Goal: Task Accomplishment & Management: Complete application form

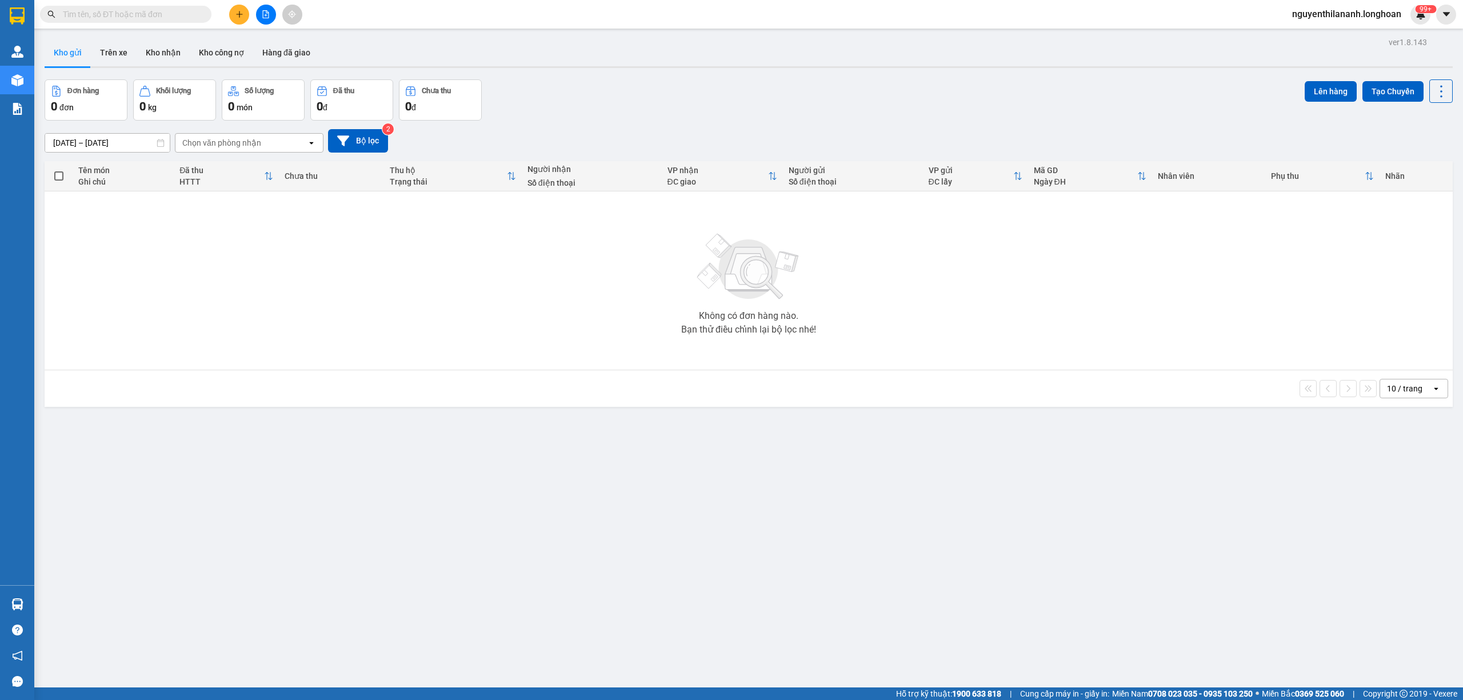
click at [152, 14] on input "text" at bounding box center [130, 14] width 135 height 13
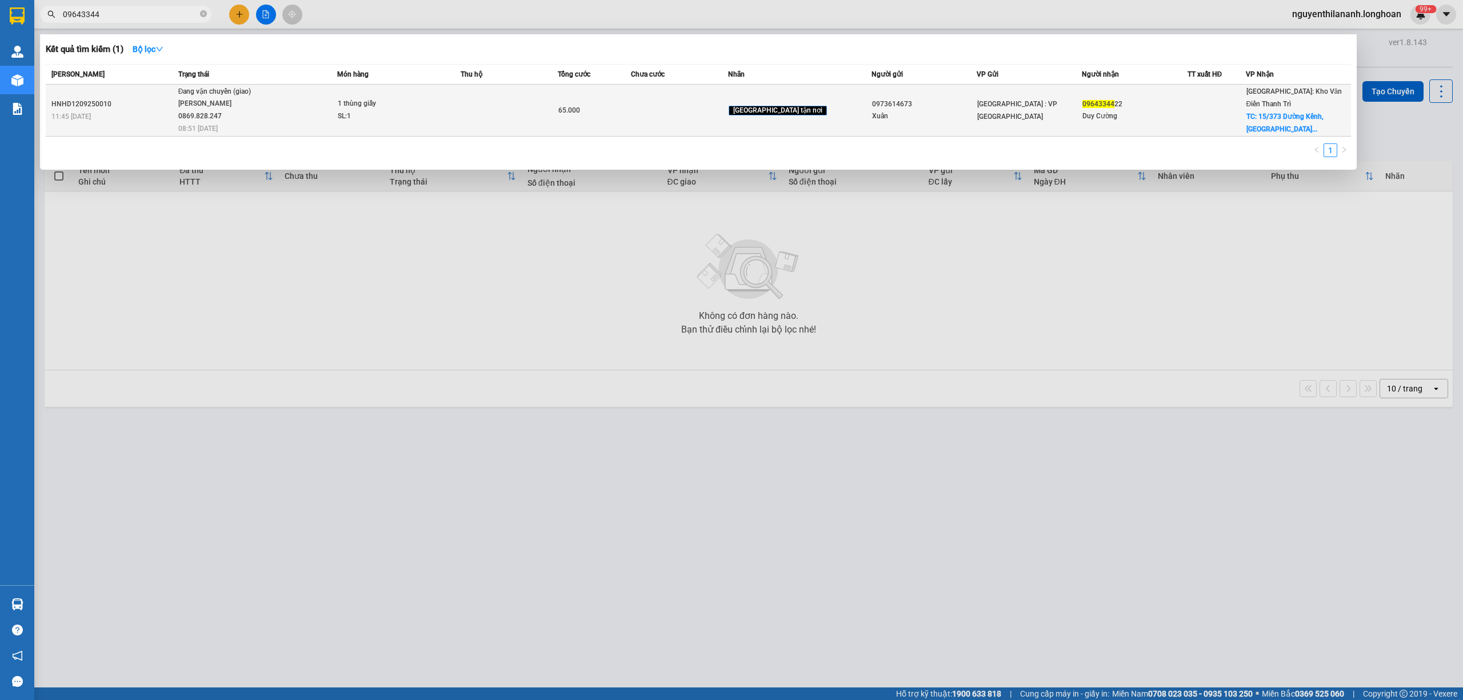
type input "09643344"
click at [131, 110] on div "11:45 - 12/09" at bounding box center [112, 116] width 123 height 13
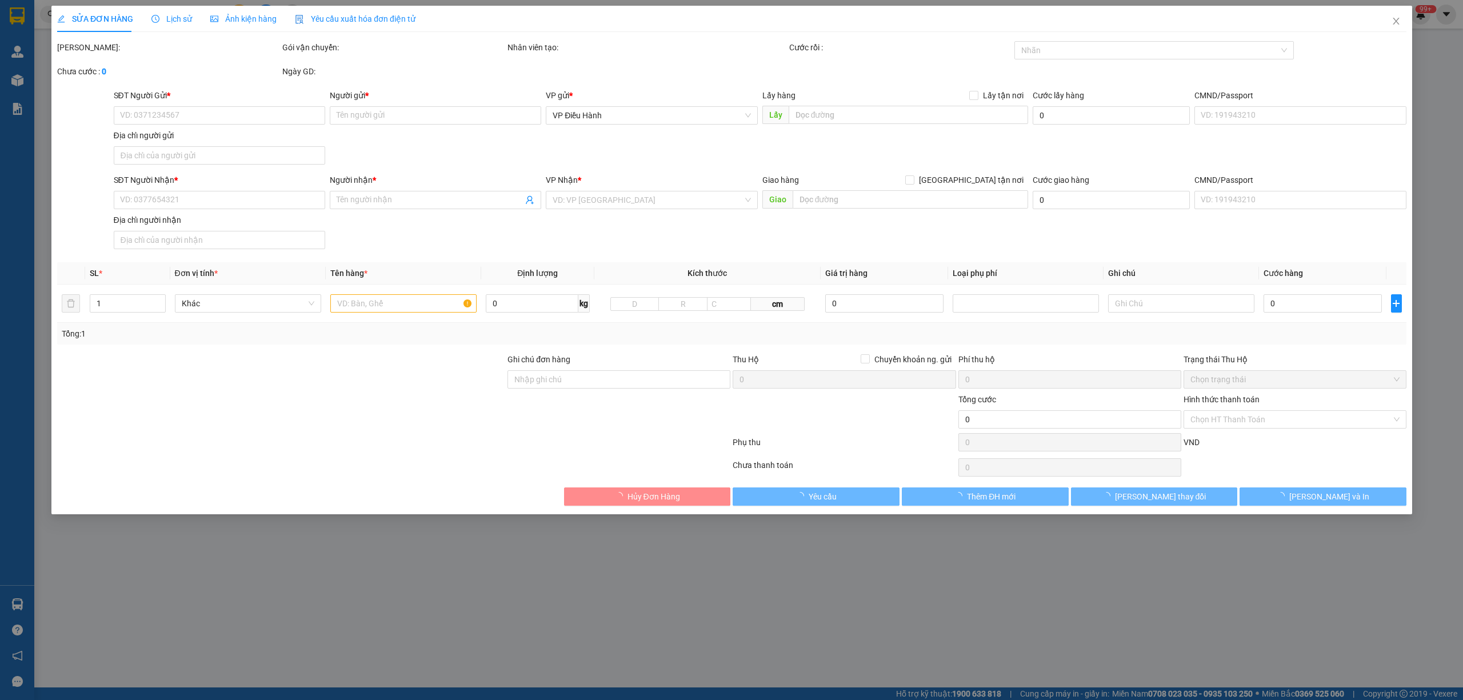
type input "0973614673"
type input "Xuân"
type input "0964334422"
type input "Duy Cường"
checkbox input "true"
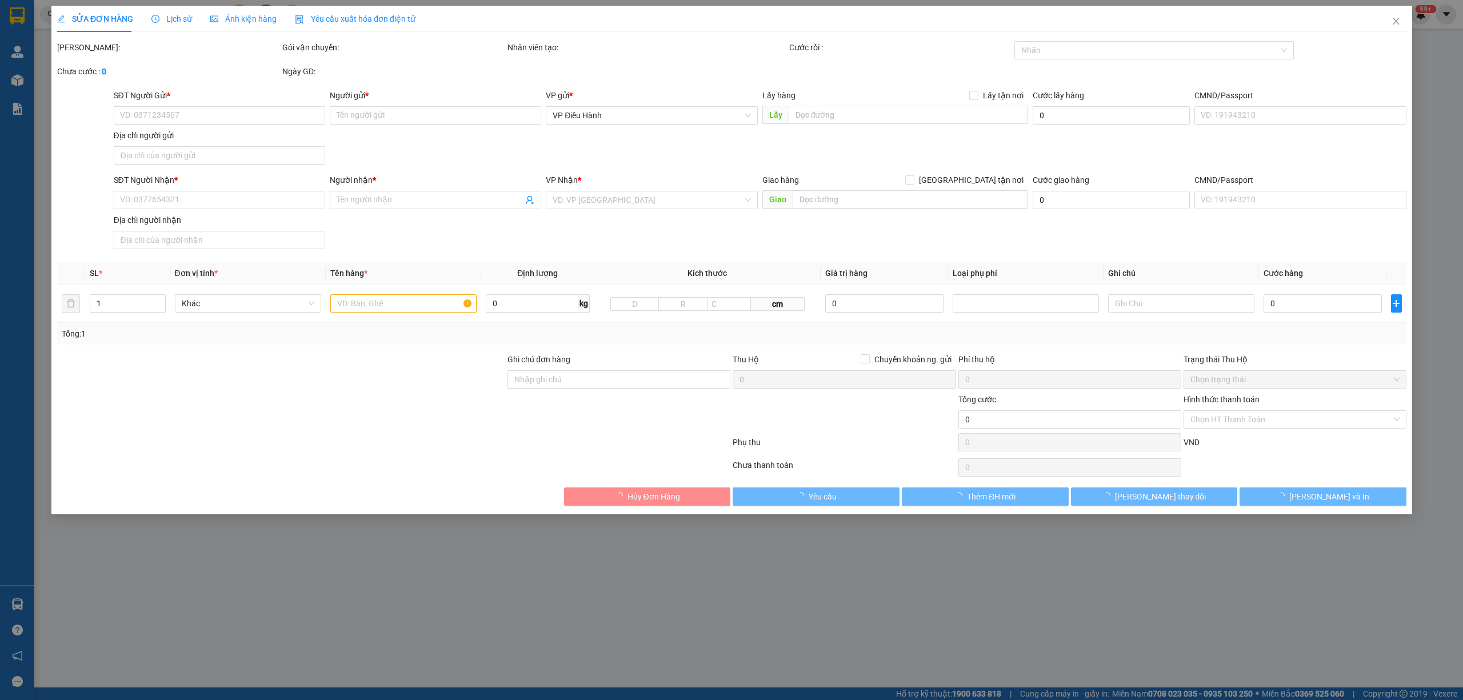
type input "15/373 Dường Kênh, Lộc Vượng, Nam Định"
type input "65.000"
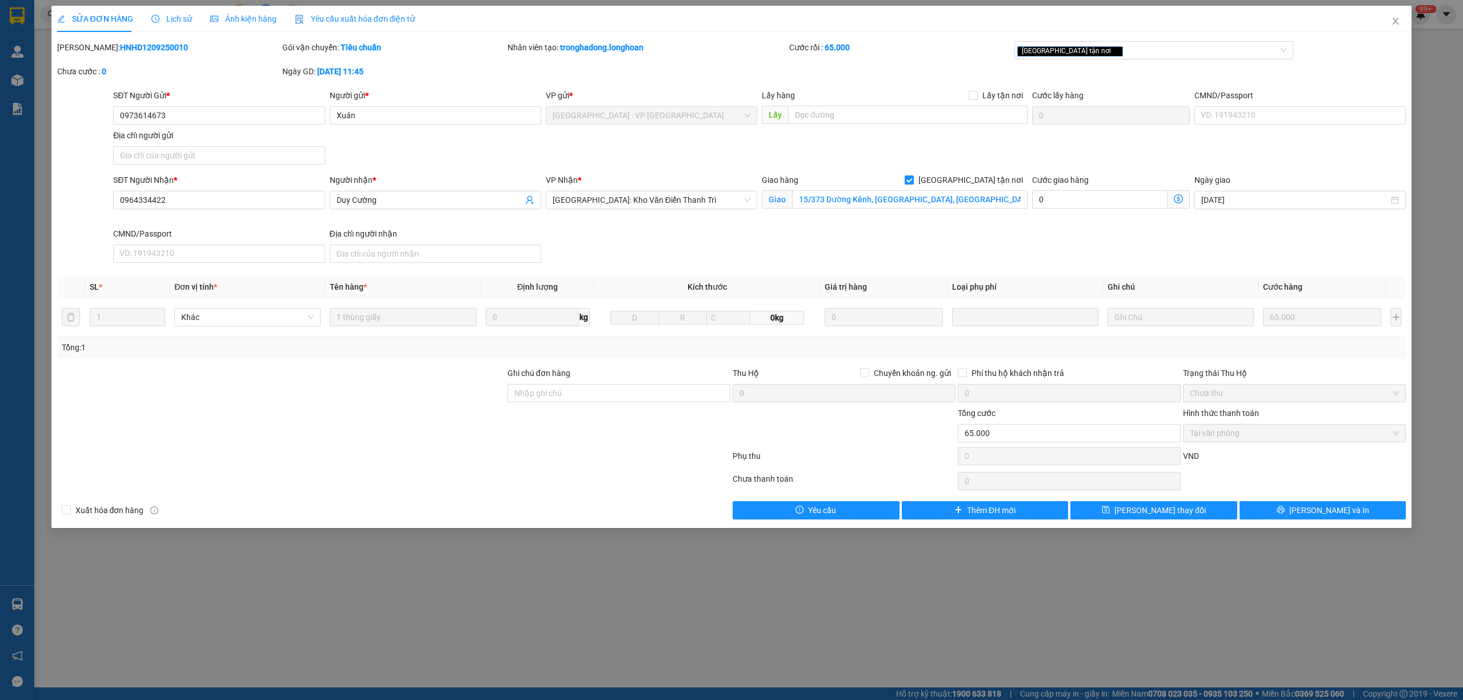
click at [174, 19] on span "Lịch sử" at bounding box center [171, 18] width 41 height 9
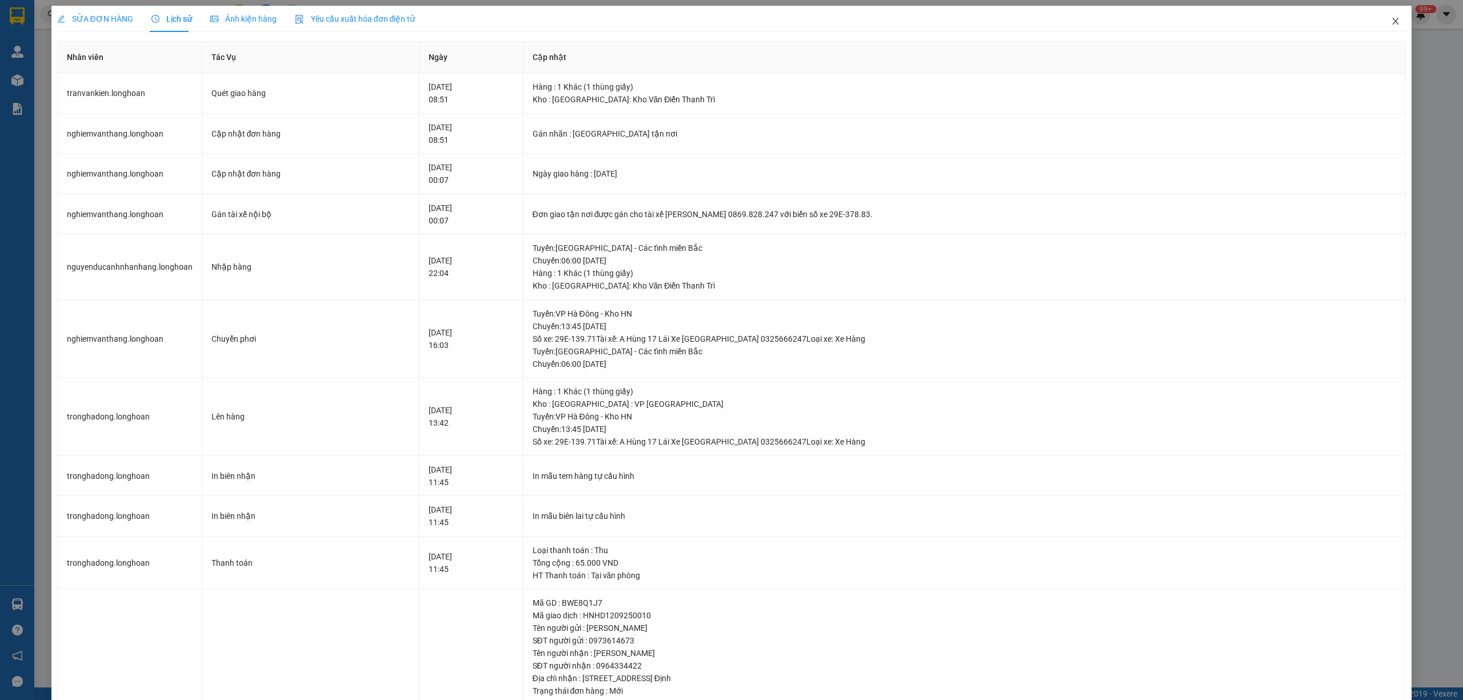
click at [1391, 25] on icon "close" at bounding box center [1395, 21] width 9 height 9
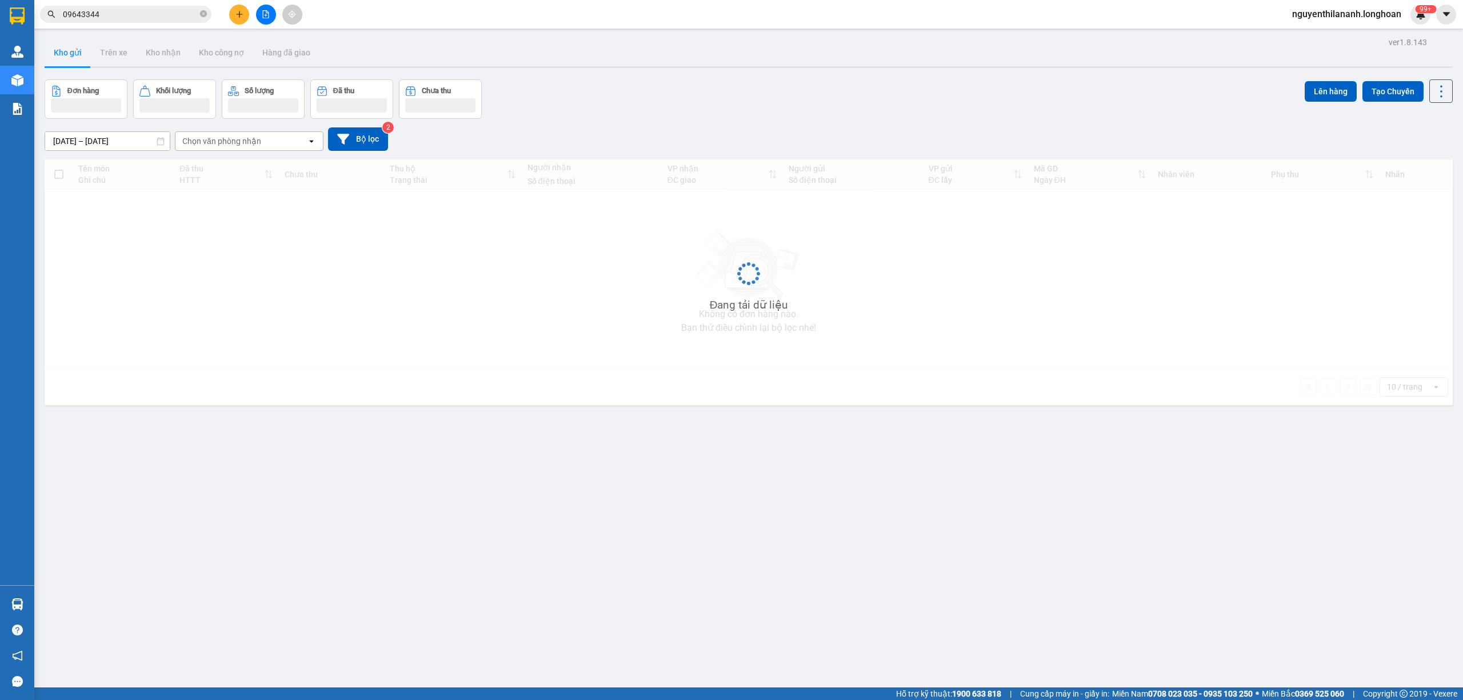
click at [125, 13] on input "09643344" at bounding box center [130, 14] width 135 height 13
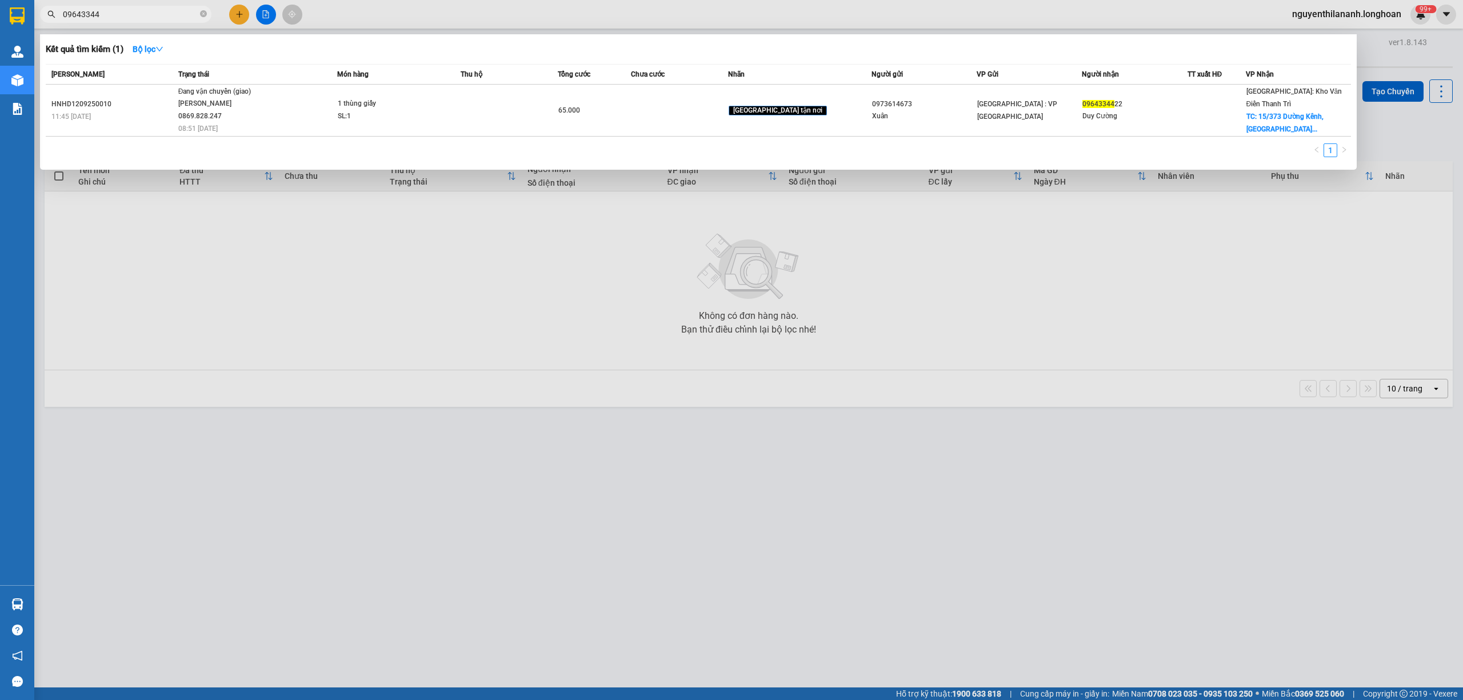
click at [125, 13] on input "09643344" at bounding box center [130, 14] width 135 height 13
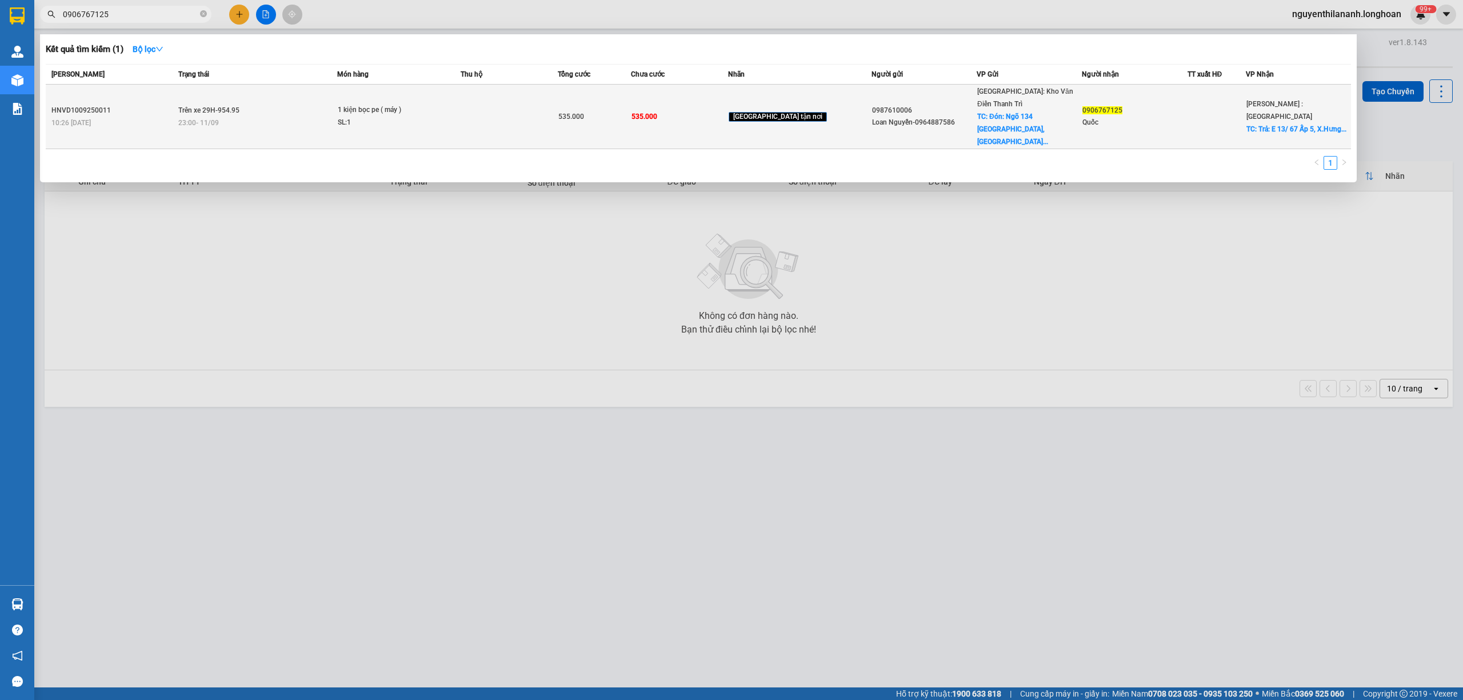
type input "0906767125"
click at [133, 117] on div "10:26 - 10/09" at bounding box center [112, 123] width 123 height 13
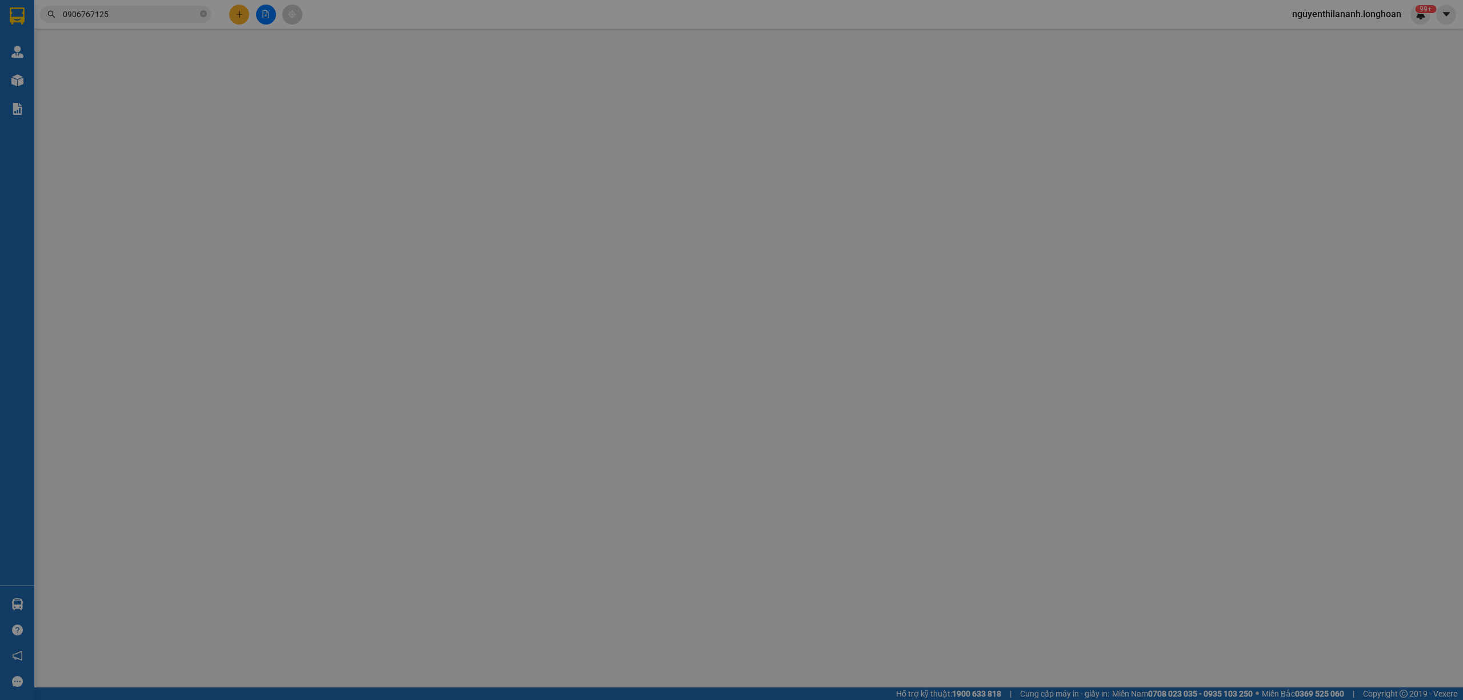
type input "0987610006"
type input "Loan Nguyễn-0964887586"
checkbox input "true"
type input "Đón: Ngõ 134 Sài Đồng, Phúc Lợi, Long Biên, HN"
type input "0906767125"
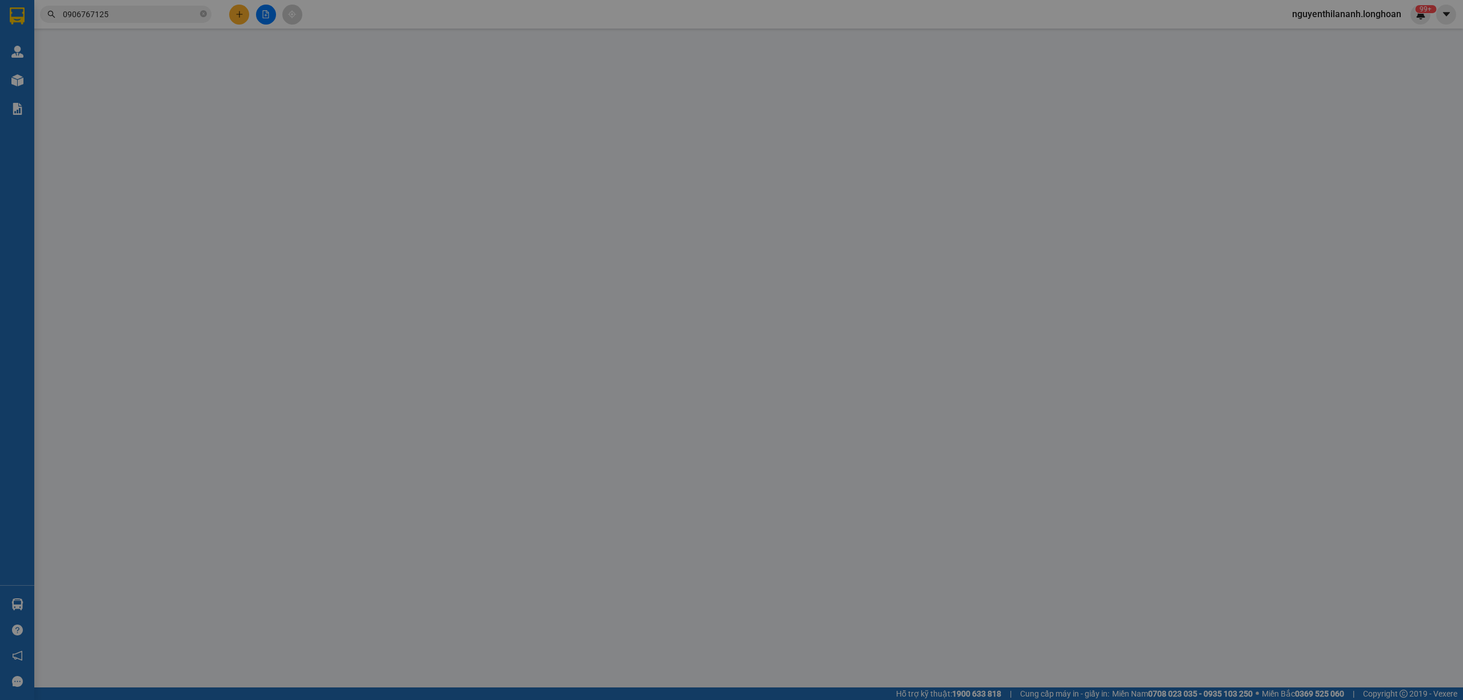
type input "Quốc"
checkbox input "true"
type input "Trả: E 13/ 67 Ấp 5, X.Hưng Long, H.Bình Chánh, TP.Hồ Chí Minh"
type input "535.000"
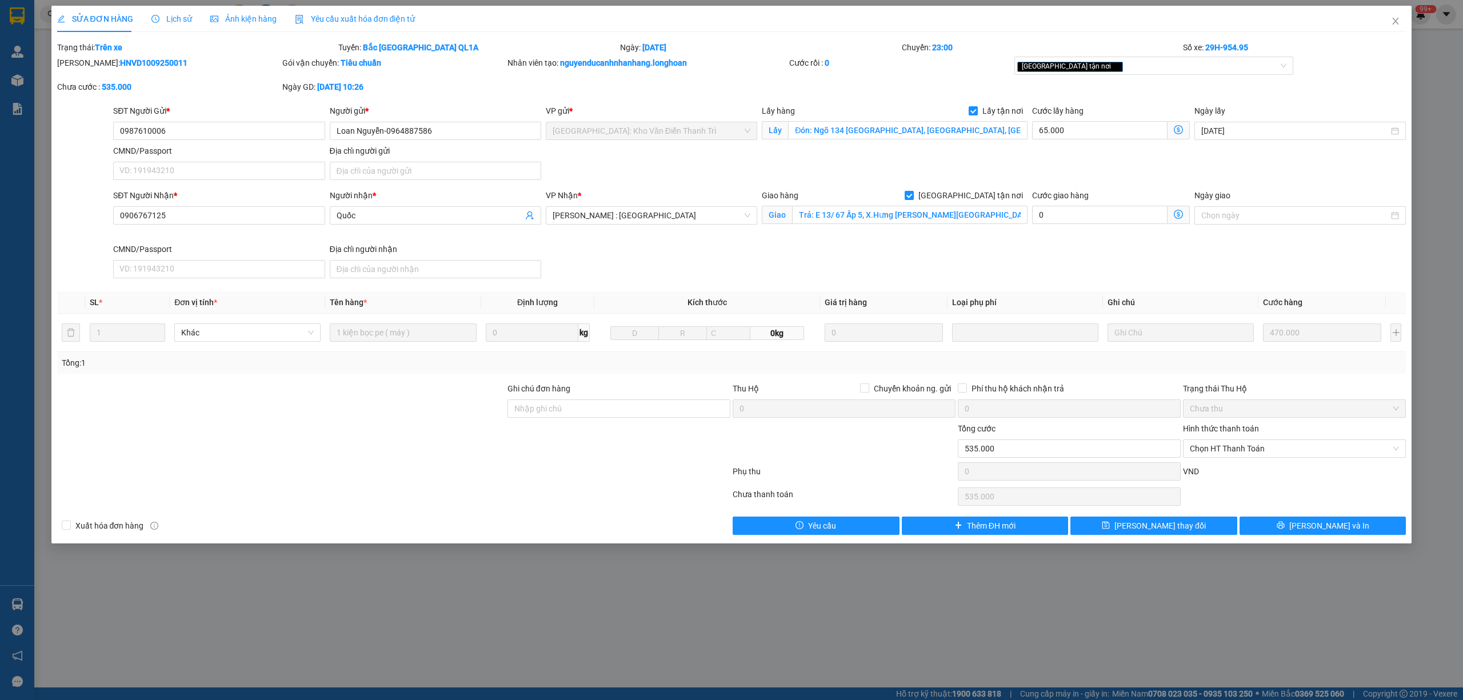
click at [172, 18] on span "Lịch sử" at bounding box center [171, 18] width 41 height 9
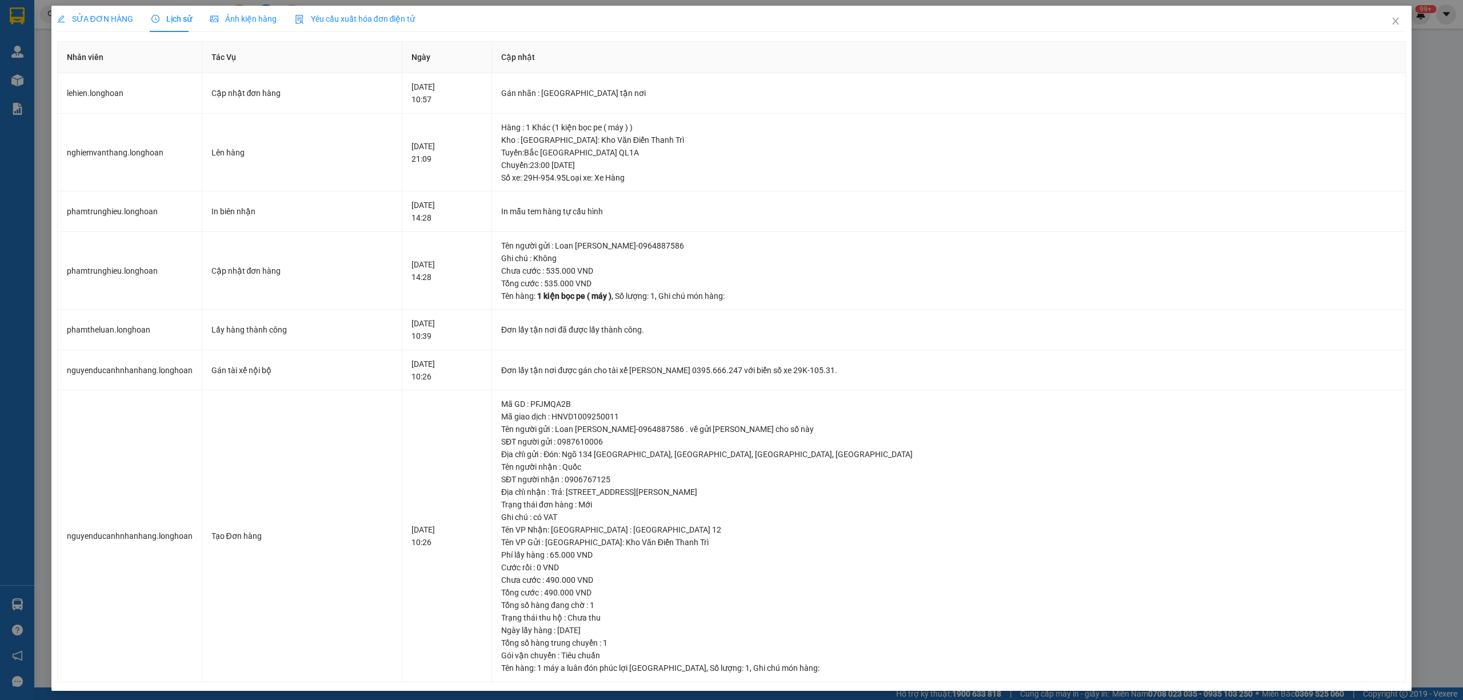
click at [115, 15] on span "SỬA ĐƠN HÀNG" at bounding box center [95, 18] width 76 height 9
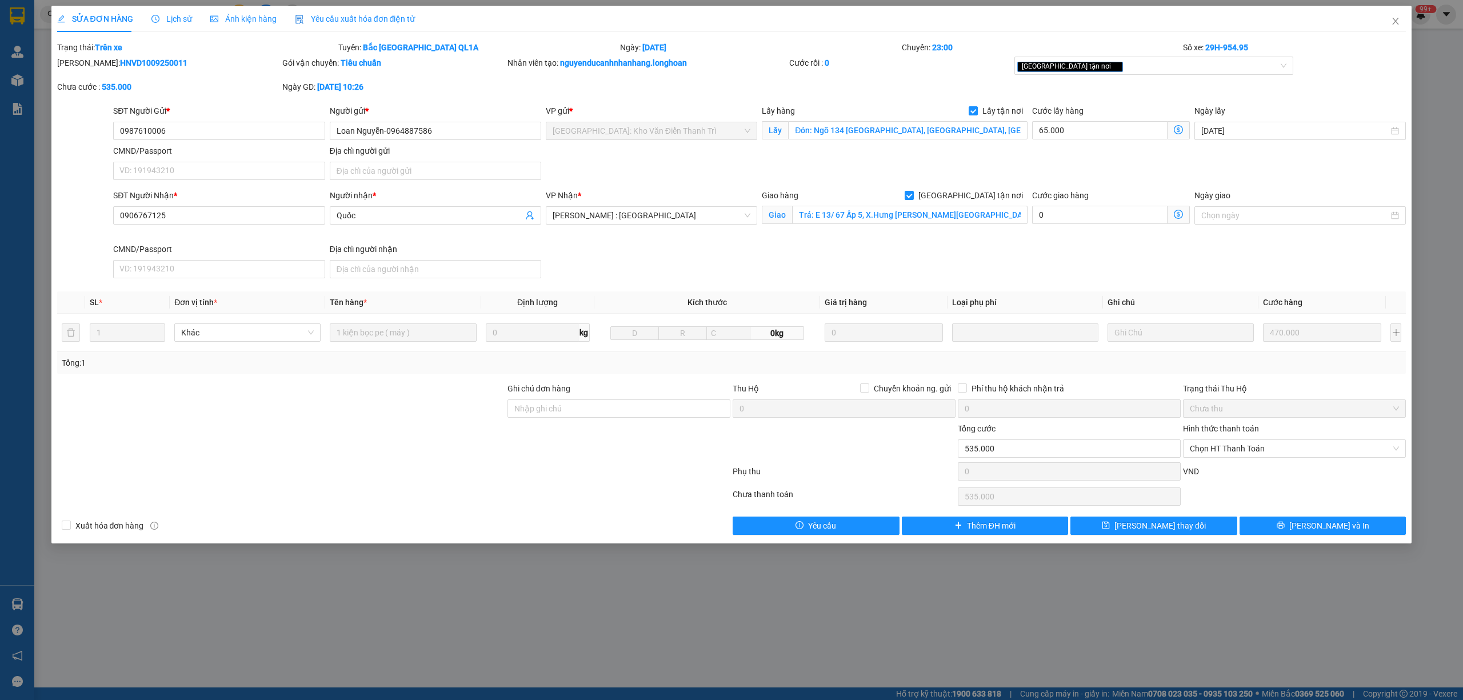
drag, startPoint x: 158, startPoint y: 62, endPoint x: 85, endPoint y: 74, distance: 74.1
click at [85, 74] on div "Mã ĐH: HNVD1009250011" at bounding box center [168, 69] width 225 height 24
copy b "HNVD1009250011"
click at [1393, 16] on span "Close" at bounding box center [1396, 22] width 32 height 32
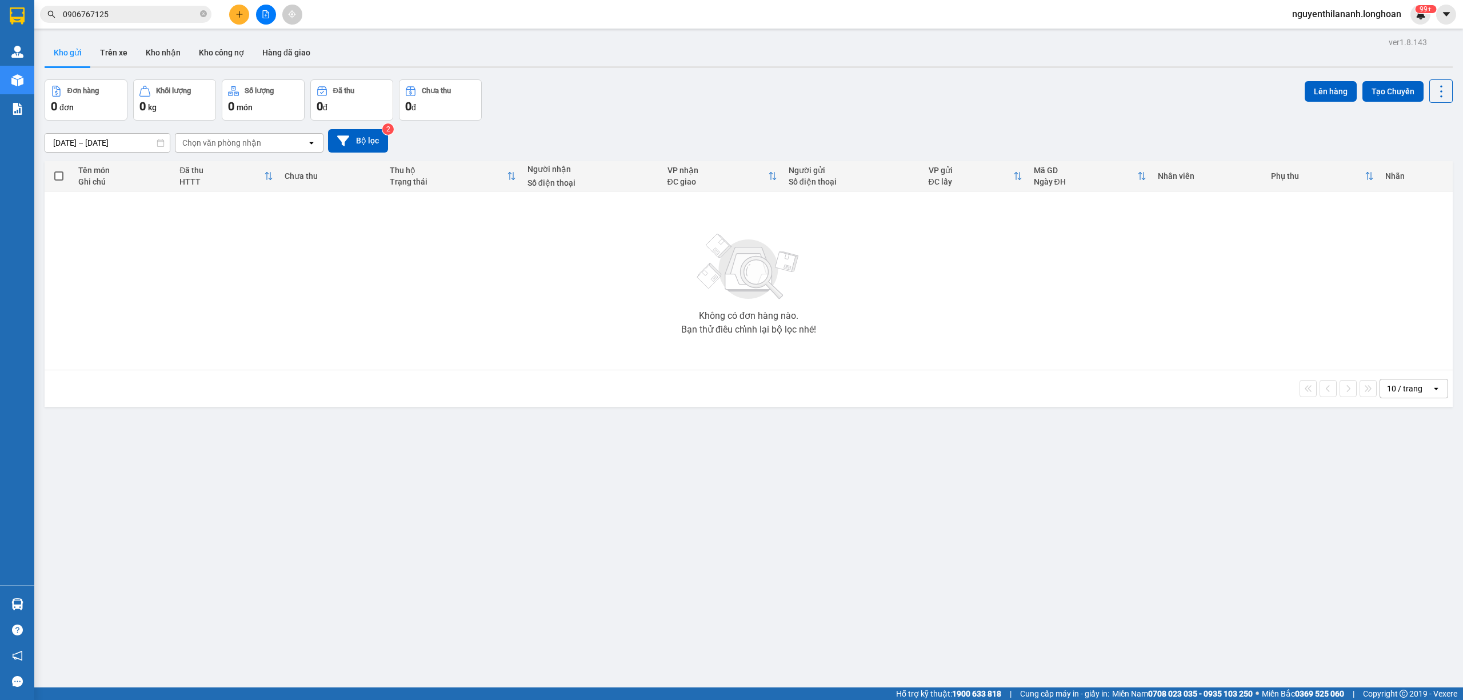
click at [159, 22] on span "0906767125" at bounding box center [125, 14] width 171 height 17
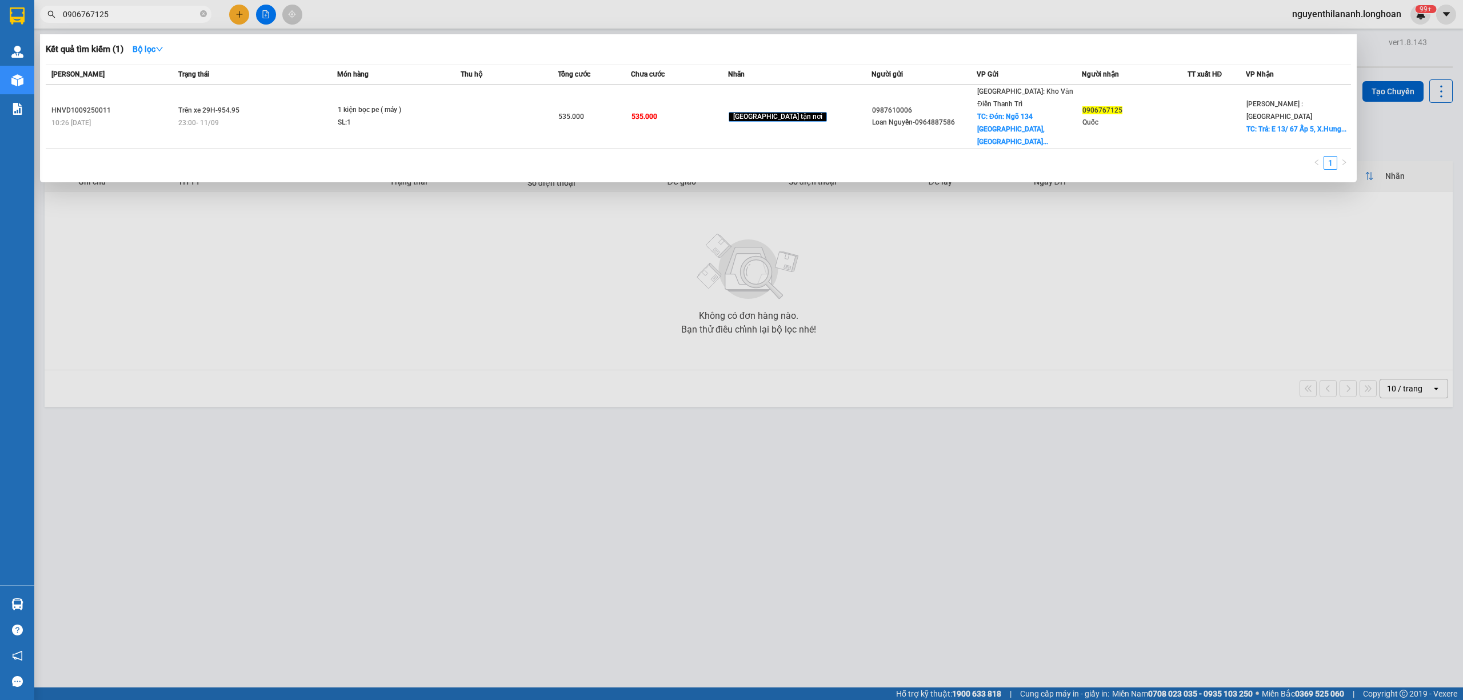
click at [154, 9] on input "0906767125" at bounding box center [130, 14] width 135 height 13
click at [157, 14] on input "0906767125" at bounding box center [130, 14] width 135 height 13
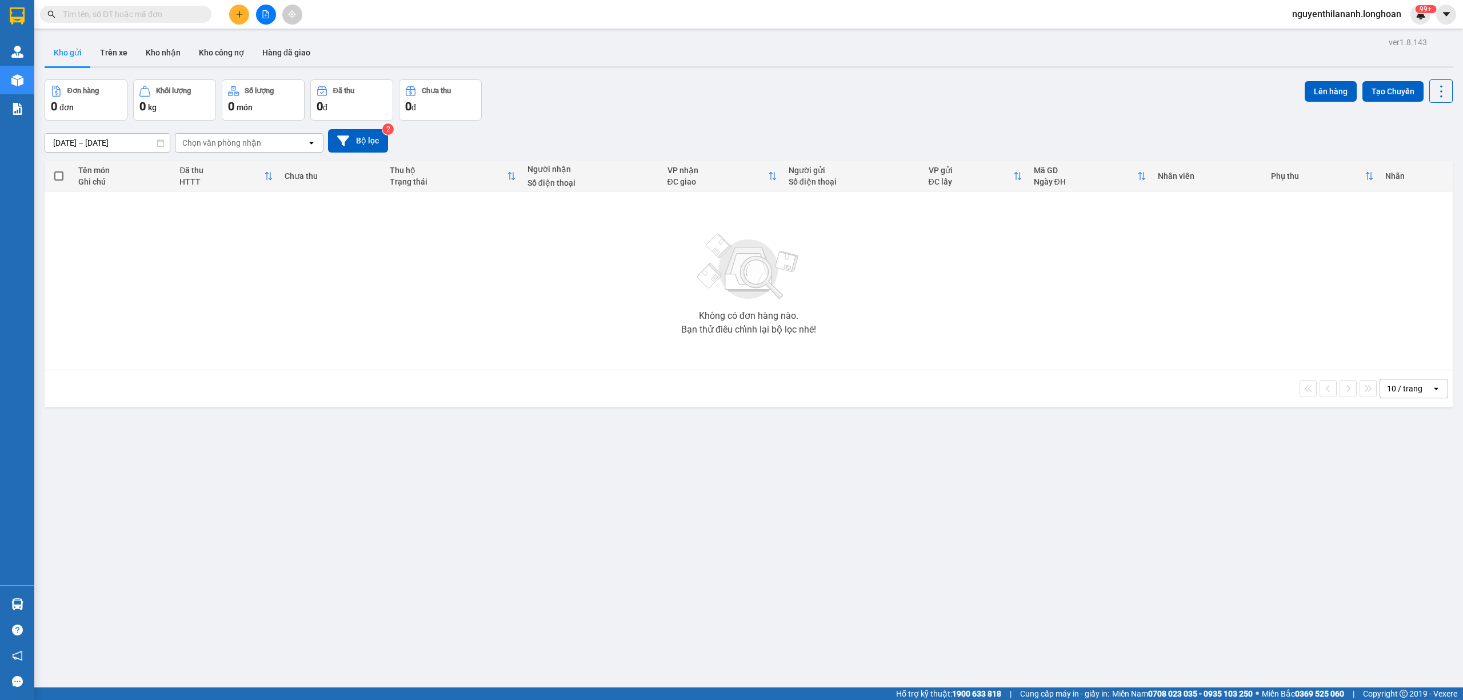
paste input "0985564115"
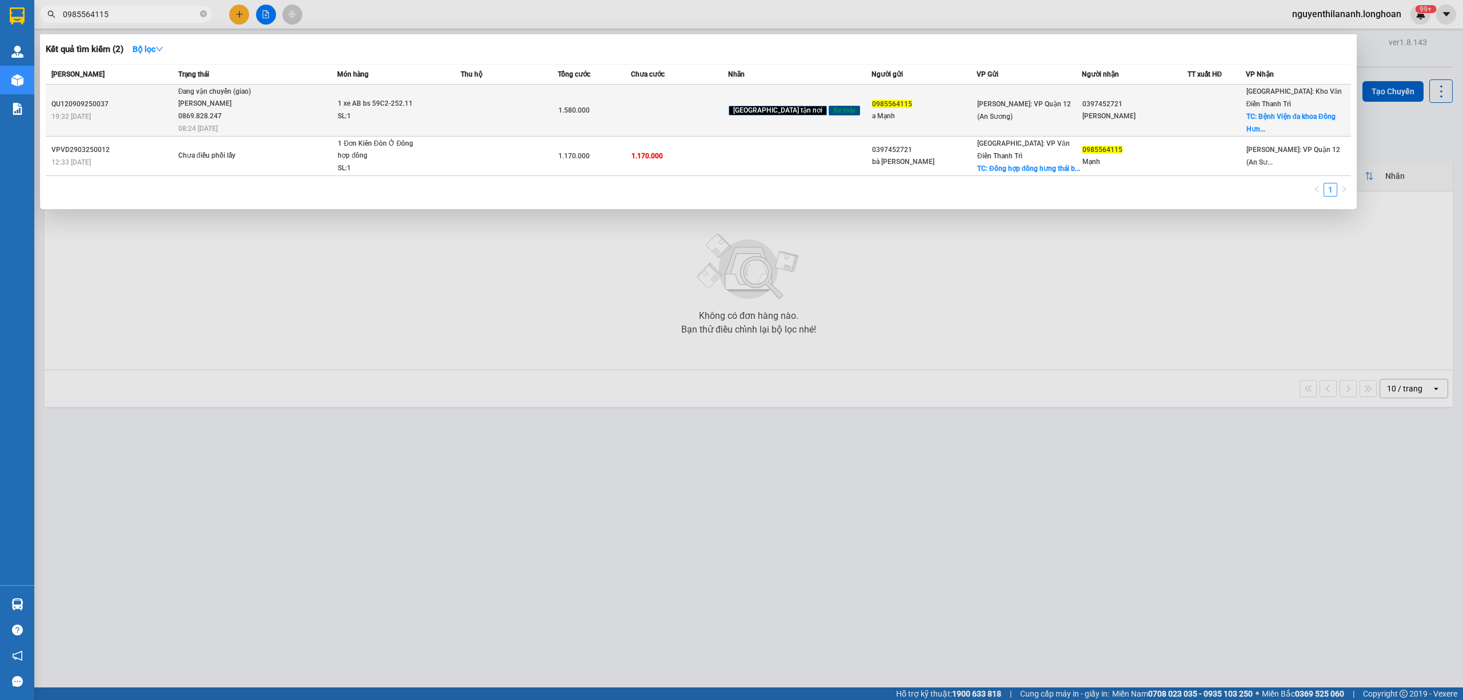
type input "0985564115"
click at [143, 110] on div "19:32 - 09/09" at bounding box center [112, 116] width 123 height 13
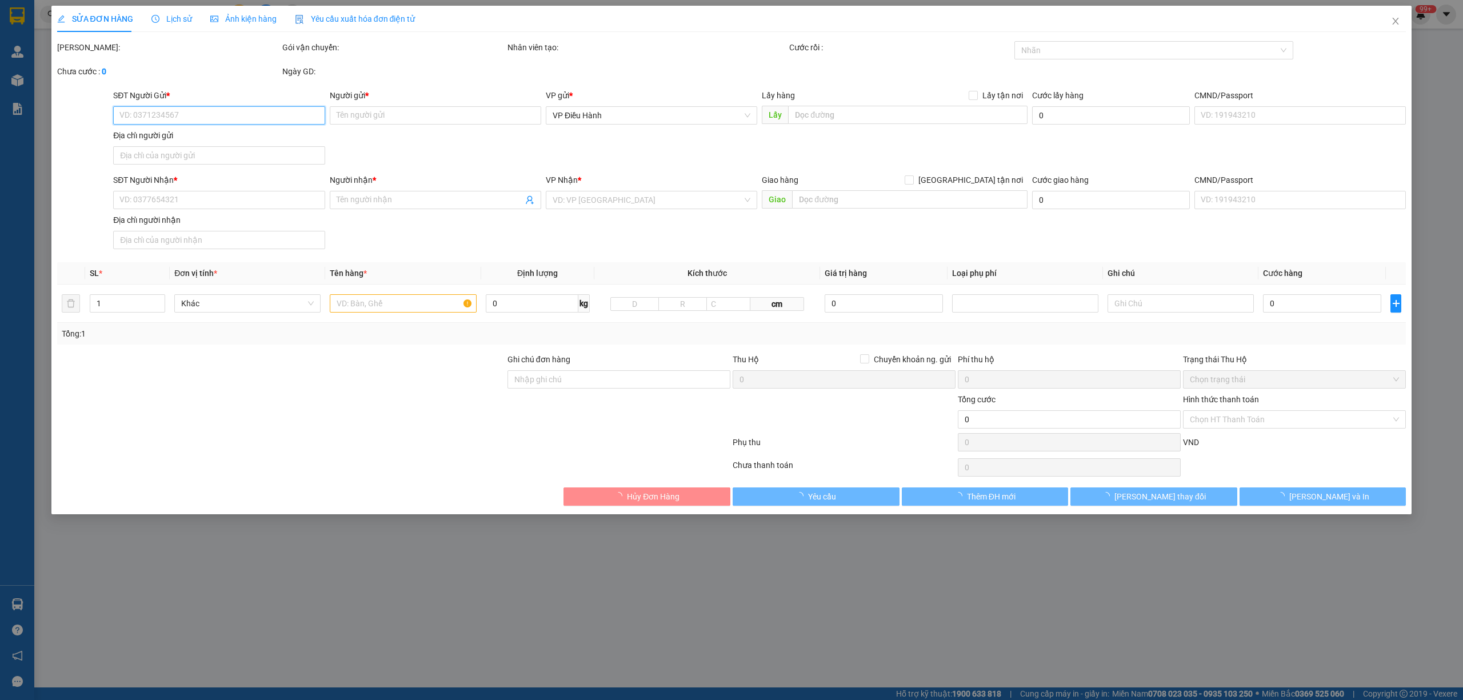
type input "0985564115"
type input "a Mạnh"
type input "0397452721"
type input "Trần Thị Thái"
checkbox input "true"
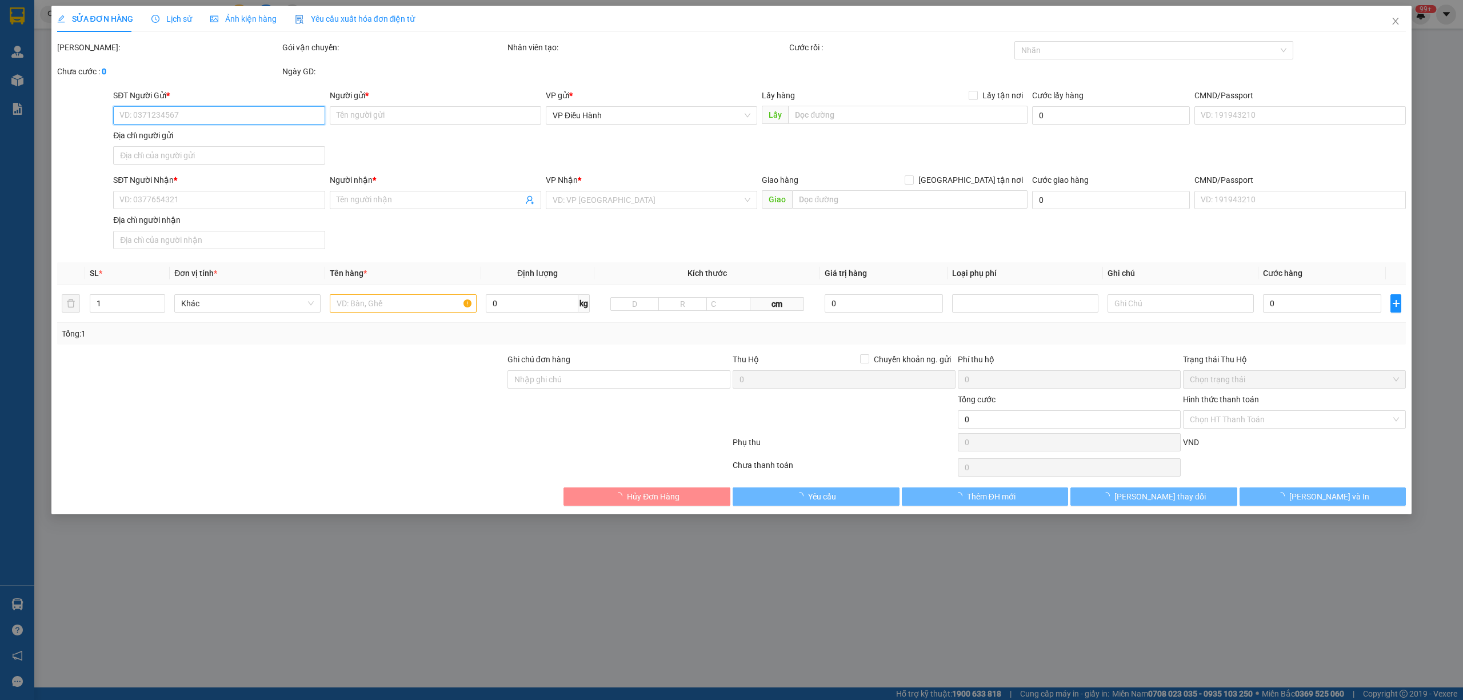
type input "Bệnh Viện đa khoa Đông Hưng, Đông Hưng, Thái Bình"
type input "chìa khóa + cavet quấn tay lái"
type input "1.580.000"
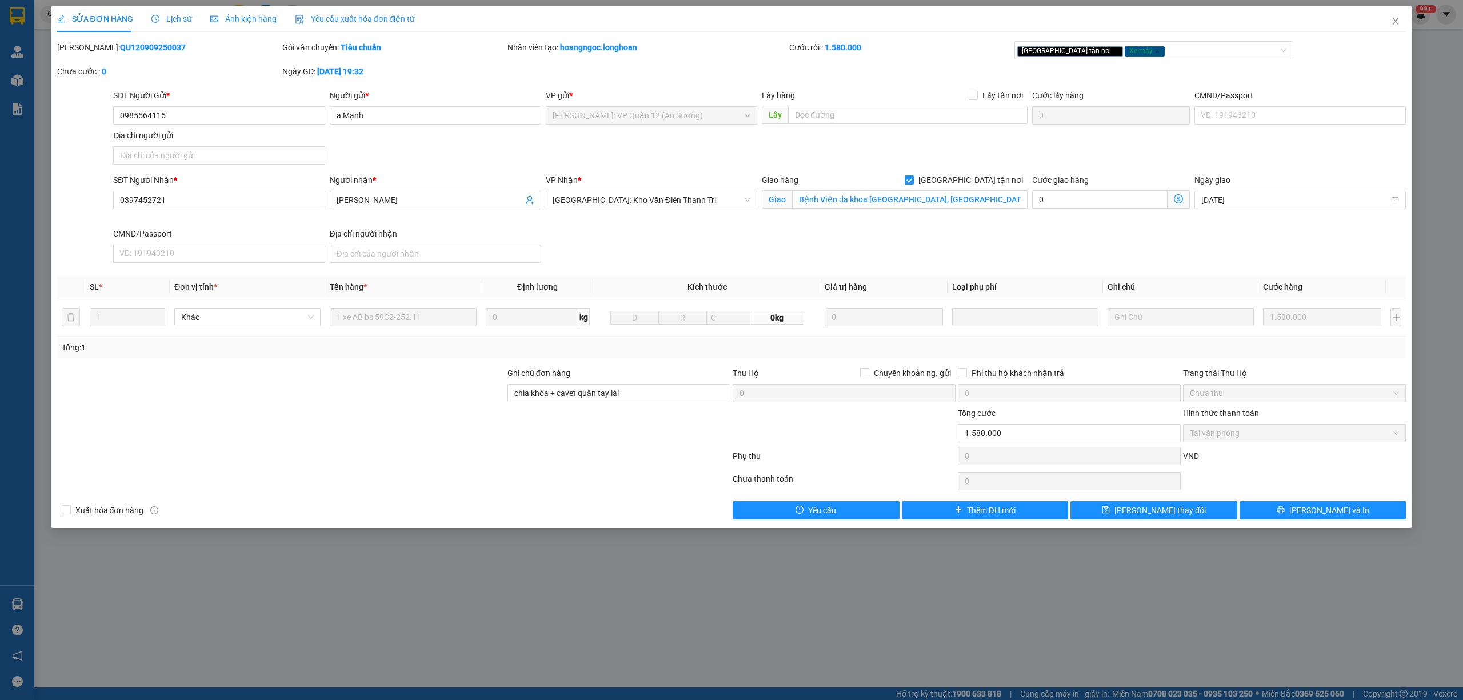
click at [185, 14] on span "Lịch sử" at bounding box center [171, 18] width 41 height 9
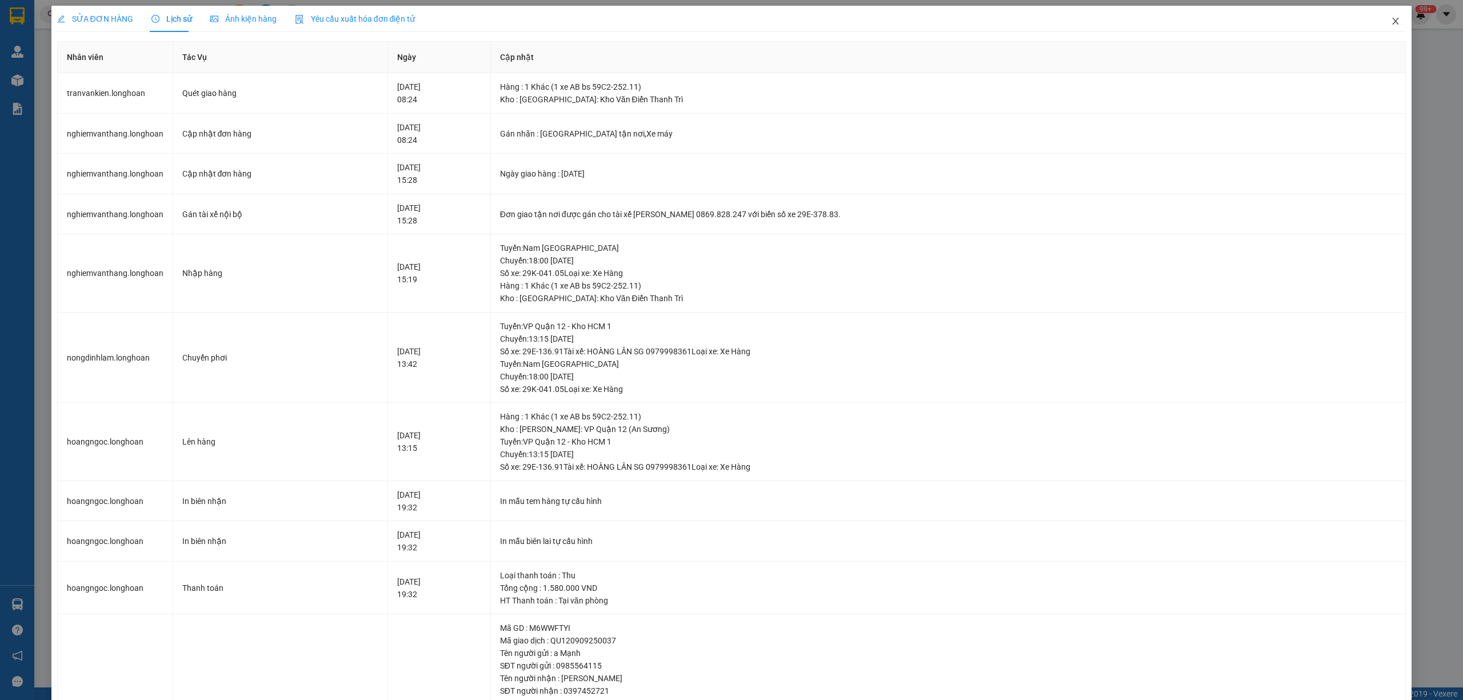
click at [1391, 21] on icon "close" at bounding box center [1395, 21] width 9 height 9
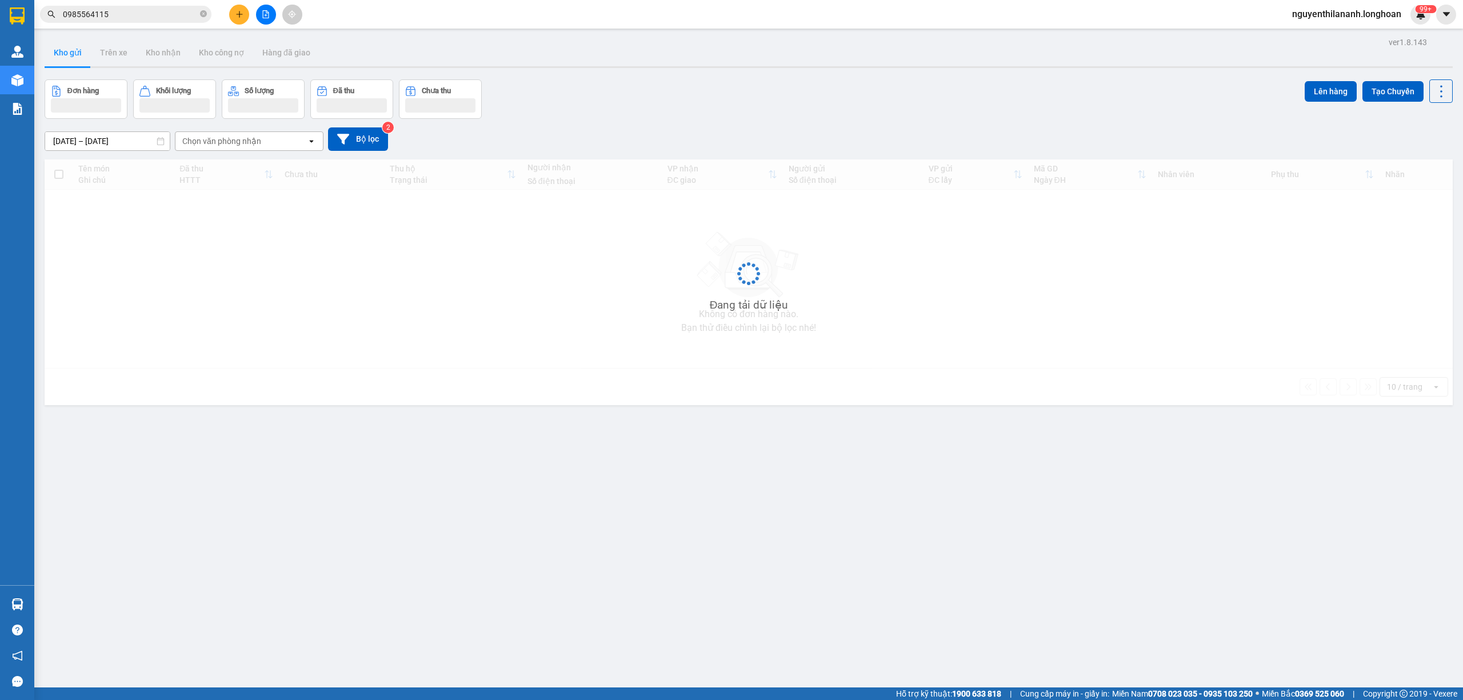
click at [122, 10] on input "0985564115" at bounding box center [130, 14] width 135 height 13
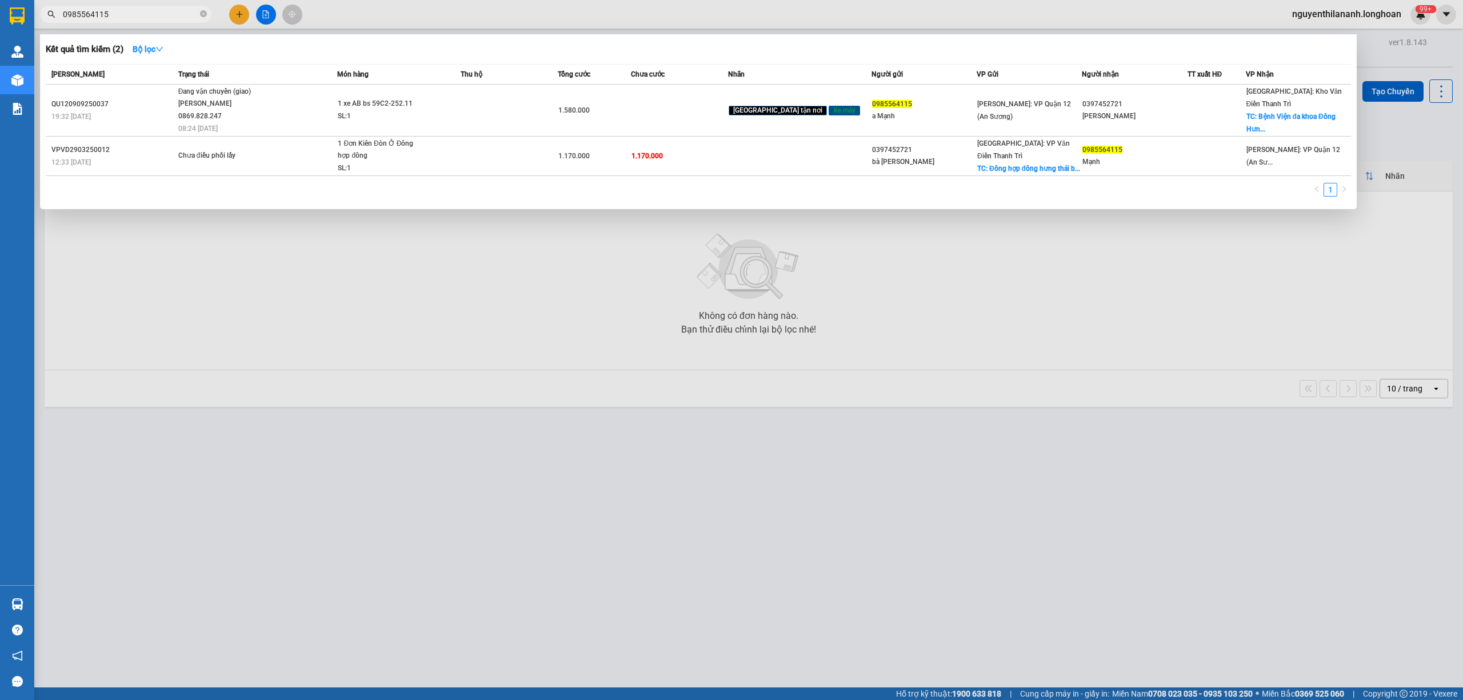
click at [122, 10] on input "0985564115" at bounding box center [130, 14] width 135 height 13
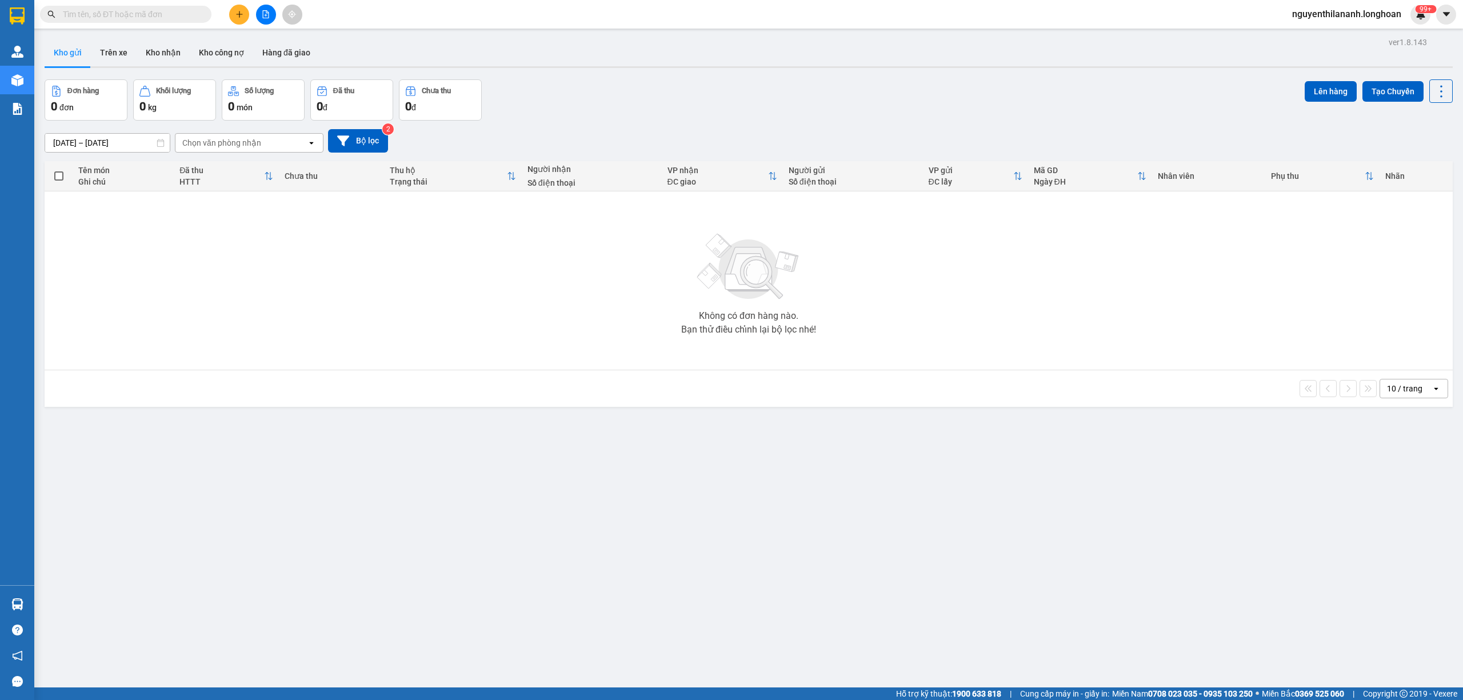
paste input "0918295172"
type input "0918295172"
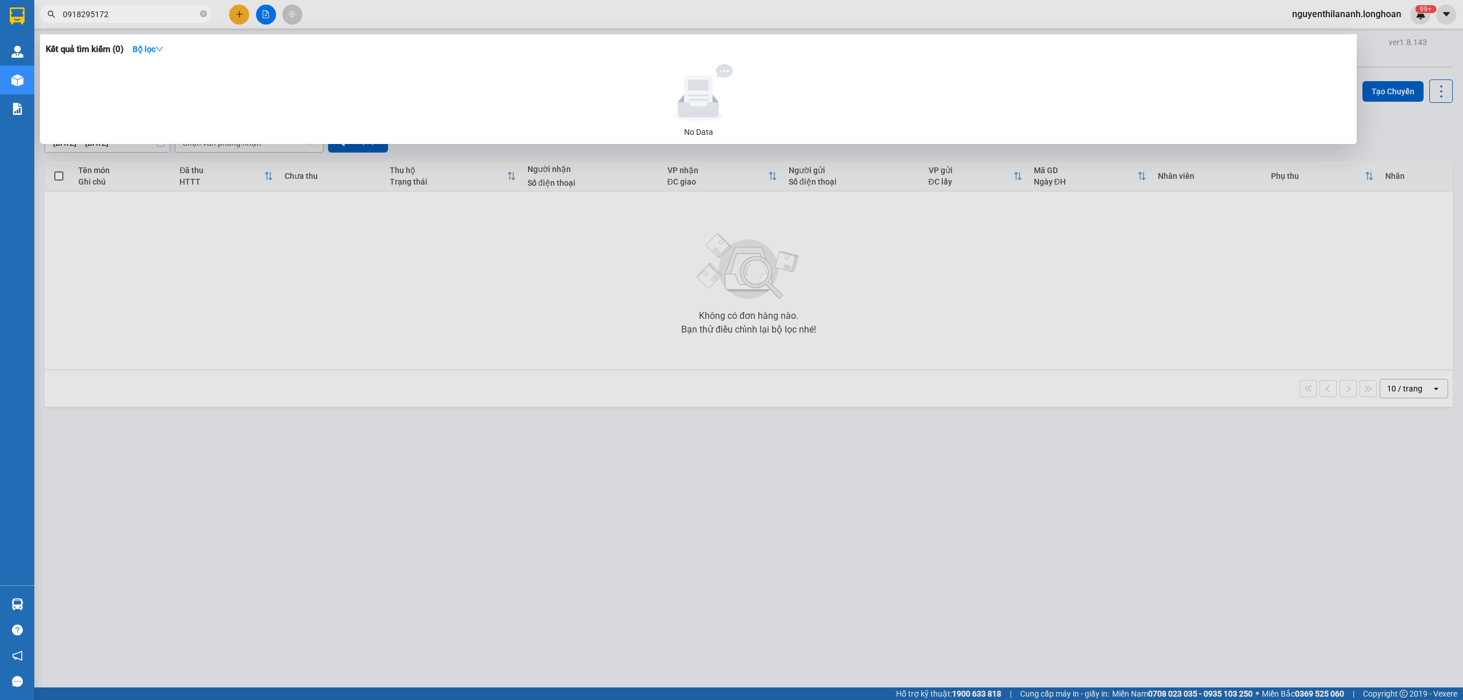
drag, startPoint x: 122, startPoint y: 10, endPoint x: 0, endPoint y: 14, distance: 121.8
click at [5, 12] on section "Kết quả tìm kiếm ( 0 ) Bộ lọc No Data 0918295172 nguyenthilananh.longhoan 99+ Q…" at bounding box center [731, 350] width 1463 height 700
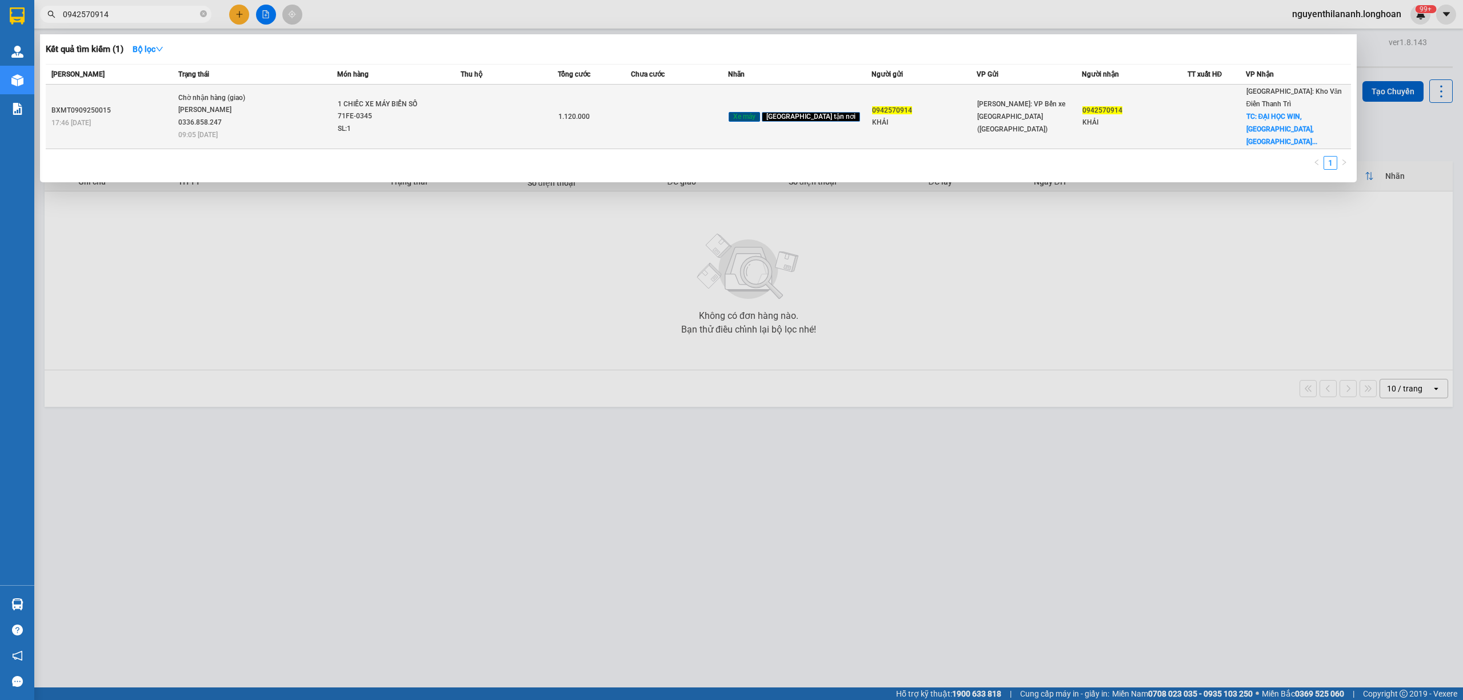
type input "0942570914"
click at [158, 126] on td "BXMT0909250015 17:46 - 09/09" at bounding box center [111, 117] width 130 height 65
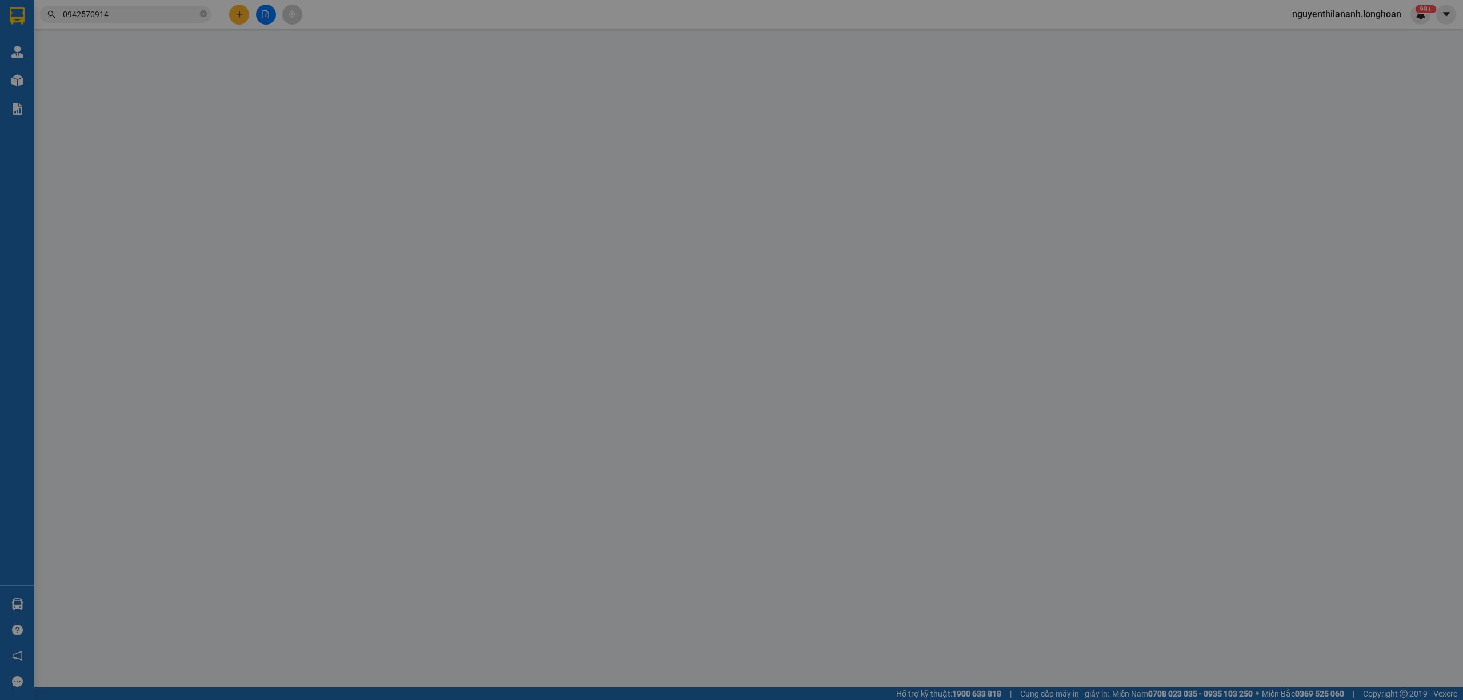
type input "0942570914"
type input "KHẢI"
type input "0942570914"
type input "KHẢI"
checkbox input "true"
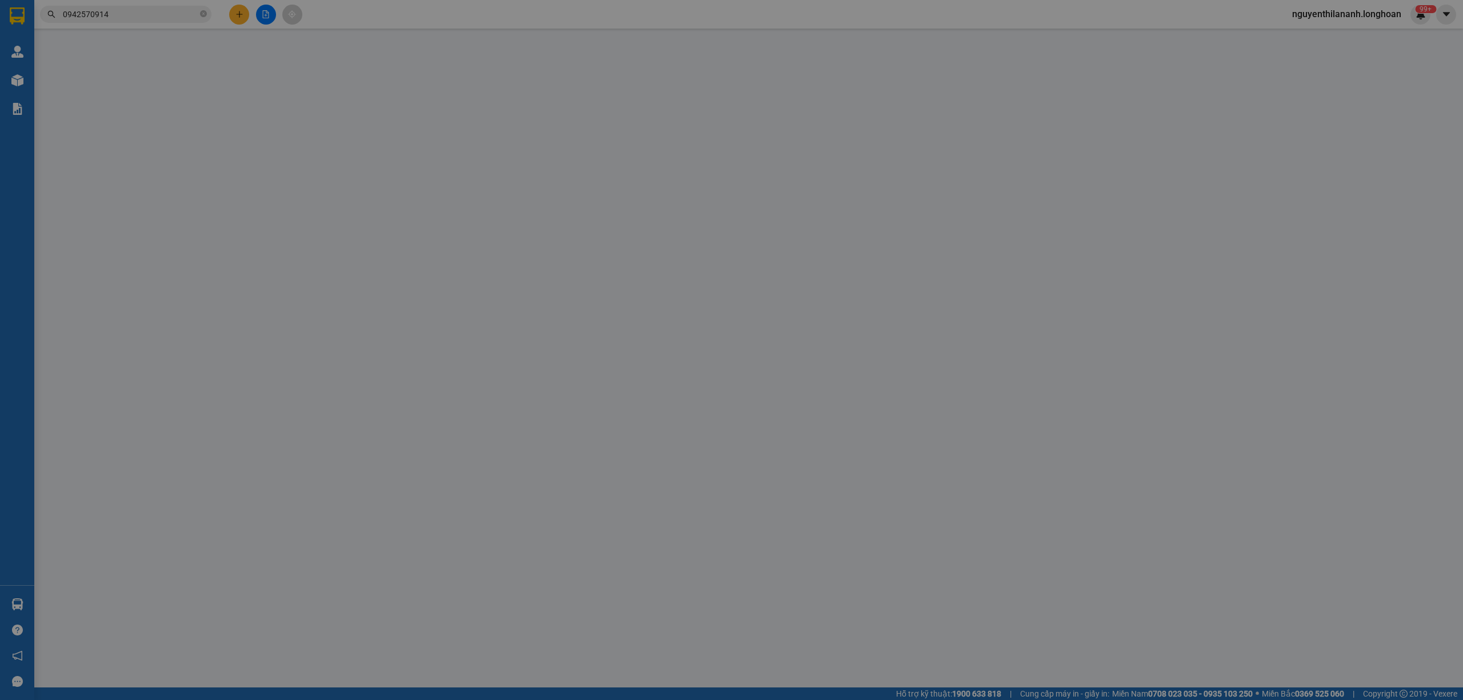
type input "ĐẠI HỌC WIN,GIA LÂM,HÀ NỘI"
type input "CHÌA KHOÁ+CAVET QUẤN TAY LÁI"
type input "1.120.000"
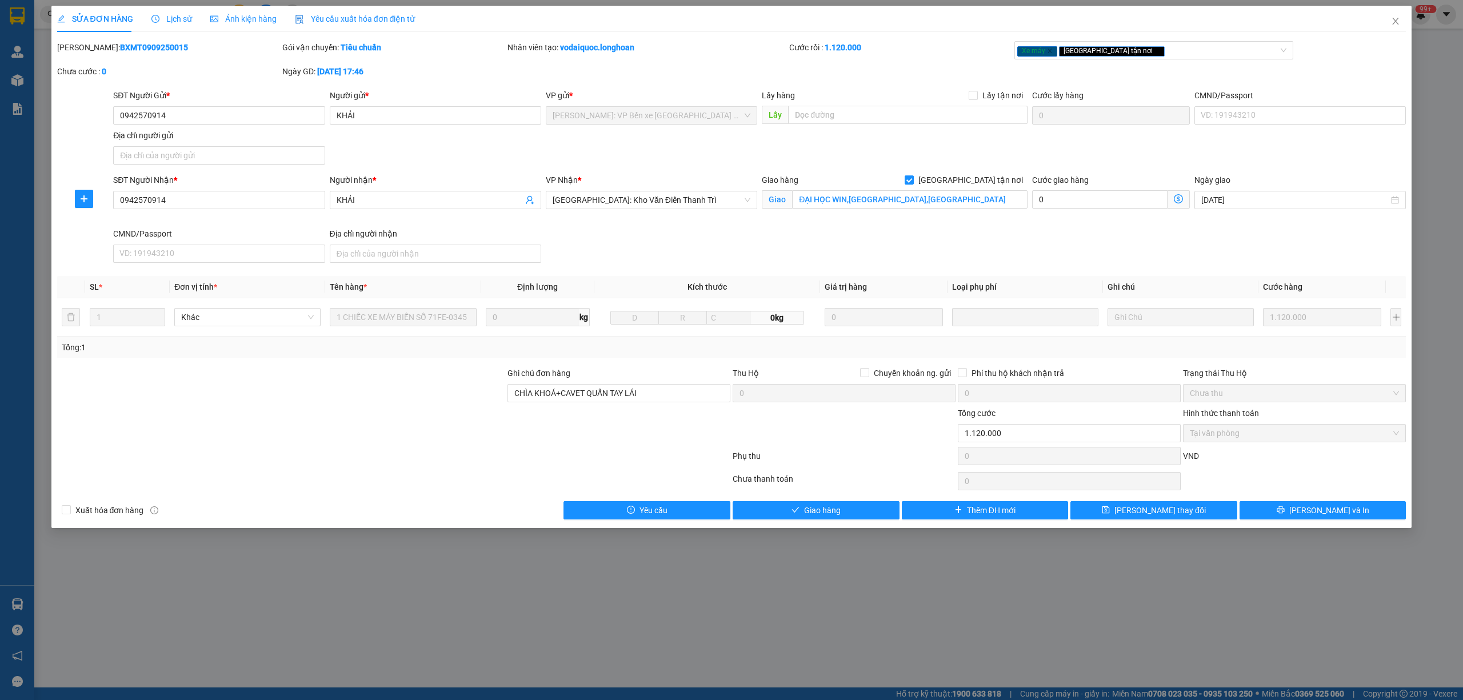
click at [165, 15] on span "Lịch sử" at bounding box center [171, 18] width 41 height 9
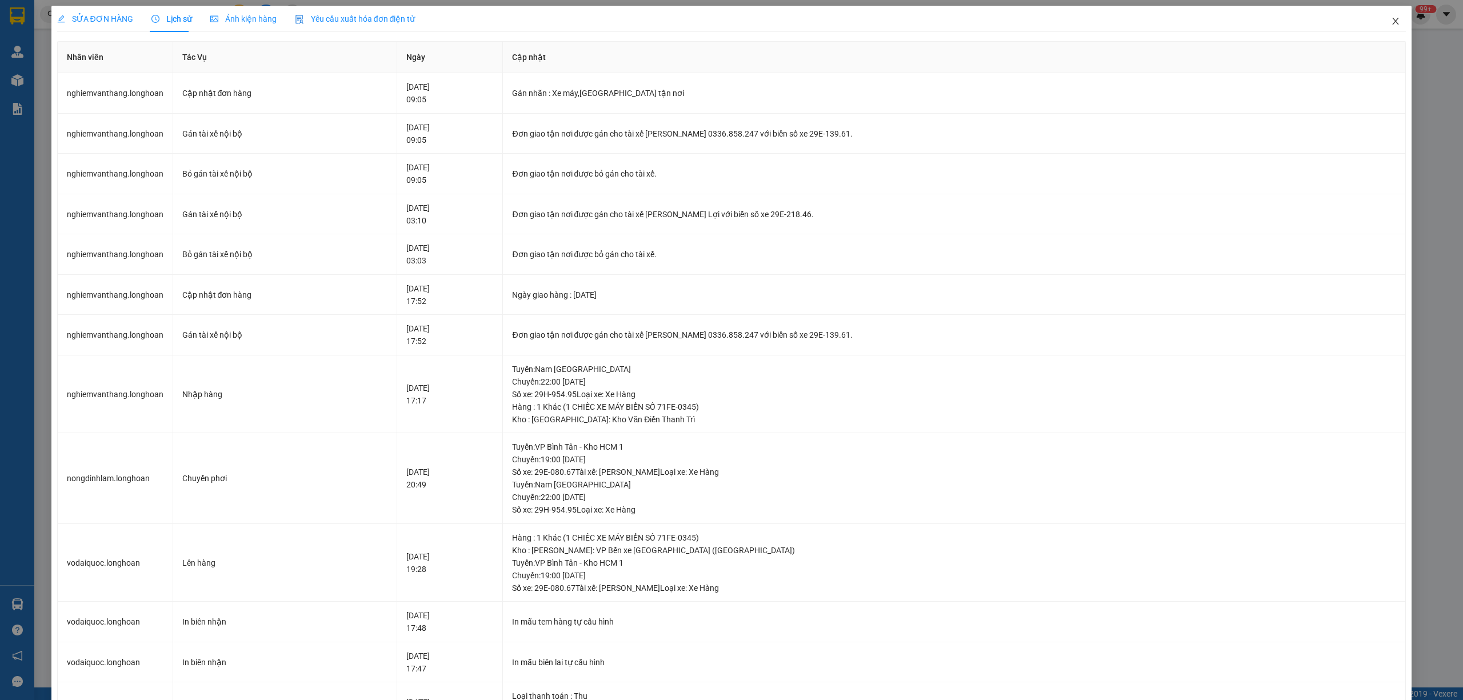
click at [1393, 21] on icon "close" at bounding box center [1396, 21] width 6 height 7
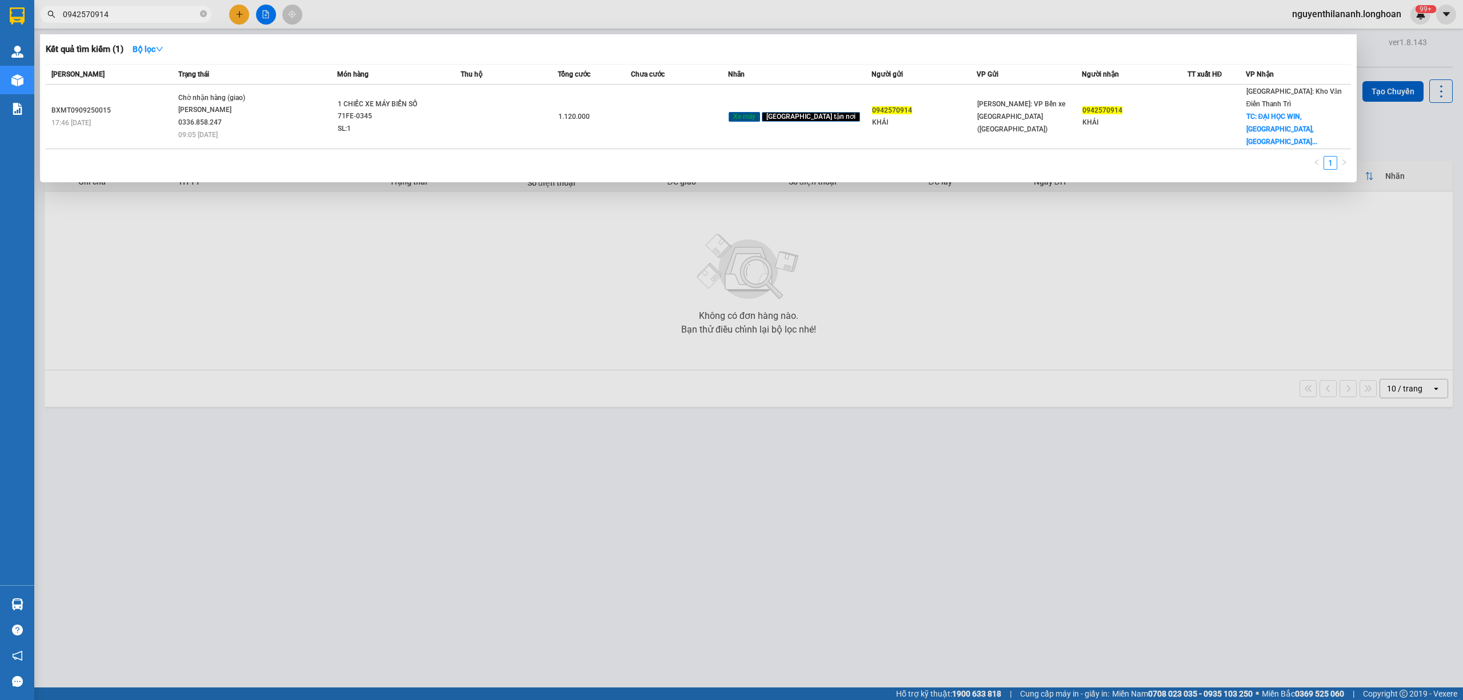
click at [135, 9] on input "0942570914" at bounding box center [130, 14] width 135 height 13
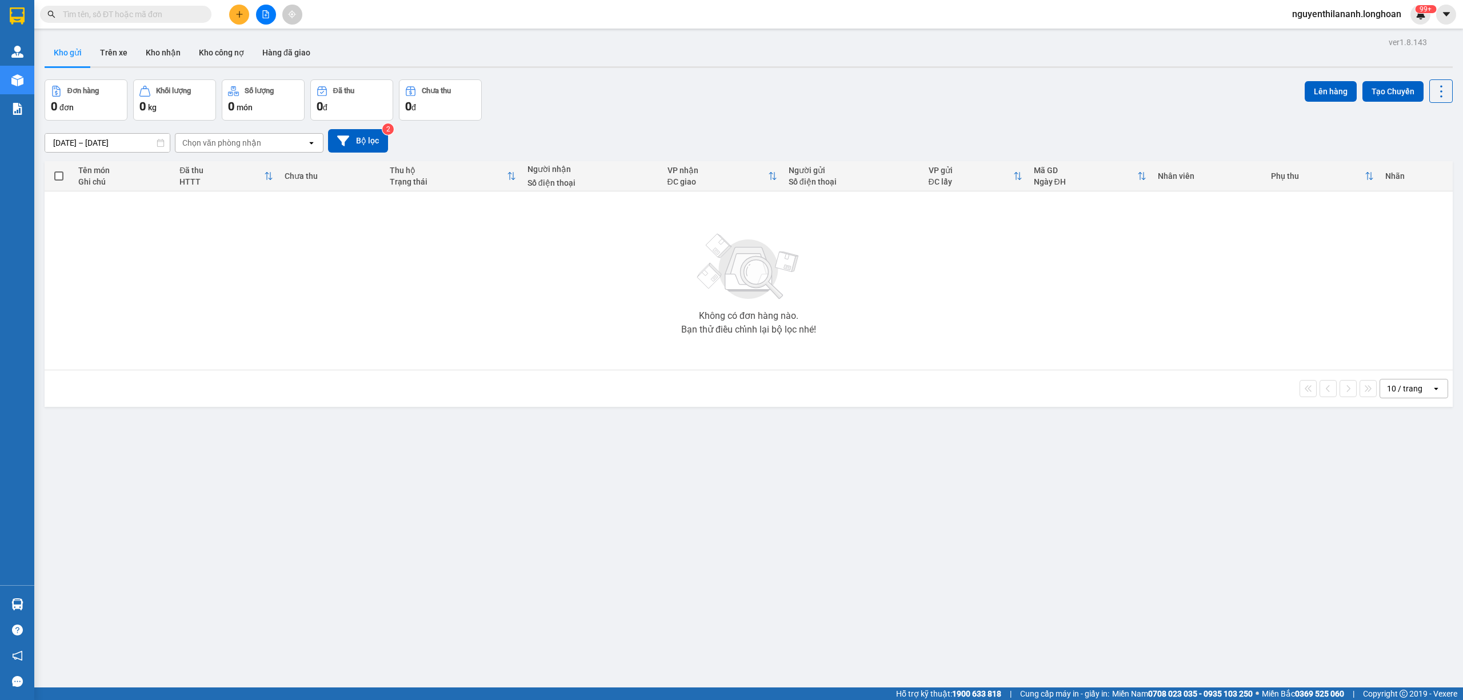
paste input "0868606359"
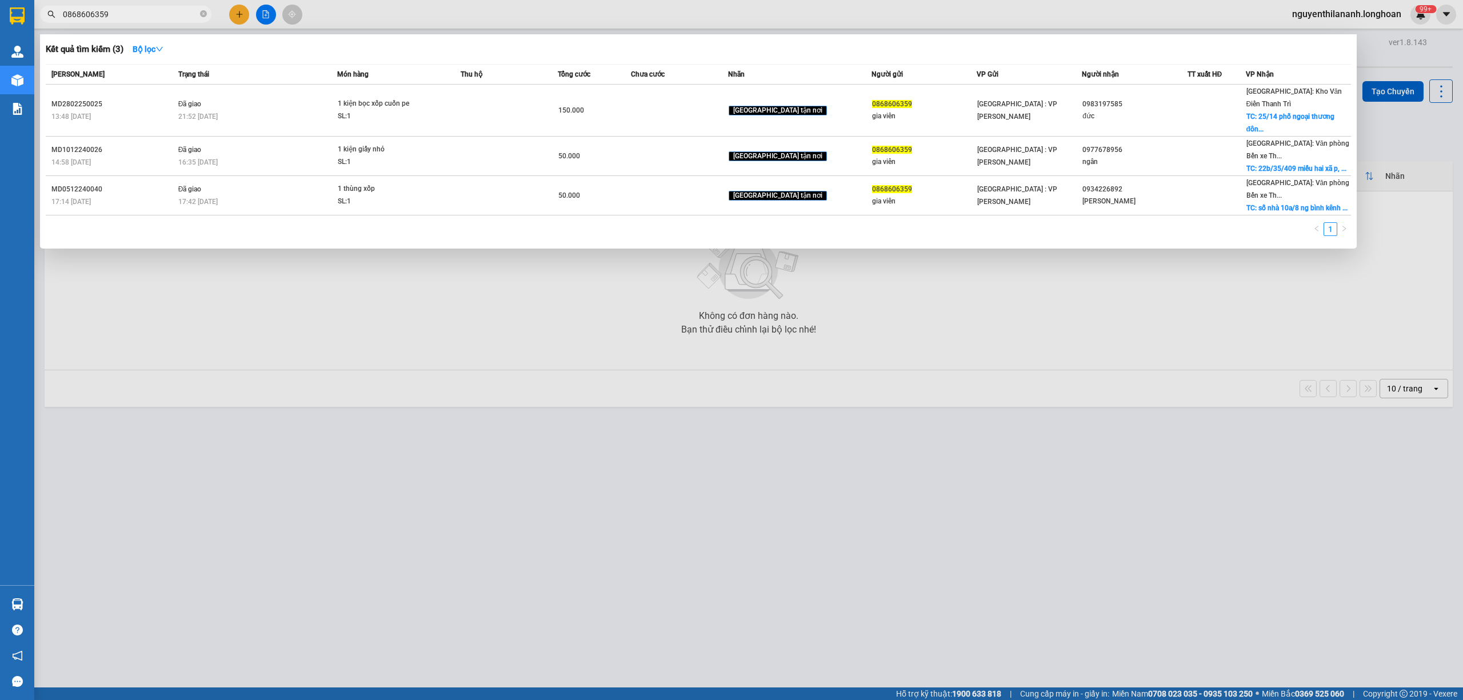
type input "0868606359"
click at [156, 19] on input "0868606359" at bounding box center [130, 14] width 135 height 13
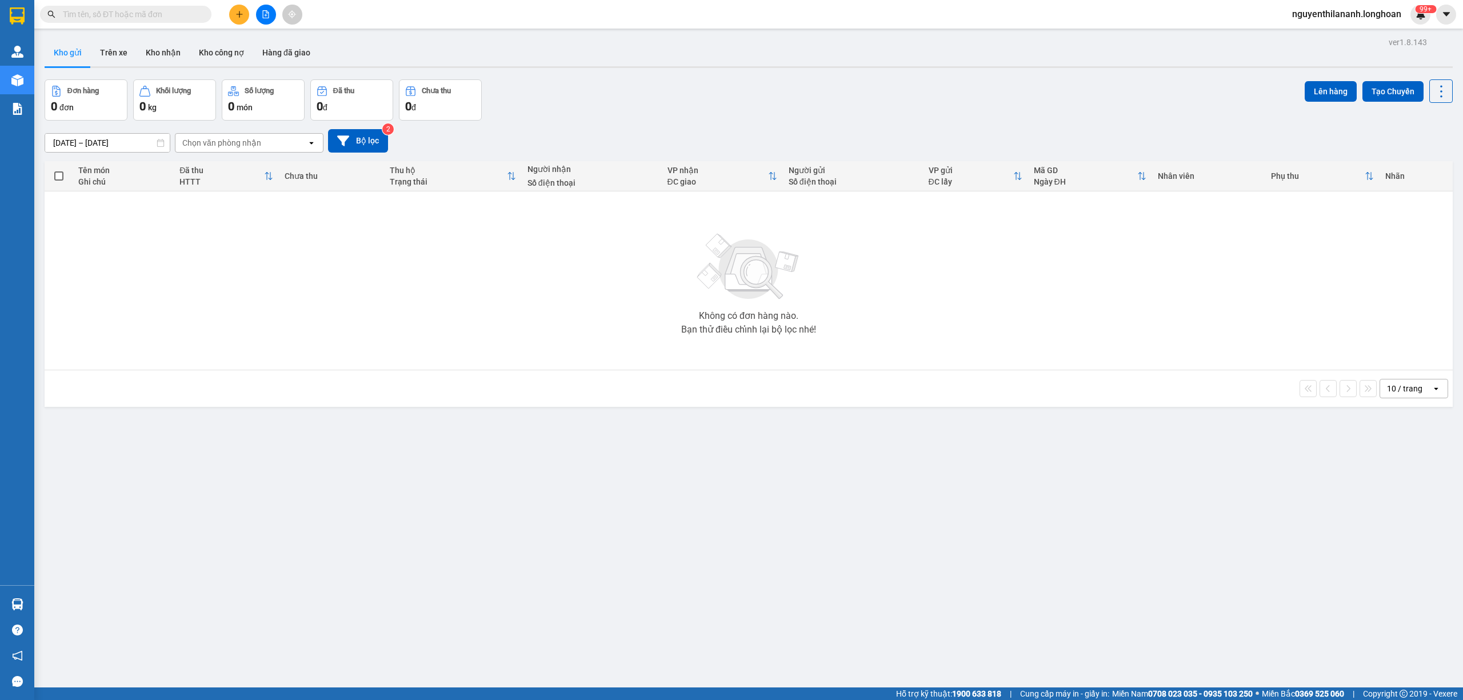
paste input "0396821959"
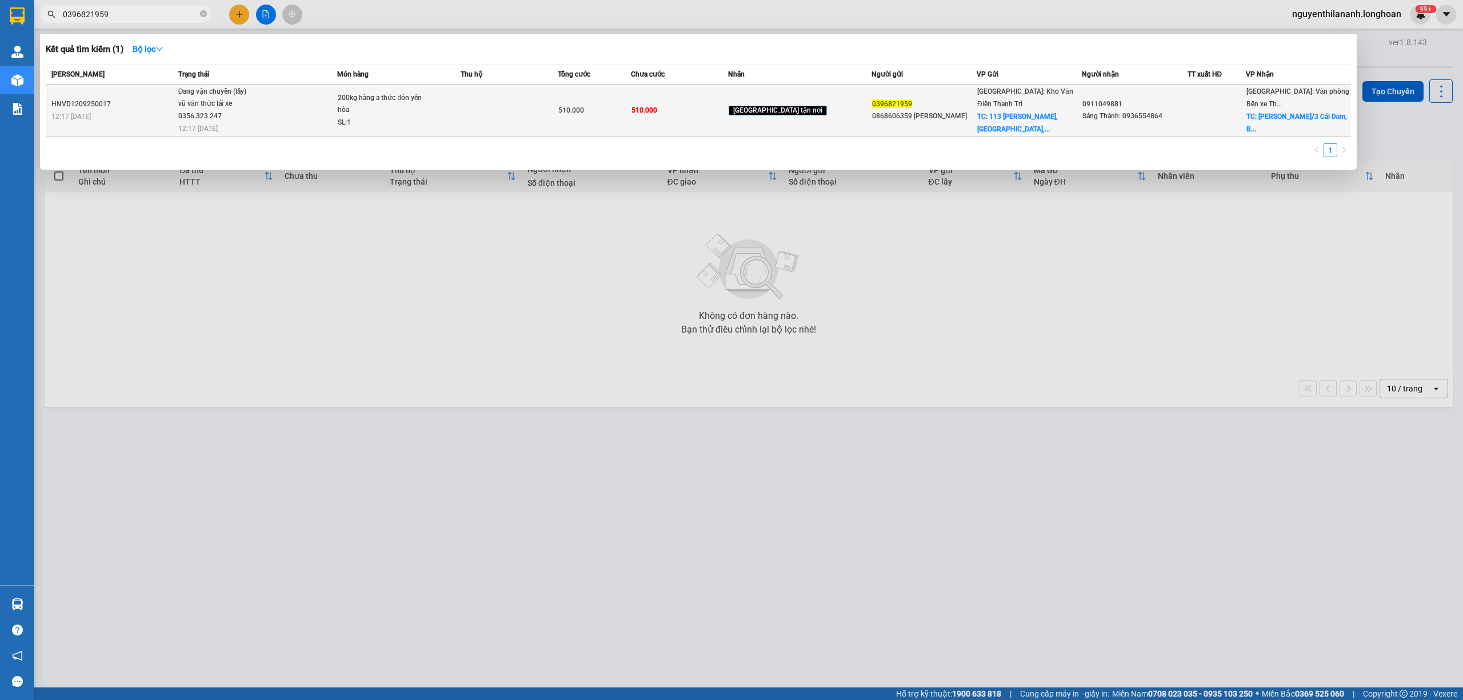
type input "0396821959"
click at [145, 110] on div "12:17 - 12/09" at bounding box center [112, 116] width 123 height 13
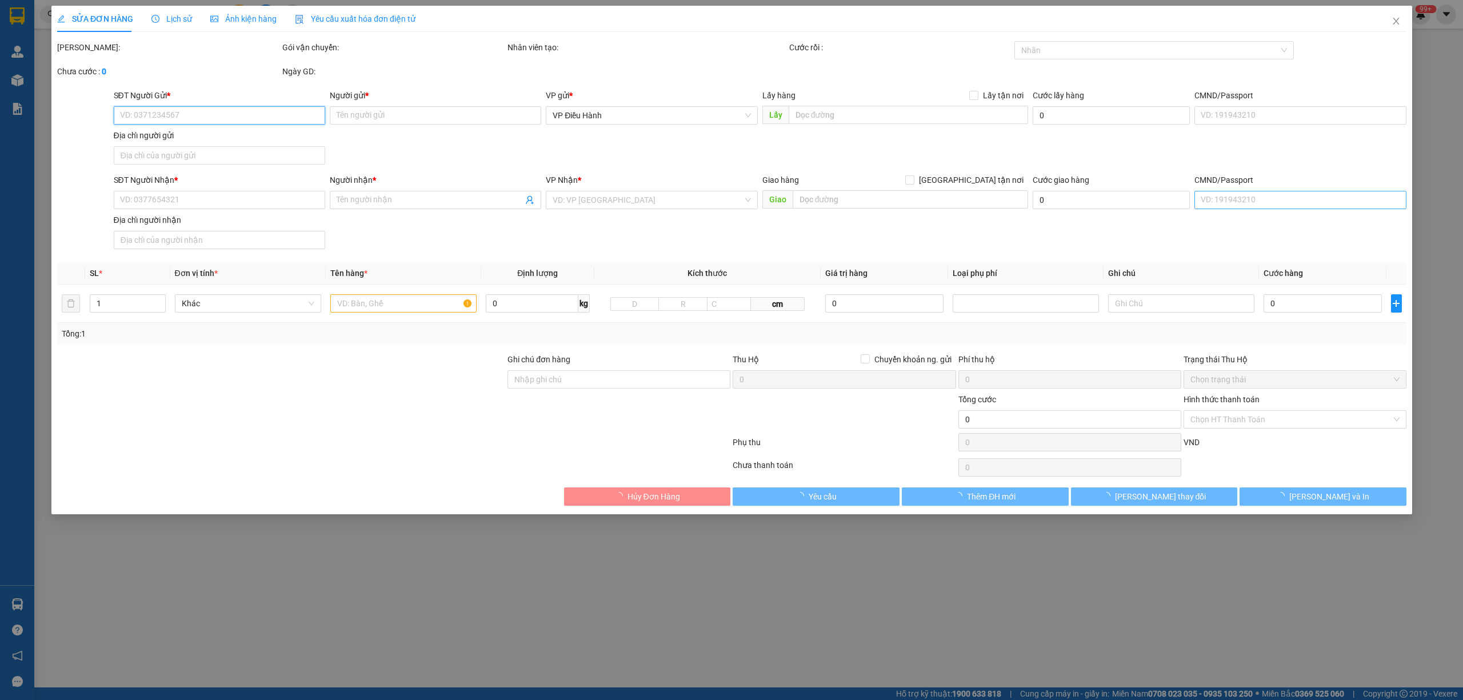
type input "0396821959"
type input "0868606359 Lý"
checkbox input "true"
type input "113 NGUYỄN KHANG, YÊN HÒA, CẦU GIẤY, HÀ NỘI"
type input "0911049881"
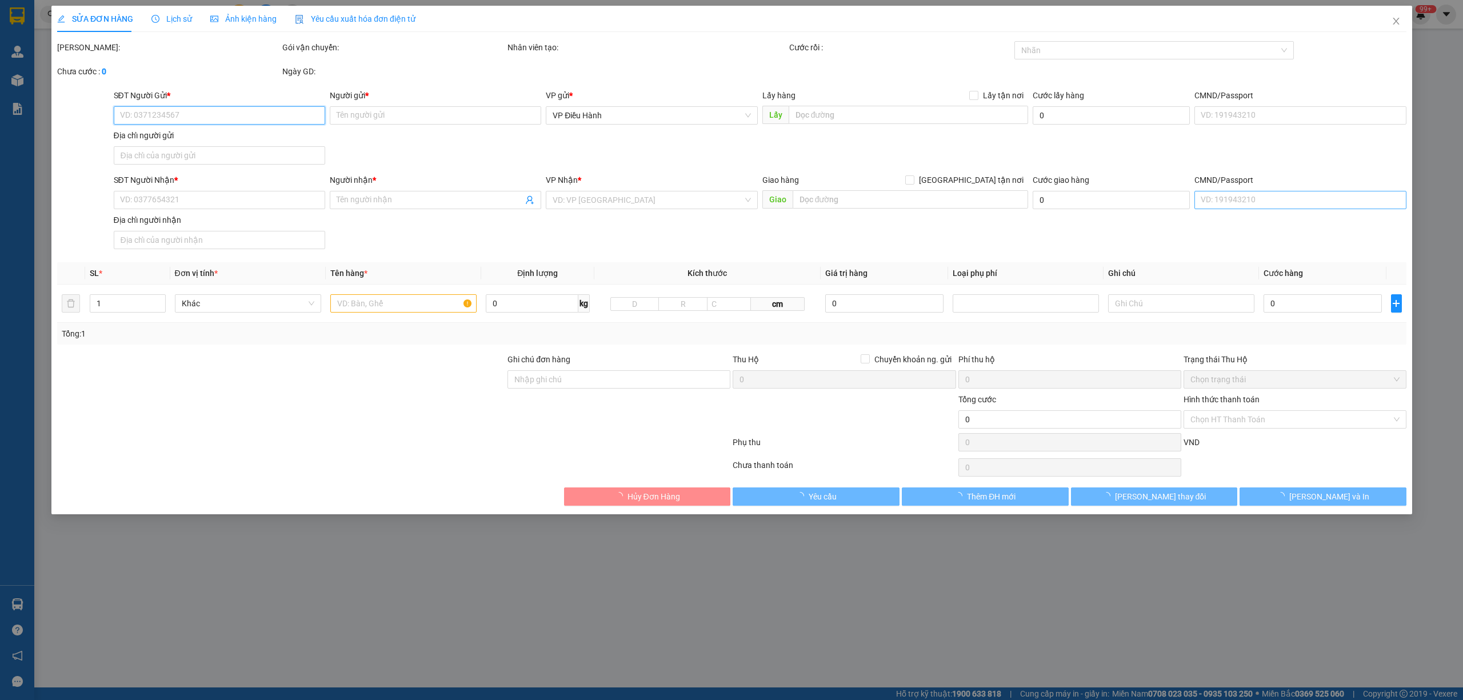
type input "Sáng Thành: 0936554864"
checkbox input "true"
type input "Phan Bội Châu/3 Cái Dăm, Bãi Cháy, Hạ Long, Quảng Ninh"
type input "khi tới lấy hàng mình cứ báo là hàng đi hạ long quảng ninh là kho nguyễn khang"
type input "510.000"
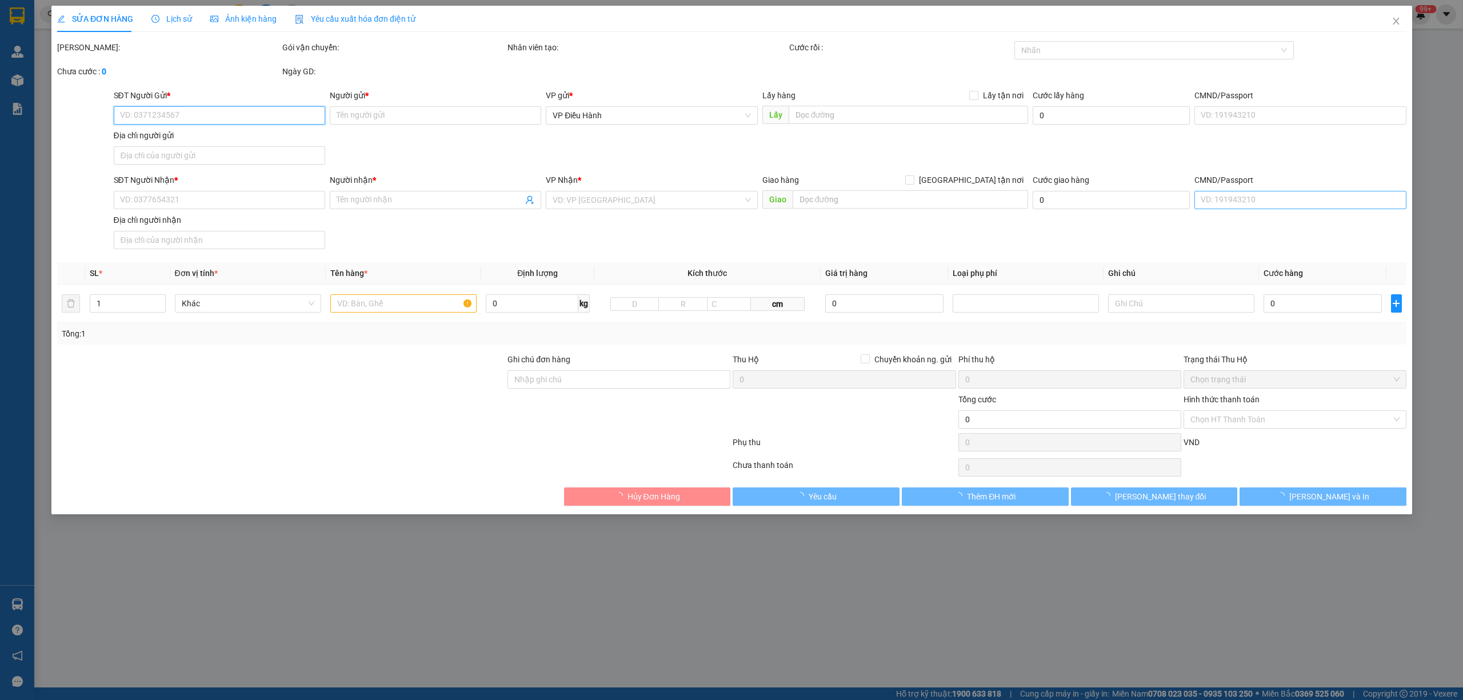
type input "510.000"
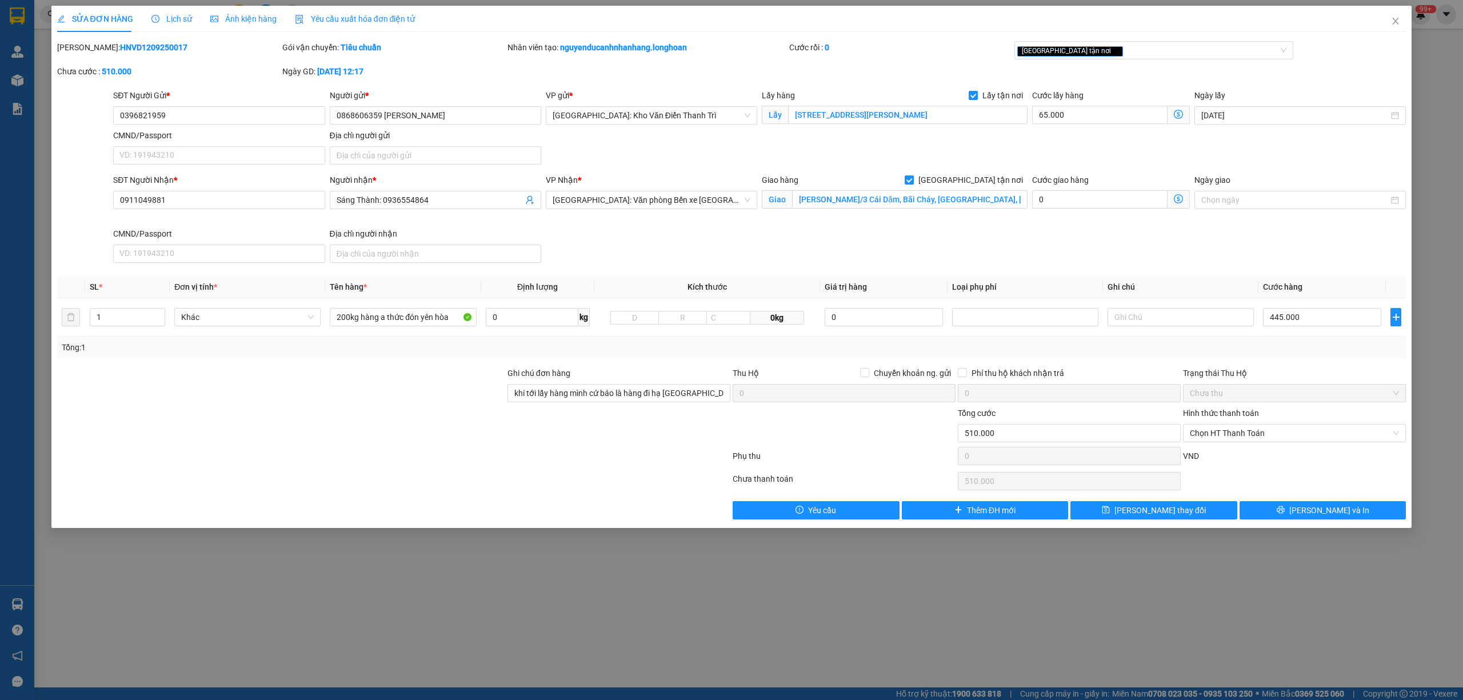
click at [167, 19] on span "Lịch sử" at bounding box center [171, 18] width 41 height 9
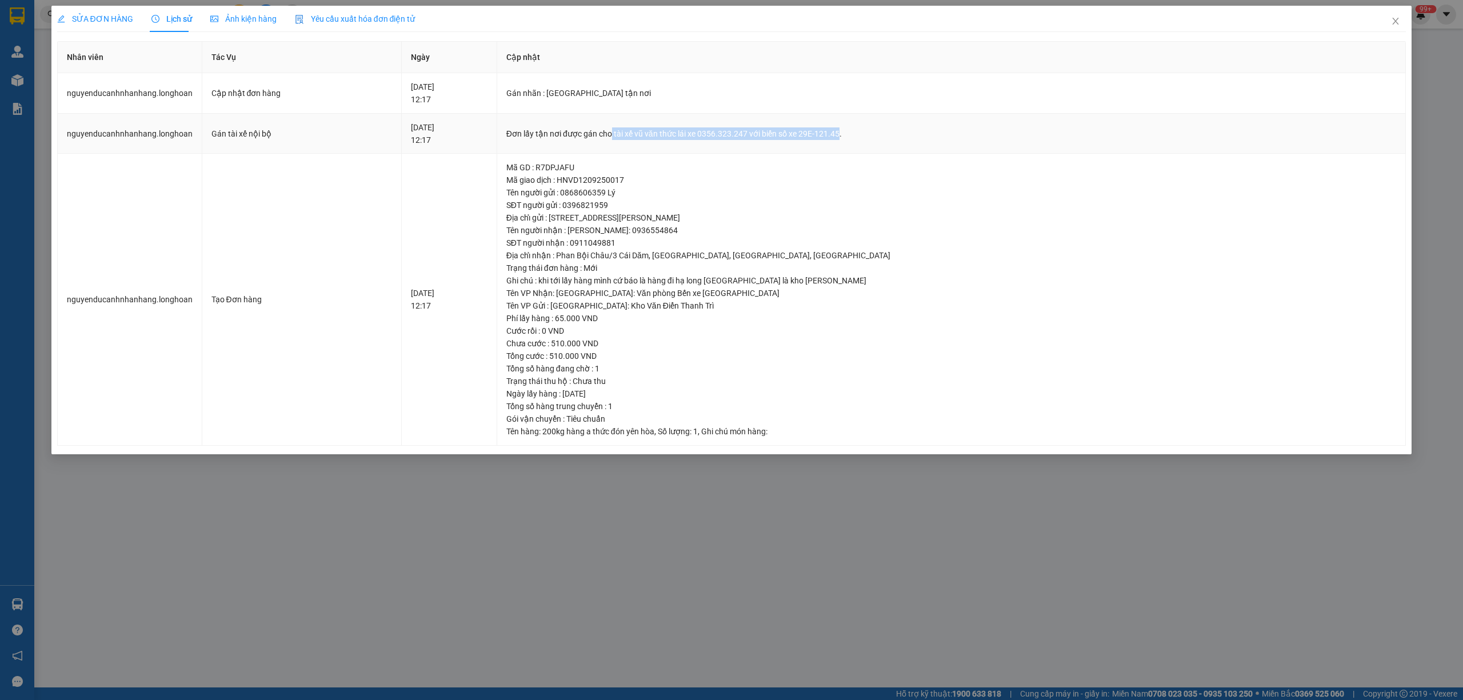
drag, startPoint x: 671, startPoint y: 133, endPoint x: 894, endPoint y: 130, distance: 222.9
click at [894, 130] on div "Đơn lấy tận nơi được gán cho tài xế vũ văn thức lái xe 0356.323.247 với biển số…" at bounding box center [951, 133] width 891 height 13
copy div "tài xế vũ văn thức lái xe 0356.323.247 với biển số xe 29E-121.45"
click at [632, 126] on td "Đơn lấy tận nơi được gán cho tài xế vũ văn thức lái xe 0356.323.247 với biển số…" at bounding box center [951, 134] width 909 height 41
drag, startPoint x: 672, startPoint y: 134, endPoint x: 886, endPoint y: 140, distance: 213.9
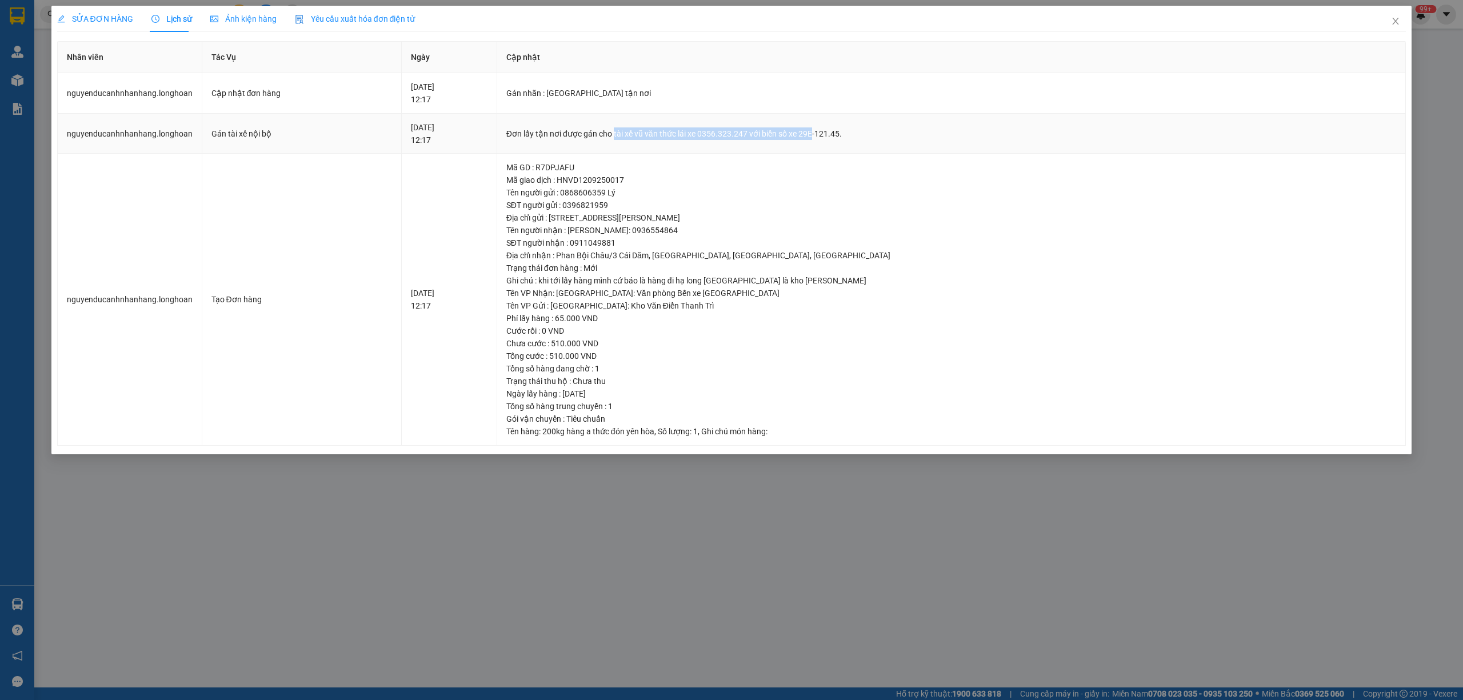
click at [883, 139] on div "Đơn lấy tận nơi được gán cho tài xế vũ văn thức lái xe 0356.323.247 với biển số…" at bounding box center [951, 133] width 891 height 13
click at [927, 130] on div "Đơn lấy tận nơi được gán cho tài xế vũ văn thức lái xe 0356.323.247 với biển số…" at bounding box center [951, 133] width 891 height 13
click at [1396, 19] on icon "close" at bounding box center [1395, 21] width 9 height 9
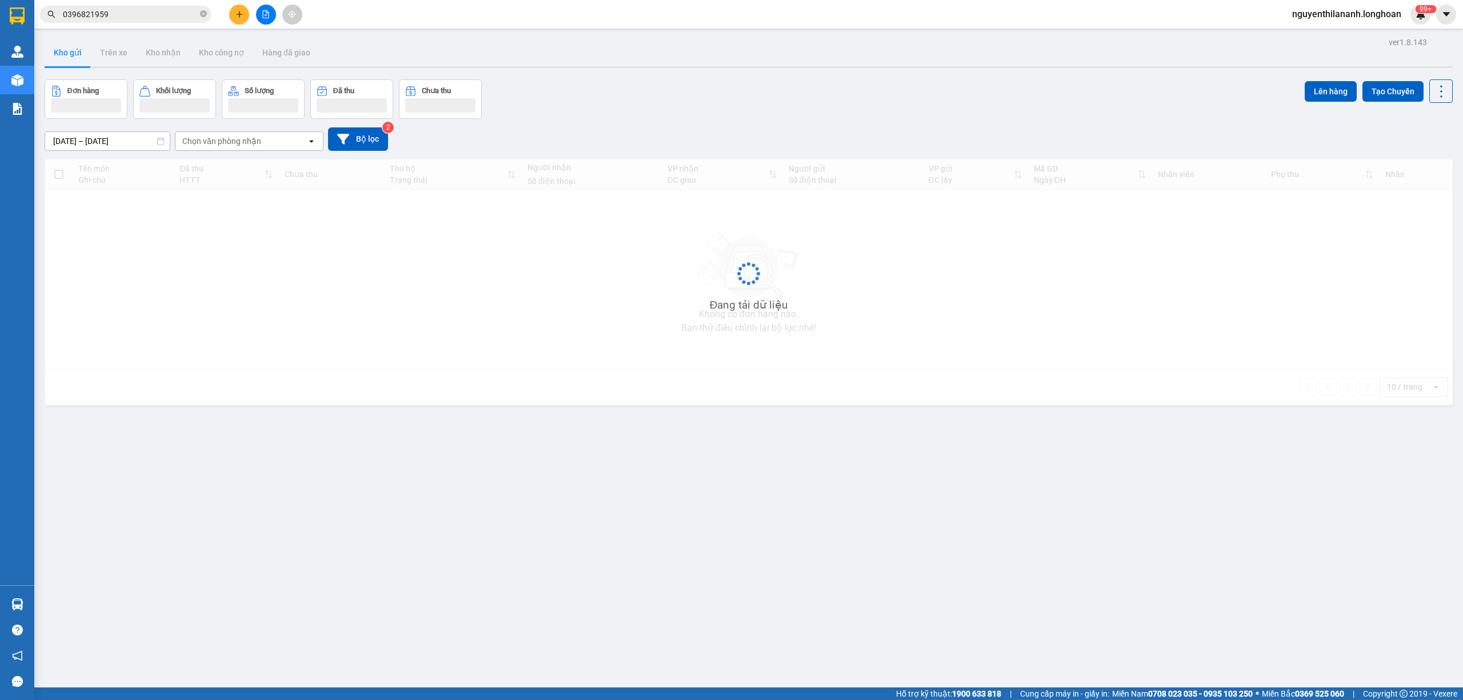
click at [122, 18] on input "0396821959" at bounding box center [130, 14] width 135 height 13
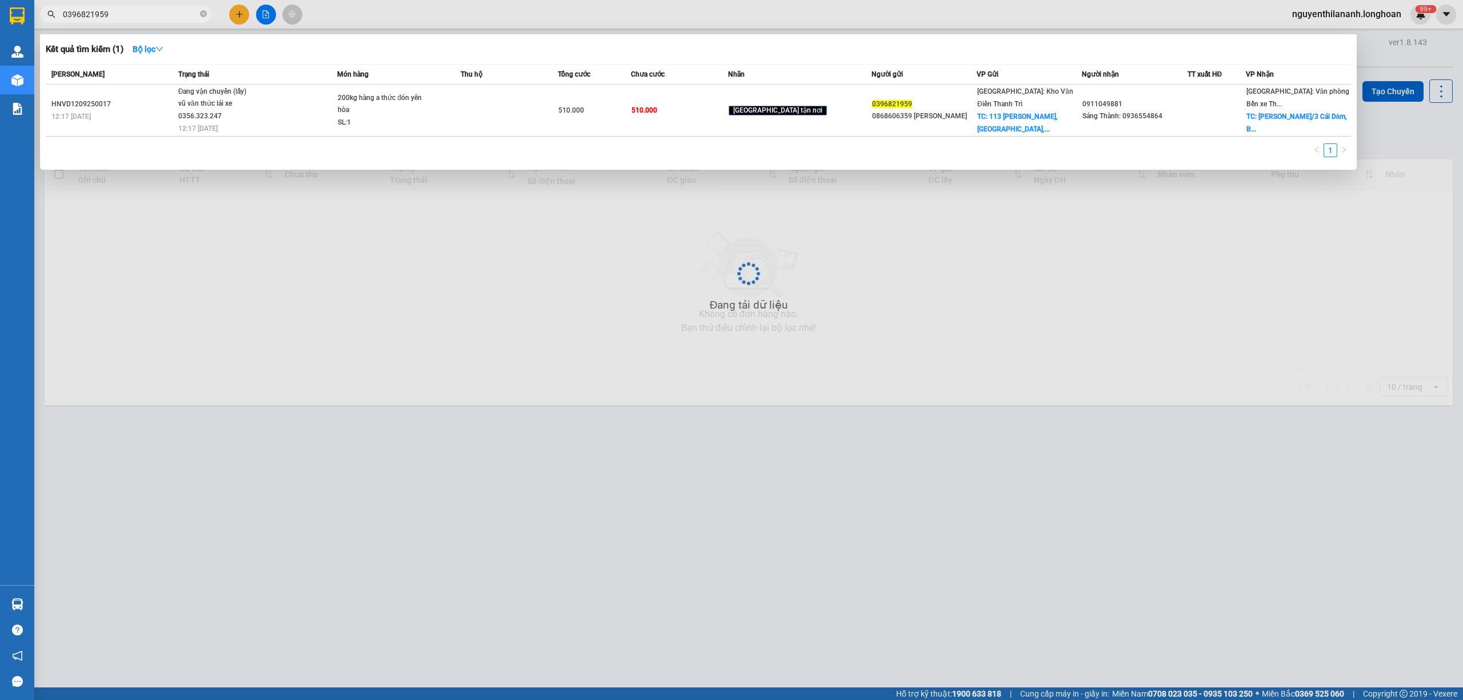
click at [122, 18] on input "0396821959" at bounding box center [130, 14] width 135 height 13
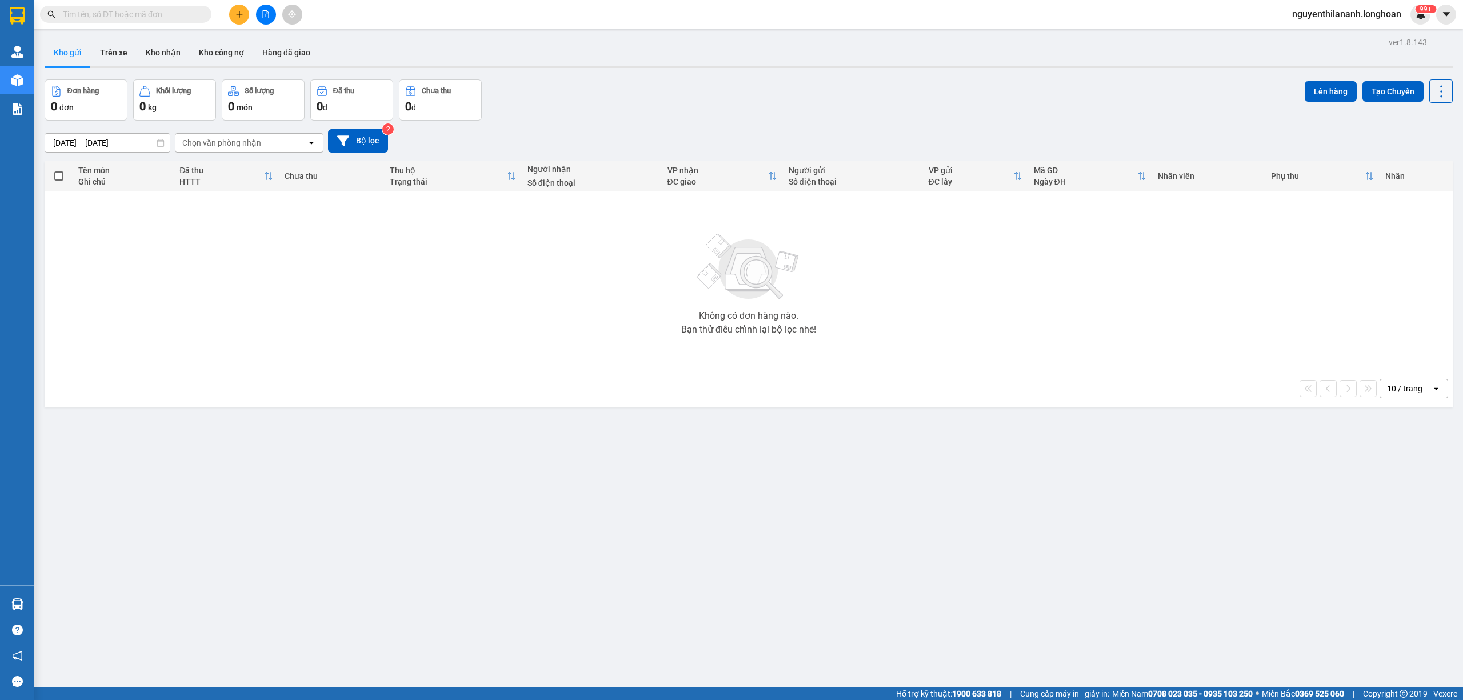
paste input "0977441258"
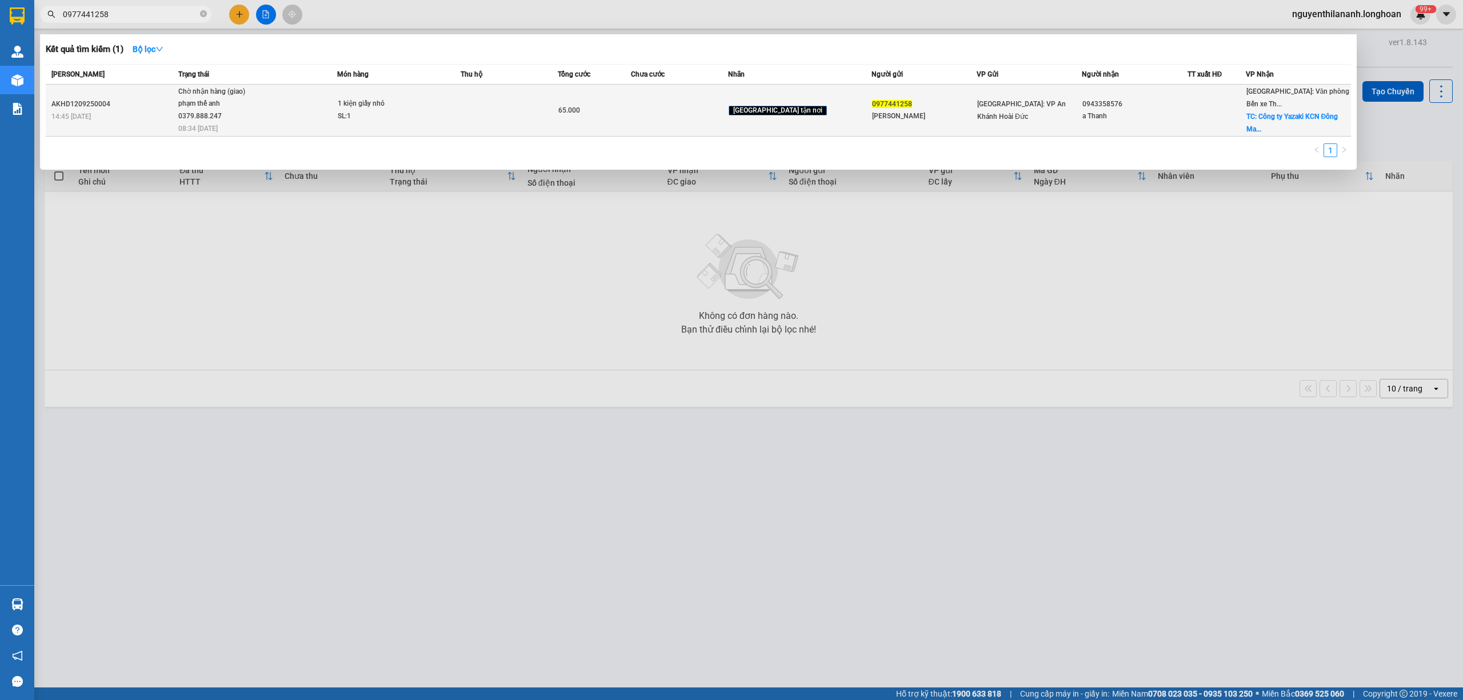
type input "0977441258"
click at [129, 96] on td "AKHD1209250004 14:45 - 12/09" at bounding box center [111, 111] width 130 height 52
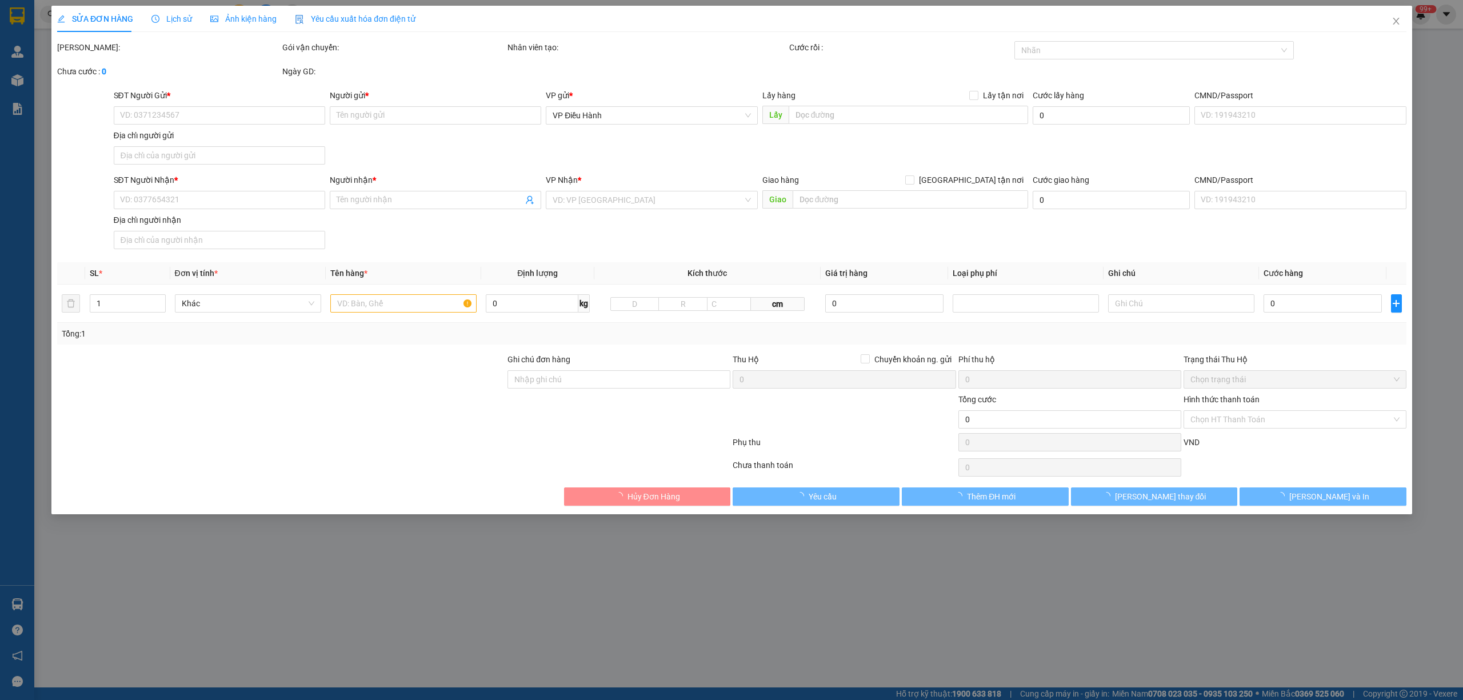
type input "0977441258"
type input "Thế Anh"
type input "0943358576"
type input "a Thanh"
checkbox input "true"
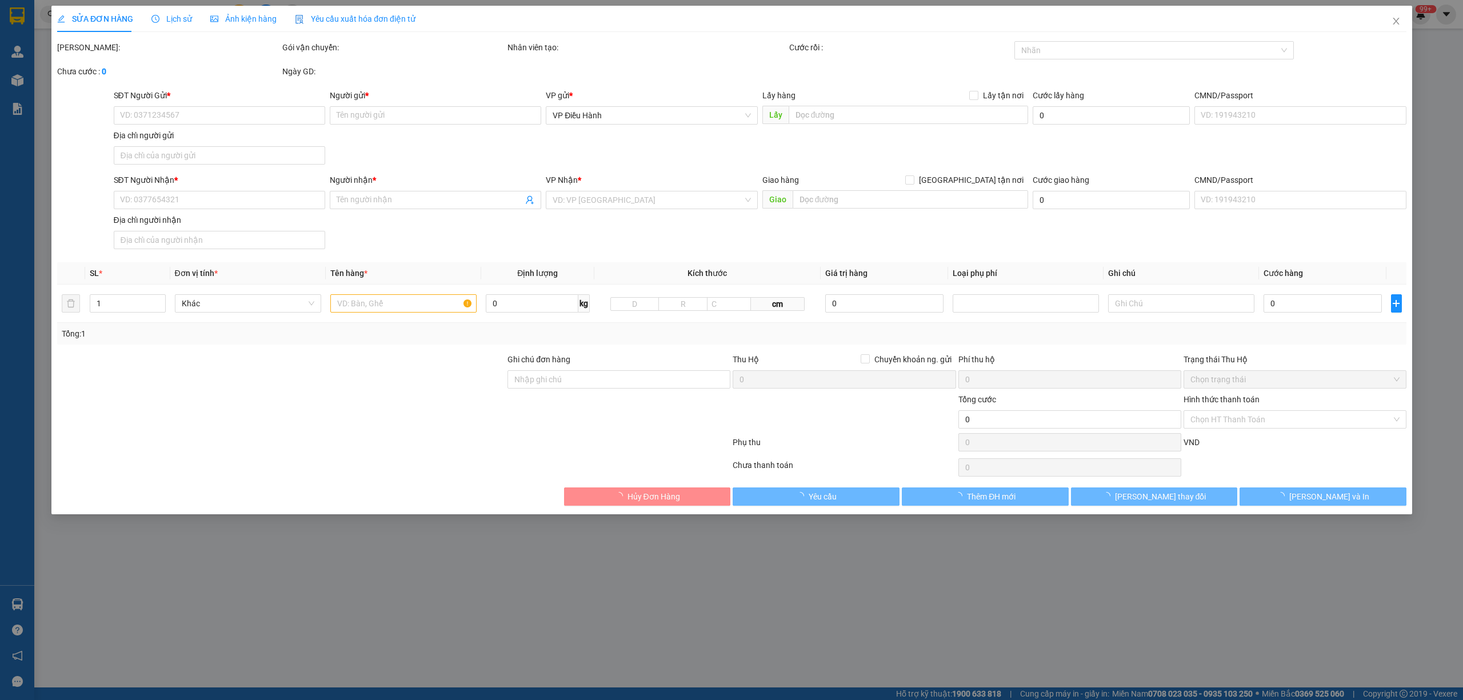
type input "Công ty Yazaki KCN Đông Mai, quảng yên quảng ninh"
type input "65.000"
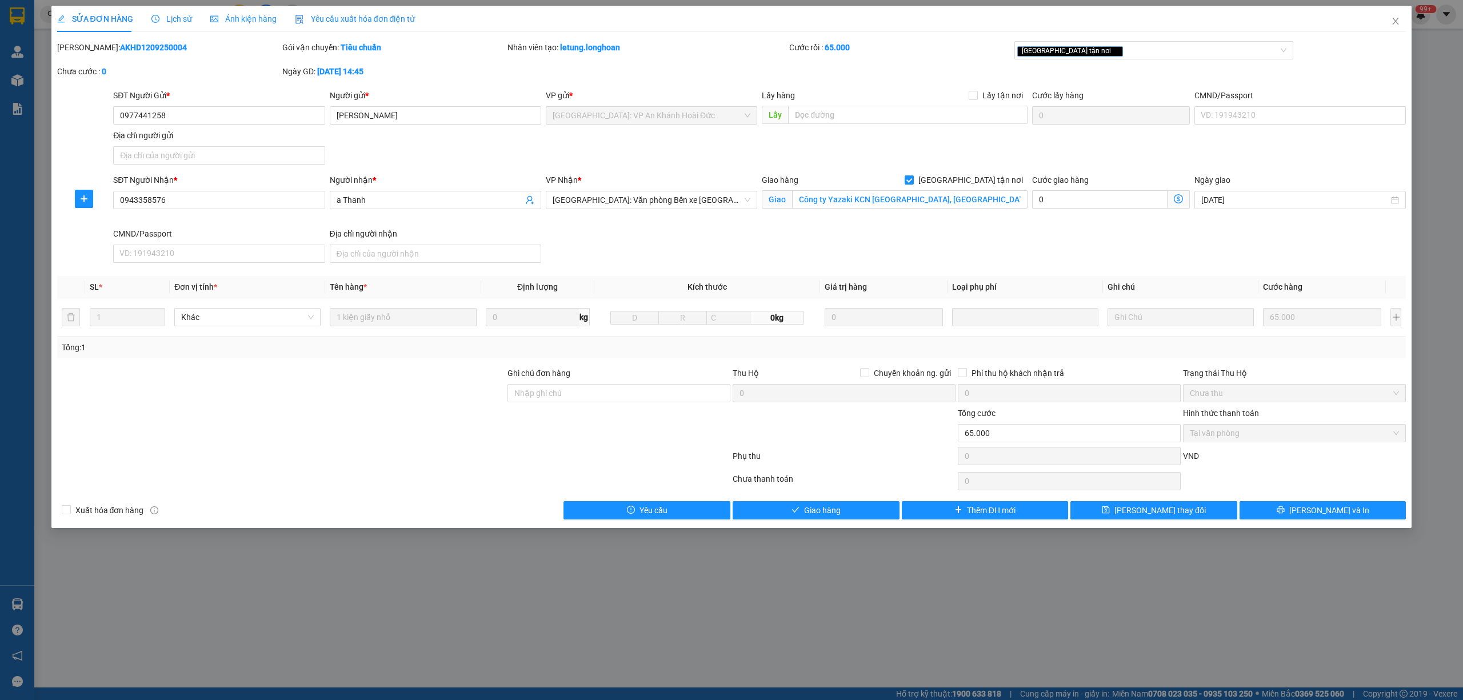
click at [153, 19] on icon "clock-circle" at bounding box center [155, 19] width 8 height 8
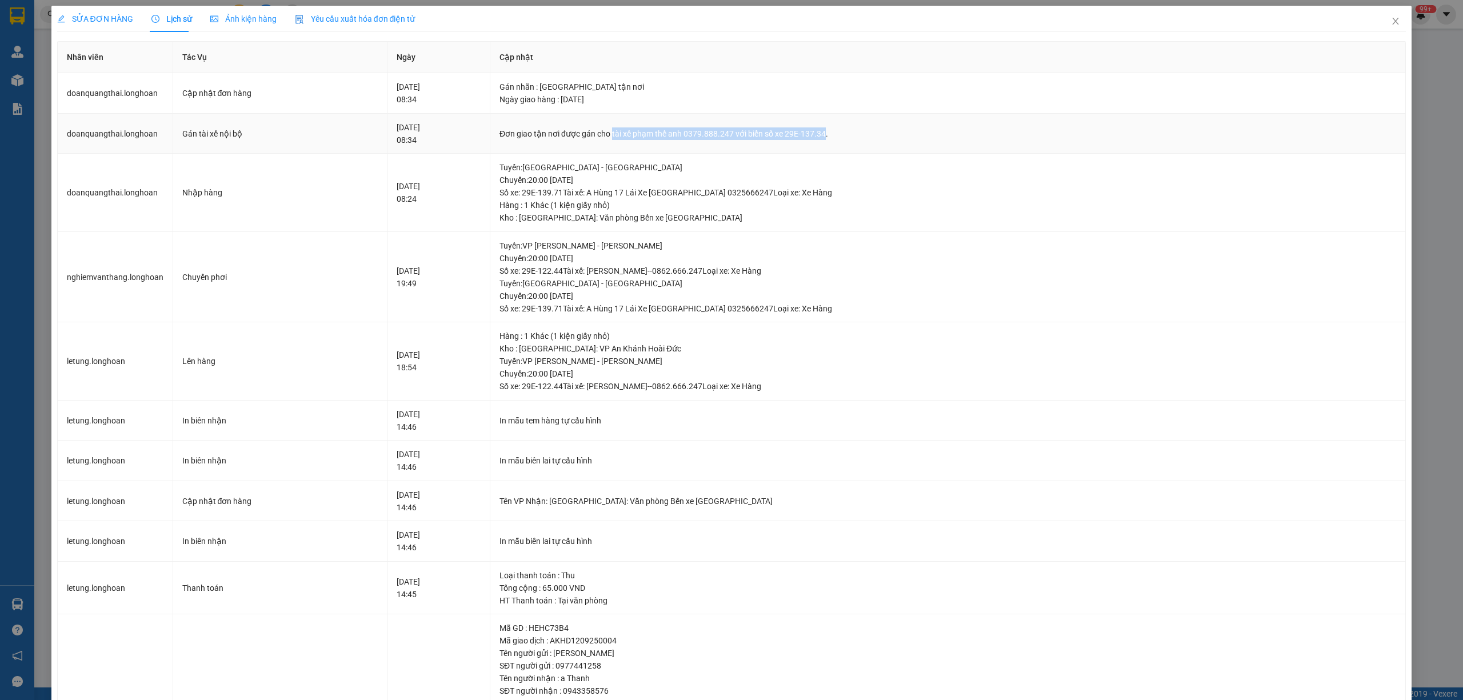
drag, startPoint x: 659, startPoint y: 134, endPoint x: 870, endPoint y: 133, distance: 210.9
click at [870, 133] on div "Đơn giao tận nơi được gán cho tài xế phạm thế anh 0379.888.247 với biển số xe 2…" at bounding box center [948, 133] width 897 height 13
copy div "tài xế phạm thế anh 0379.888.247 với biển số xe 29E-137.34"
click at [1391, 21] on icon "close" at bounding box center [1395, 21] width 9 height 9
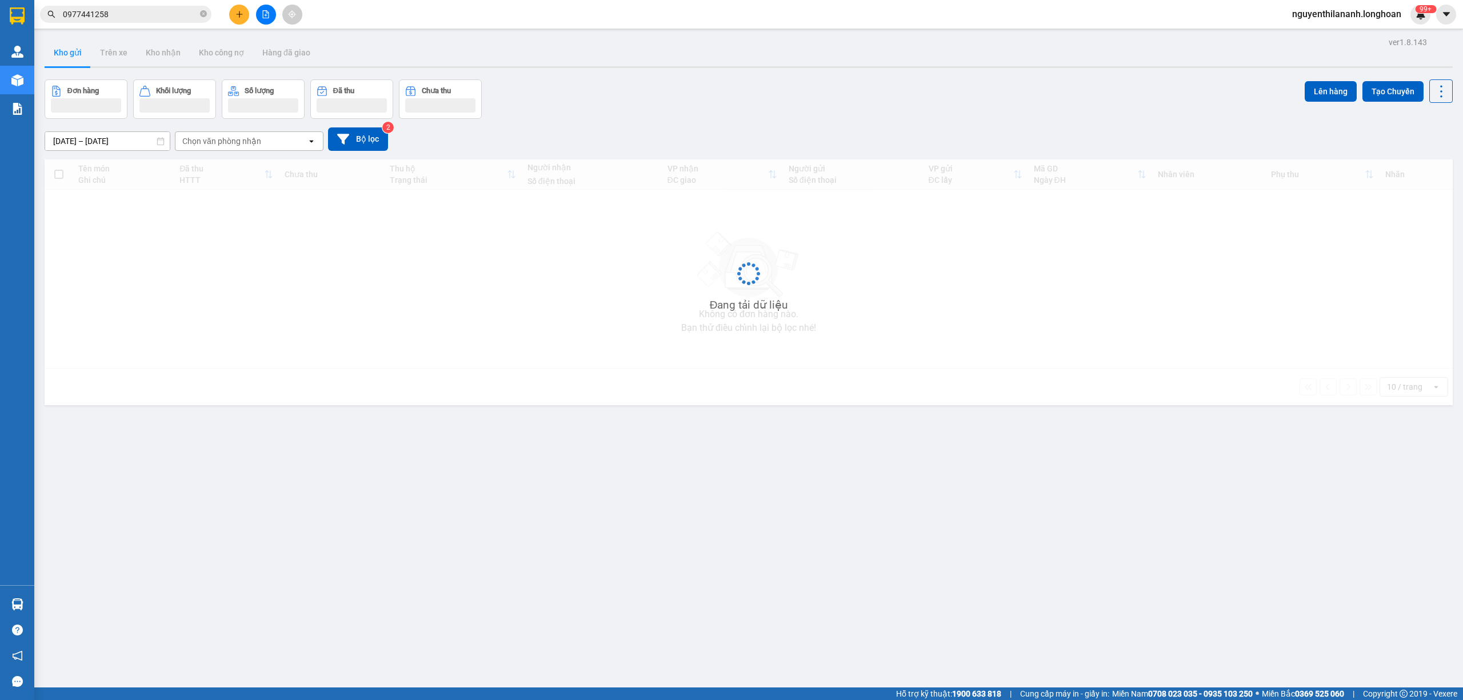
click at [145, 12] on input "0977441258" at bounding box center [130, 14] width 135 height 13
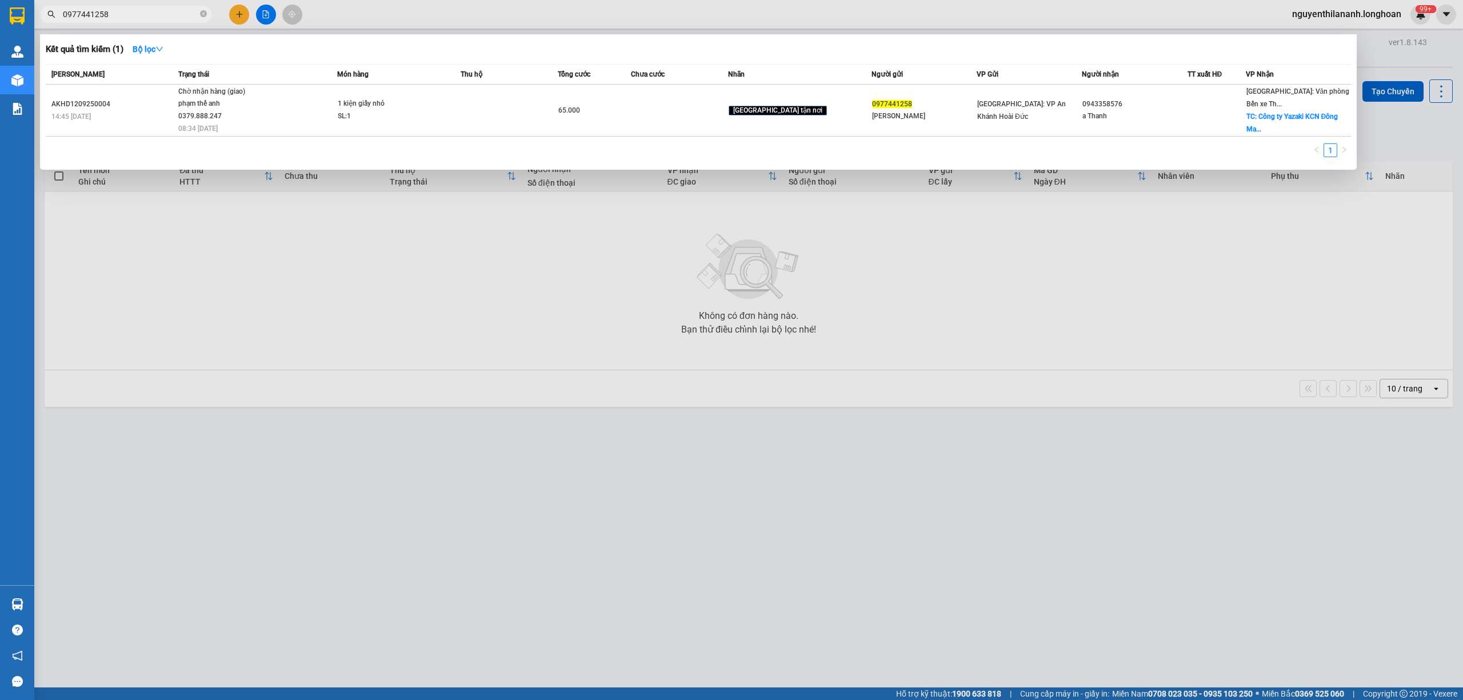
click at [145, 12] on input "0977441258" at bounding box center [130, 14] width 135 height 13
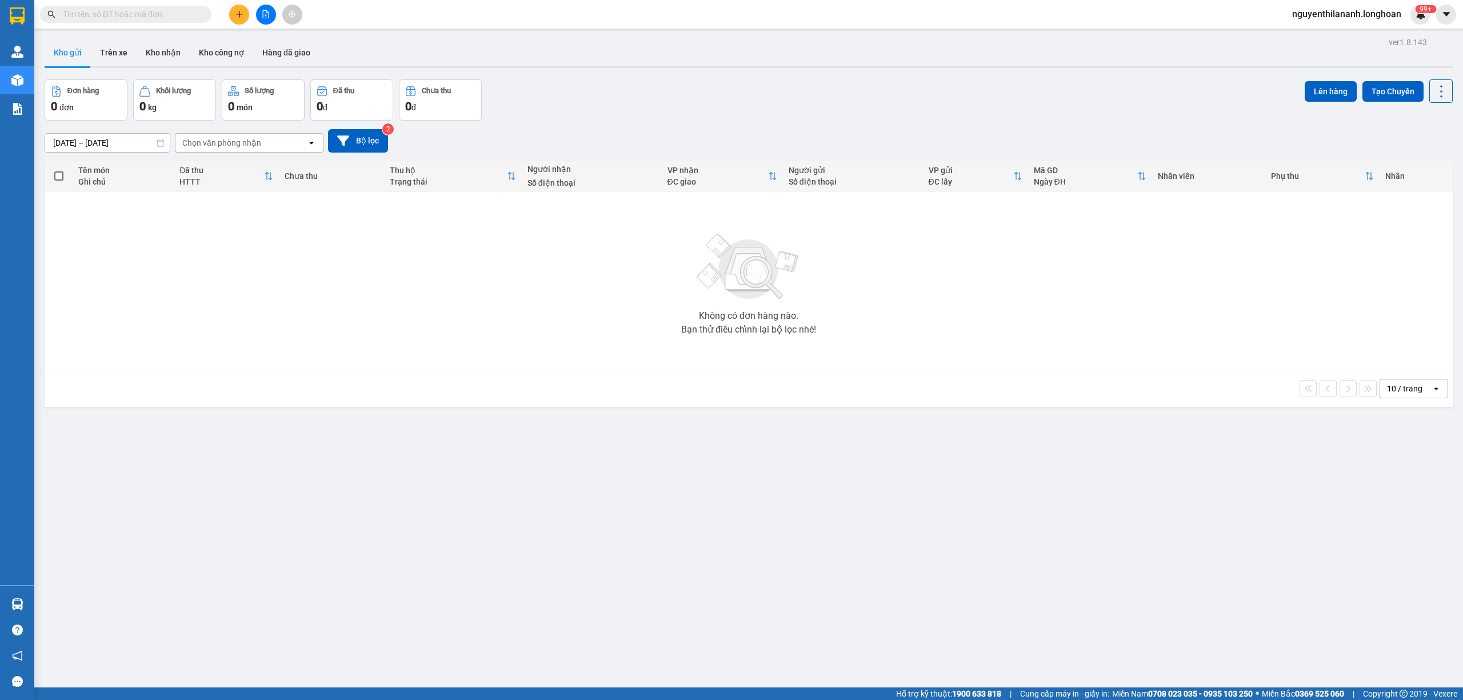
paste input "0879137462"
type input "0879137462"
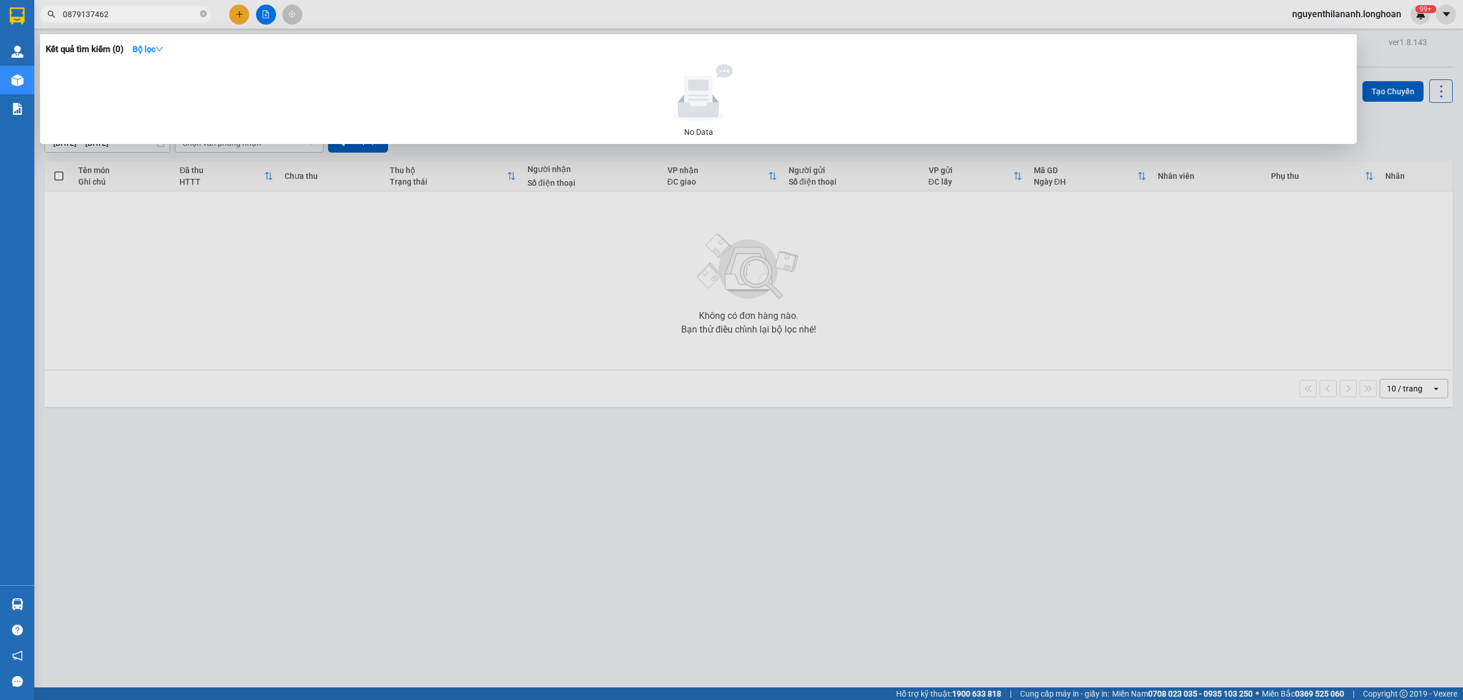
drag, startPoint x: 125, startPoint y: 16, endPoint x: 60, endPoint y: 17, distance: 64.6
click at [60, 17] on span "0879137462" at bounding box center [125, 14] width 171 height 17
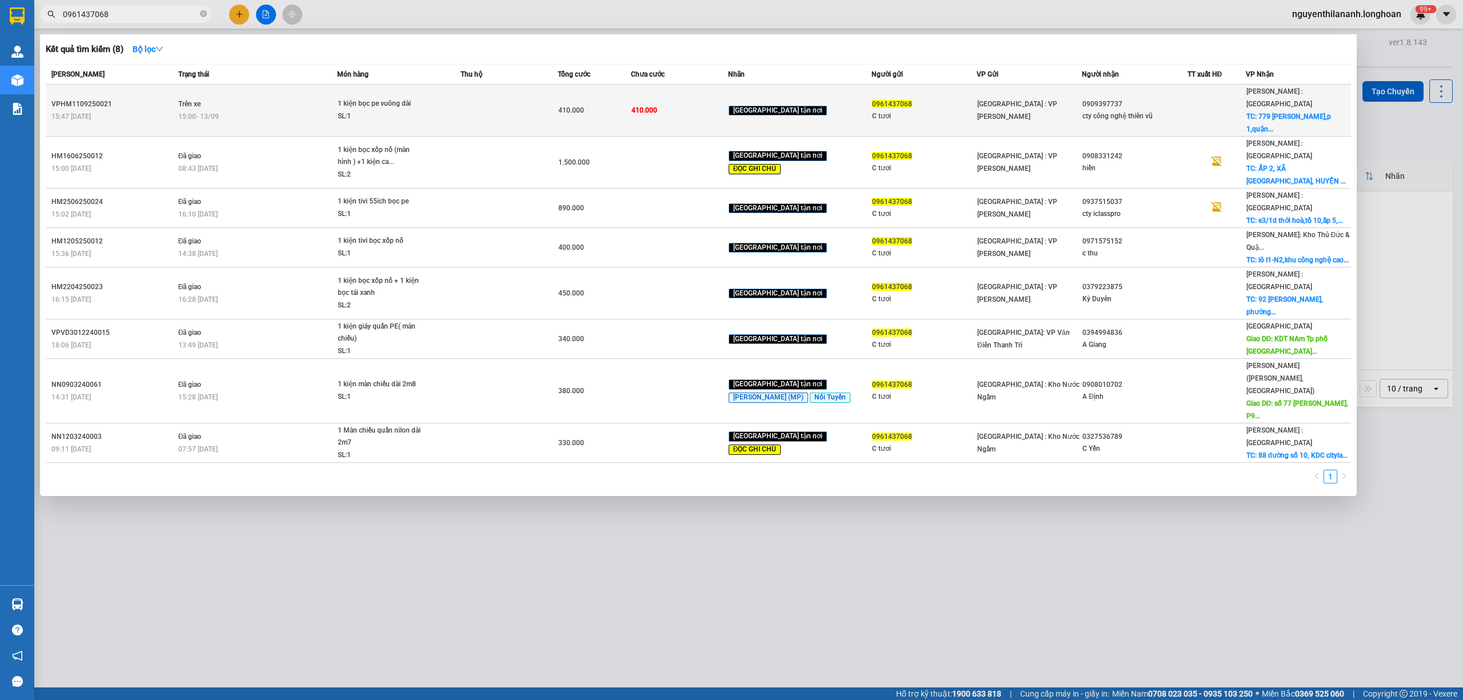
type input "0961437068"
click at [110, 110] on div "15:47 - 11/09" at bounding box center [112, 116] width 123 height 13
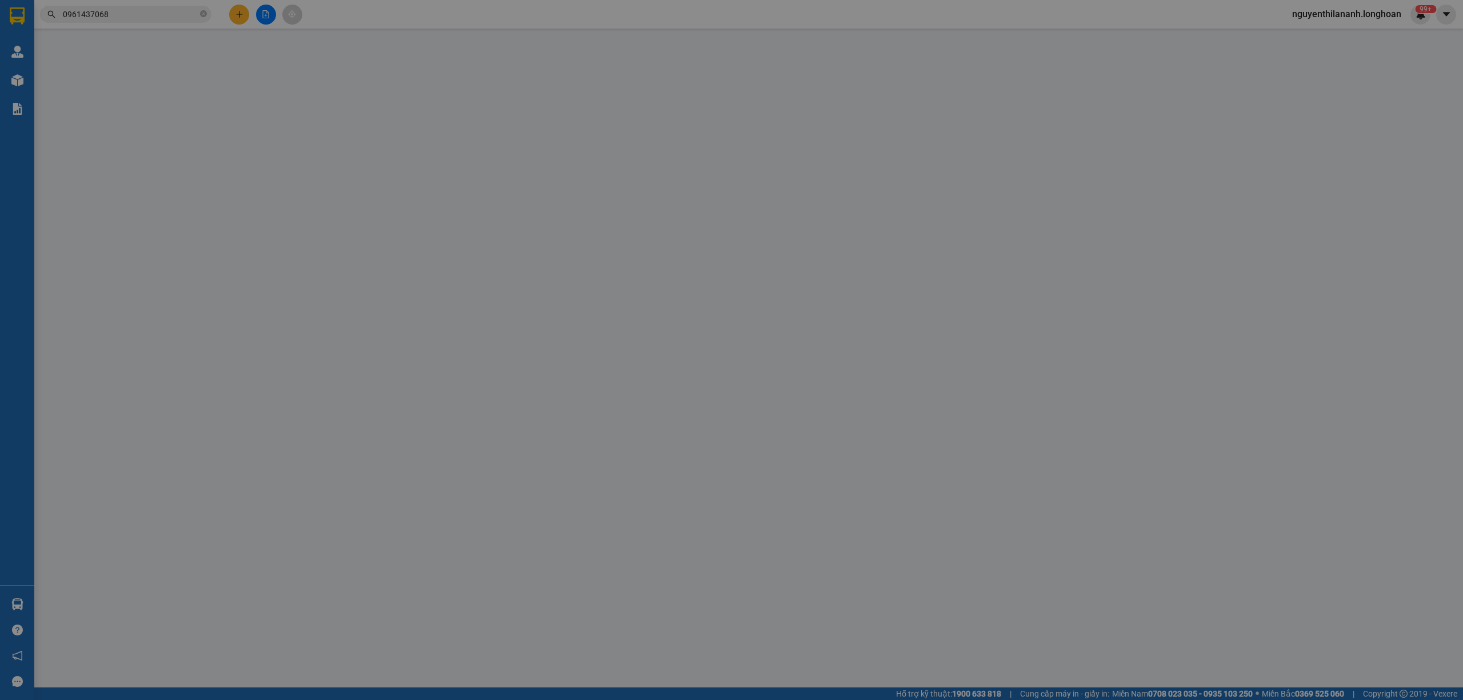
type input "0961437068"
type input "C tươi"
type input "0909397737"
type input "cty công nghệ thiên vũ"
checkbox input "true"
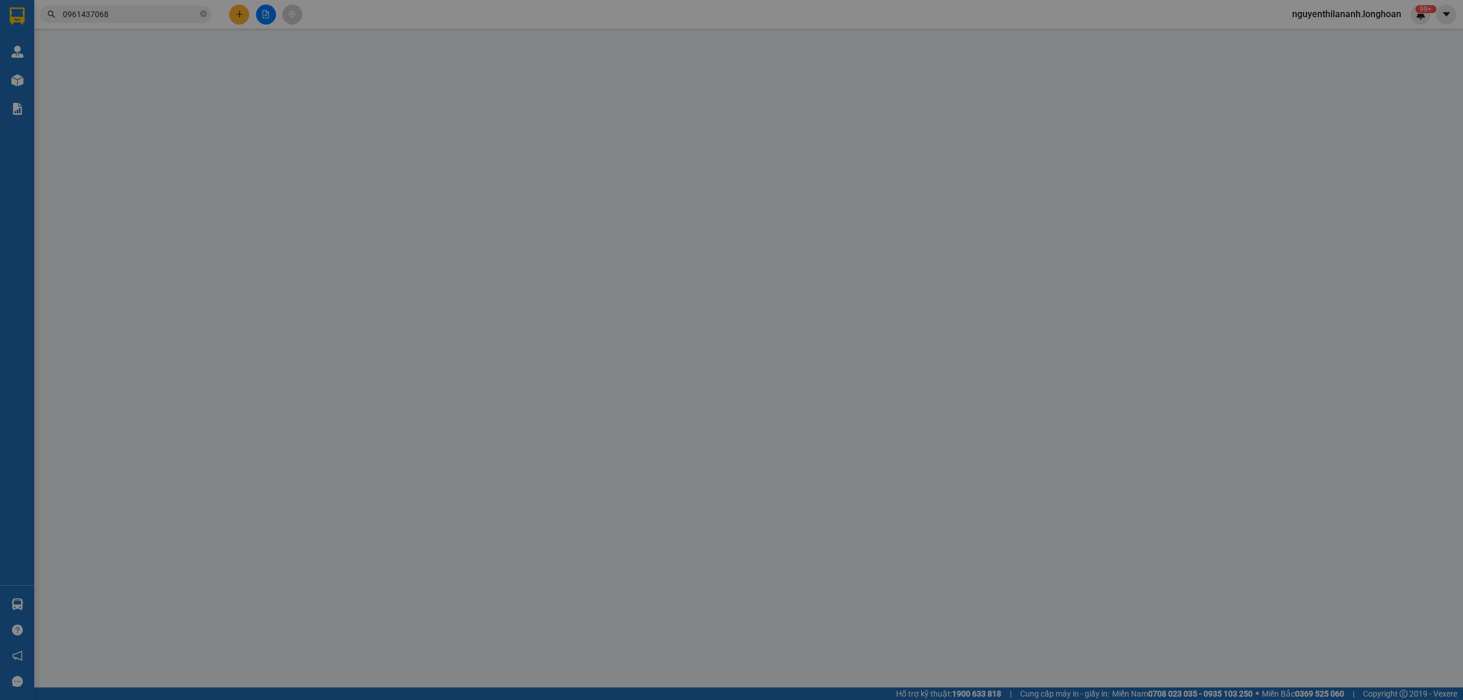
type input "779 trần hưng đạo,p 1,quận 5,hcm"
type input "hàng k bao gẫy"
type input "410.000"
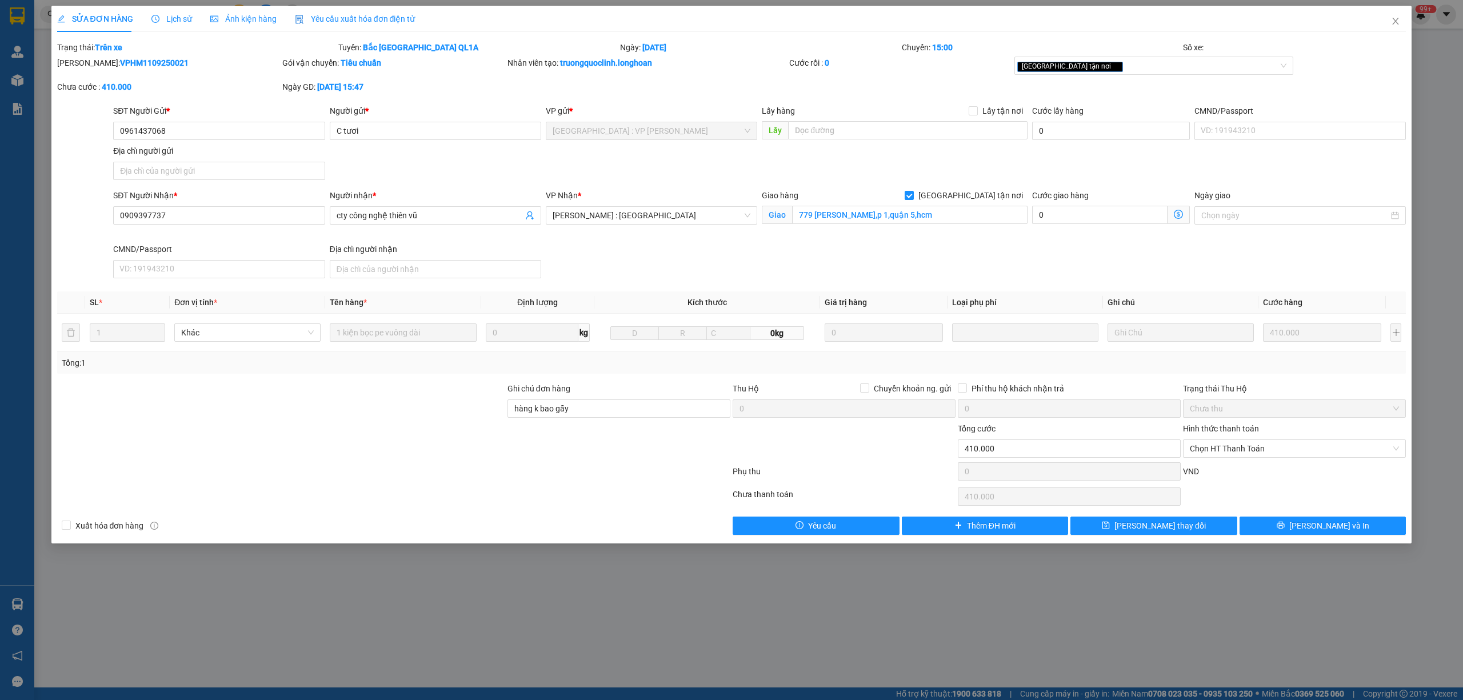
click at [168, 16] on span "Lịch sử" at bounding box center [171, 18] width 41 height 9
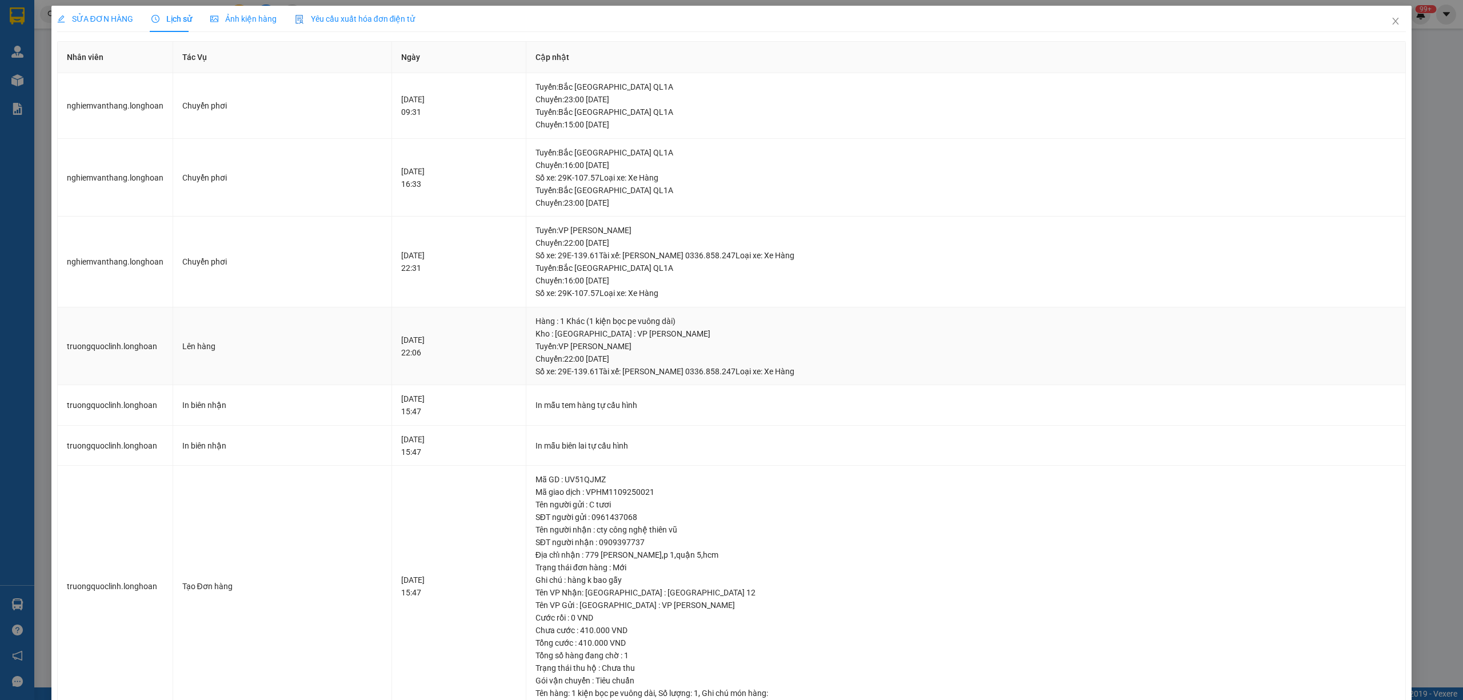
click at [590, 372] on div "Tuyến : VP Hoàng Mai - Kho HN Chuyến: 22:00 ngày 11-09-2025 Số xe: 29E-139.61 T…" at bounding box center [966, 359] width 861 height 38
click at [106, 15] on span "SỬA ĐƠN HÀNG" at bounding box center [95, 18] width 76 height 9
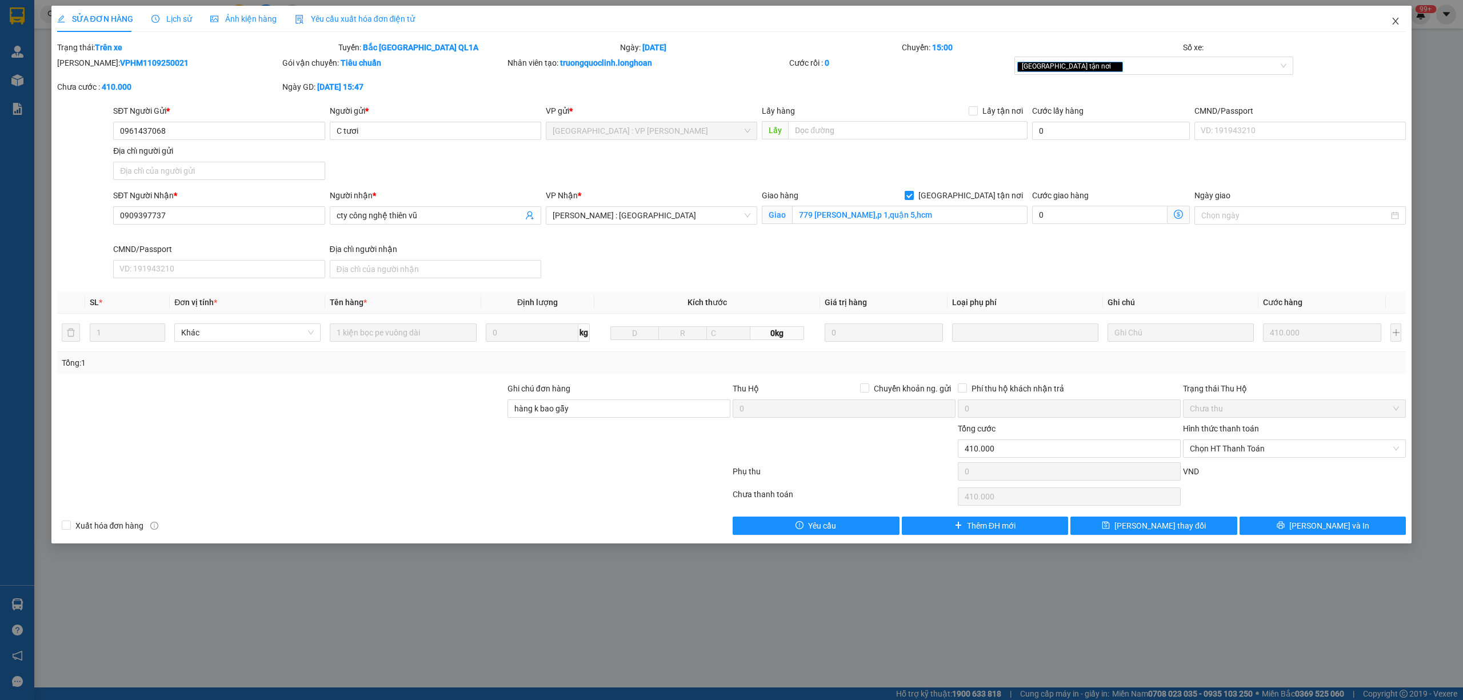
click at [1391, 16] on span "Close" at bounding box center [1396, 22] width 32 height 32
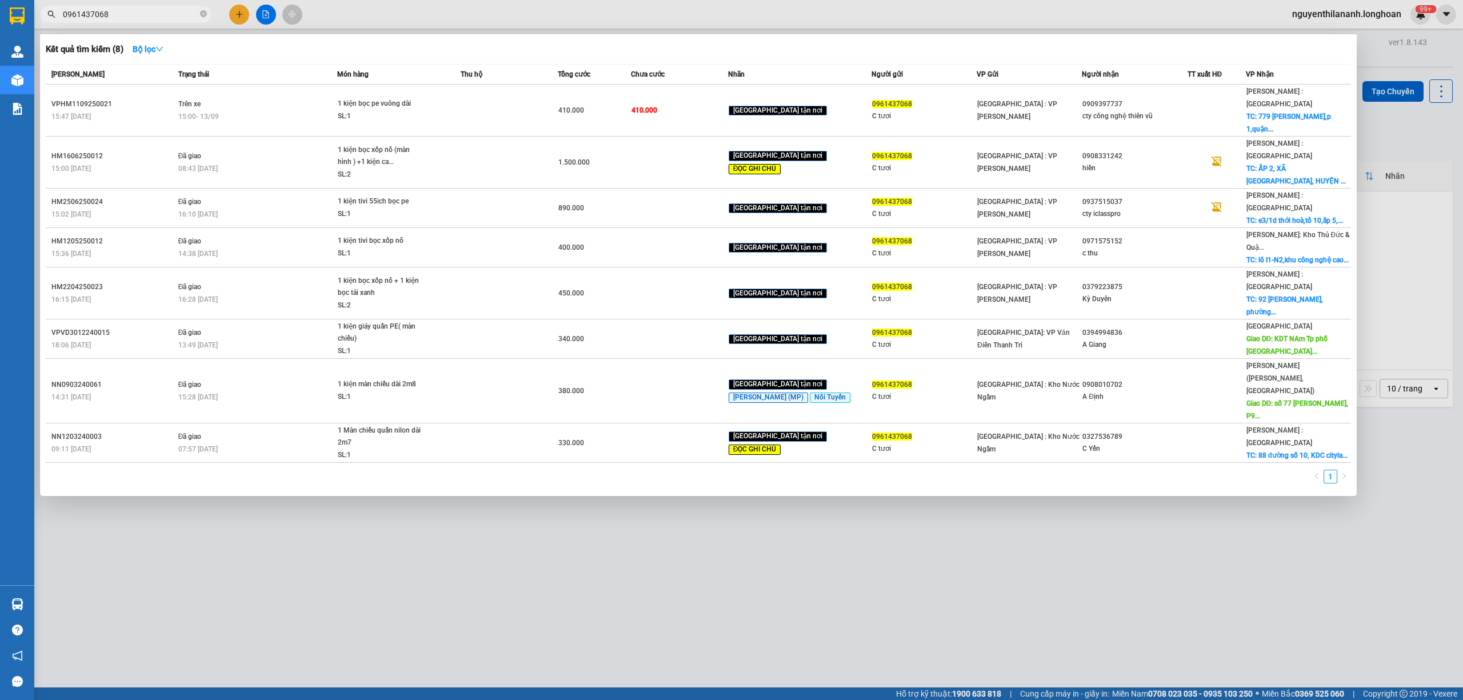
click at [131, 17] on input "0961437068" at bounding box center [130, 14] width 135 height 13
drag, startPoint x: 393, startPoint y: 540, endPoint x: 382, endPoint y: 430, distance: 110.3
click at [393, 540] on div at bounding box center [731, 350] width 1463 height 700
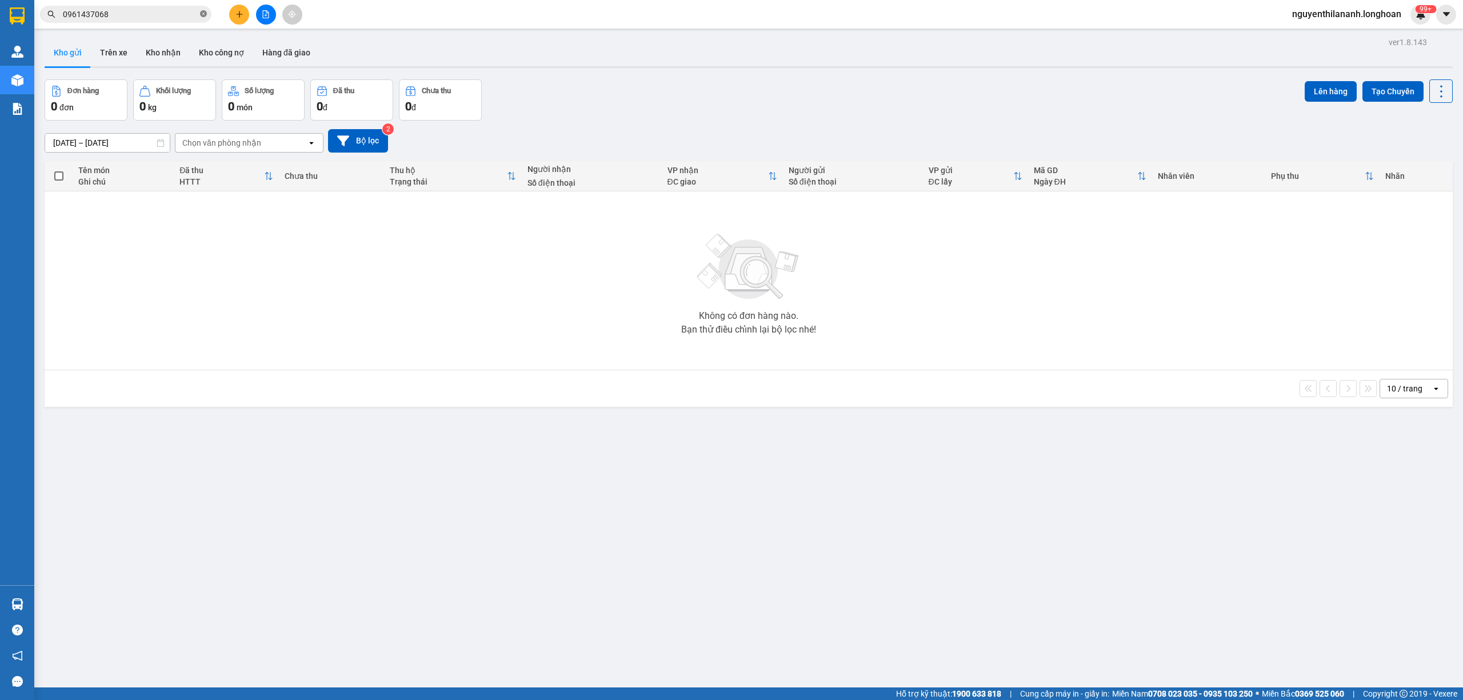
click at [200, 18] on span at bounding box center [203, 14] width 7 height 11
click at [200, 18] on span at bounding box center [203, 14] width 7 height 13
click at [149, 16] on input "text" at bounding box center [130, 14] width 135 height 13
paste input "0985564115"
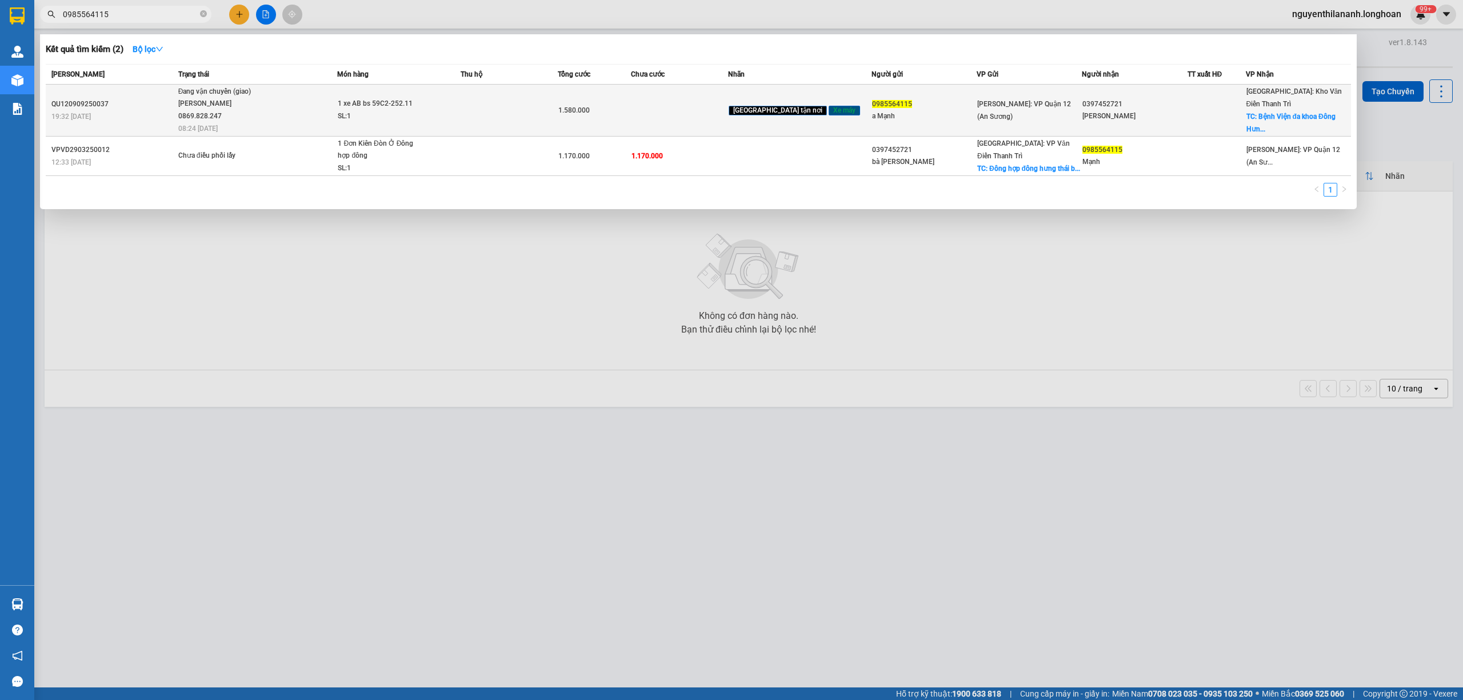
type input "0985564115"
click at [156, 110] on div "19:32 - 09/09" at bounding box center [112, 116] width 123 height 13
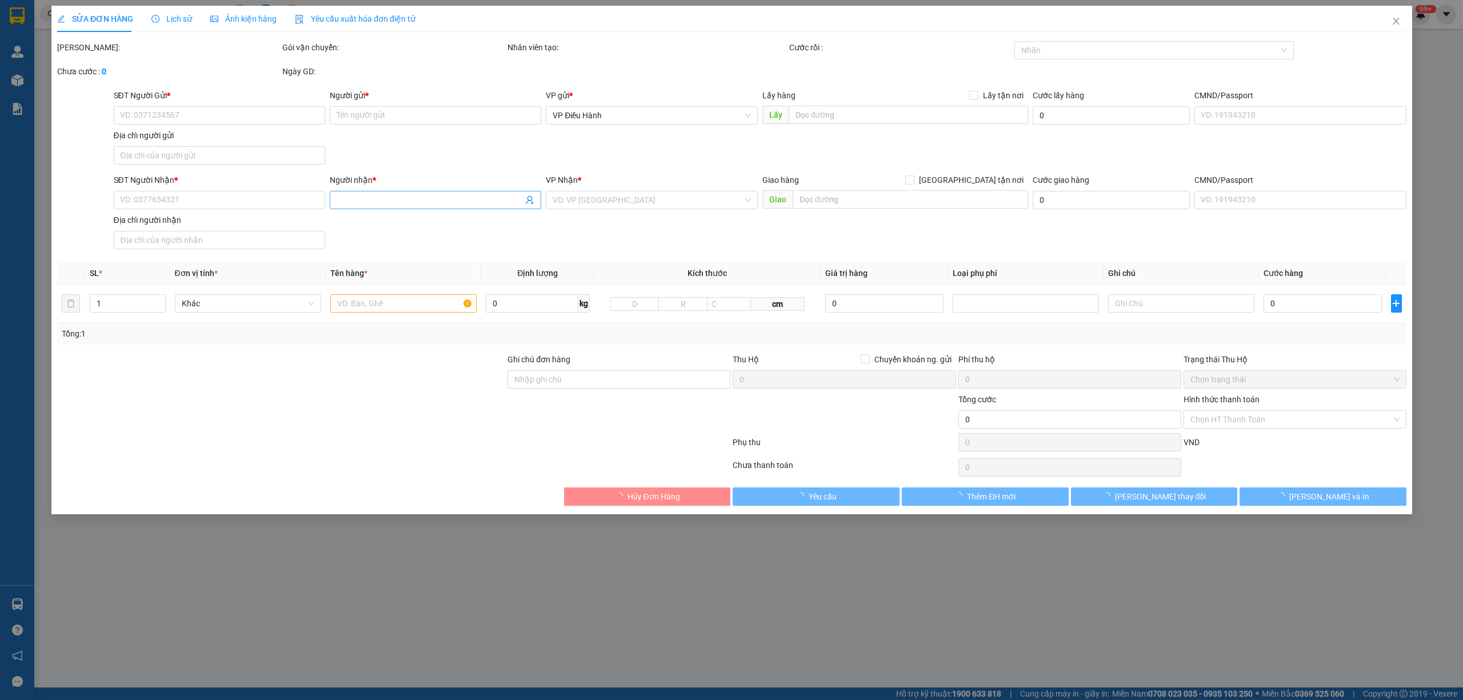
type input "0985564115"
type input "a Mạnh"
type input "0397452721"
type input "Trần Thị Thái"
checkbox input "true"
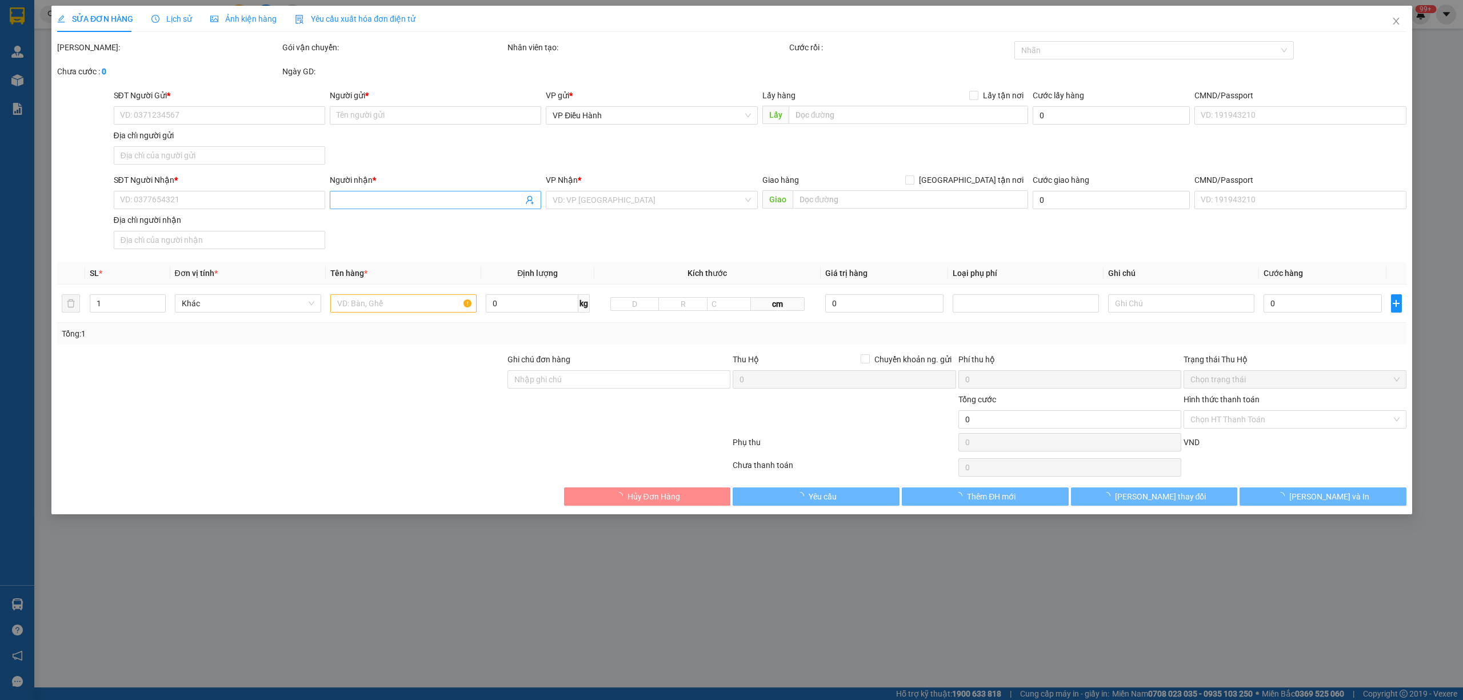
type input "Bệnh Viện đa khoa Đông Hưng, Đông Hưng, Thái Bình"
type input "chìa khóa + cavet quấn tay lái"
type input "1.580.000"
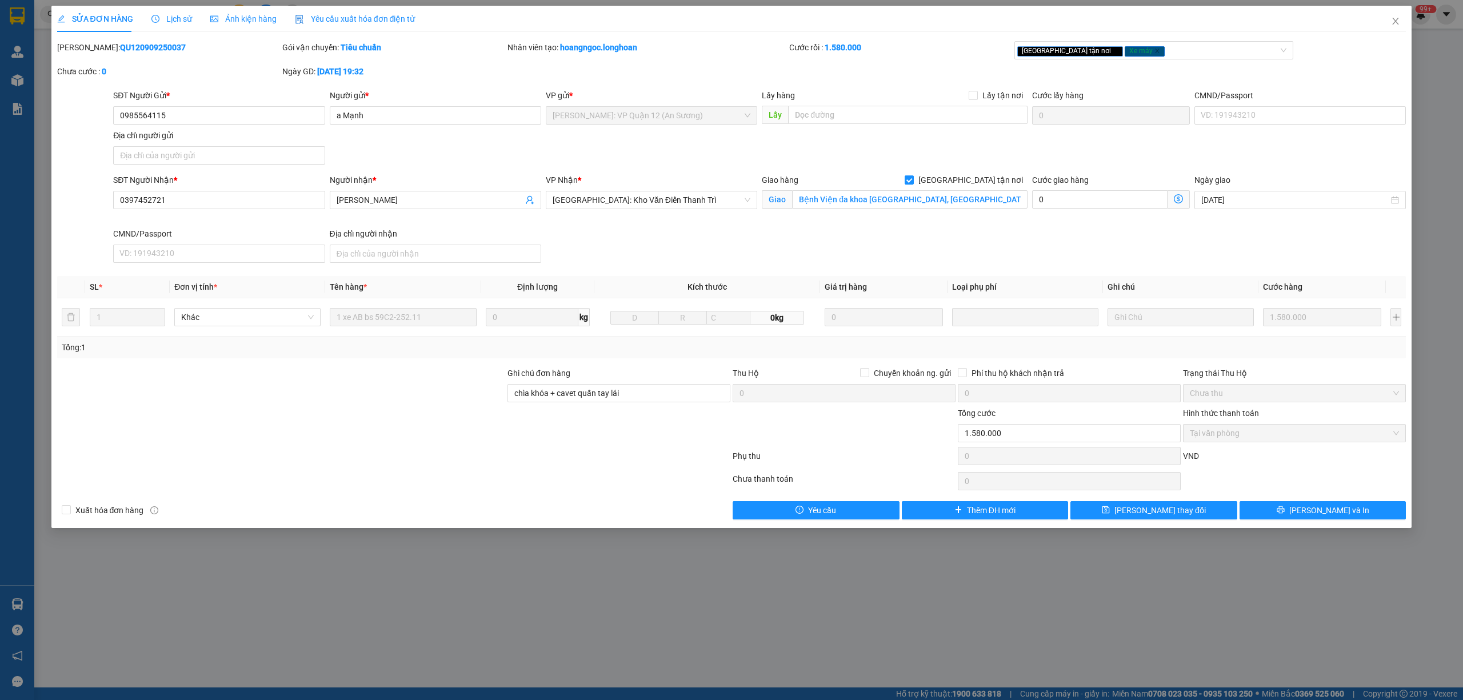
click at [165, 22] on span "Lịch sử" at bounding box center [171, 18] width 41 height 9
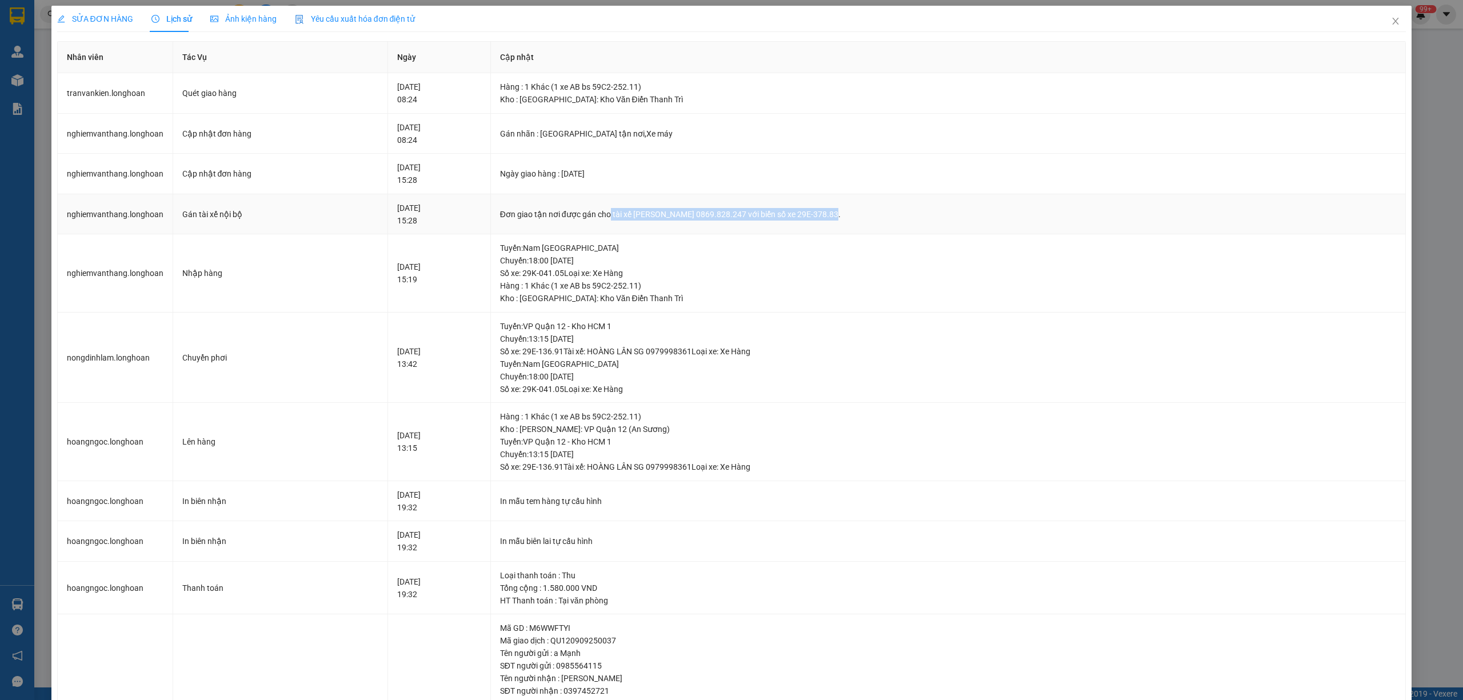
drag, startPoint x: 658, startPoint y: 214, endPoint x: 869, endPoint y: 213, distance: 210.9
click at [869, 213] on div "Đơn giao tận nơi được gán cho tài xế Trần Văn Kiên 0869.828.247 với biển số xe …" at bounding box center [948, 214] width 897 height 13
click at [481, 176] on div "12-09-2025 15:28" at bounding box center [439, 173] width 84 height 25
drag, startPoint x: 658, startPoint y: 215, endPoint x: 870, endPoint y: 216, distance: 211.5
click at [870, 216] on div "Đơn giao tận nơi được gán cho tài xế Trần Văn Kiên 0869.828.247 với biển số xe …" at bounding box center [948, 214] width 897 height 13
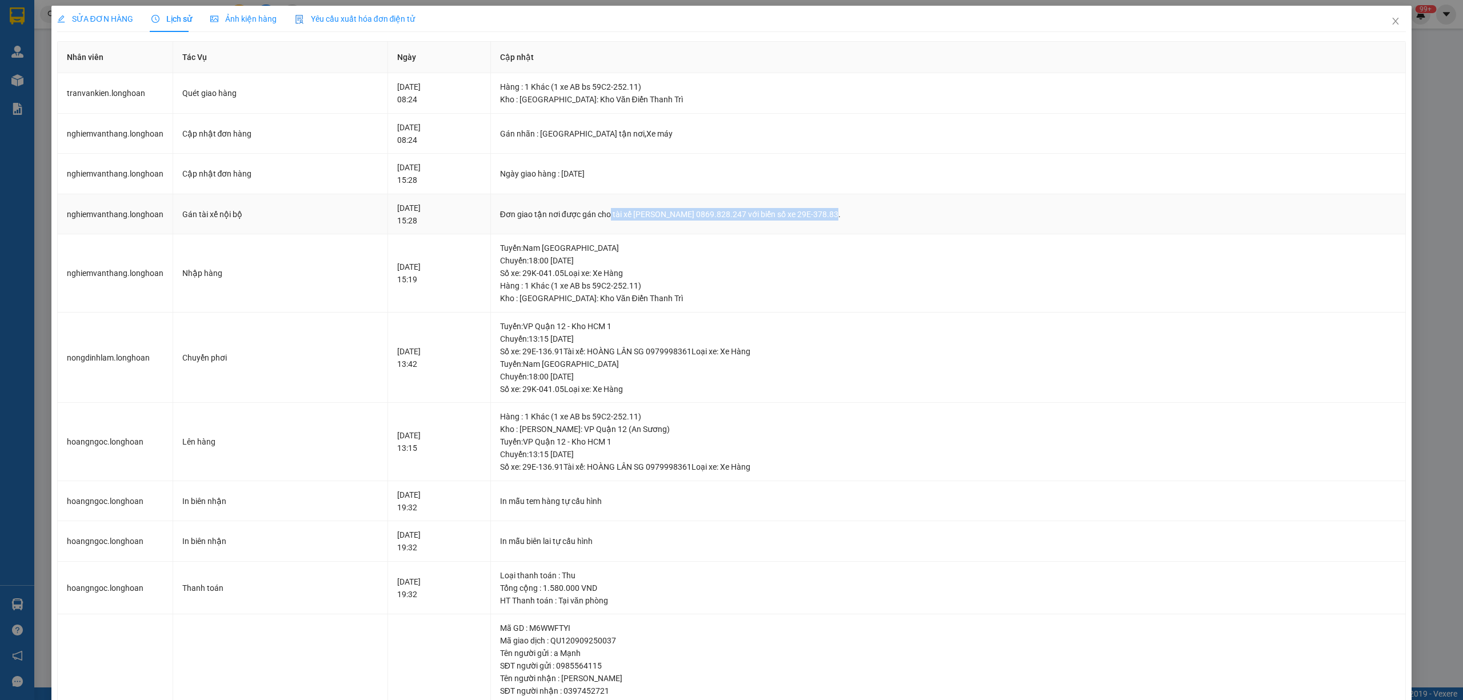
copy div "tài xế Trần Văn Kiên 0869.828.247 với biển số xe 29E-378.83"
click at [1391, 24] on icon "close" at bounding box center [1395, 21] width 9 height 9
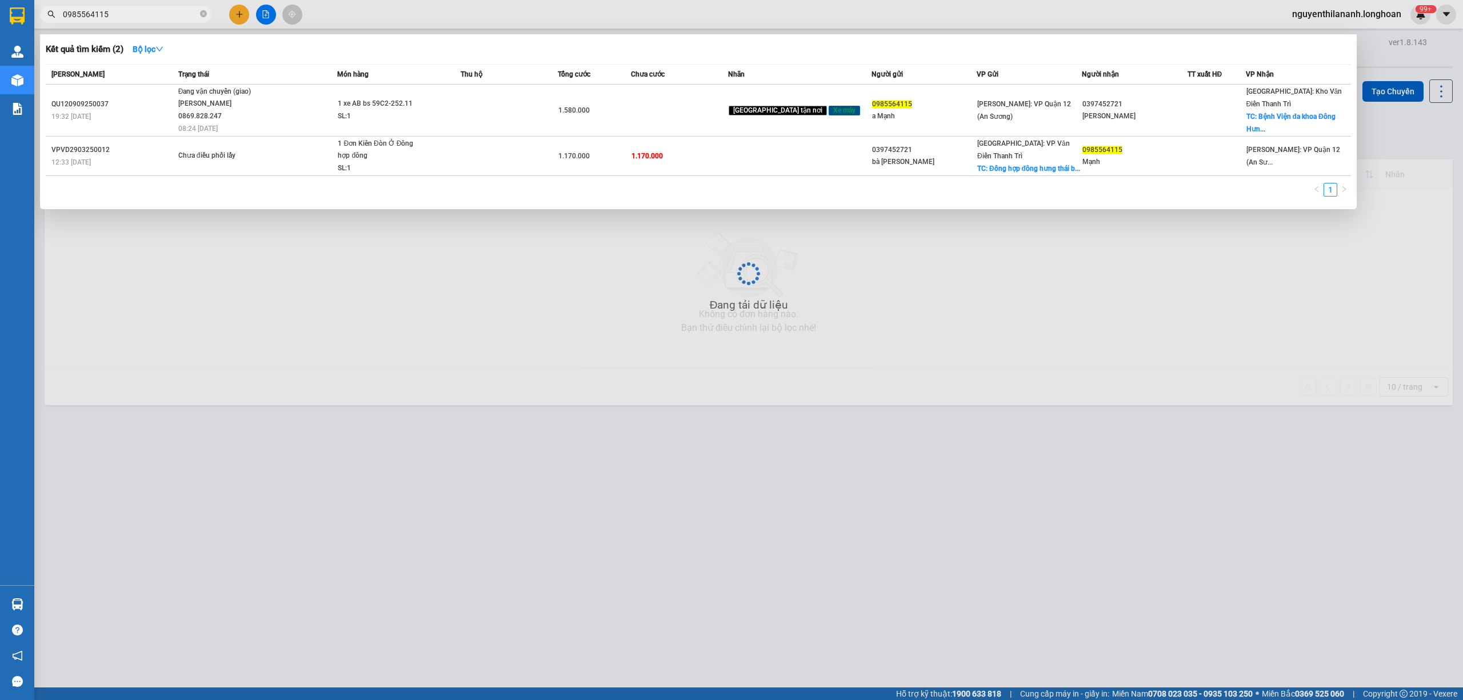
click at [170, 10] on input "0985564115" at bounding box center [130, 14] width 135 height 13
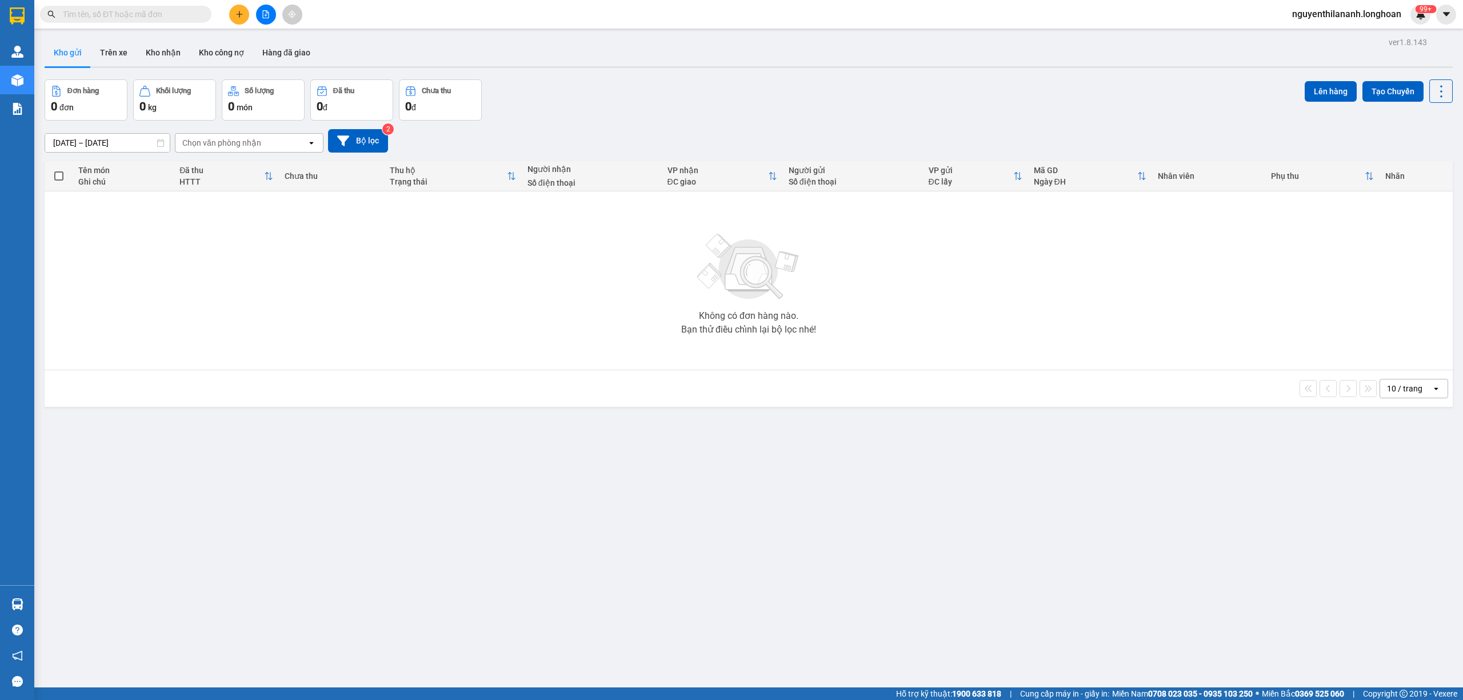
paste input "0988055852"
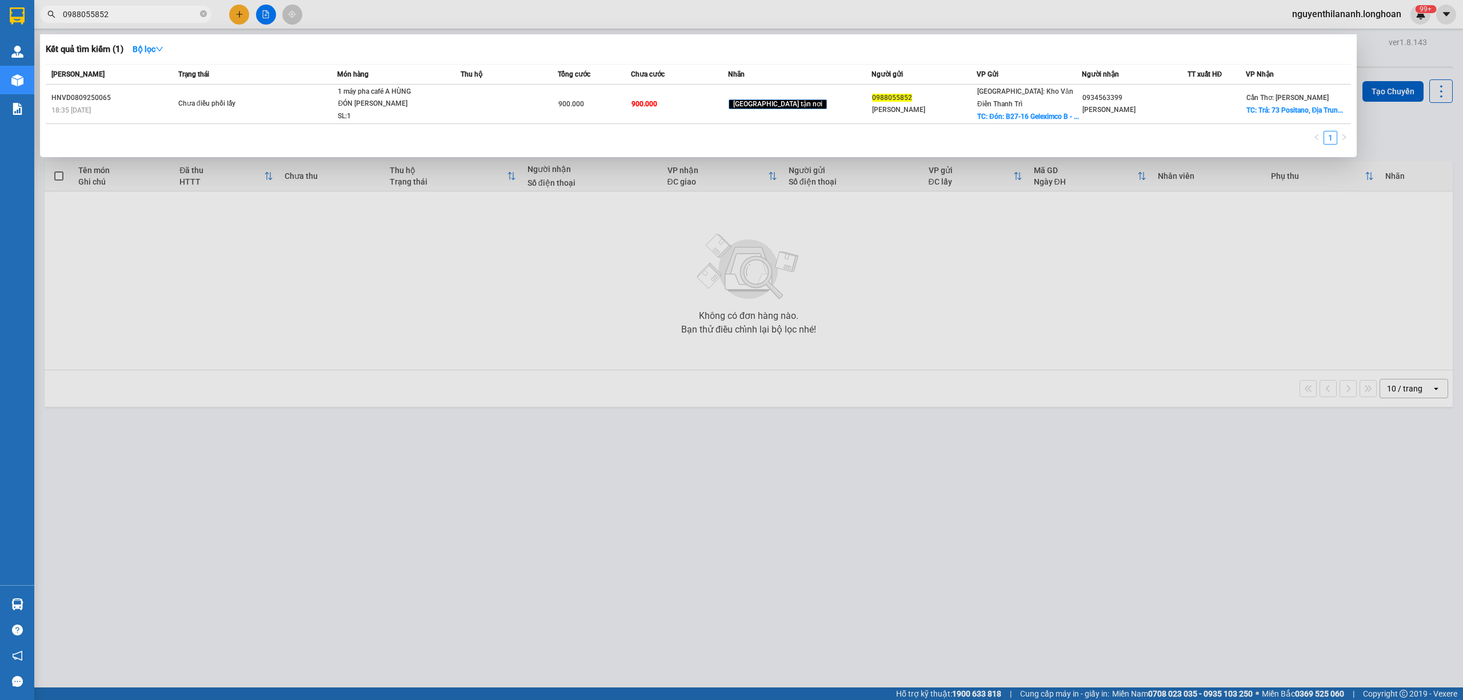
type input "0988055852"
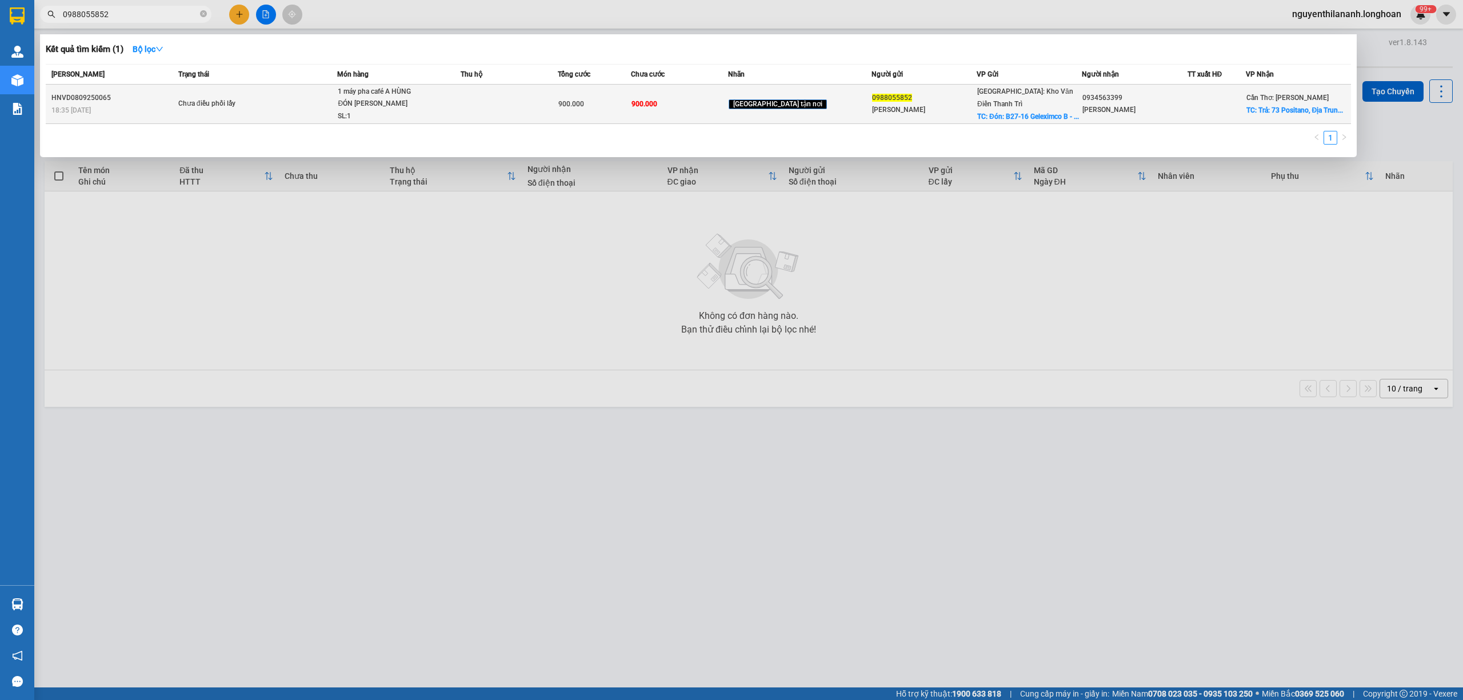
click at [145, 99] on div "HNVD0809250065" at bounding box center [112, 98] width 123 height 12
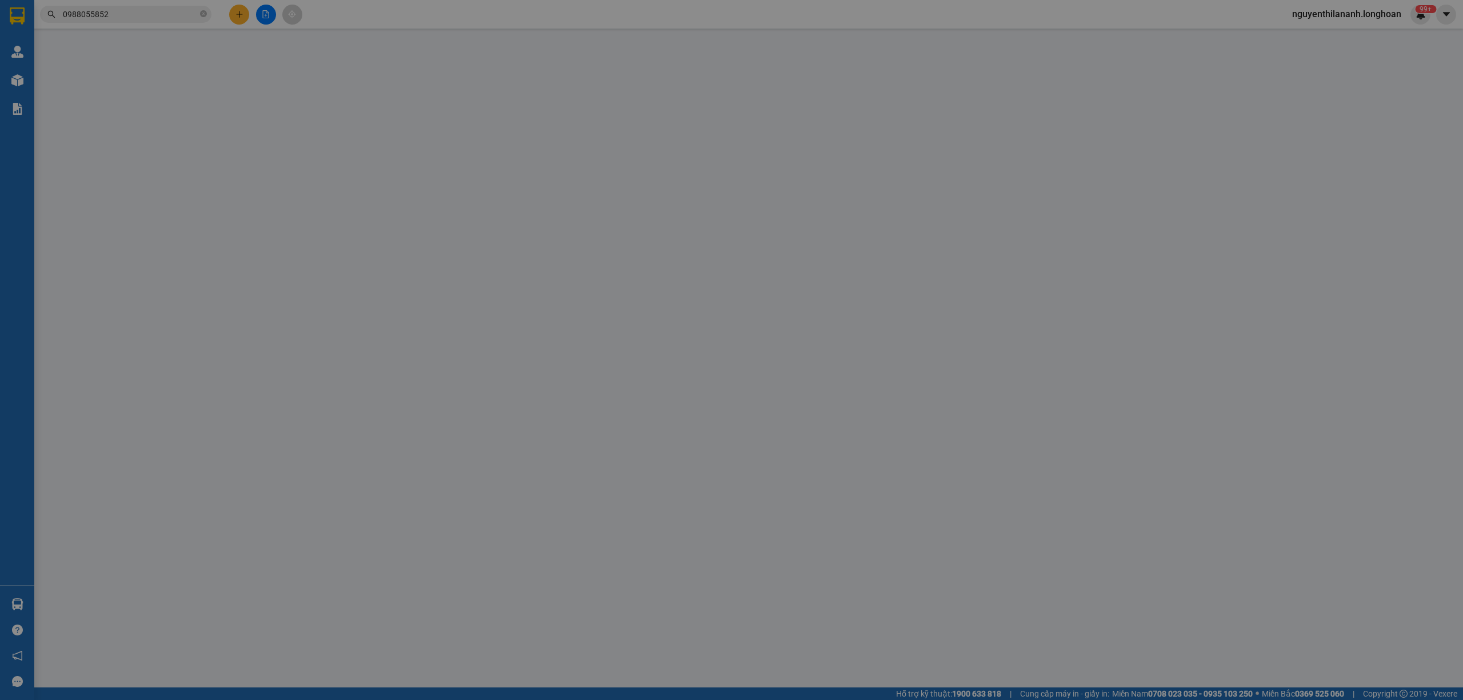
type input "0988055852"
type input "Trần Bá Hoàn"
checkbox input "true"
type input "Đón: B27-16 Geleximco B - Lê Trọng Tấn - Dương Nội - Hà Đông - Hà Nội"
type input "0934563399"
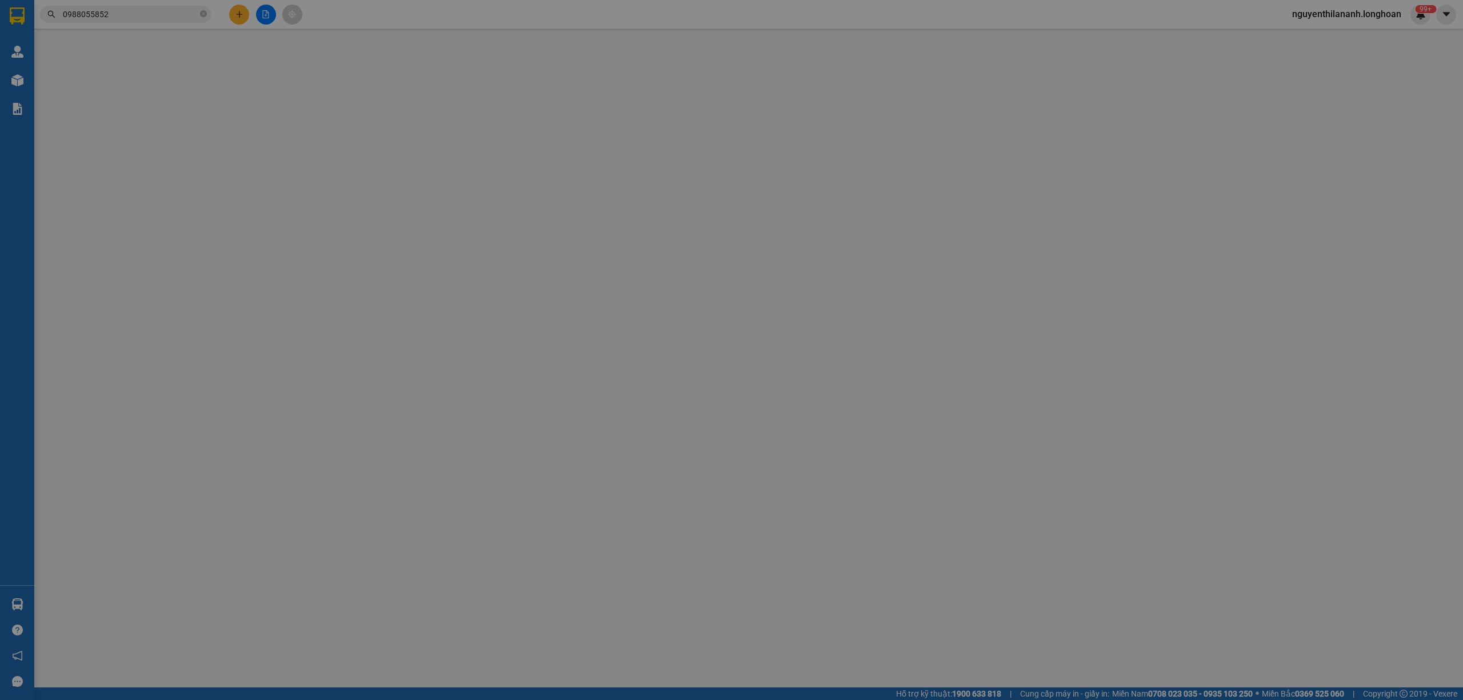
type input "Hồng Nhung"
checkbox input "true"
type input "Trả: 73 Positano, Địa Trung Hải, An Thới, Phú Quốc, An Giang (Kiên Giang cũ)"
type input "900.000"
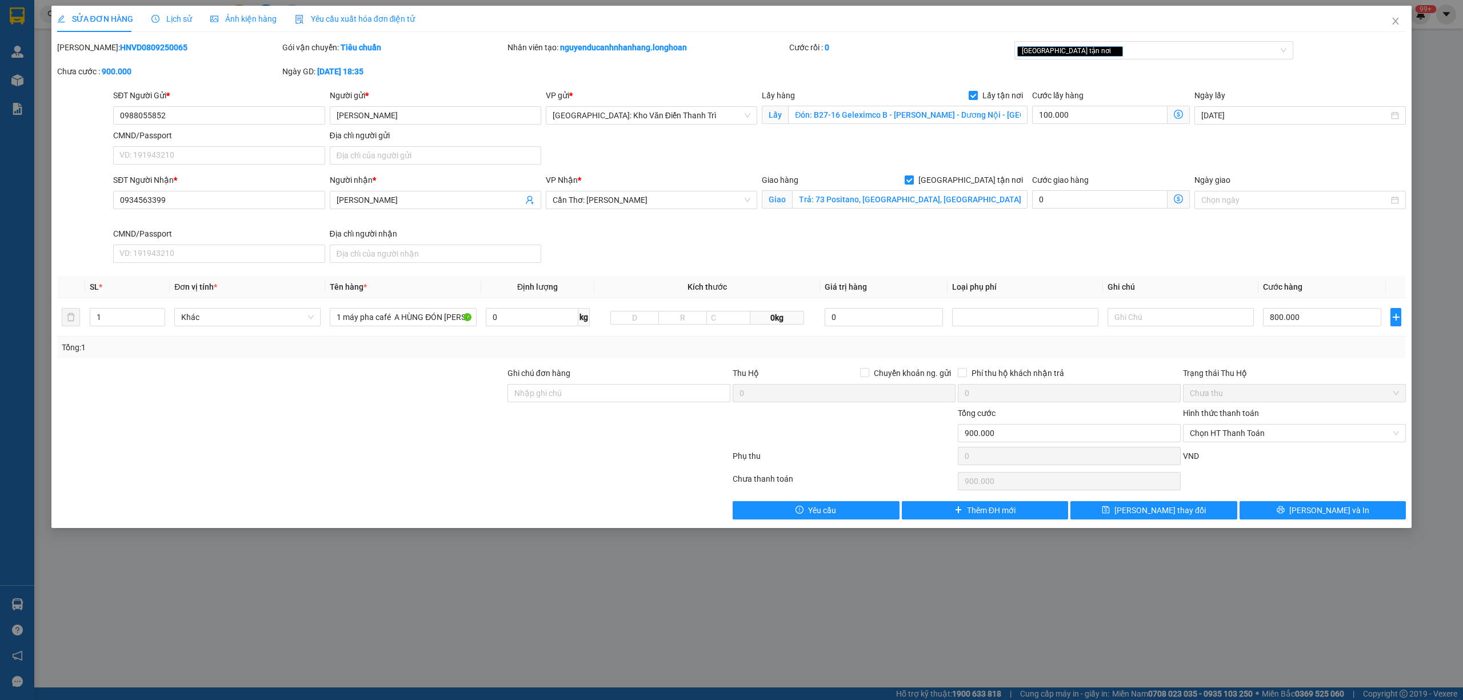
click at [161, 22] on span "Lịch sử" at bounding box center [171, 18] width 41 height 9
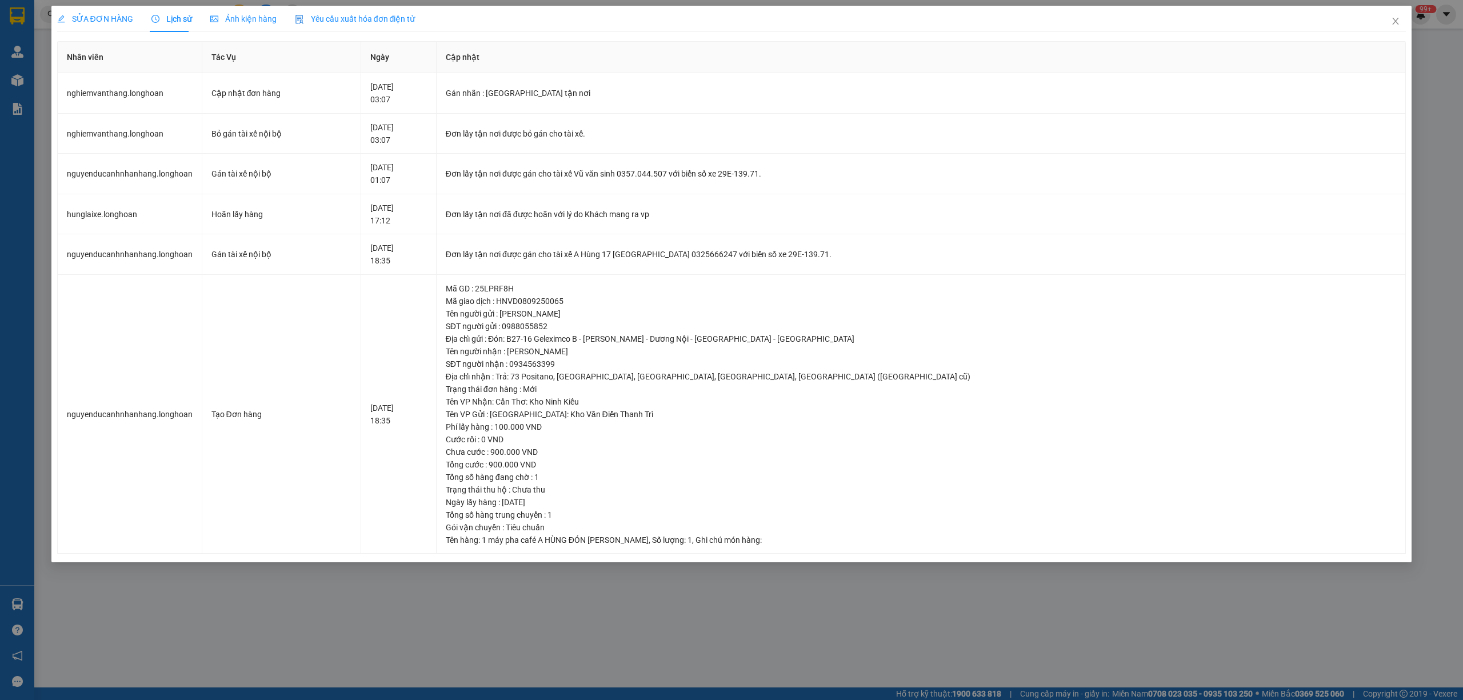
click at [98, 24] on div "SỬA ĐƠN HÀNG" at bounding box center [95, 19] width 76 height 13
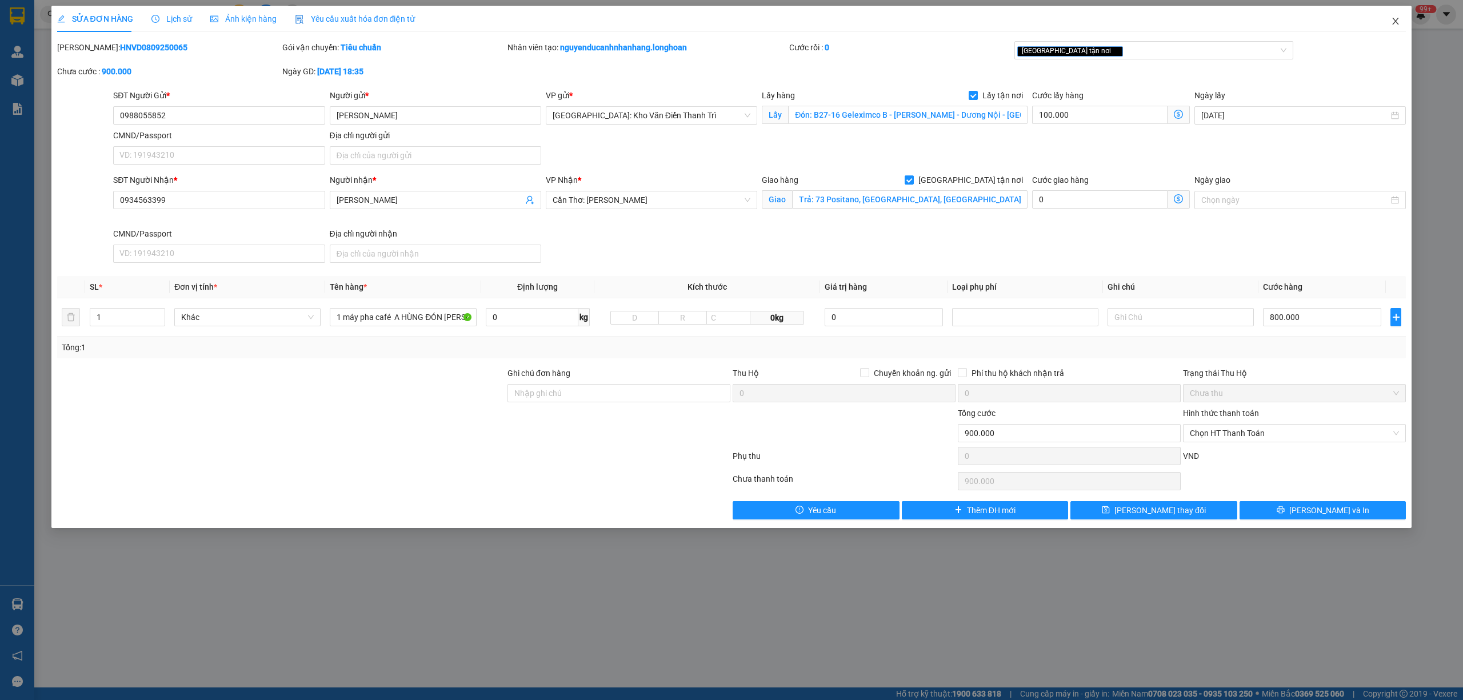
click at [1393, 19] on icon "close" at bounding box center [1396, 21] width 6 height 7
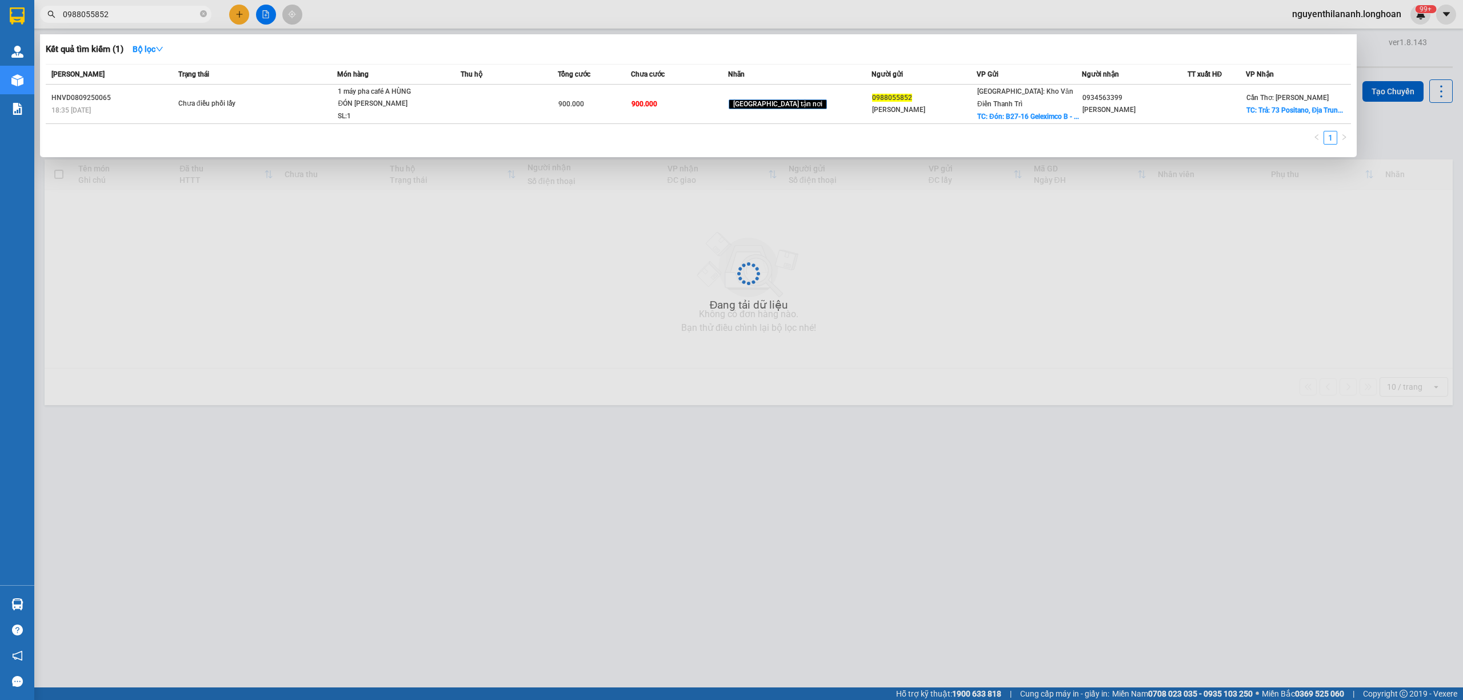
click at [144, 15] on input "0988055852" at bounding box center [130, 14] width 135 height 13
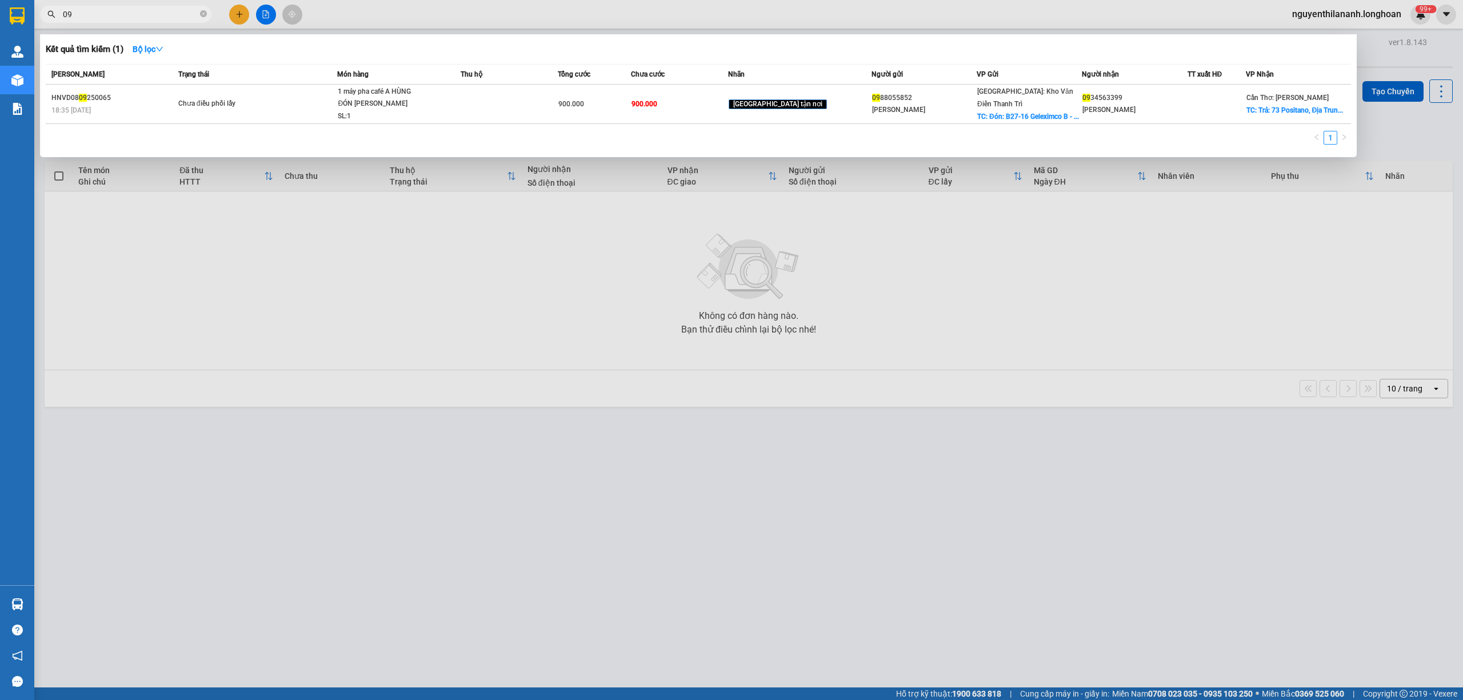
type input "0"
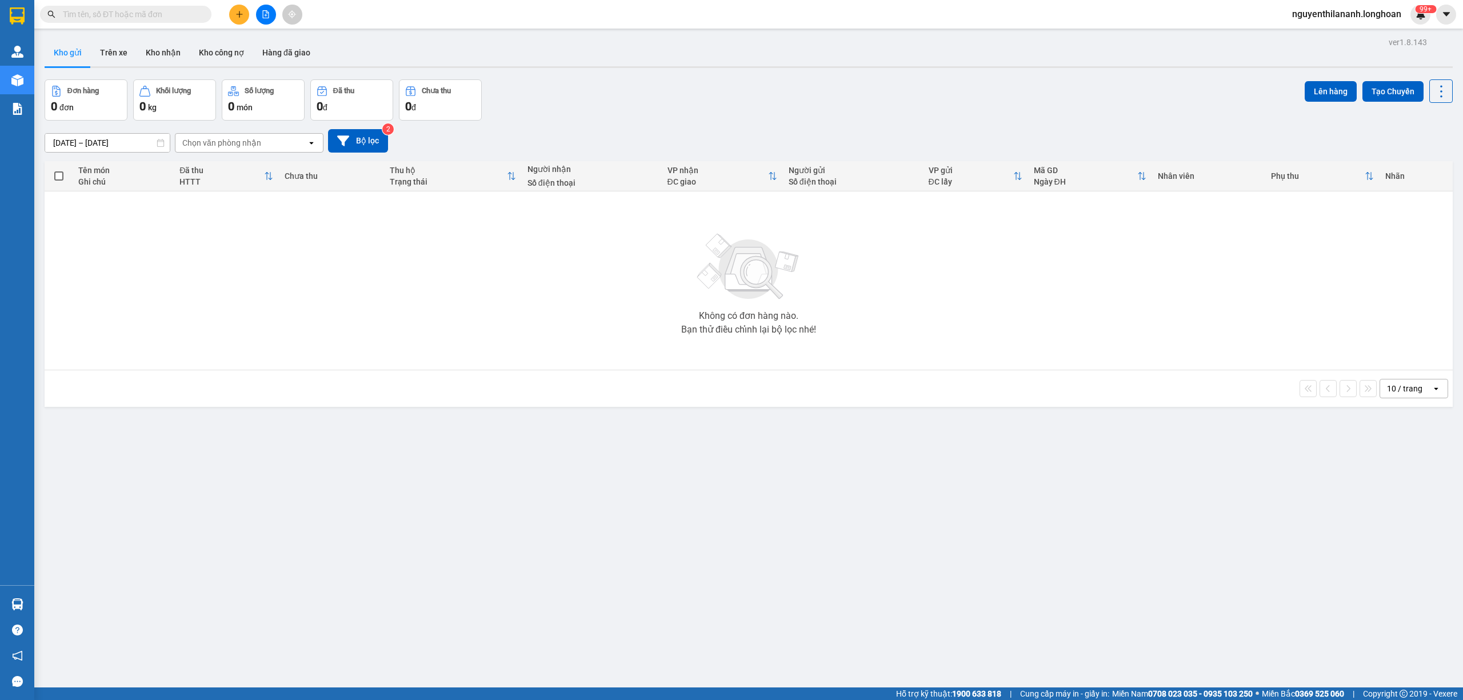
paste input "0934563399"
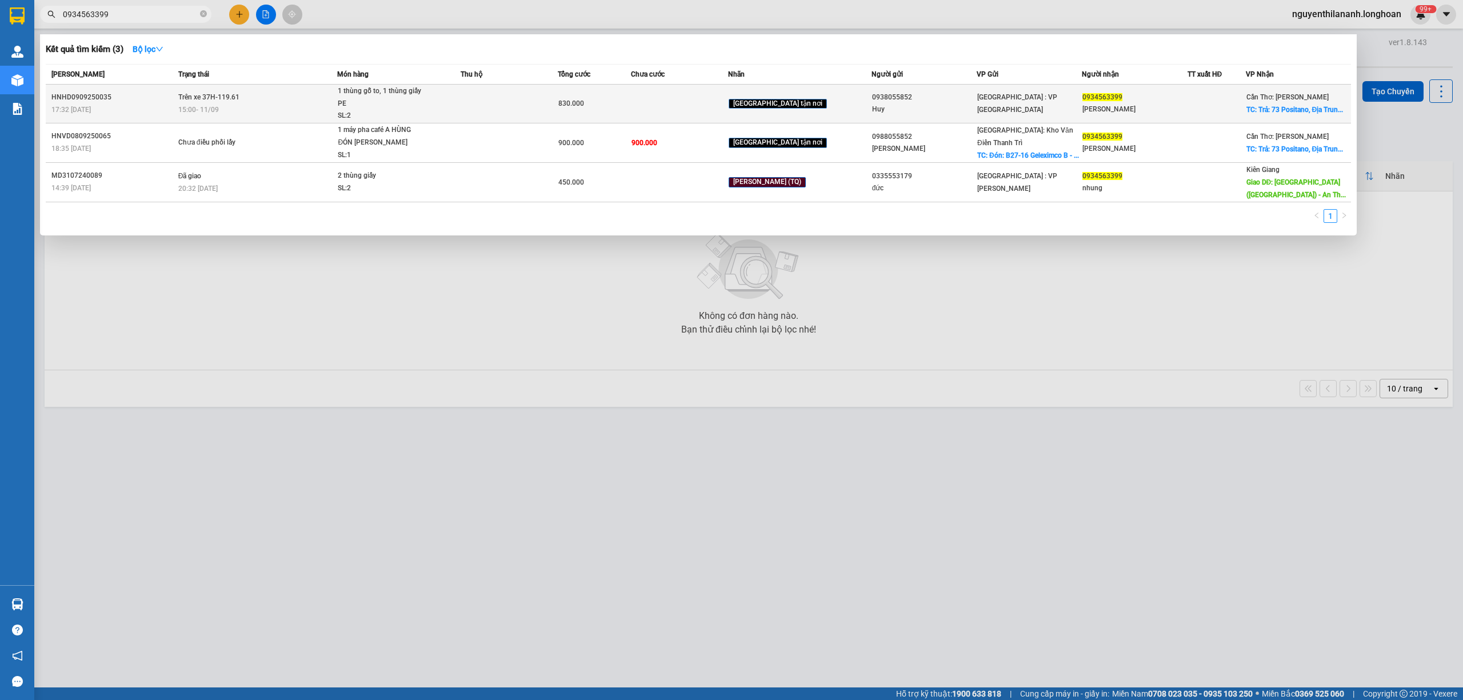
type input "0934563399"
click at [141, 113] on div "17:32 - 09/09" at bounding box center [112, 109] width 123 height 13
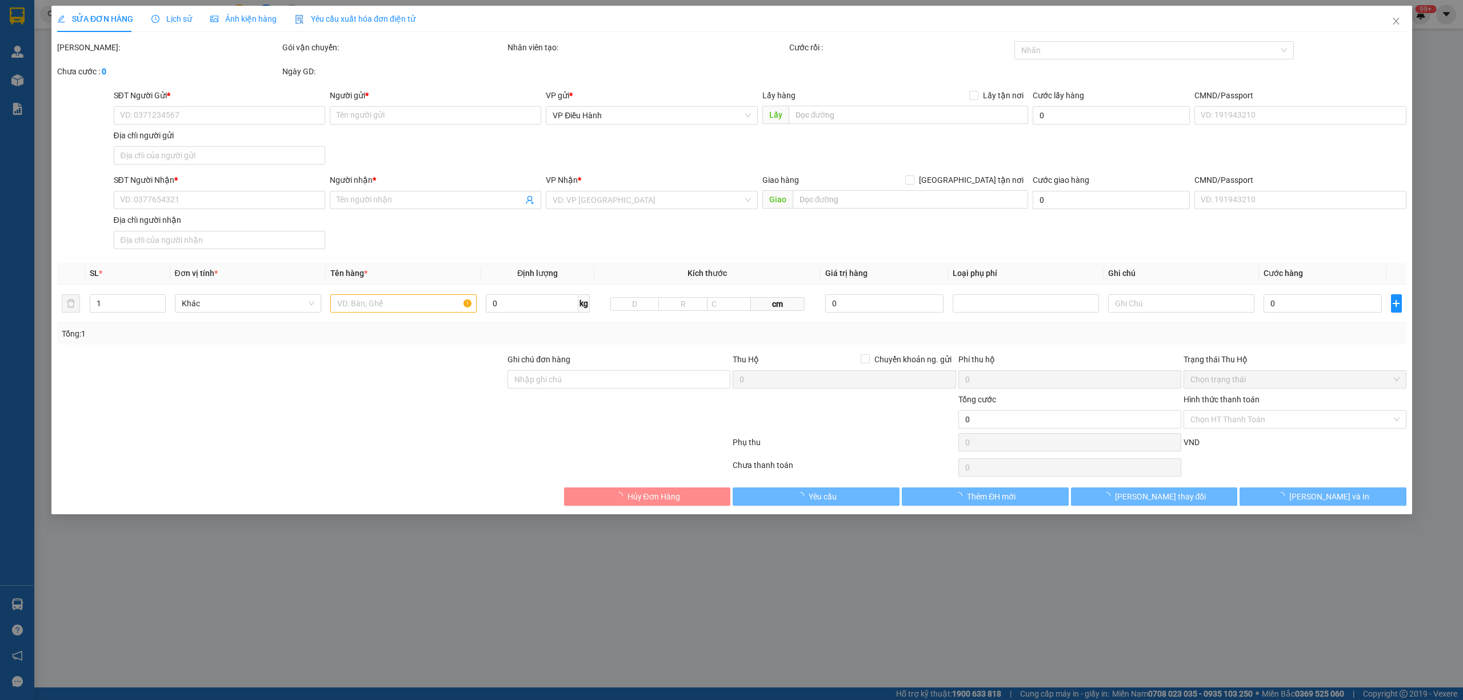
type input "0938055852"
type input "Huy"
type input "0934563399"
type input "Hồng Nhung"
checkbox input "true"
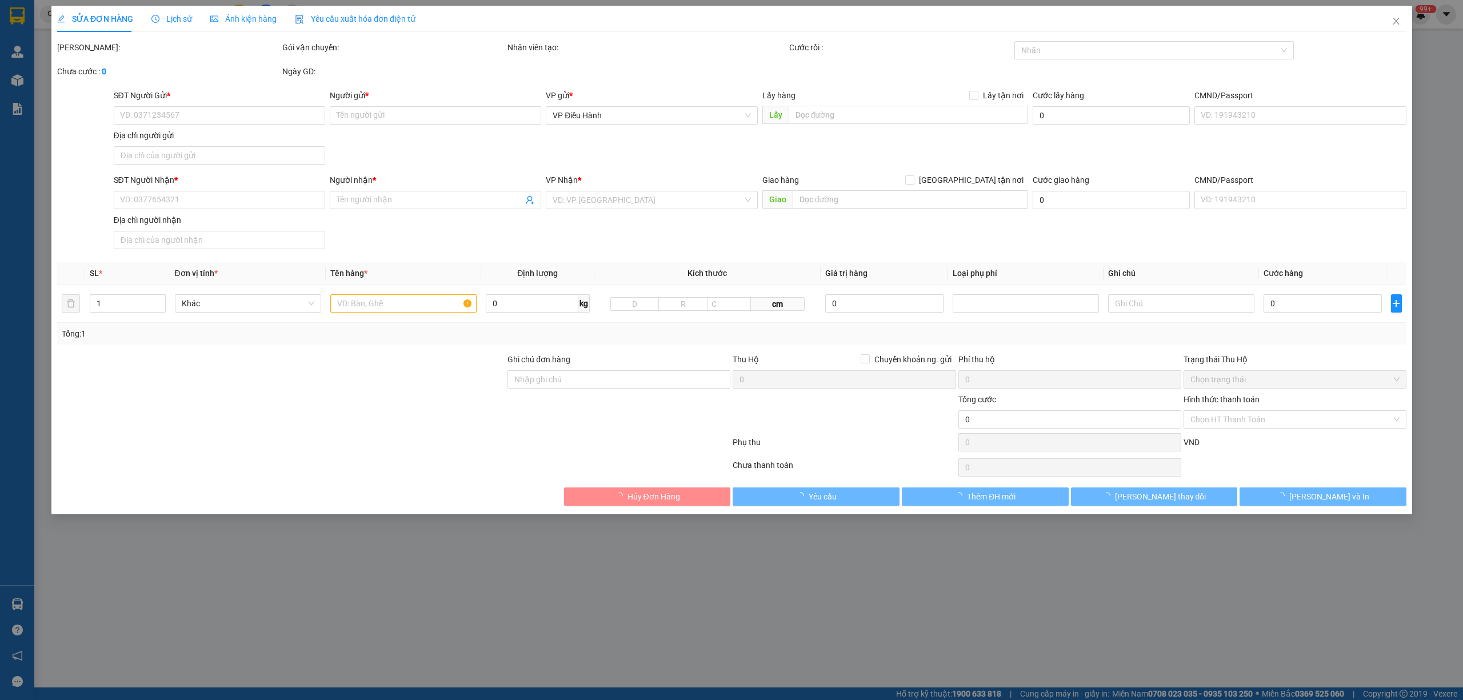
type input "Trả: 73 Positano, Địa Trung Hải, An Thới, Phú Quốc, An Giang (Kiên Giang cũ)"
type input "830.000"
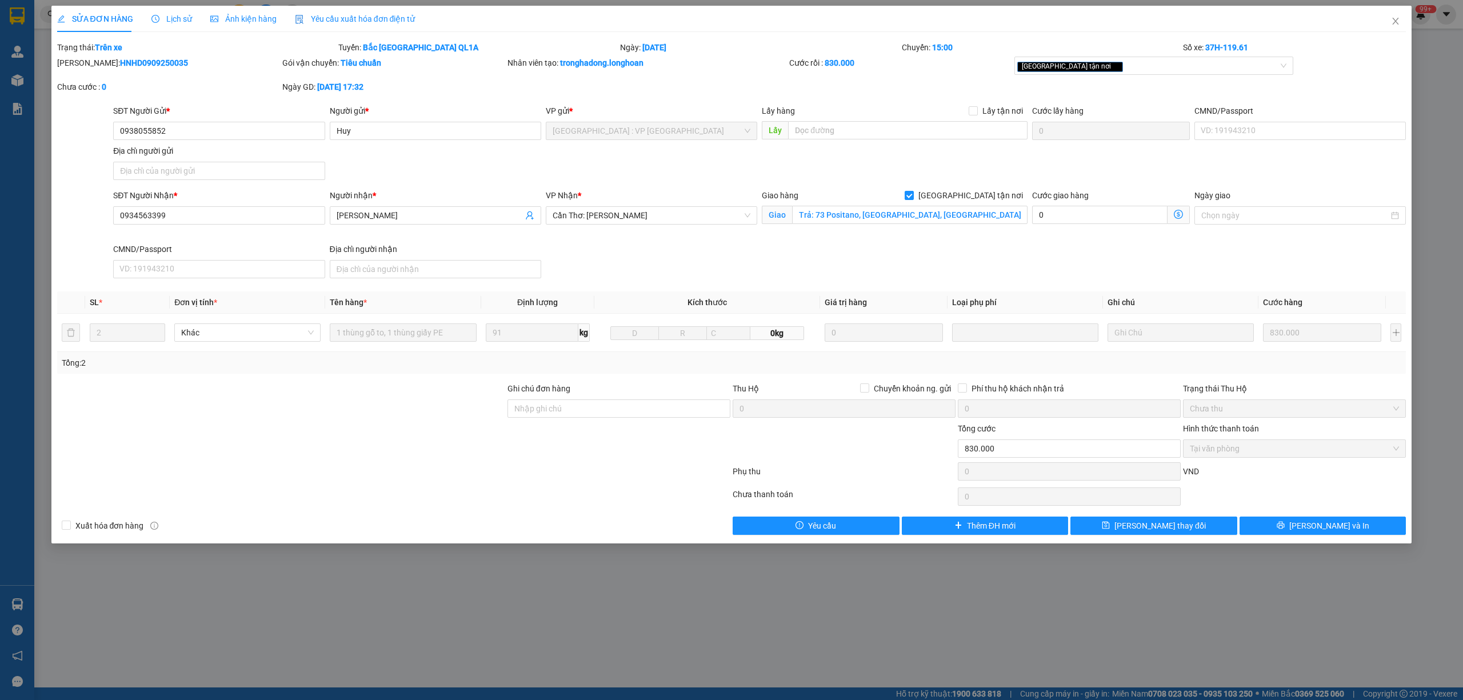
click at [176, 21] on span "Lịch sử" at bounding box center [171, 18] width 41 height 9
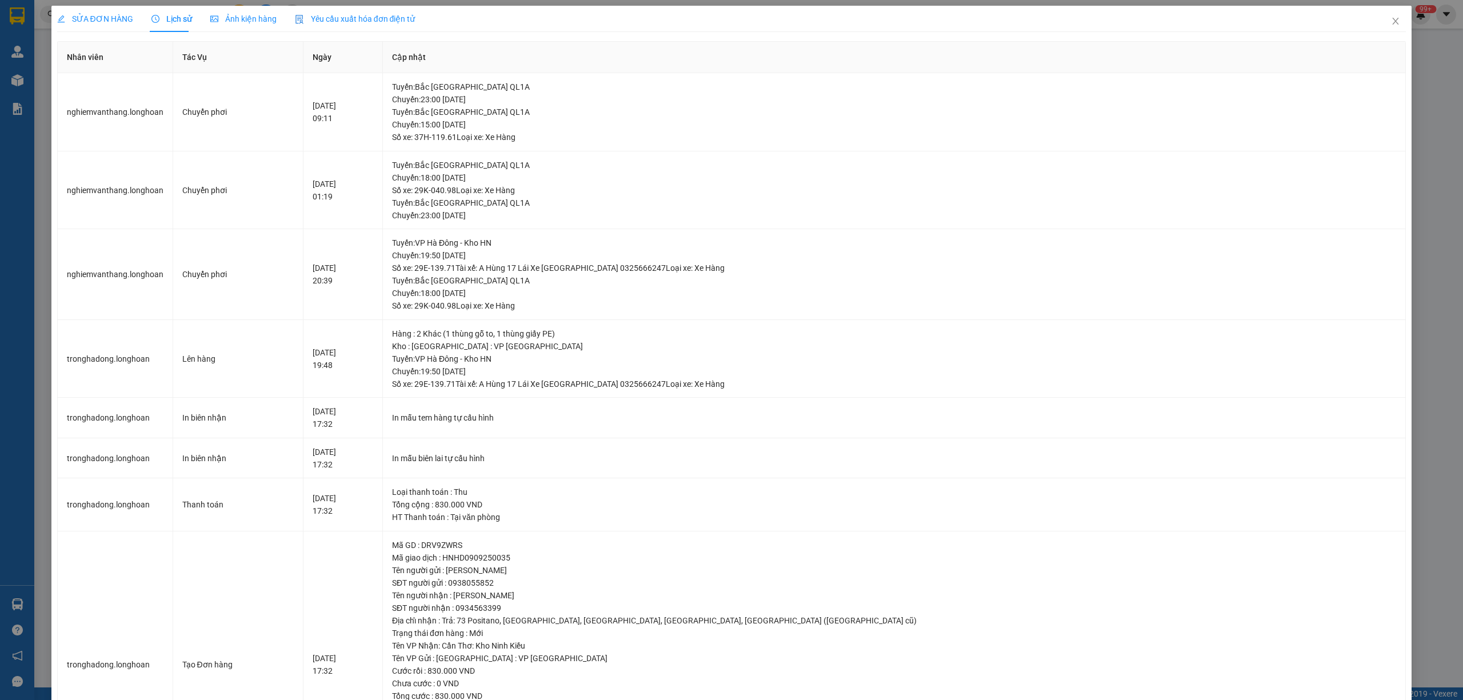
click at [78, 23] on span "SỬA ĐƠN HÀNG" at bounding box center [95, 18] width 76 height 9
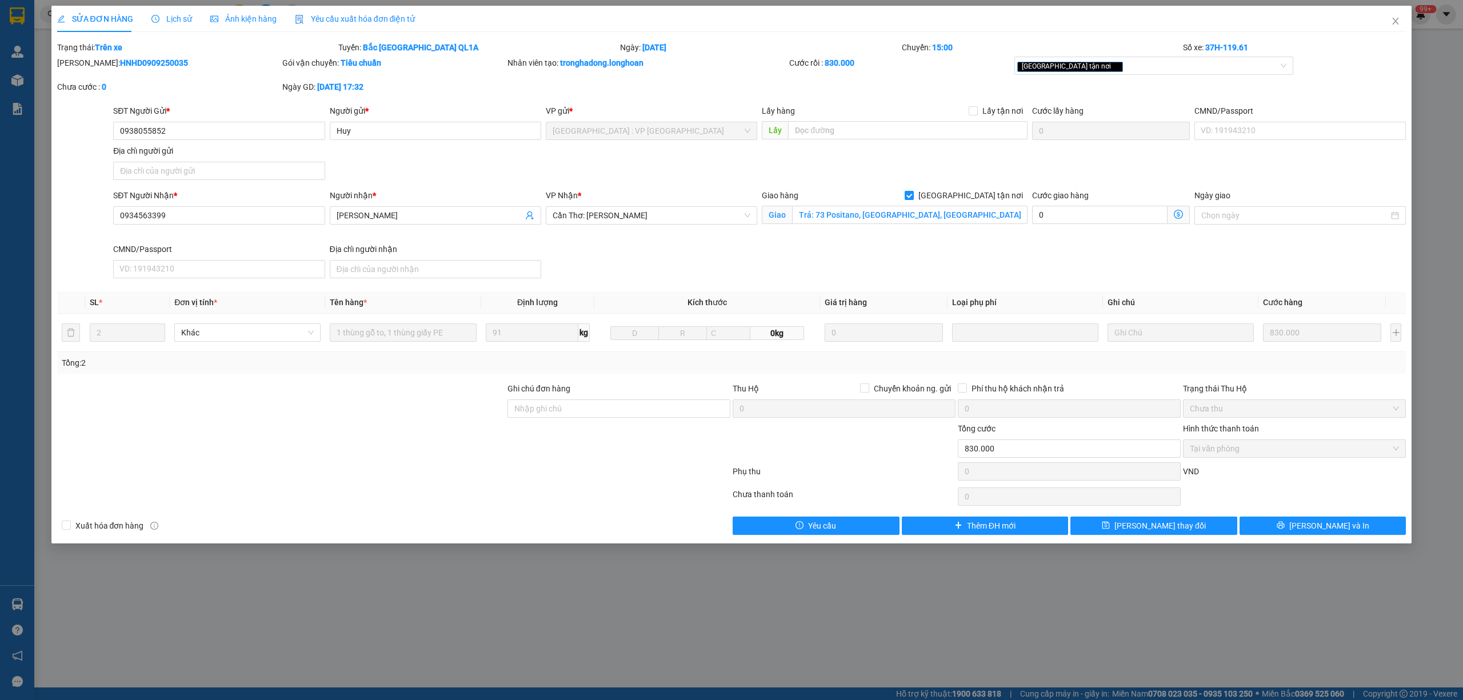
drag, startPoint x: 183, startPoint y: 63, endPoint x: 86, endPoint y: 56, distance: 97.4
click at [86, 57] on div "Mã ĐH: HNHD0909250035" at bounding box center [168, 63] width 223 height 13
copy b "HNHD0909250035"
click at [161, 13] on div "Lịch sử" at bounding box center [171, 19] width 41 height 13
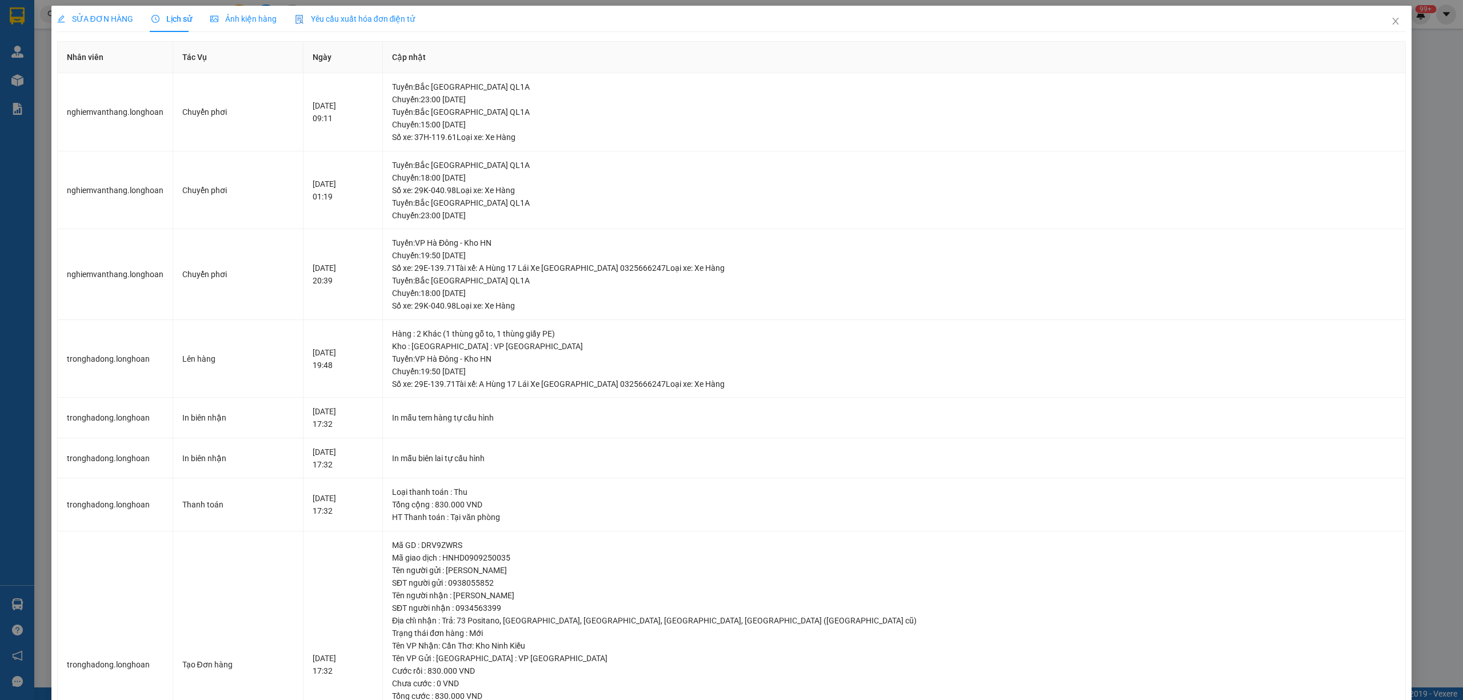
click at [123, 19] on span "SỬA ĐƠN HÀNG" at bounding box center [95, 18] width 76 height 9
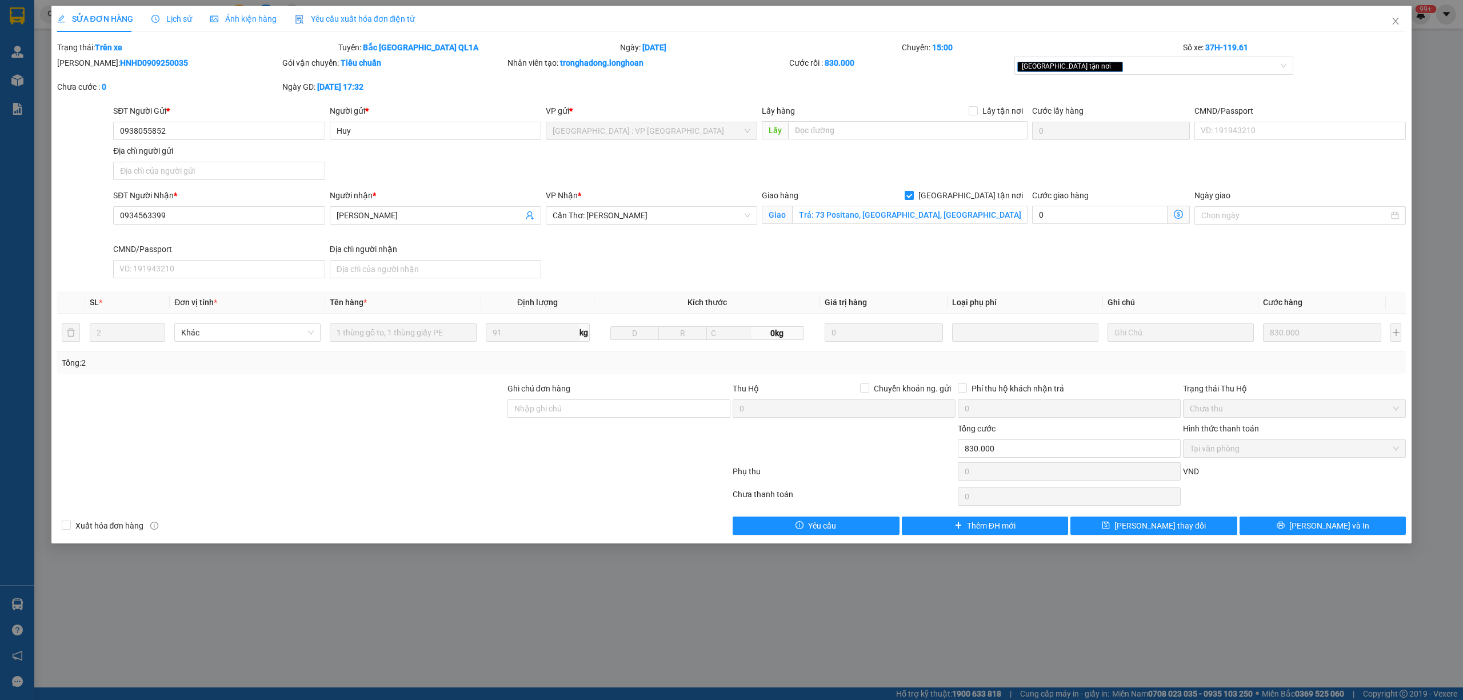
drag, startPoint x: 158, startPoint y: 61, endPoint x: 87, endPoint y: 67, distance: 70.6
click at [87, 67] on div "Mã ĐH: HNHD0909250035" at bounding box center [168, 63] width 223 height 13
copy b "HNHD0909250035"
click at [167, 17] on span "Lịch sử" at bounding box center [171, 18] width 41 height 9
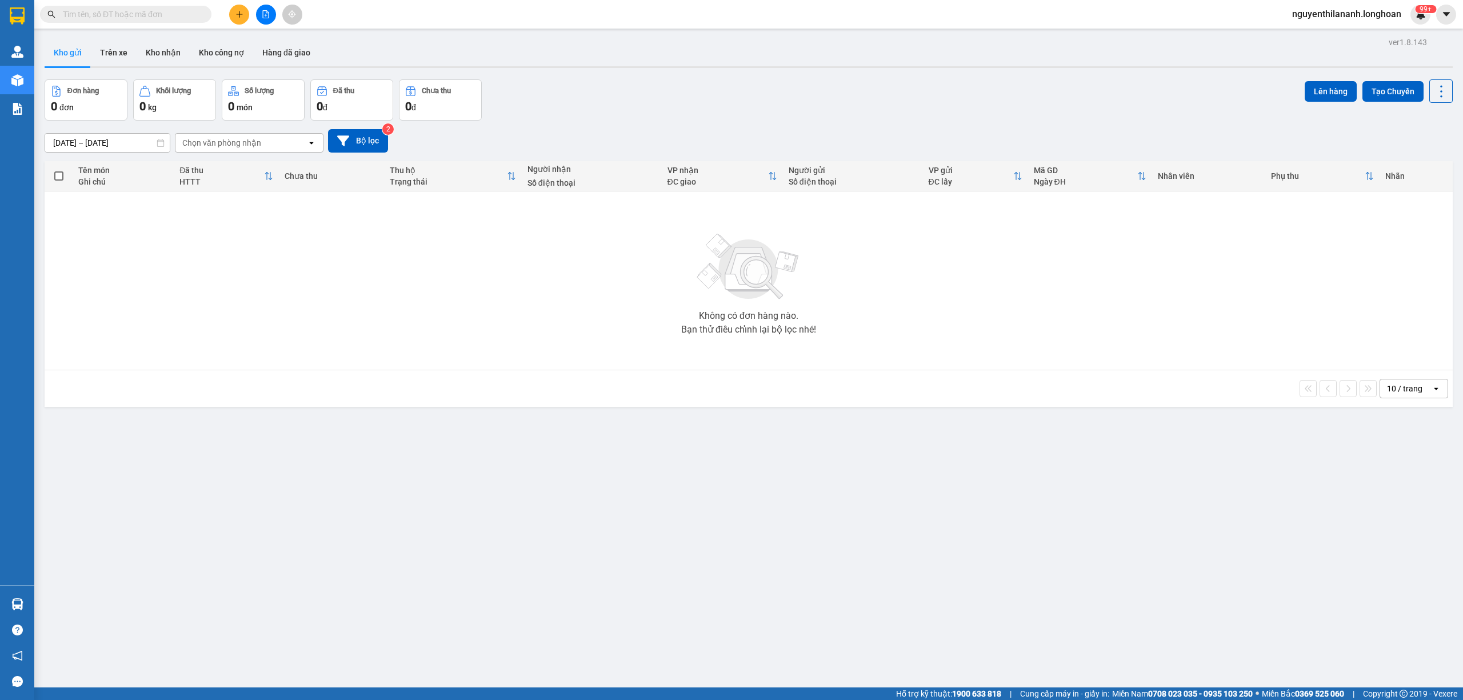
click at [159, 19] on input "text" at bounding box center [130, 14] width 135 height 13
paste input "0977492775"
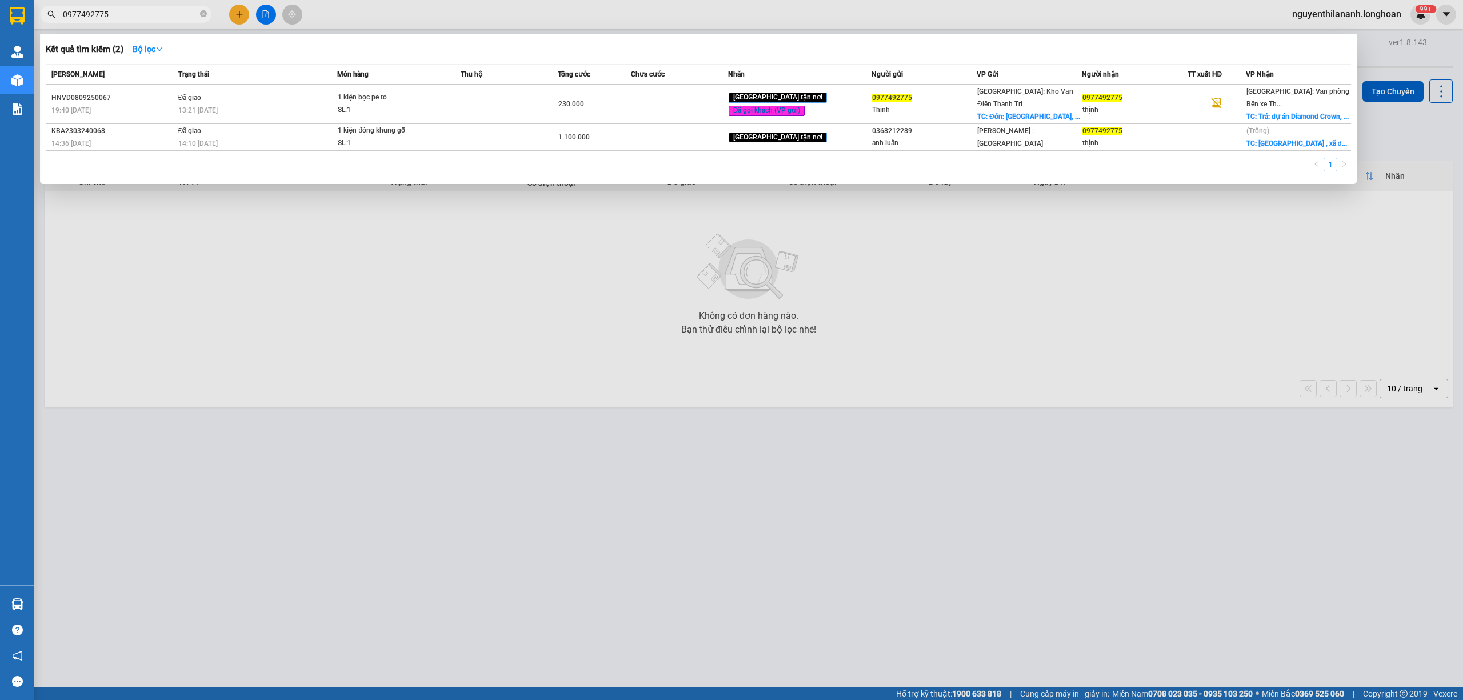
type input "0977492775"
click at [129, 14] on input "0977492775" at bounding box center [130, 14] width 135 height 13
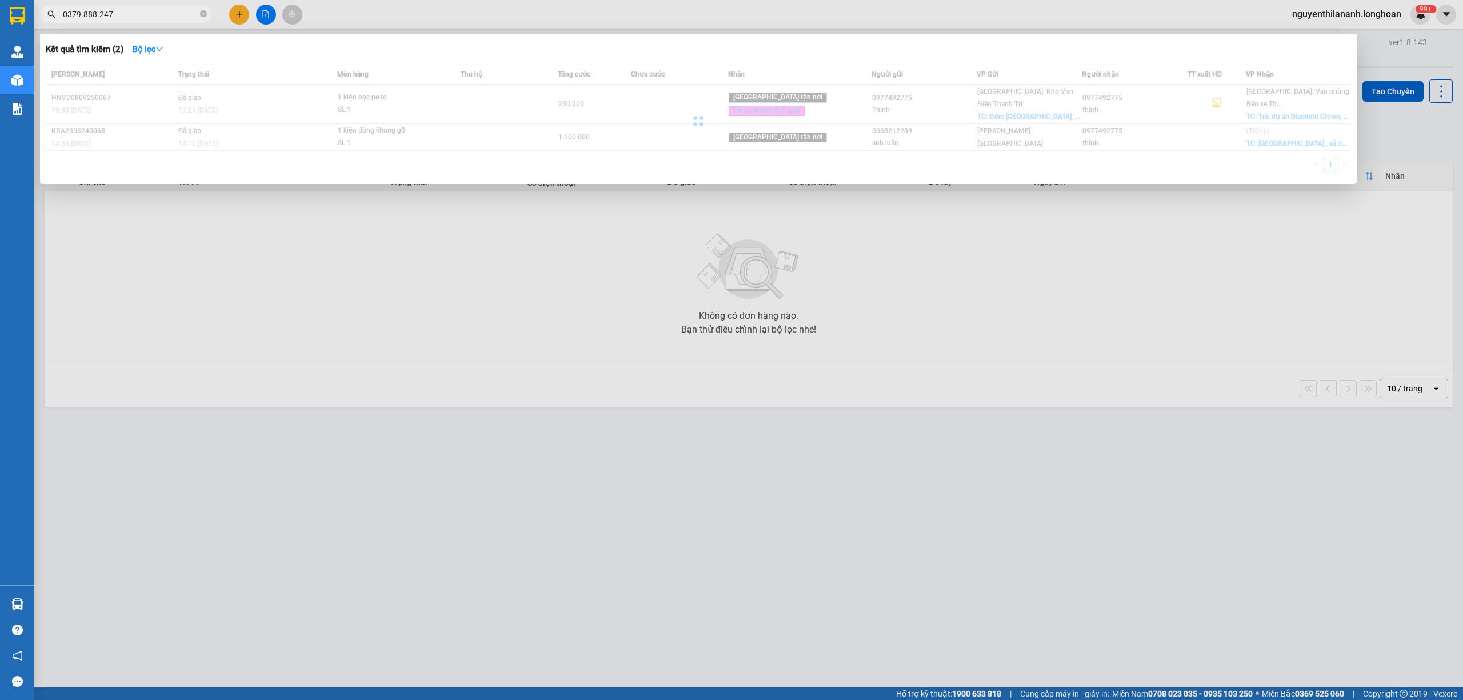
click at [99, 17] on input "0379.888.247" at bounding box center [130, 14] width 135 height 13
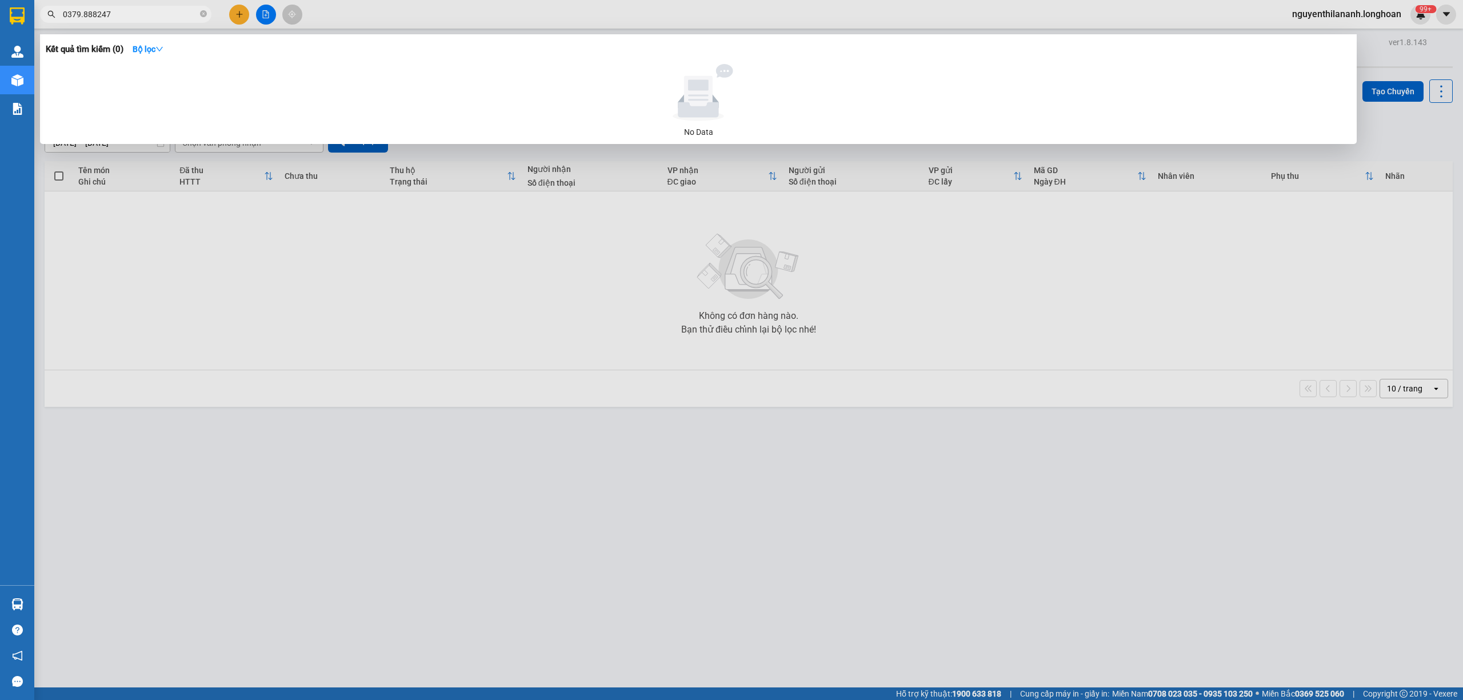
click at [81, 12] on input "0379.888247" at bounding box center [130, 14] width 135 height 13
type input "0379.888247"
click at [155, 17] on input "0379.888247" at bounding box center [130, 14] width 135 height 13
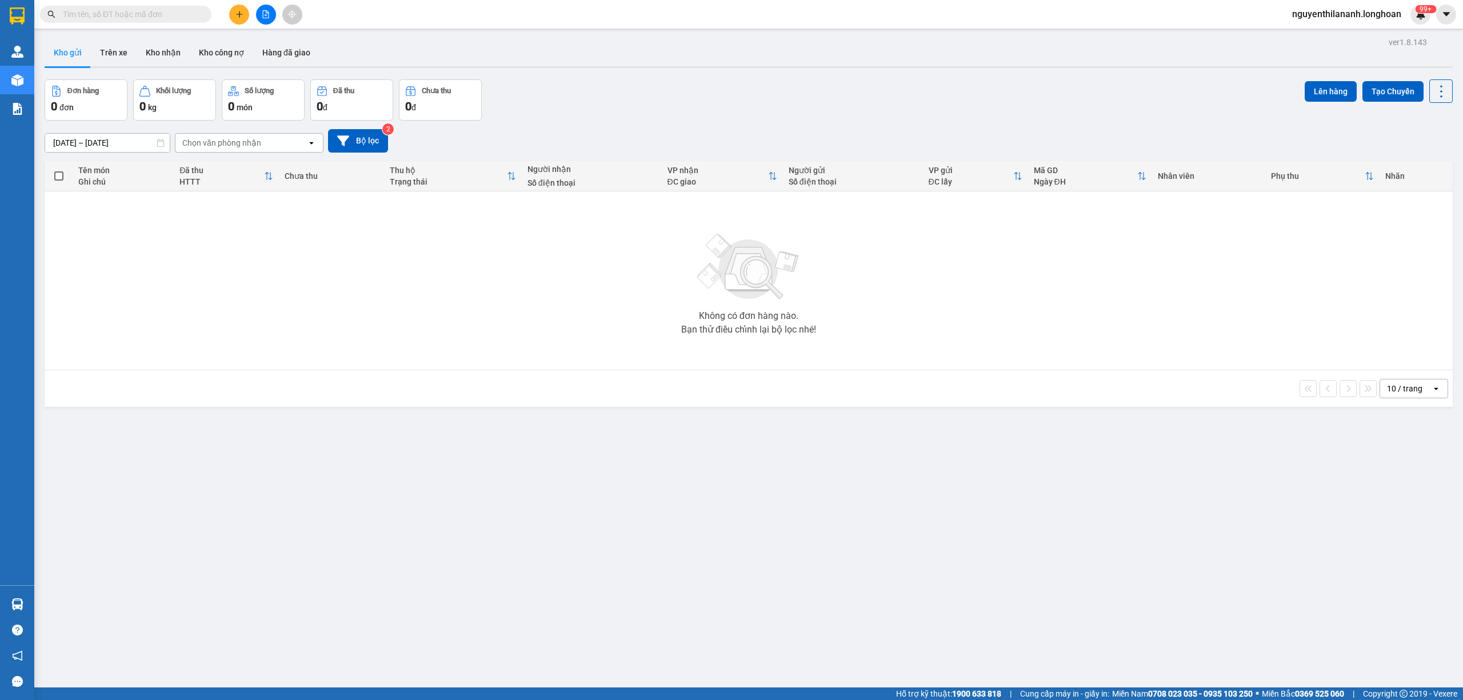
paste input "0984352788"
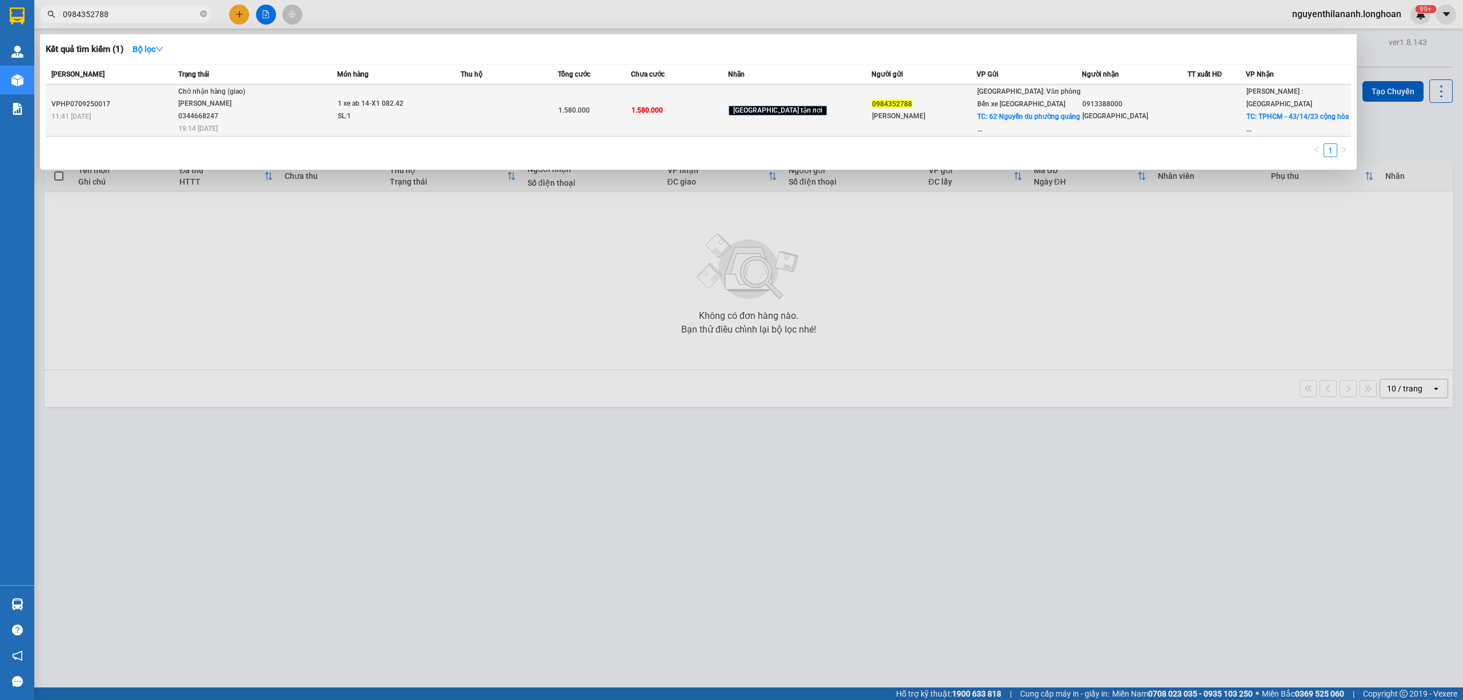
type input "0984352788"
click at [146, 107] on div "VPHP0709250017" at bounding box center [112, 104] width 123 height 12
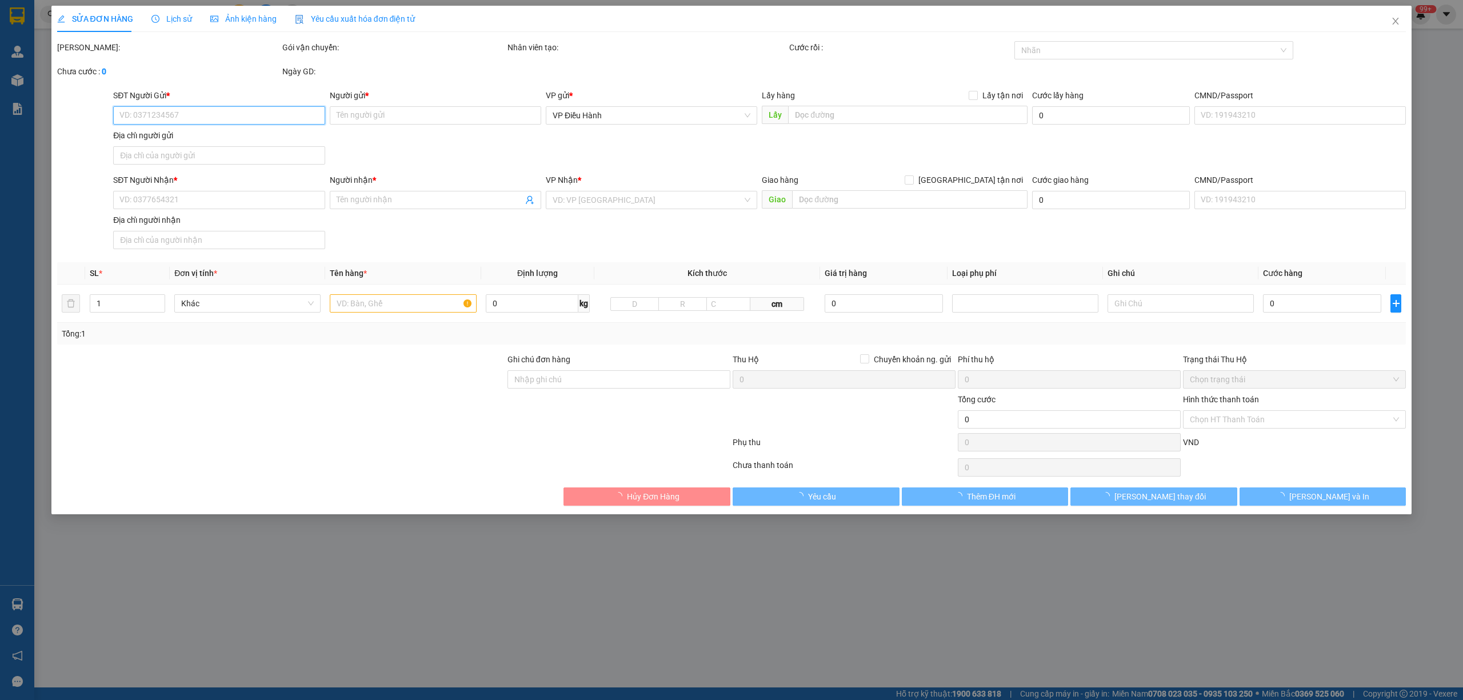
type input "0984352788"
type input "đỗ quang việt"
checkbox input "true"
type input "62 Nguyễn du phường quảng yên, tỉnh quảng ninh"
type input "0913388000"
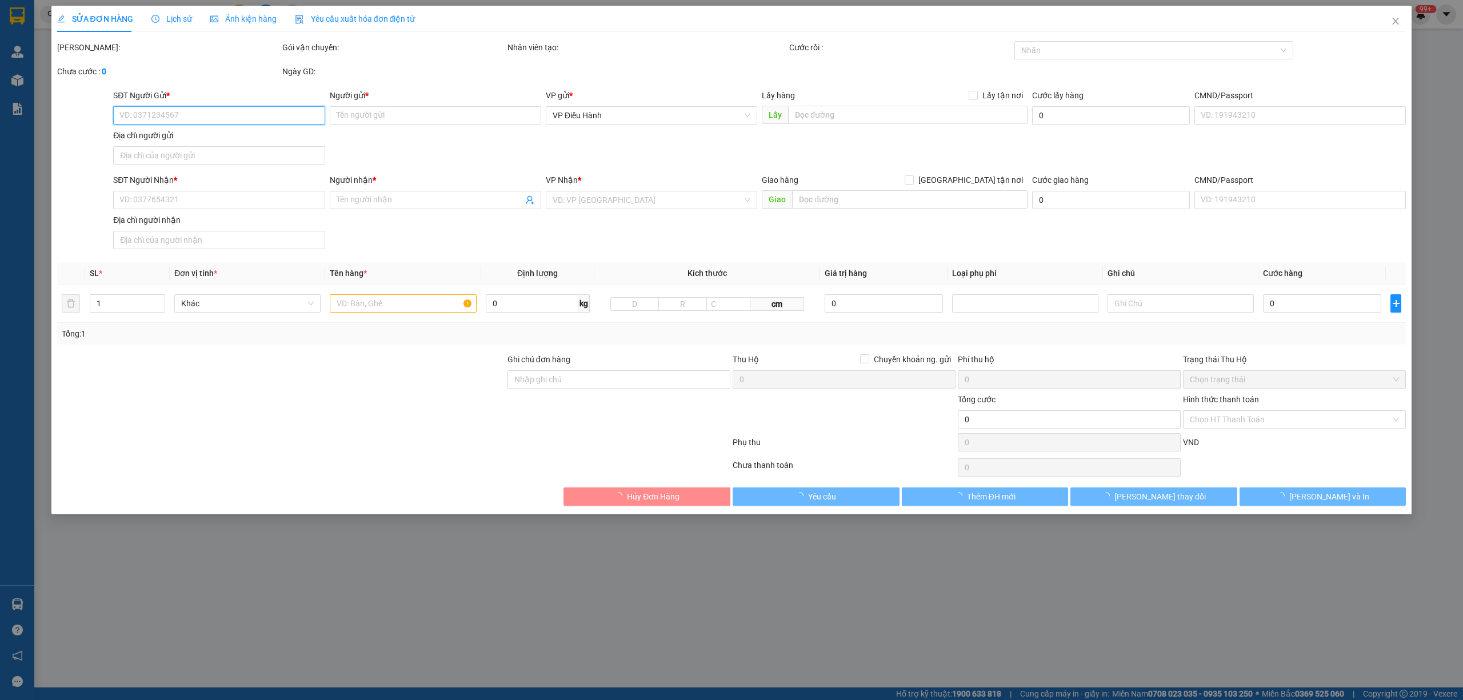
type input "Hải Nam"
checkbox input "true"
type input "TPHCM - 43/14/23 cộng hòa phường Tân Sơn nhất"
type input "1 CHÌA KHÓA +1 GIẤY TỜ XE BỎ CỐP XE"
type input "1.580.000"
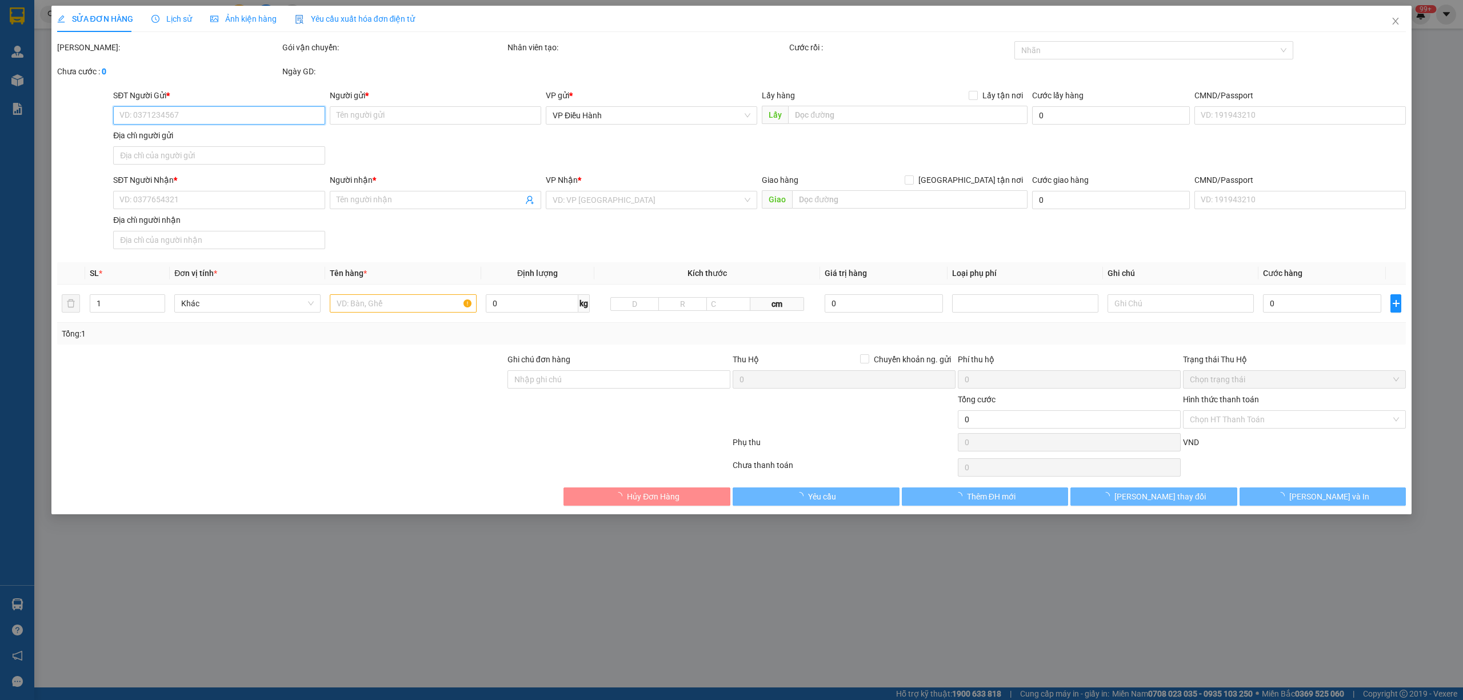
type input "1.580.000"
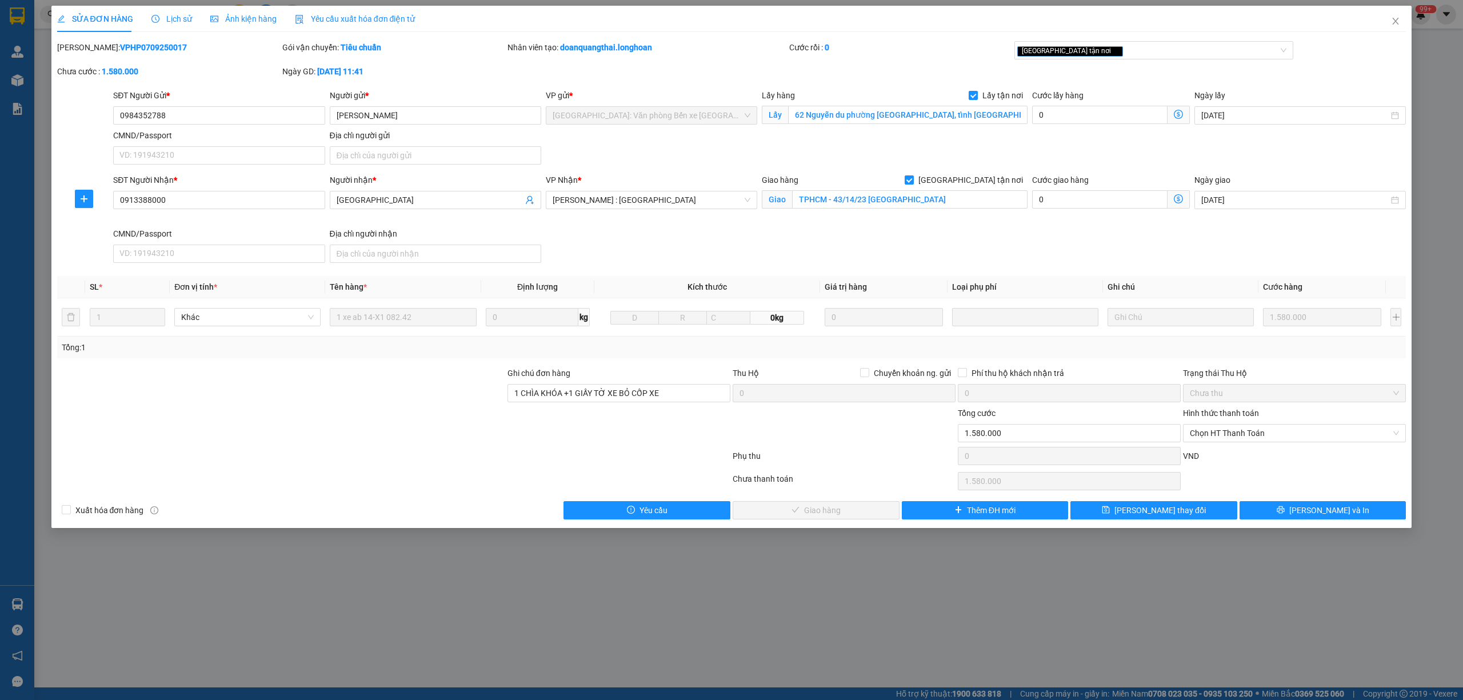
click at [186, 21] on span "Lịch sử" at bounding box center [171, 18] width 41 height 9
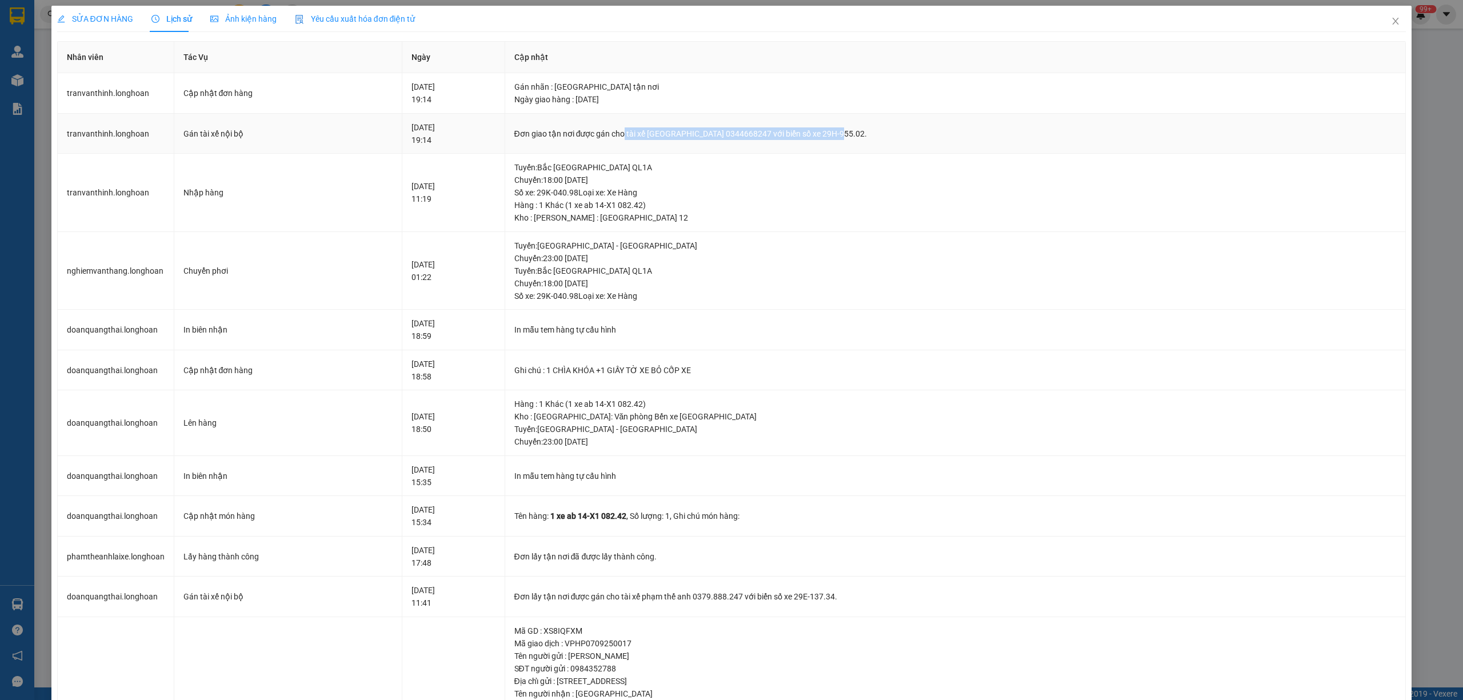
drag, startPoint x: 672, startPoint y: 133, endPoint x: 893, endPoint y: 135, distance: 220.6
click at [893, 135] on div "Đơn giao tận nơi được gán cho tài xế Lê Đình Nam 0344668247 với biển số xe 29H-…" at bounding box center [955, 133] width 883 height 13
copy div "tài xế Lê Đình Nam 0344668247 với biển số xe 29H-955.02."
drag, startPoint x: 1386, startPoint y: 19, endPoint x: 149, endPoint y: 25, distance: 1236.4
click at [1391, 22] on icon "close" at bounding box center [1395, 21] width 9 height 9
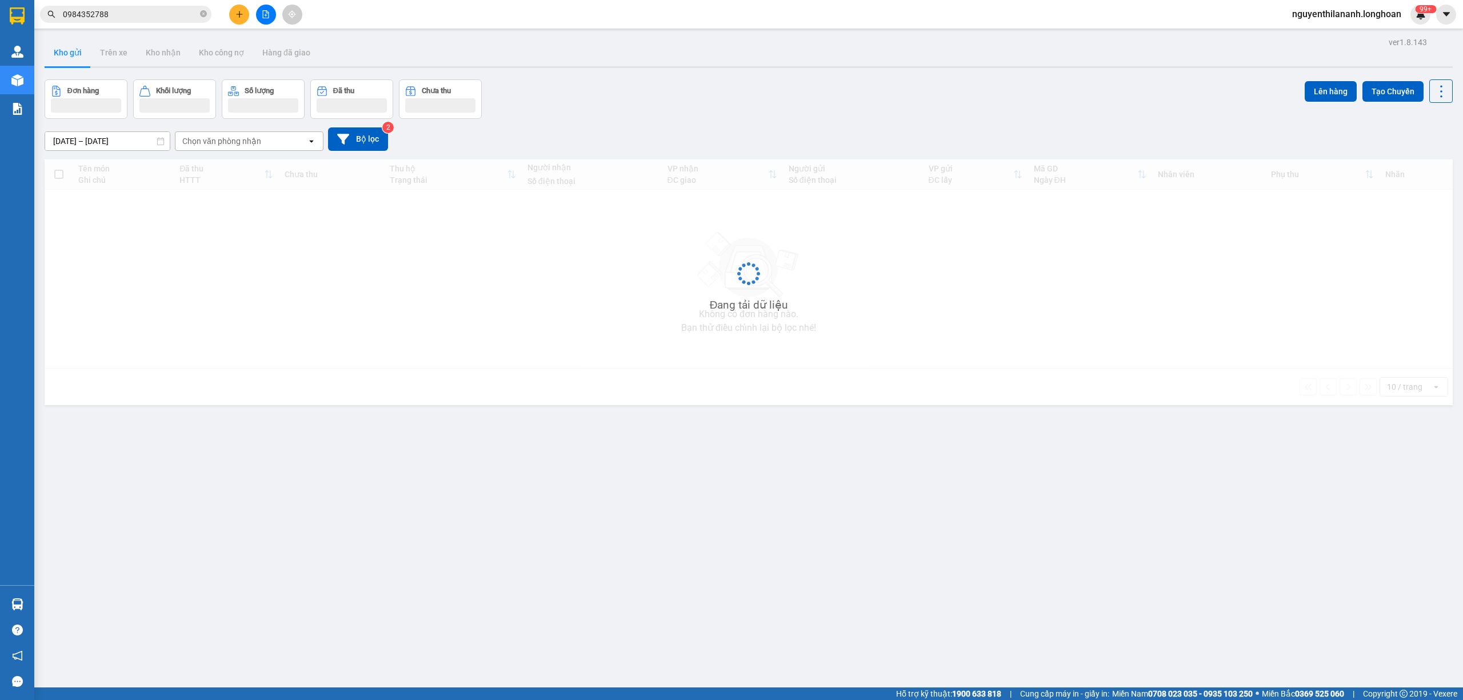
click at [140, 13] on input "0984352788" at bounding box center [130, 14] width 135 height 13
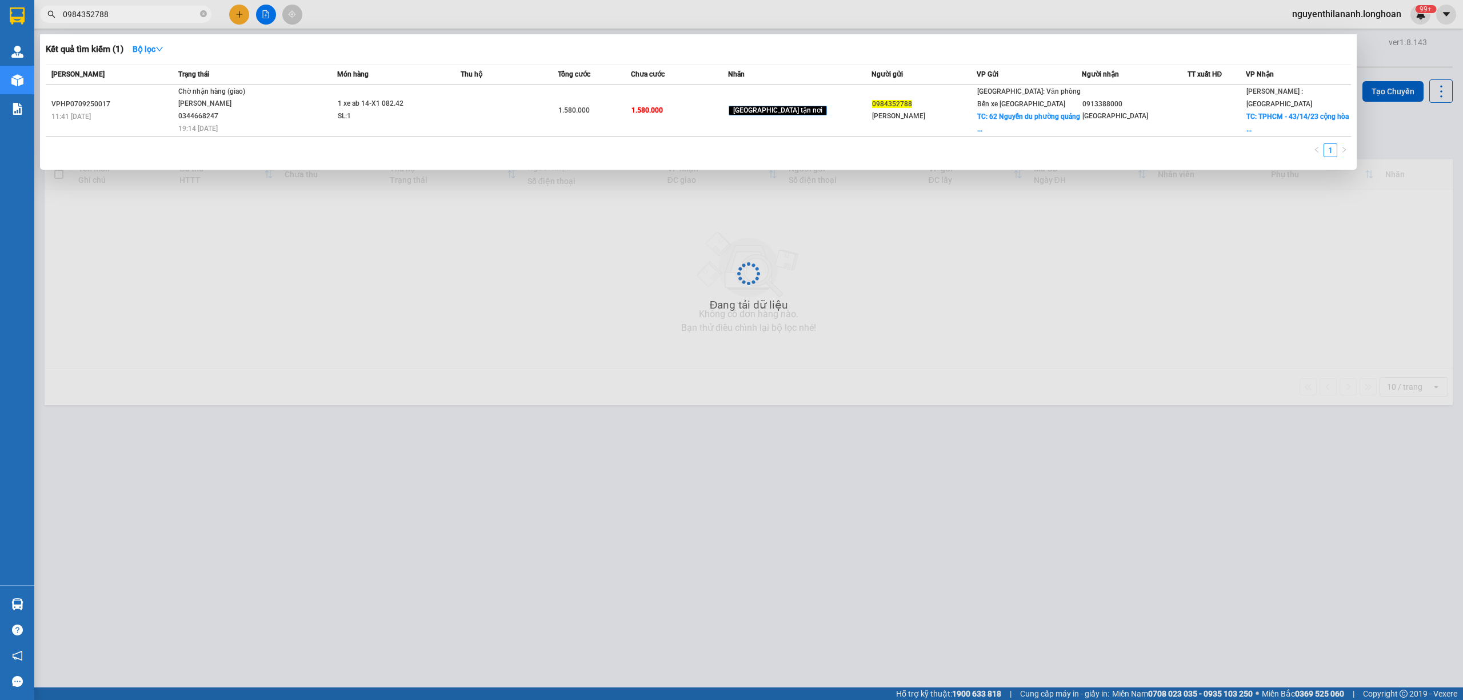
click at [140, 13] on input "0984352788" at bounding box center [130, 14] width 135 height 13
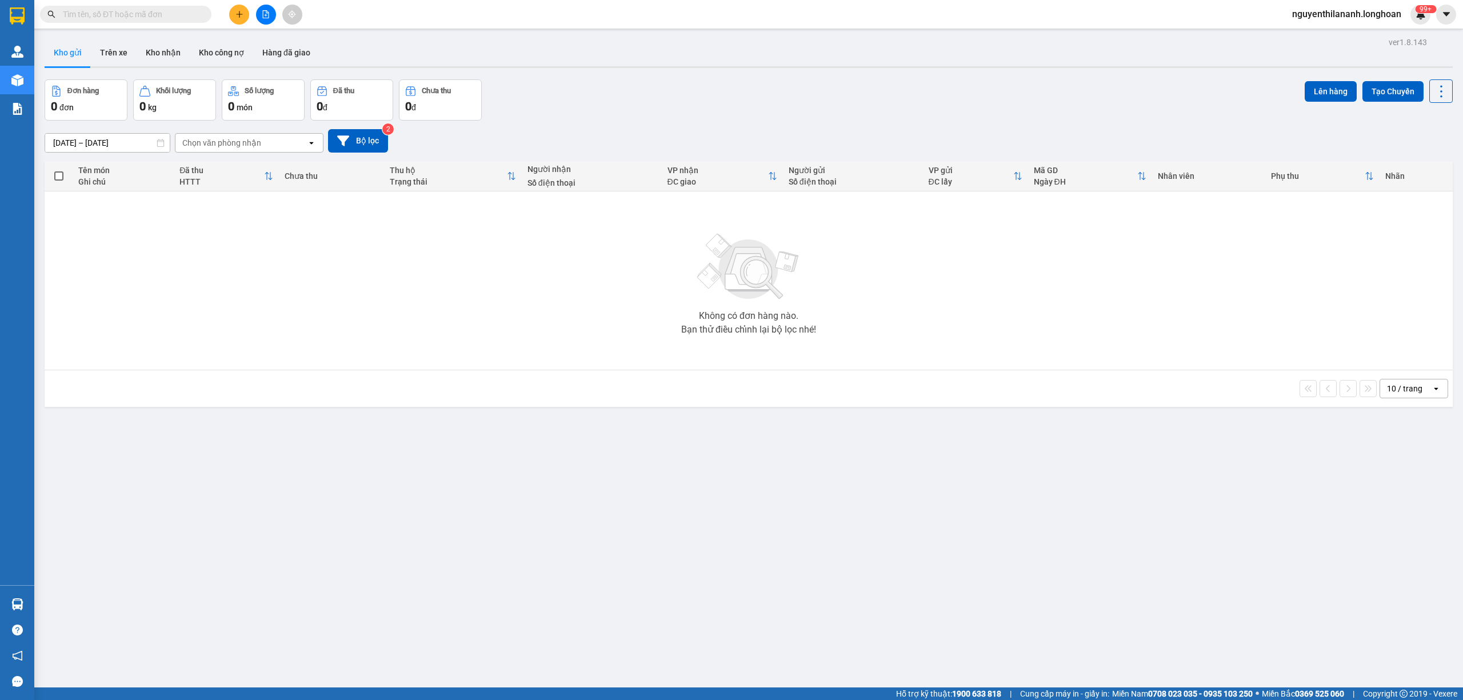
paste input "VPHM0909250004"
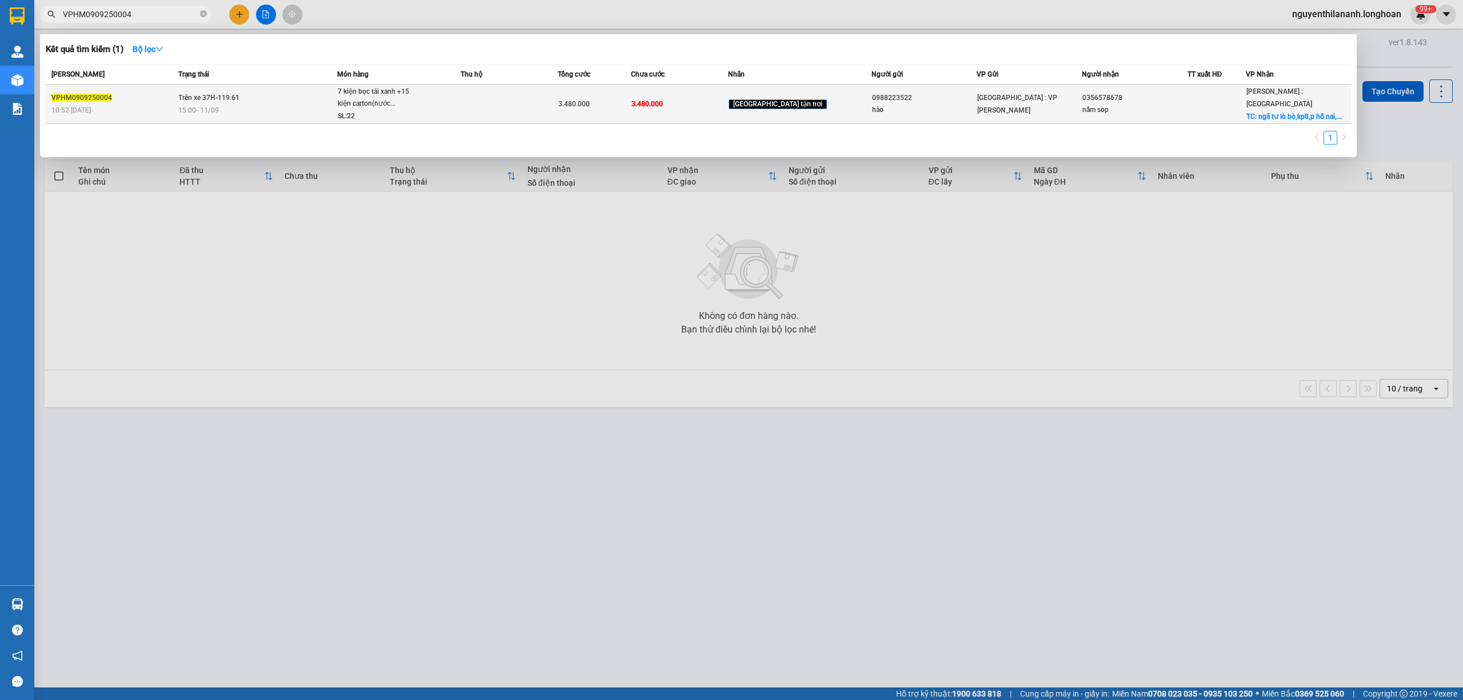
type input "VPHM0909250004"
click at [145, 95] on div "VPHM0909250004" at bounding box center [112, 98] width 123 height 12
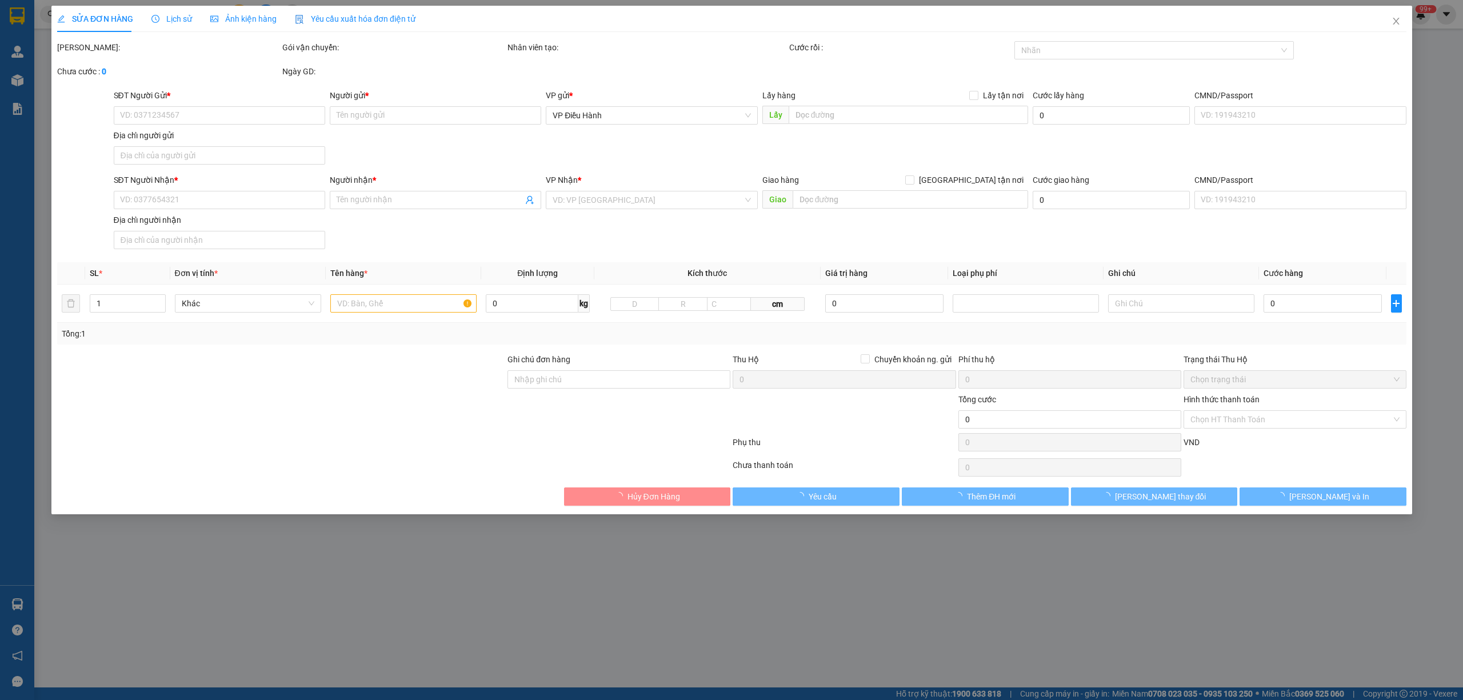
type input "0988223522"
type input "hào"
type input "0356578678"
type input "nấm sop"
checkbox input "true"
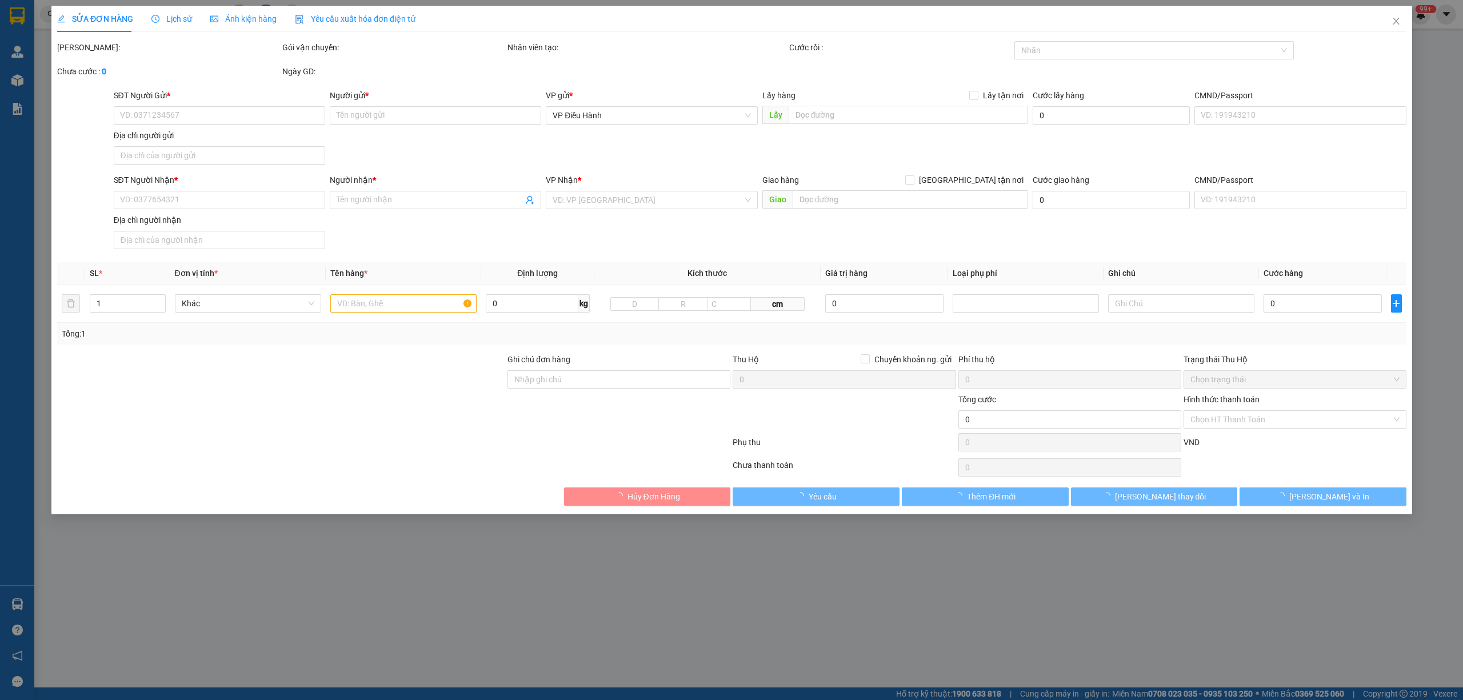
type input "ngã tư lò bò,kp8,[GEOGRAPHIC_DATA],[GEOGRAPHIC_DATA]"
type input "nhận nguyên kiện,giao nguyên kiện,bể vỡ k đền"
type input "3.480.000"
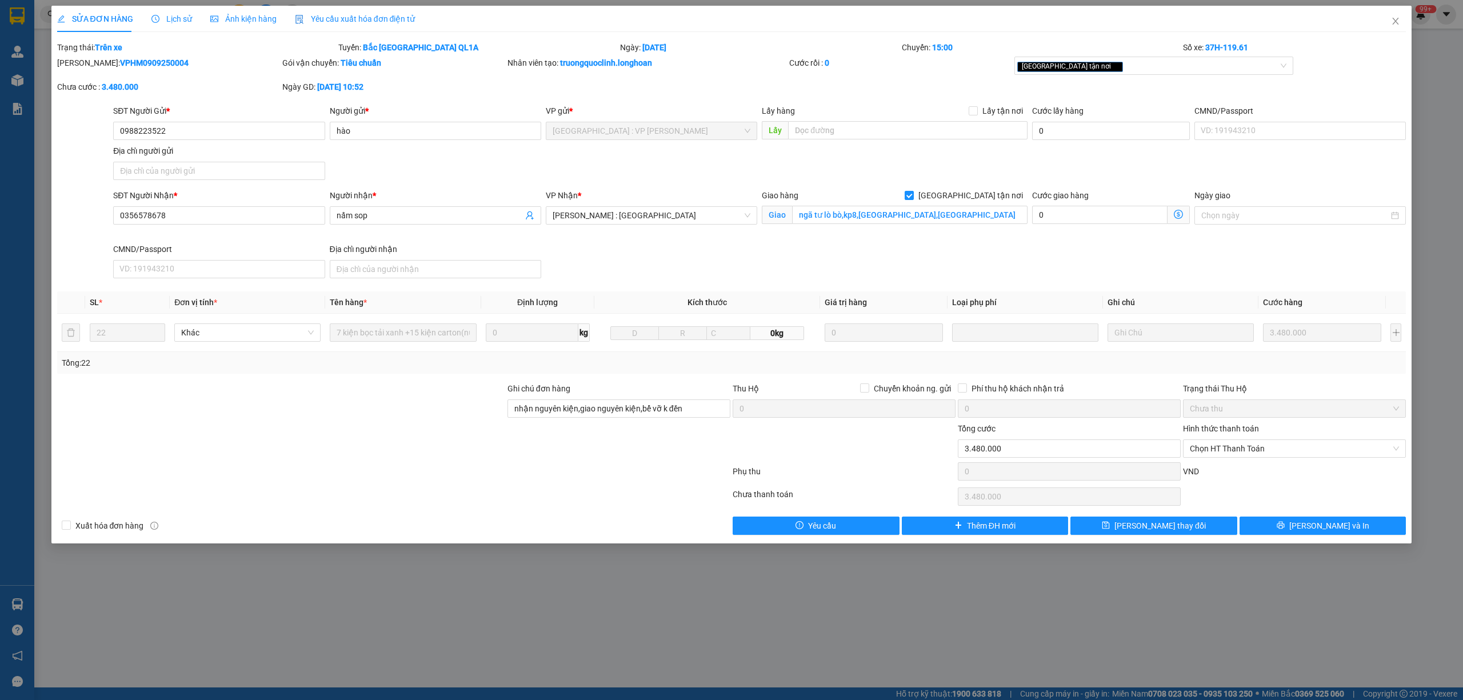
click at [169, 10] on div "Lịch sử" at bounding box center [171, 19] width 41 height 26
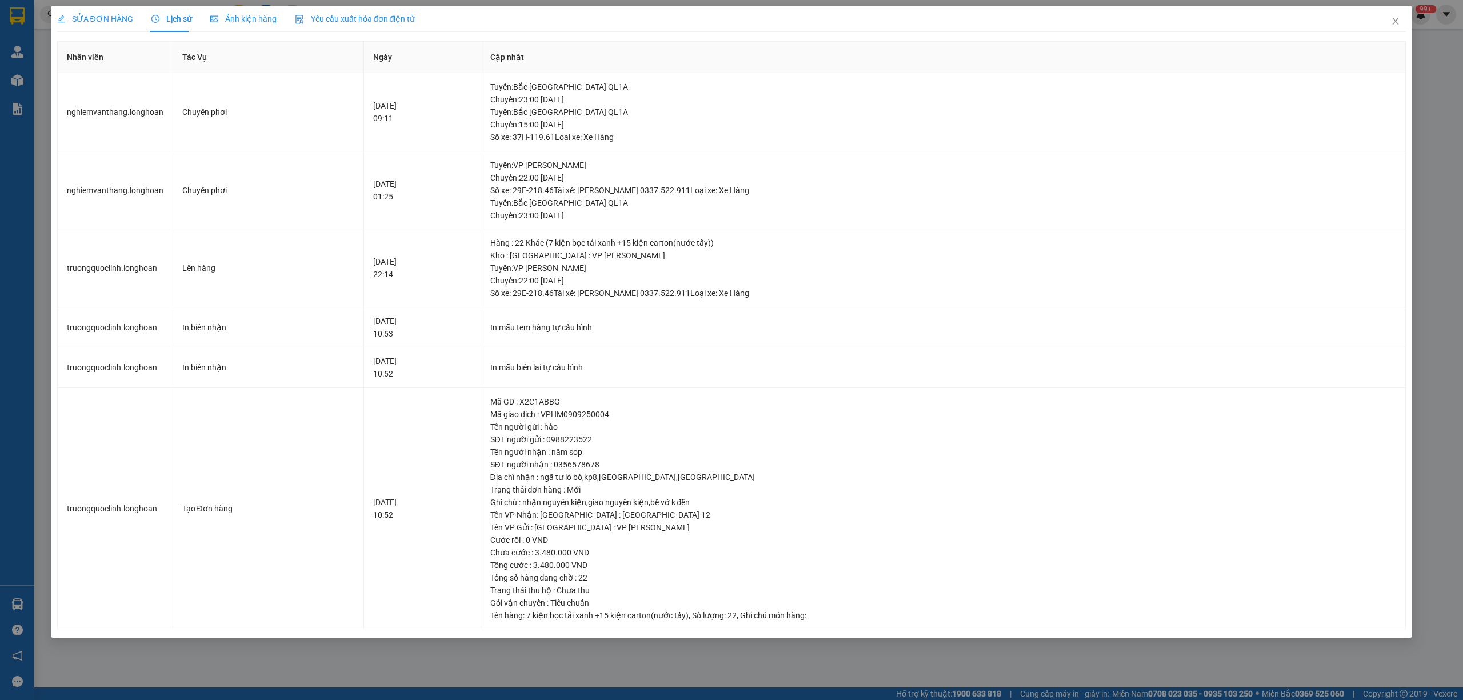
click at [93, 16] on span "SỬA ĐƠN HÀNG" at bounding box center [95, 18] width 76 height 9
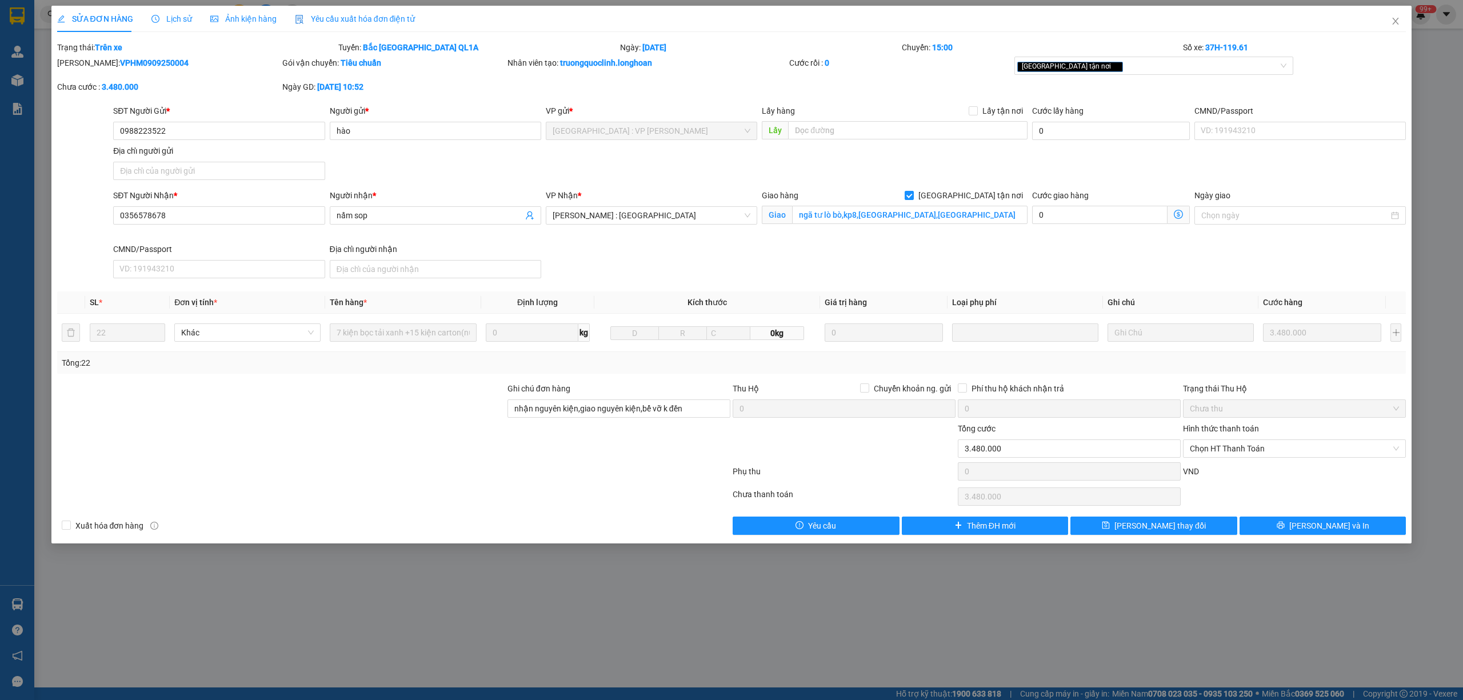
drag, startPoint x: 170, startPoint y: 65, endPoint x: 87, endPoint y: 66, distance: 82.3
click at [87, 66] on div "Mã ĐH: VPHM0909250004" at bounding box center [168, 63] width 223 height 13
copy b "VPHM0909250004"
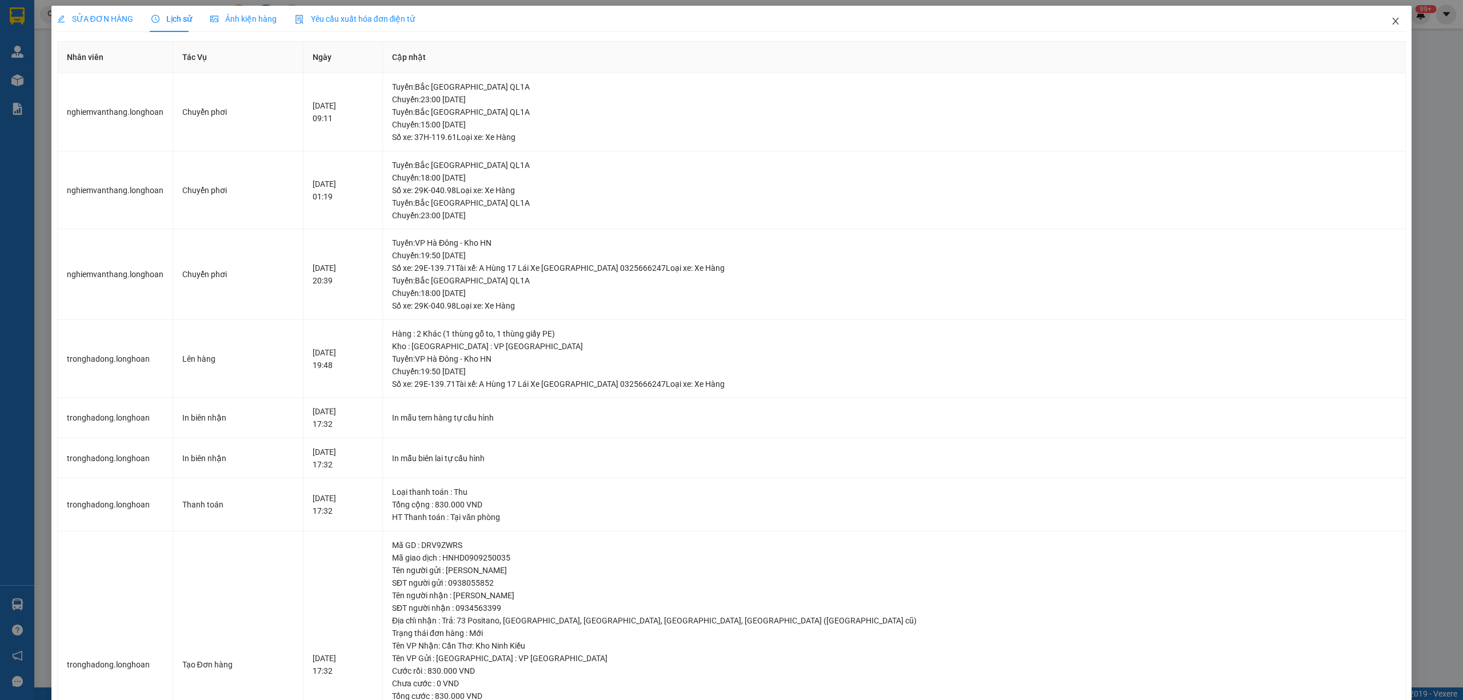
drag, startPoint x: 1382, startPoint y: 21, endPoint x: 1330, endPoint y: 35, distance: 54.5
click at [1380, 24] on span "Close" at bounding box center [1396, 22] width 32 height 32
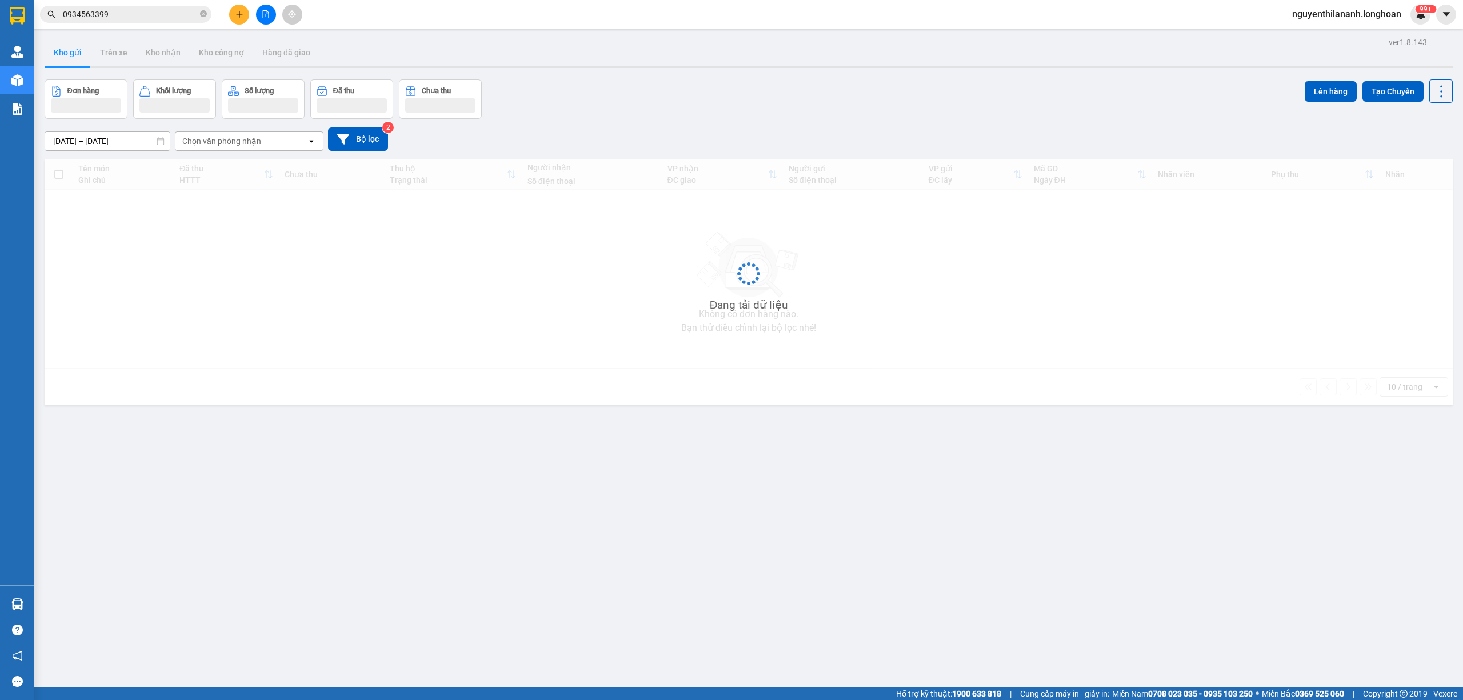
click at [145, 15] on input "0934563399" at bounding box center [130, 14] width 135 height 13
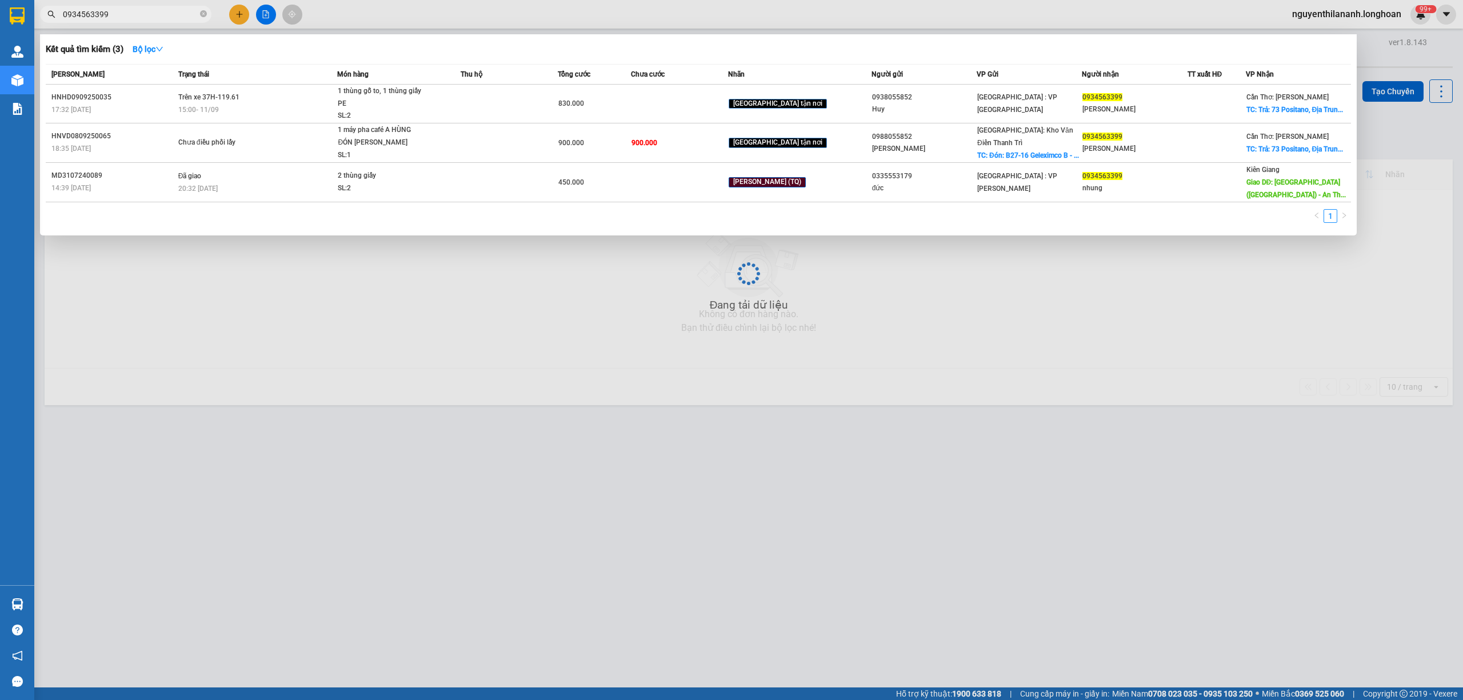
click at [145, 15] on input "0934563399" at bounding box center [130, 14] width 135 height 13
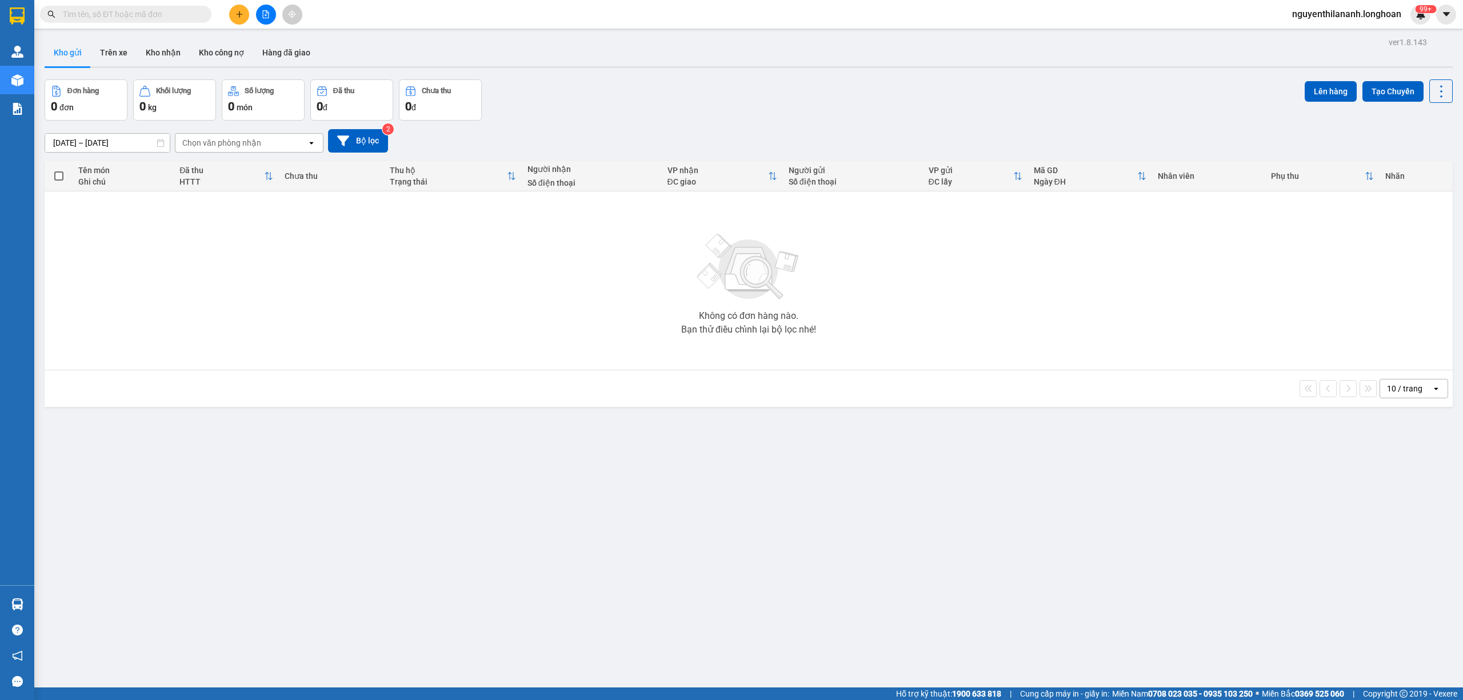
paste input "0966664086"
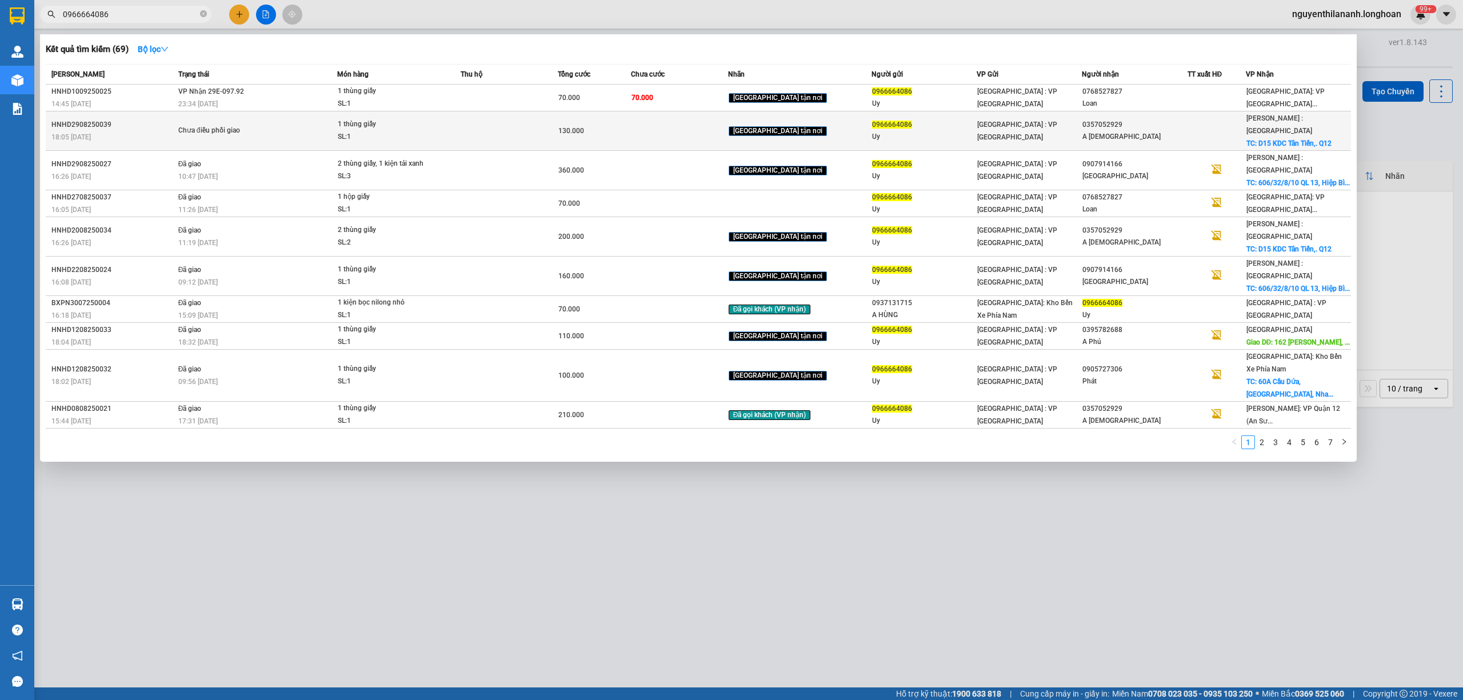
type input "0966664086"
click at [160, 123] on div "HNHD2908250039" at bounding box center [112, 125] width 123 height 12
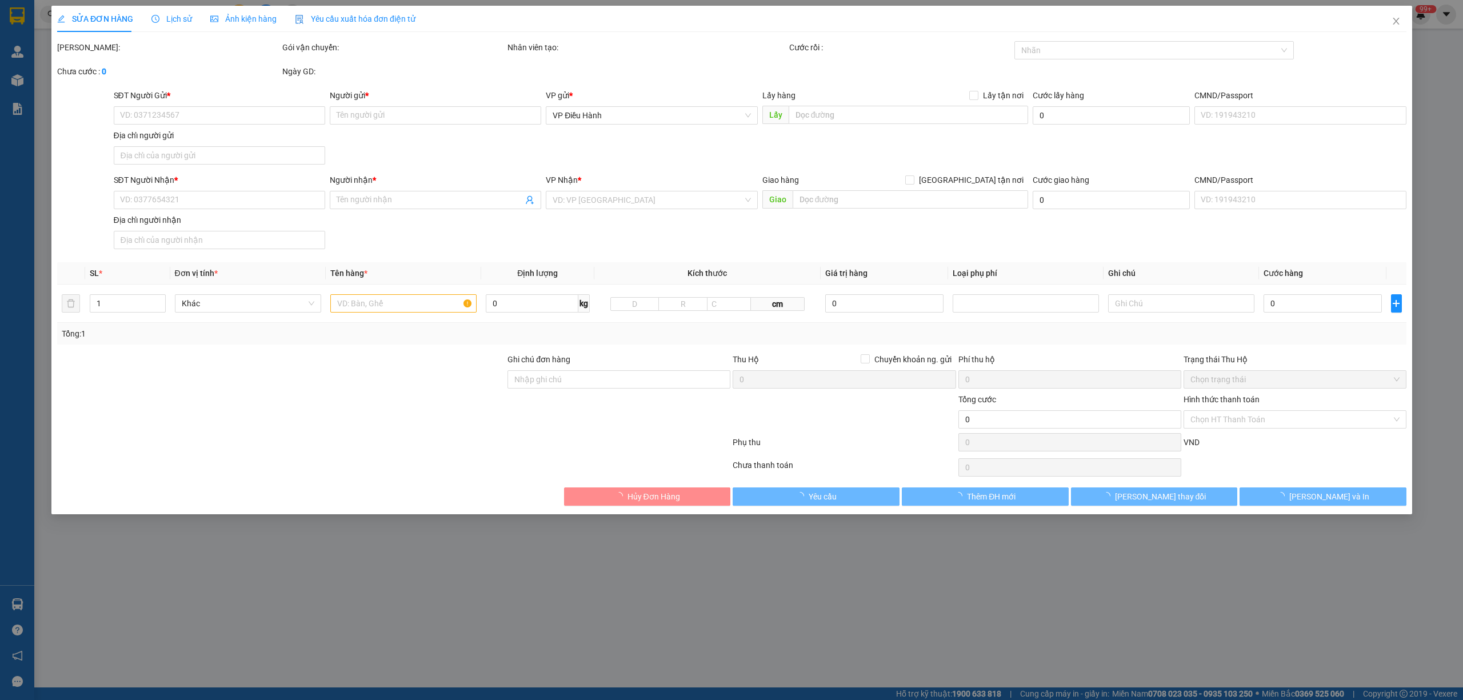
type input "0966664086"
type input "Uy"
type input "0357052929"
type input "A Hoá"
checkbox input "true"
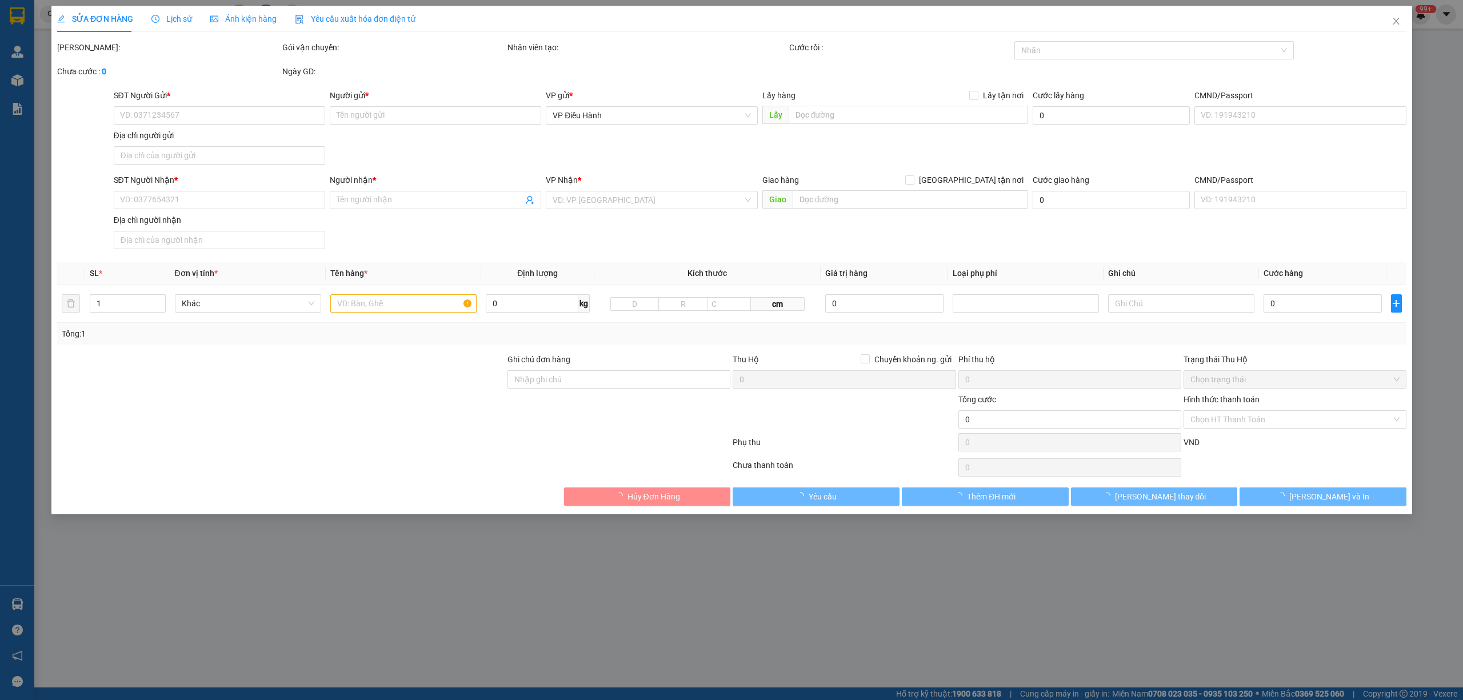
type input "D15 KDC Tân Tiến,. Q12"
type input "130.000"
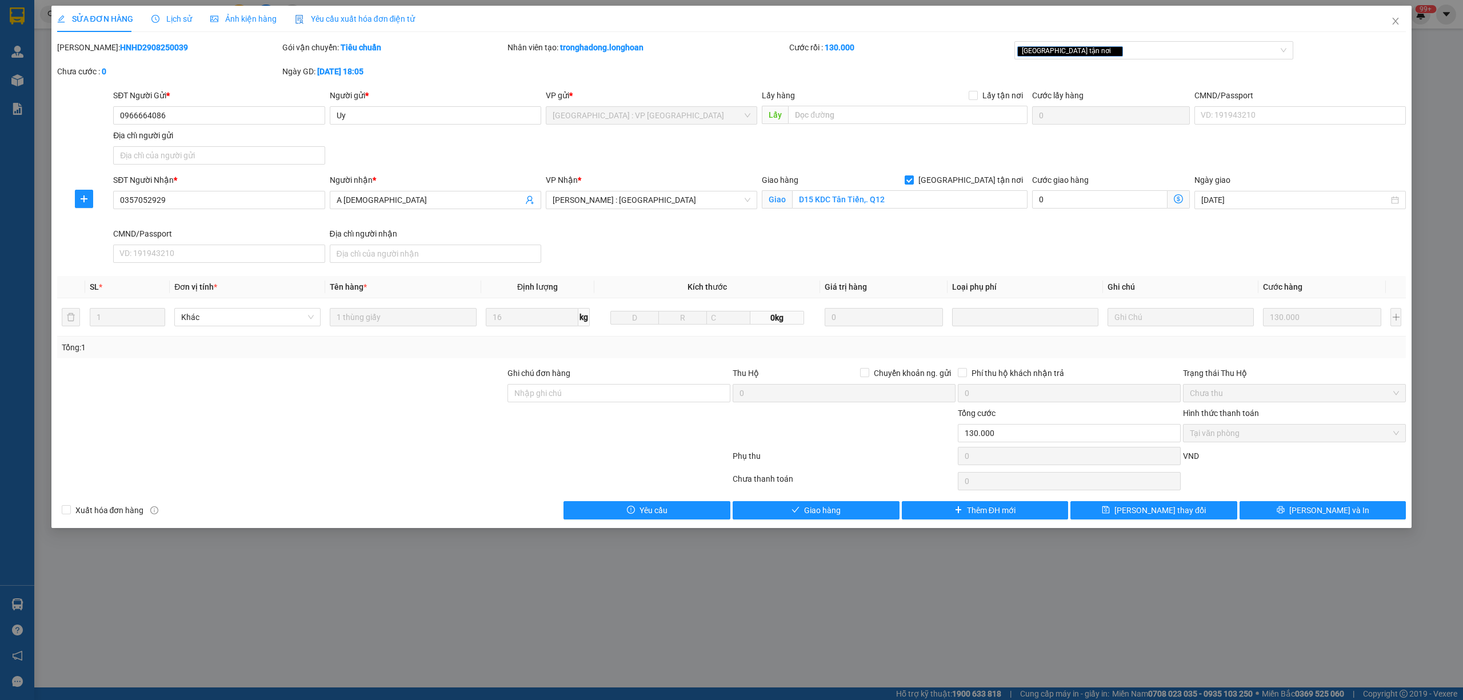
click at [166, 14] on span "Lịch sử" at bounding box center [171, 18] width 41 height 9
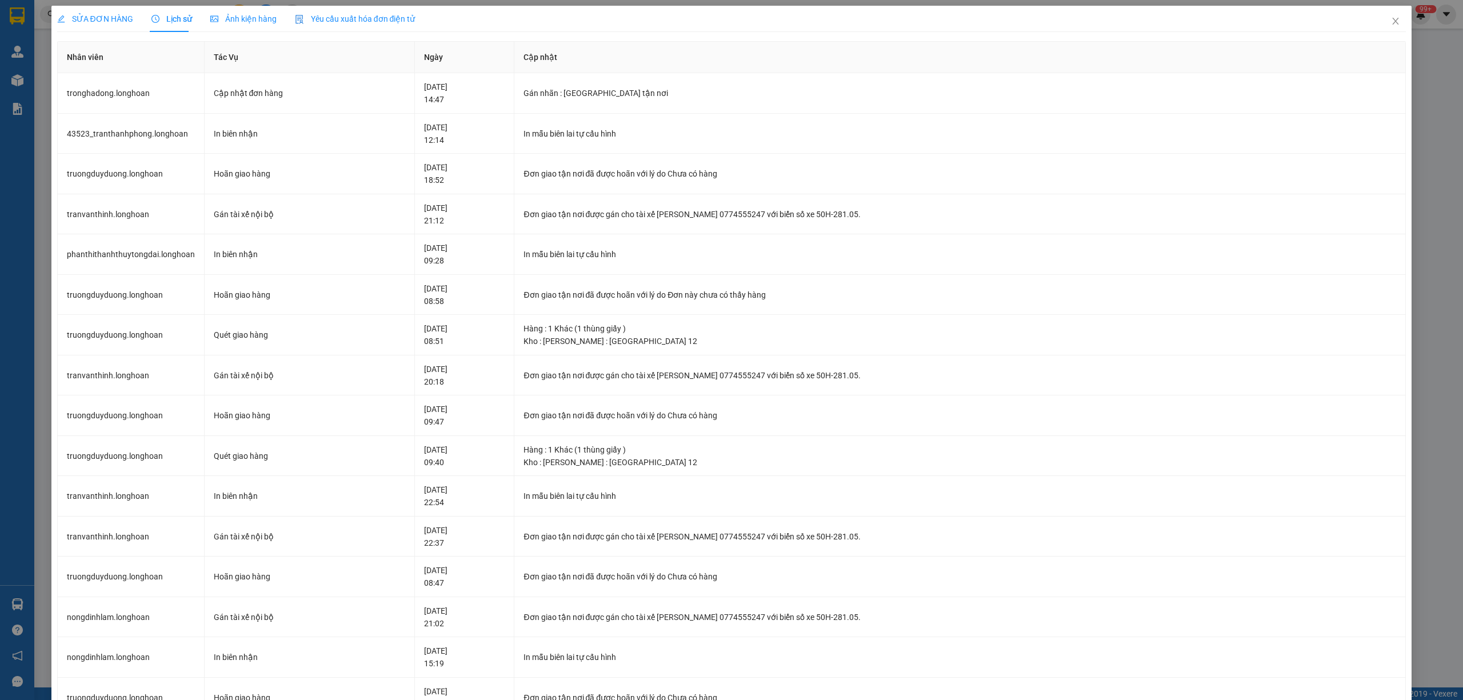
click at [97, 19] on span "SỬA ĐƠN HÀNG" at bounding box center [95, 18] width 76 height 9
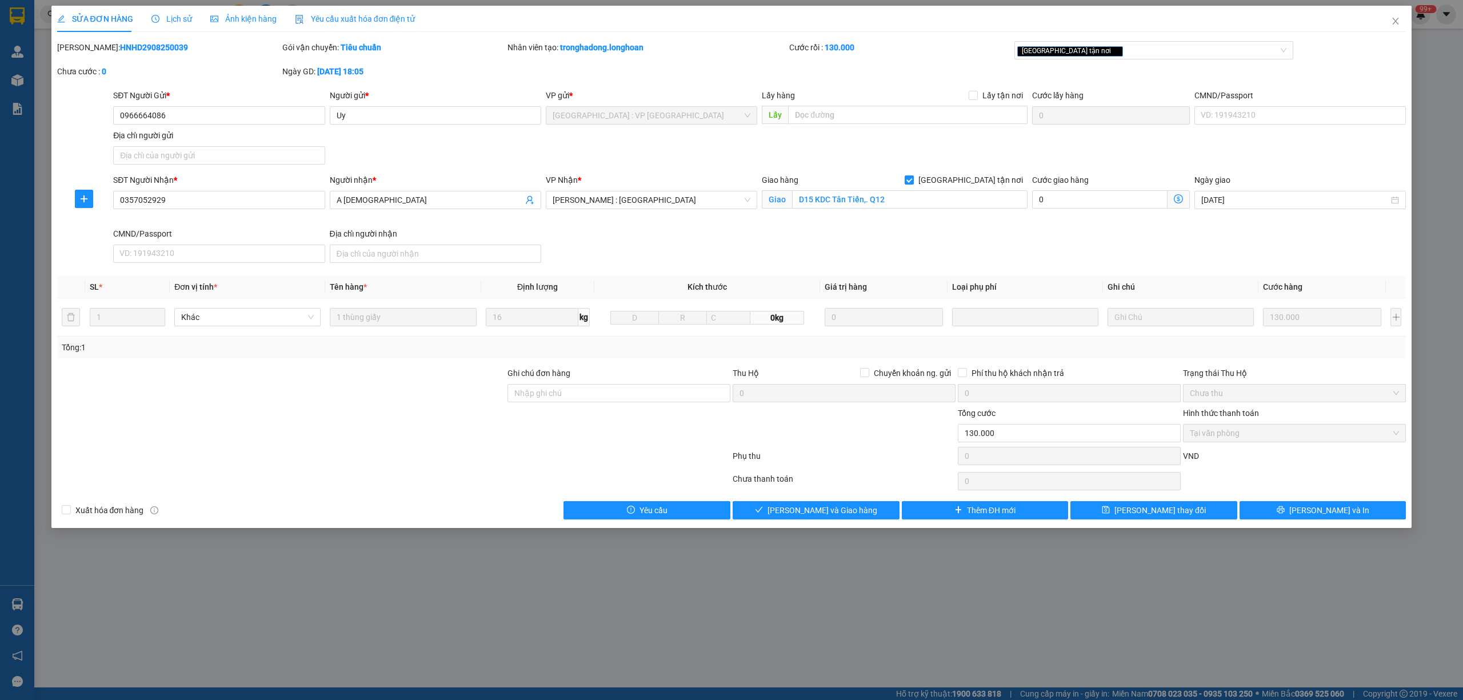
drag, startPoint x: 174, startPoint y: 49, endPoint x: 85, endPoint y: 51, distance: 89.2
click at [85, 51] on div "Mã ĐH: HNHD2908250039" at bounding box center [168, 47] width 223 height 13
copy b "HNHD2908250039"
drag, startPoint x: 1395, startPoint y: 23, endPoint x: 1384, endPoint y: 23, distance: 10.3
click at [1384, 23] on span "Close" at bounding box center [1396, 22] width 32 height 32
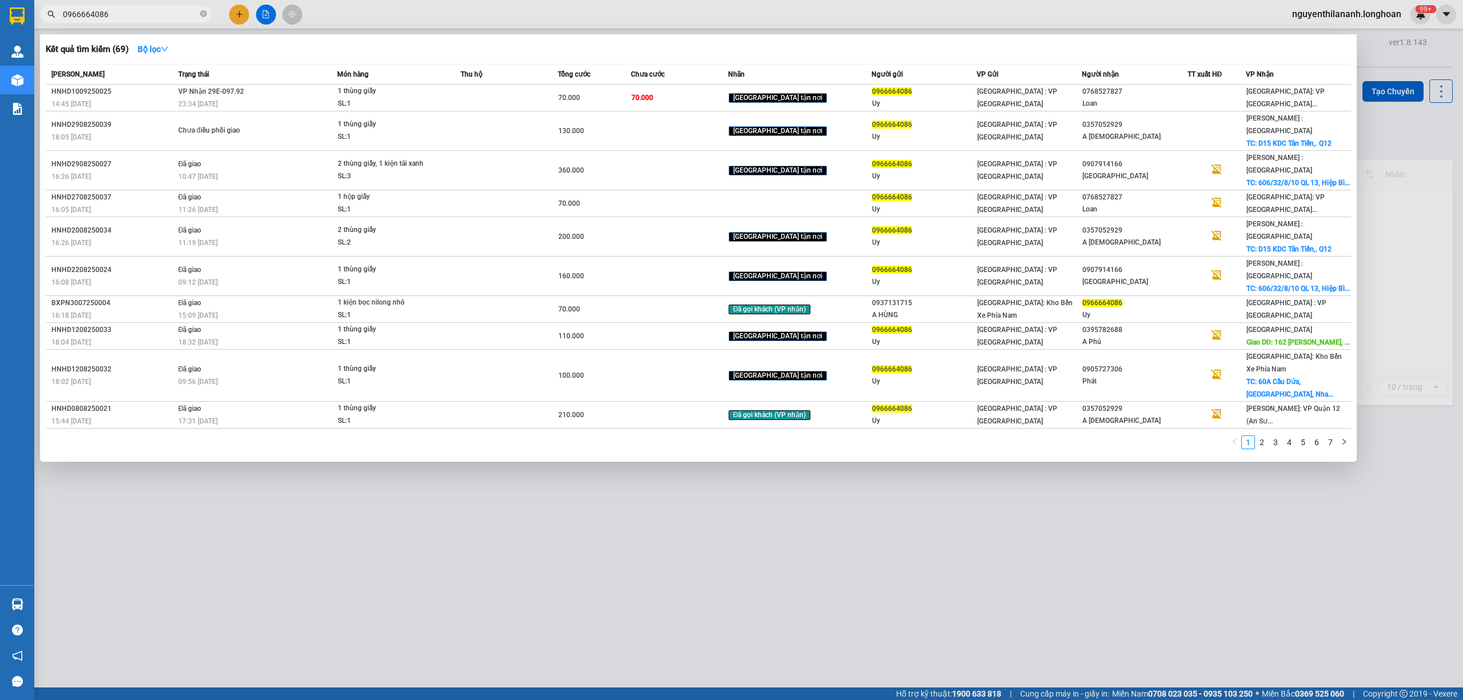
click at [133, 13] on input "0966664086" at bounding box center [130, 14] width 135 height 13
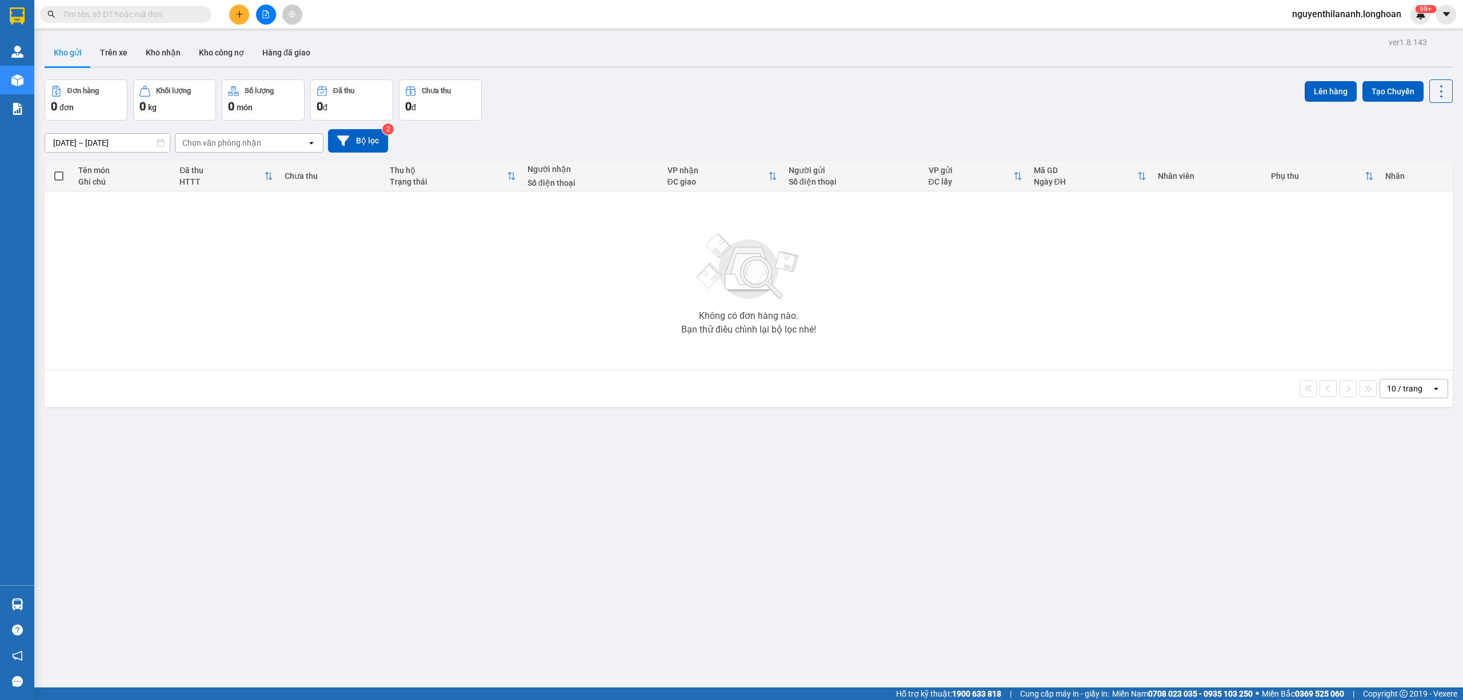
paste input "0945794999"
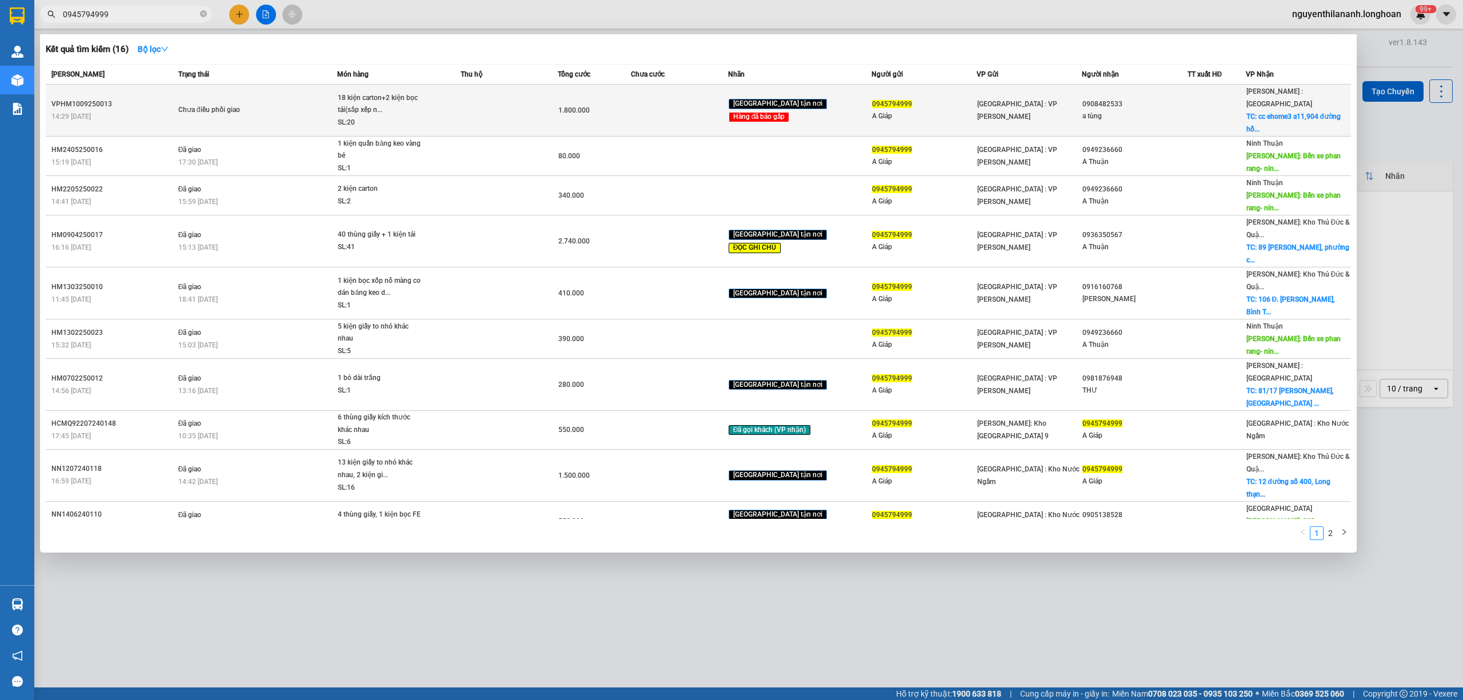
type input "0945794999"
click at [124, 112] on div "14:29 - 10/09" at bounding box center [112, 116] width 123 height 13
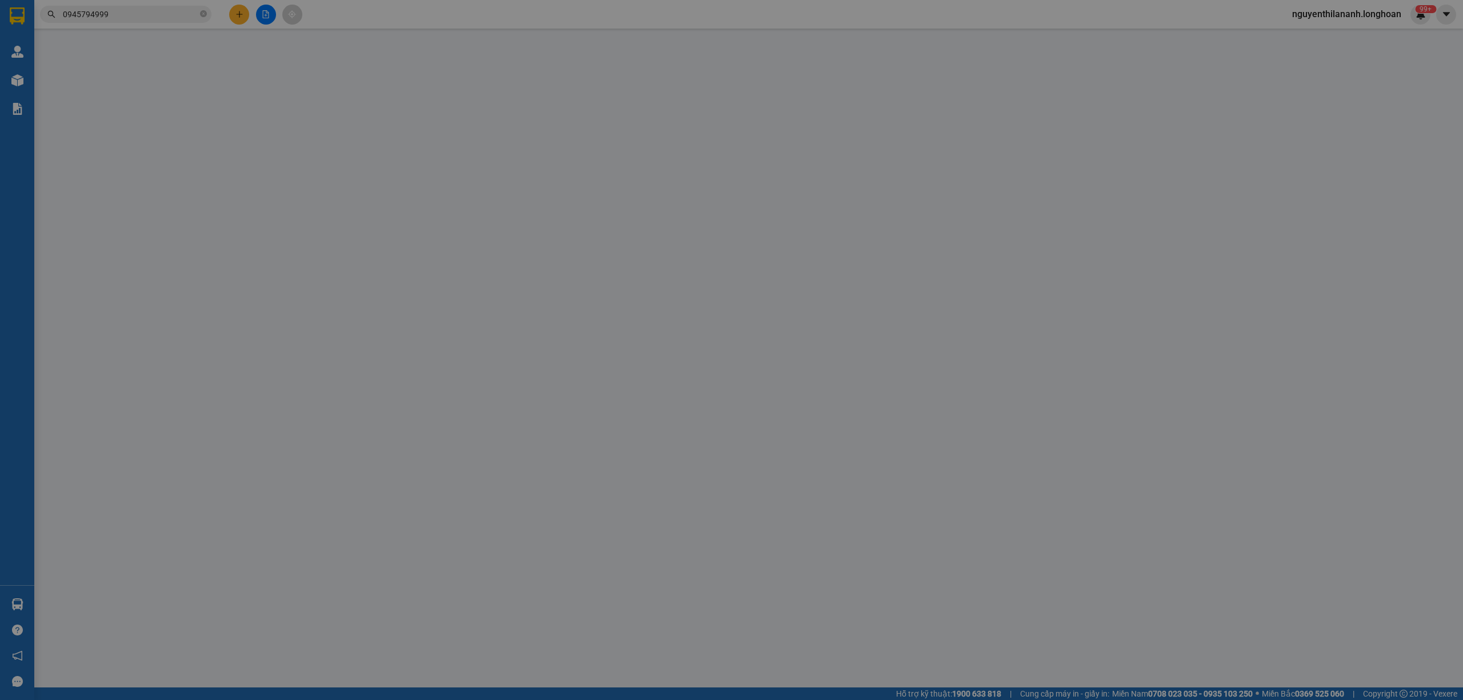
type input "0945794999"
type input "A Giáp"
type input "0908482533"
type input "a tùng"
checkbox input "true"
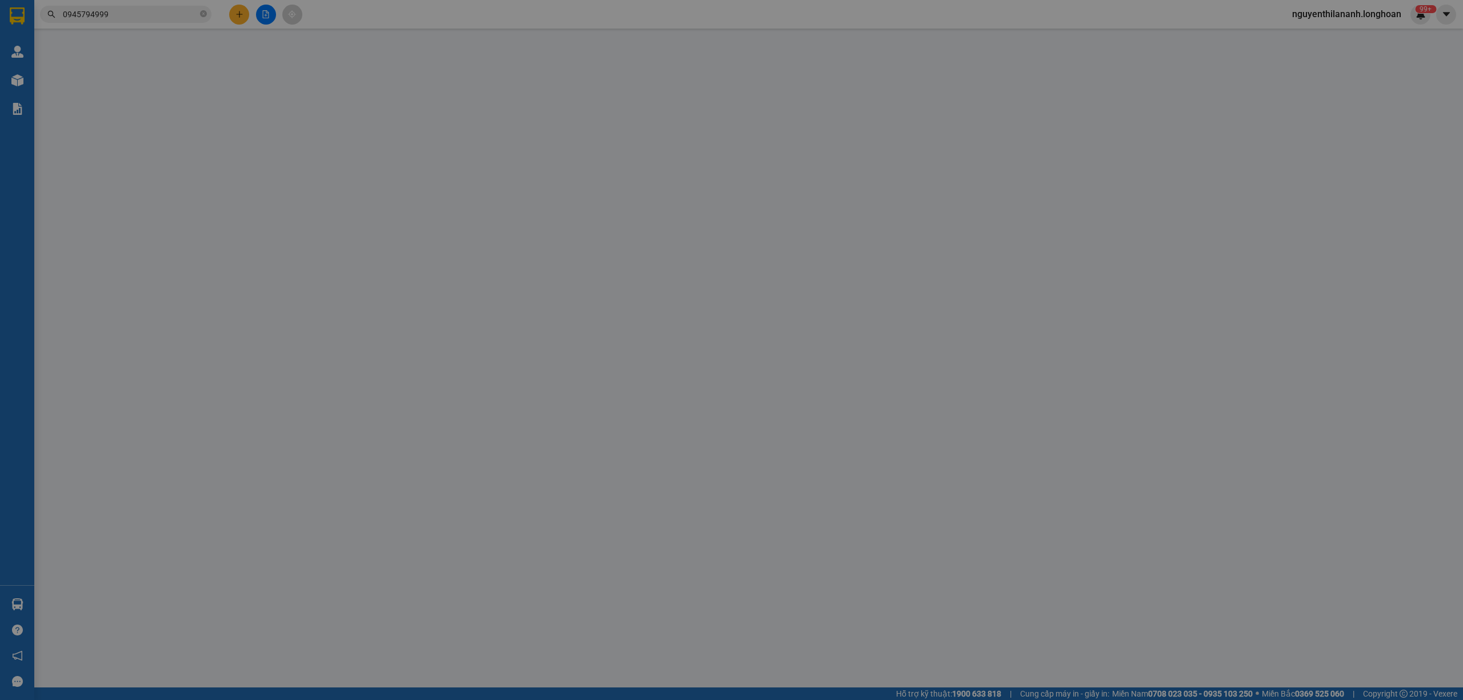
type input "cc ehome3 a11,904 đường hồ ngọc lãm,p an lạc,bình tân,hcm"
type input "nhận nguyên kiện,giao nguyên kiện,bể vỡ k đền"
type input "1.800.000"
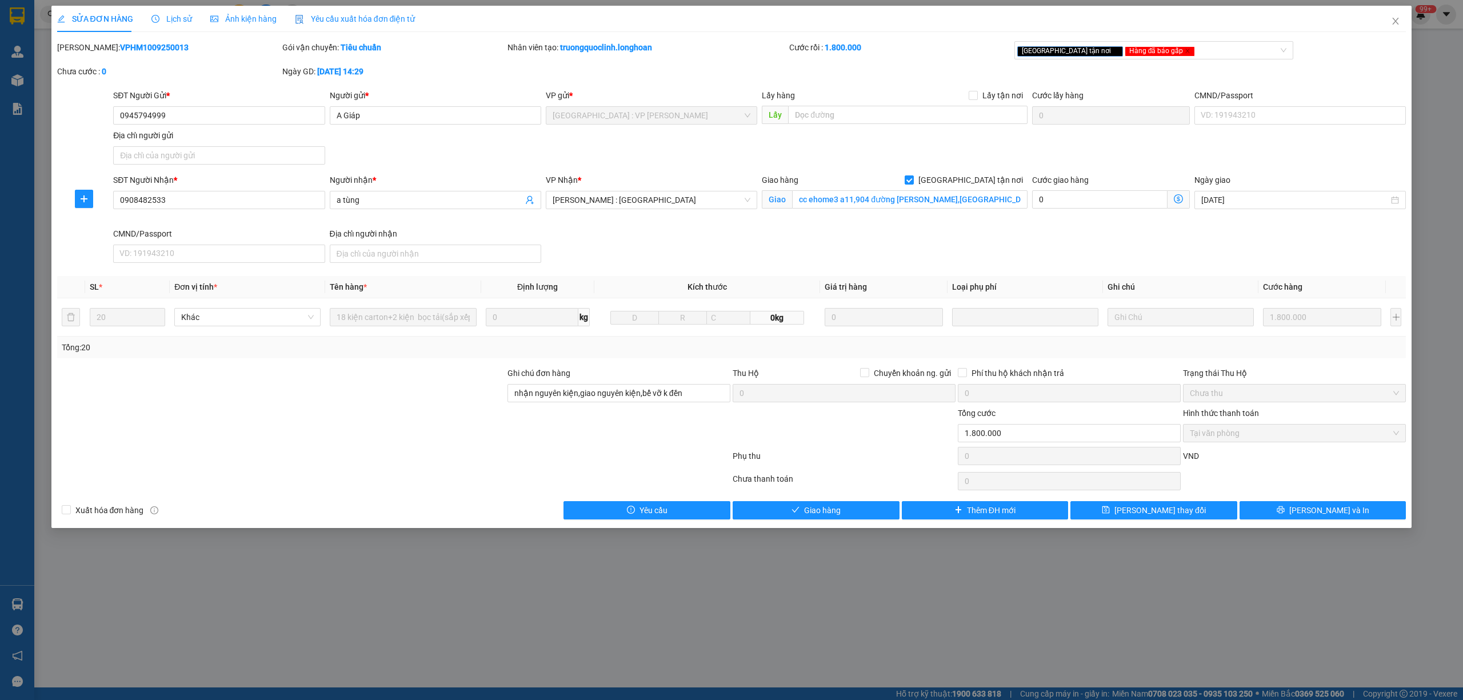
click at [171, 19] on span "Lịch sử" at bounding box center [171, 18] width 41 height 9
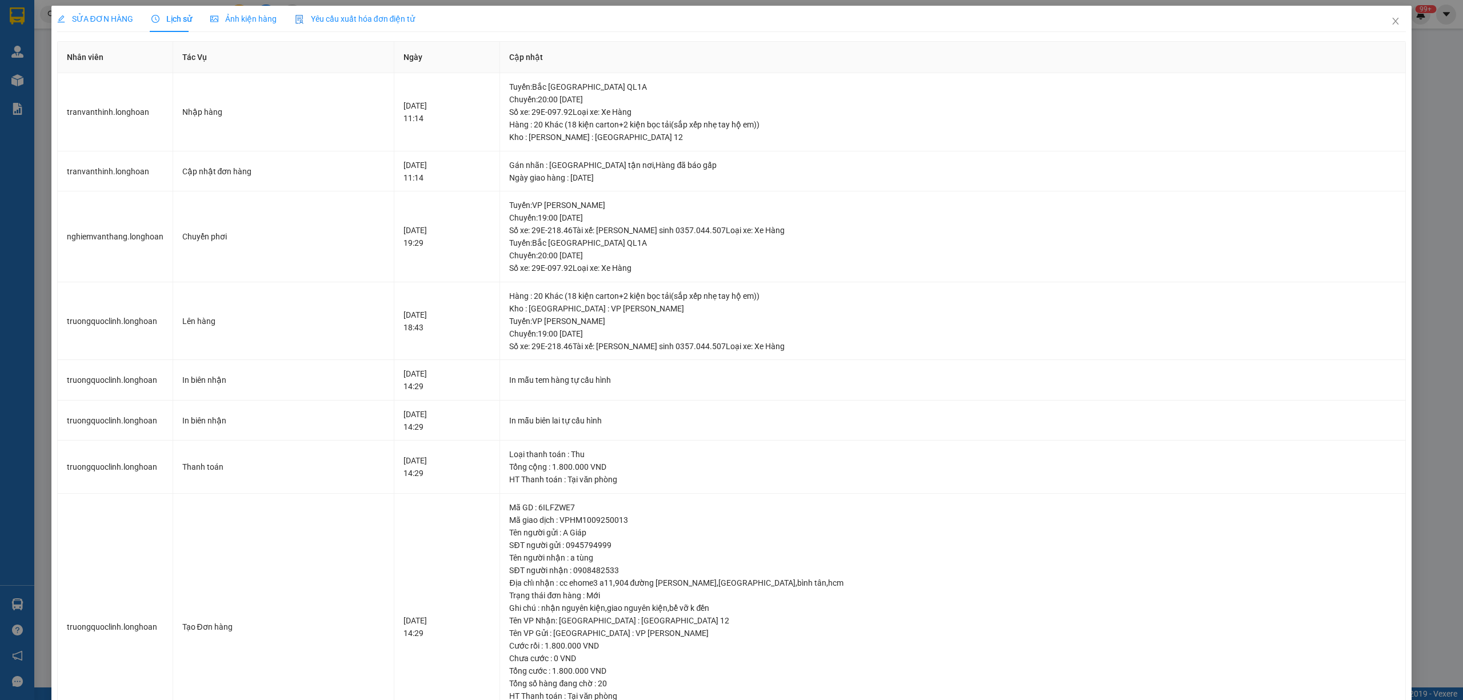
click at [104, 13] on div "SỬA ĐƠN HÀNG" at bounding box center [95, 19] width 76 height 13
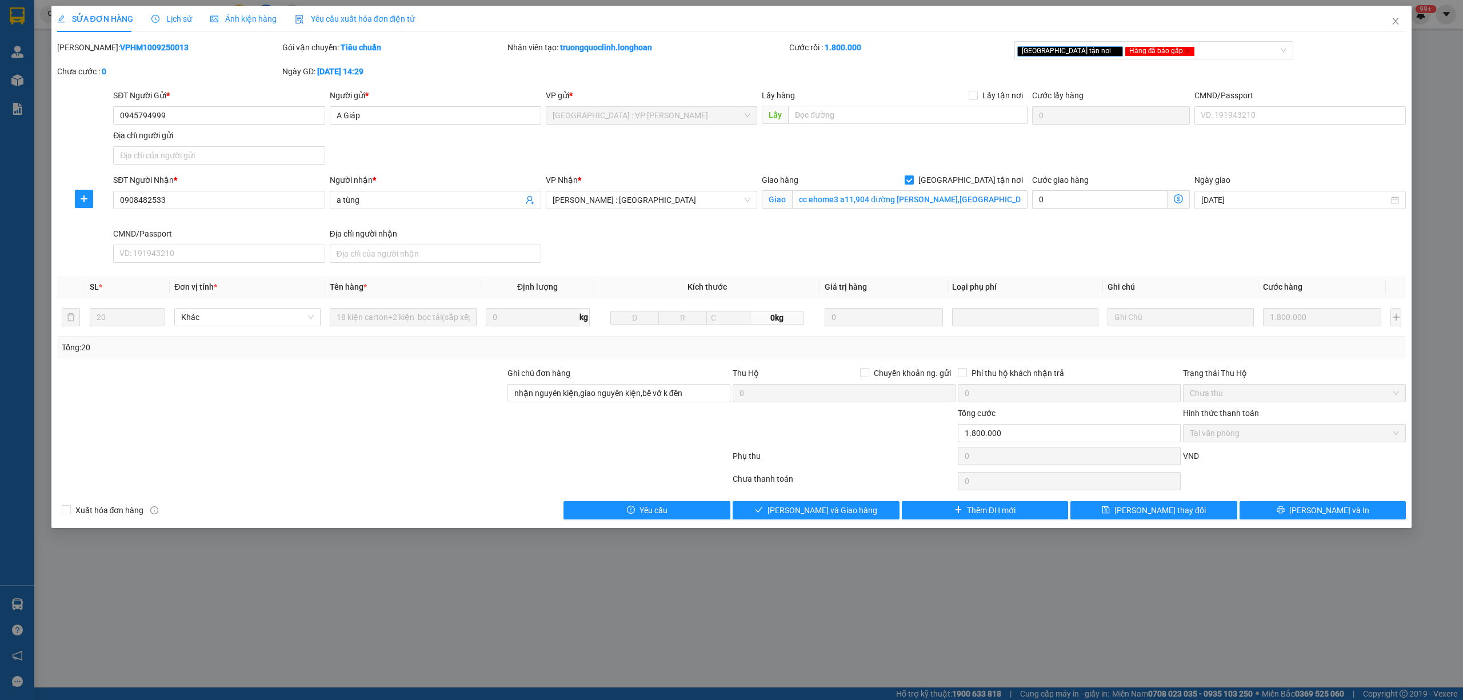
drag, startPoint x: 162, startPoint y: 55, endPoint x: 86, endPoint y: 45, distance: 77.3
click at [86, 45] on div "Mã ĐH: VPHM1009250013" at bounding box center [168, 53] width 225 height 24
copy b "VPHM1009250013"
click at [183, 54] on div "Mã ĐH: VPHM1009250013" at bounding box center [168, 53] width 225 height 24
drag, startPoint x: 168, startPoint y: 48, endPoint x: 86, endPoint y: 51, distance: 82.4
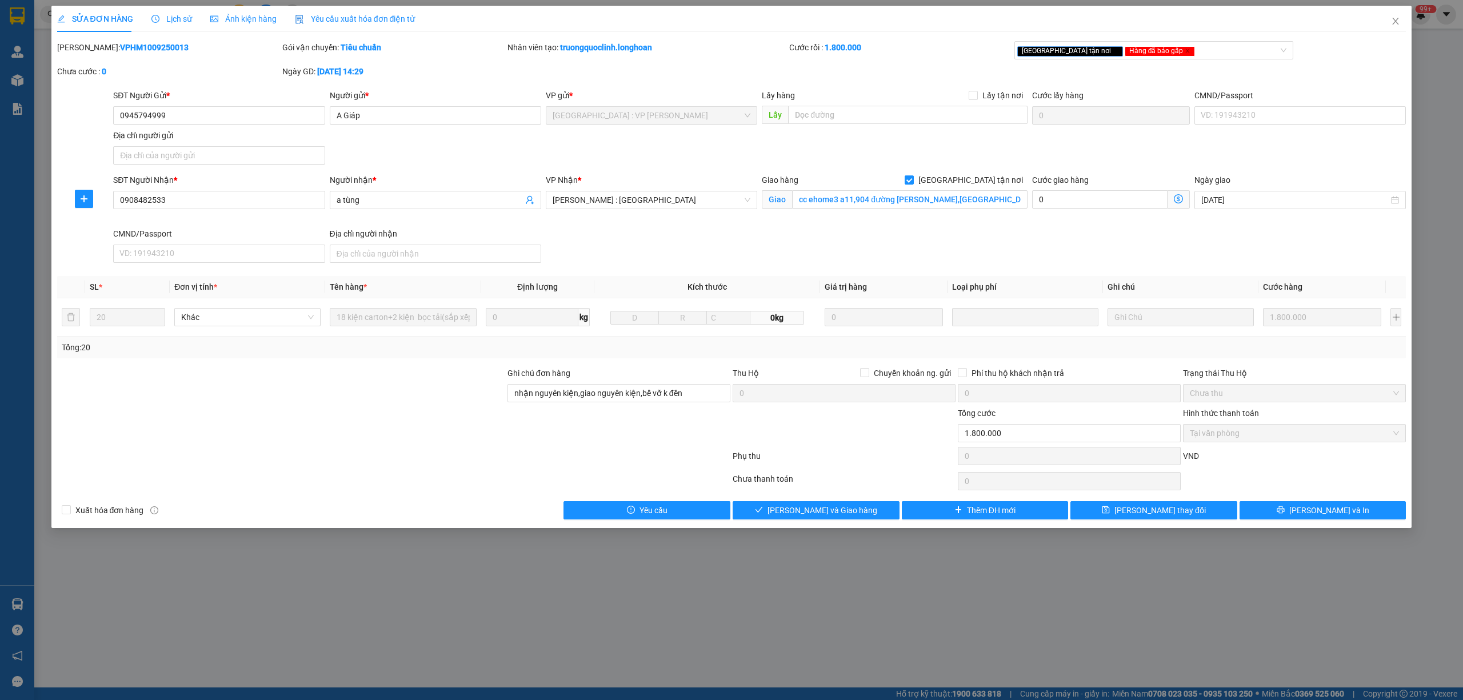
click at [86, 51] on div "Mã ĐH: VPHM1009250013" at bounding box center [168, 47] width 223 height 13
copy b "VPHM1009250013"
click at [1394, 23] on icon "close" at bounding box center [1395, 21] width 9 height 9
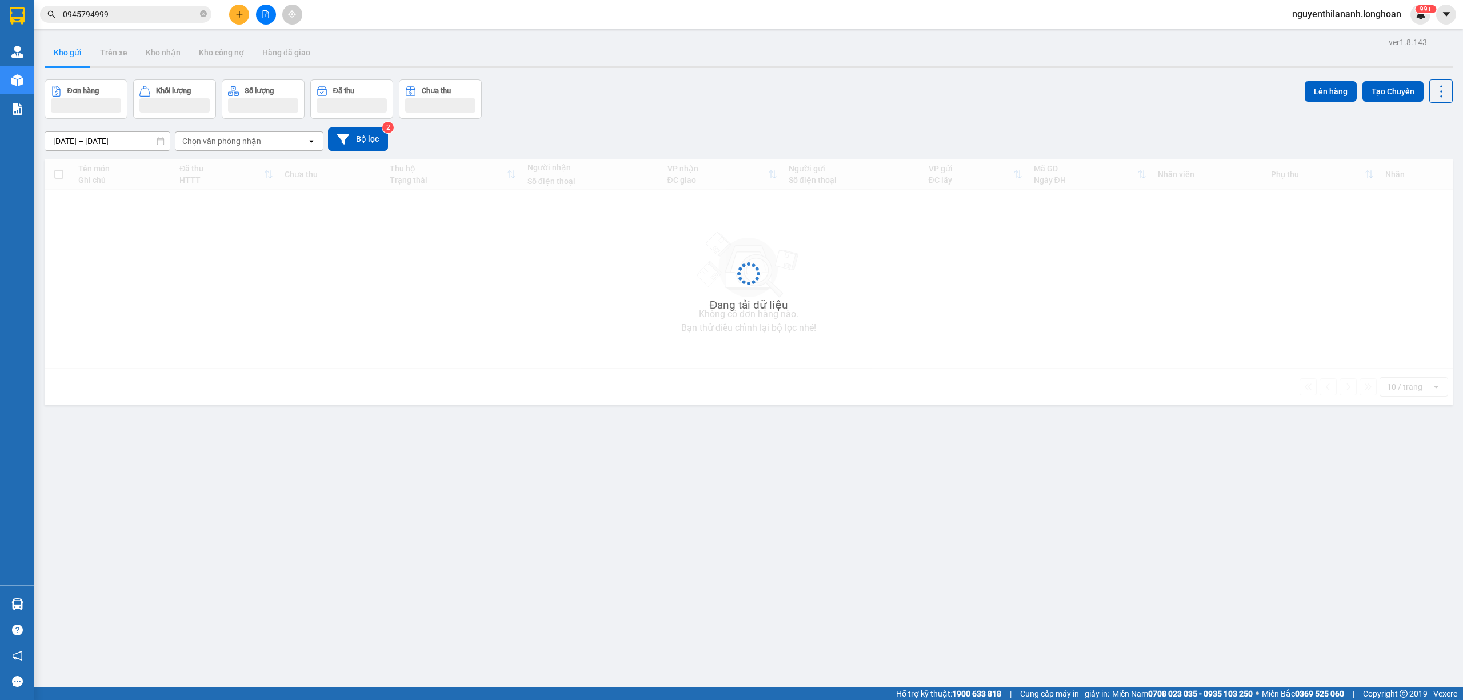
click at [138, 19] on input "0945794999" at bounding box center [130, 14] width 135 height 13
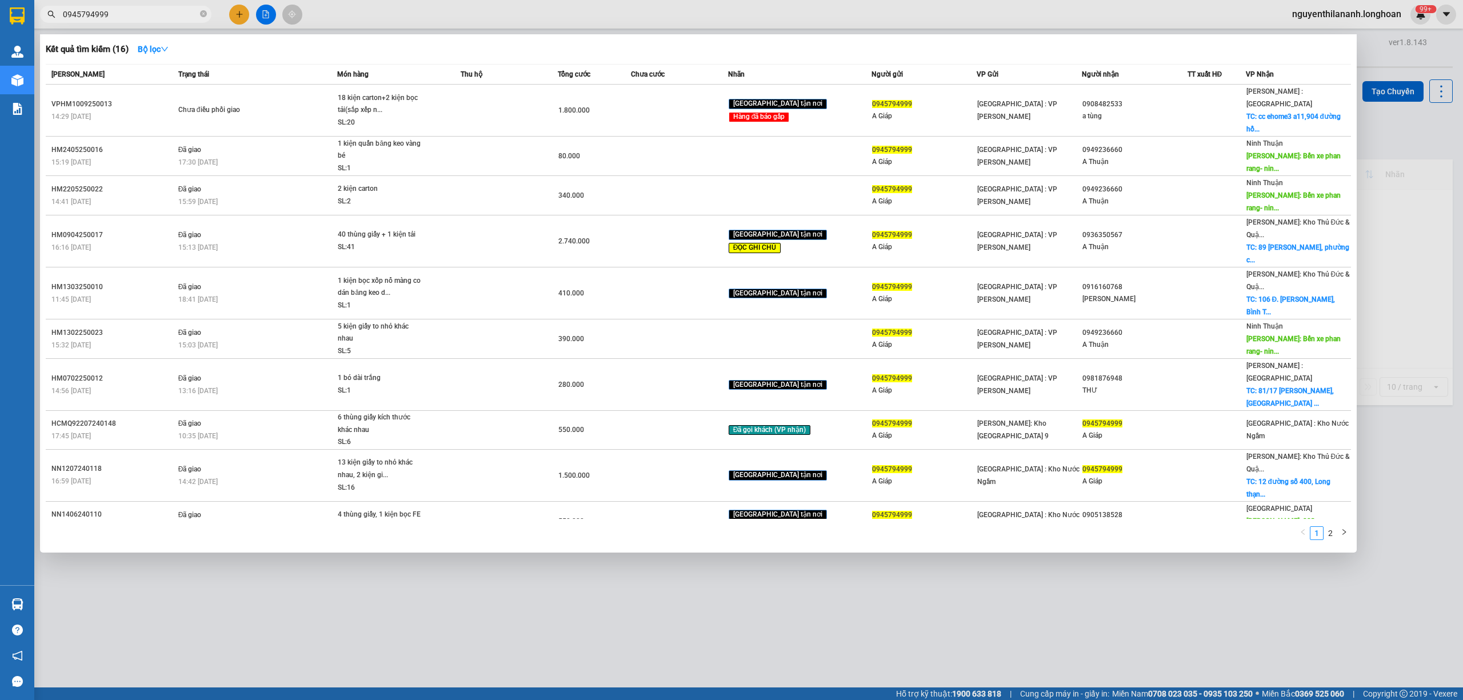
click at [138, 19] on input "0945794999" at bounding box center [130, 14] width 135 height 13
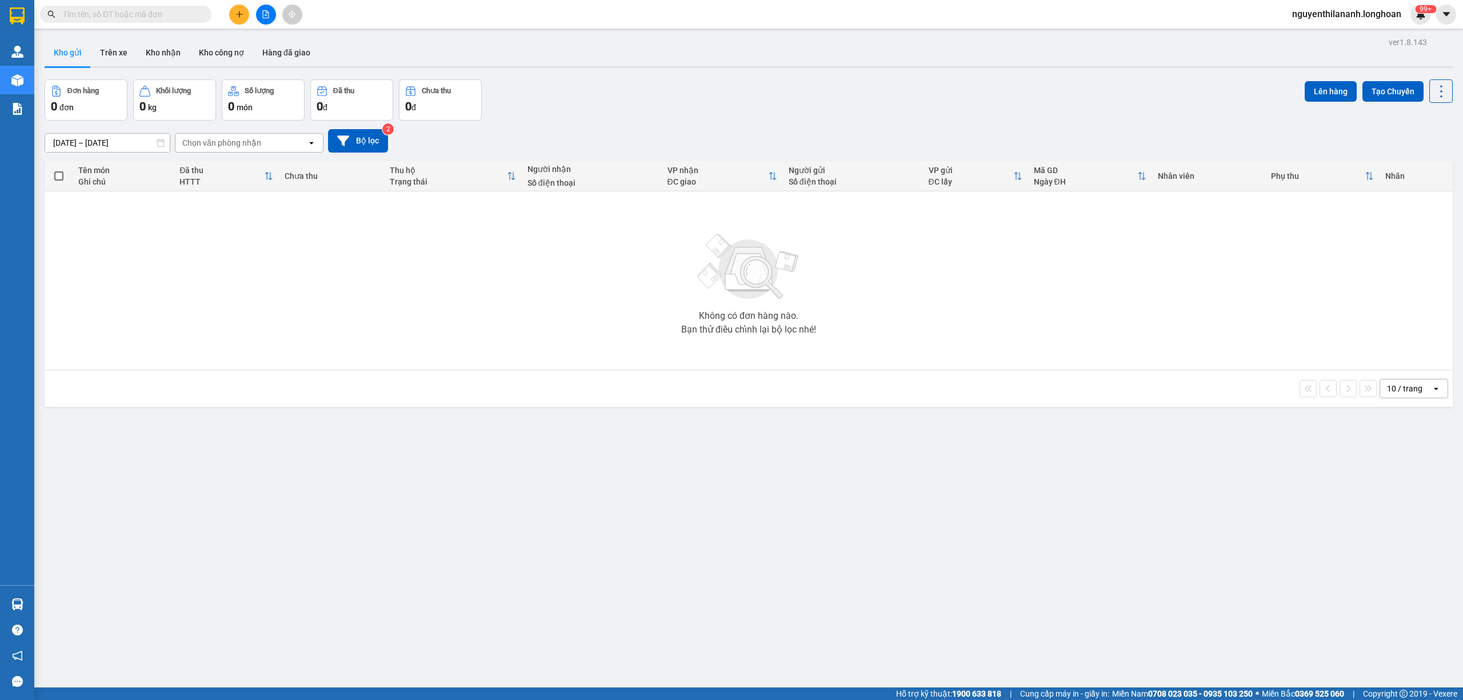
paste input "0909276169"
type input "0909276169"
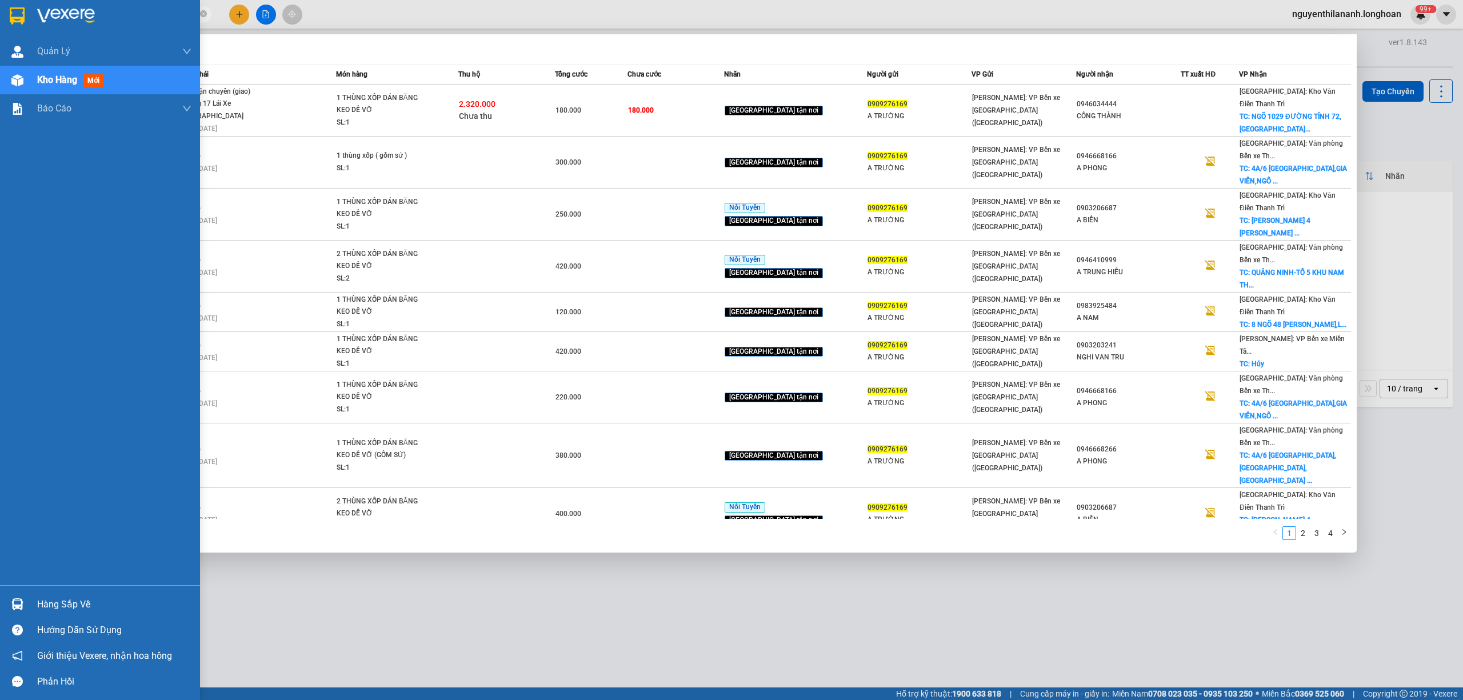
drag, startPoint x: 135, startPoint y: 17, endPoint x: 0, endPoint y: 26, distance: 135.8
click at [0, 26] on section "Kết quả tìm kiếm ( 35 ) Bộ lọc Mã ĐH Trạng thái Món hàng Thu hộ Tổng cước Chưa …" at bounding box center [731, 350] width 1463 height 700
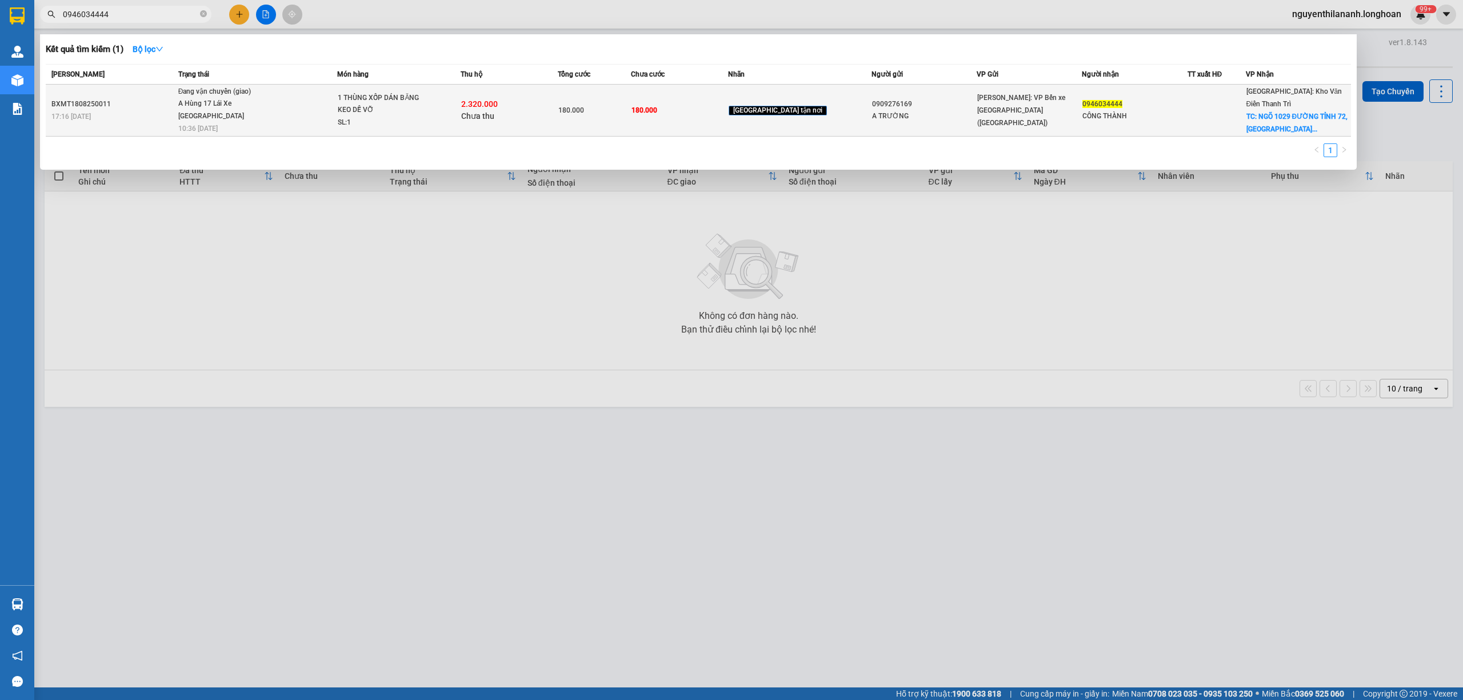
type input "0946034444"
click at [141, 94] on td "BXMT1808250011 17:16 - 18/08" at bounding box center [111, 111] width 130 height 52
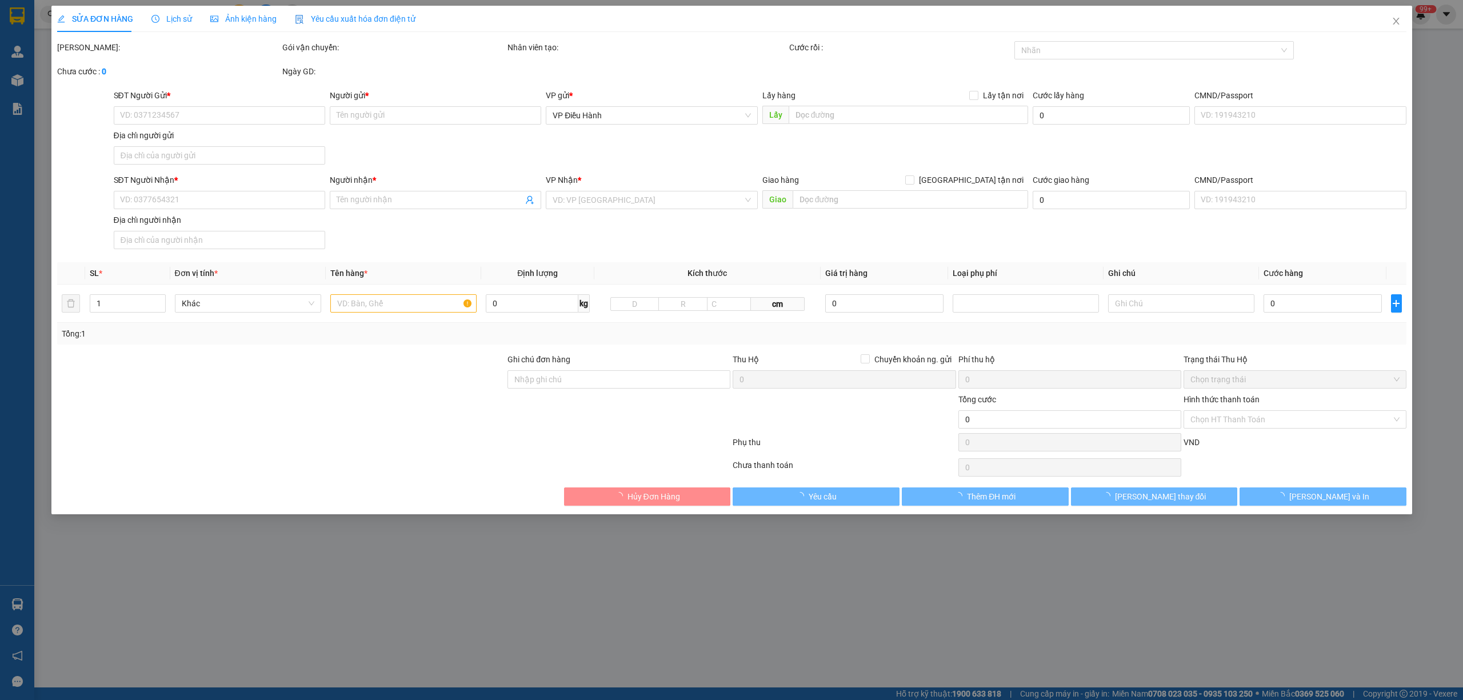
type input "0909276169"
type input "A TRƯỜNG"
type input "0946034444"
type input "CÔNG THÀNH"
checkbox input "true"
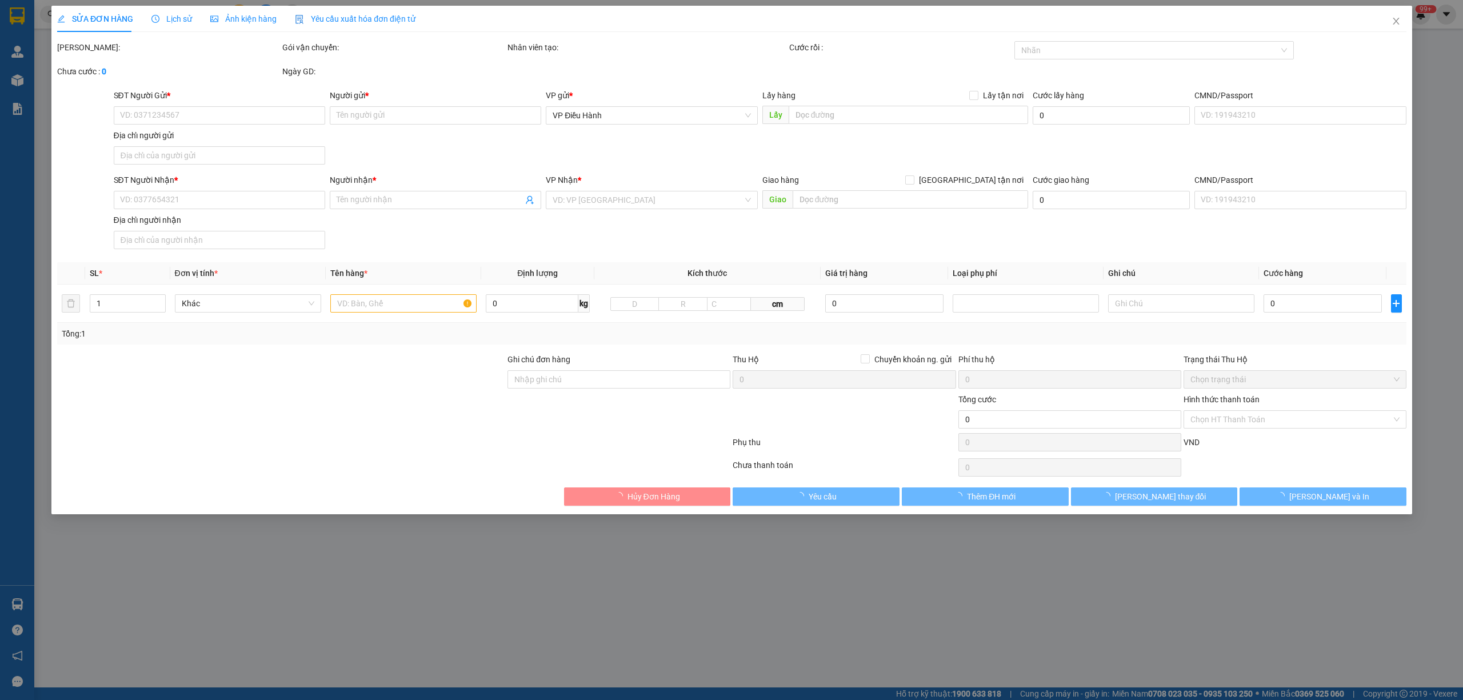
type input "NGÕ 1029 ĐƯỜNG TỈNH 72,NGÃI CẦU,AN KHÁNH,HOÀI ĐỨC,HÀ NỘI"
type input "HÀNG DỄ VỠ HƯ VỠ KHÔNG ĐỀN"
type input "180.000"
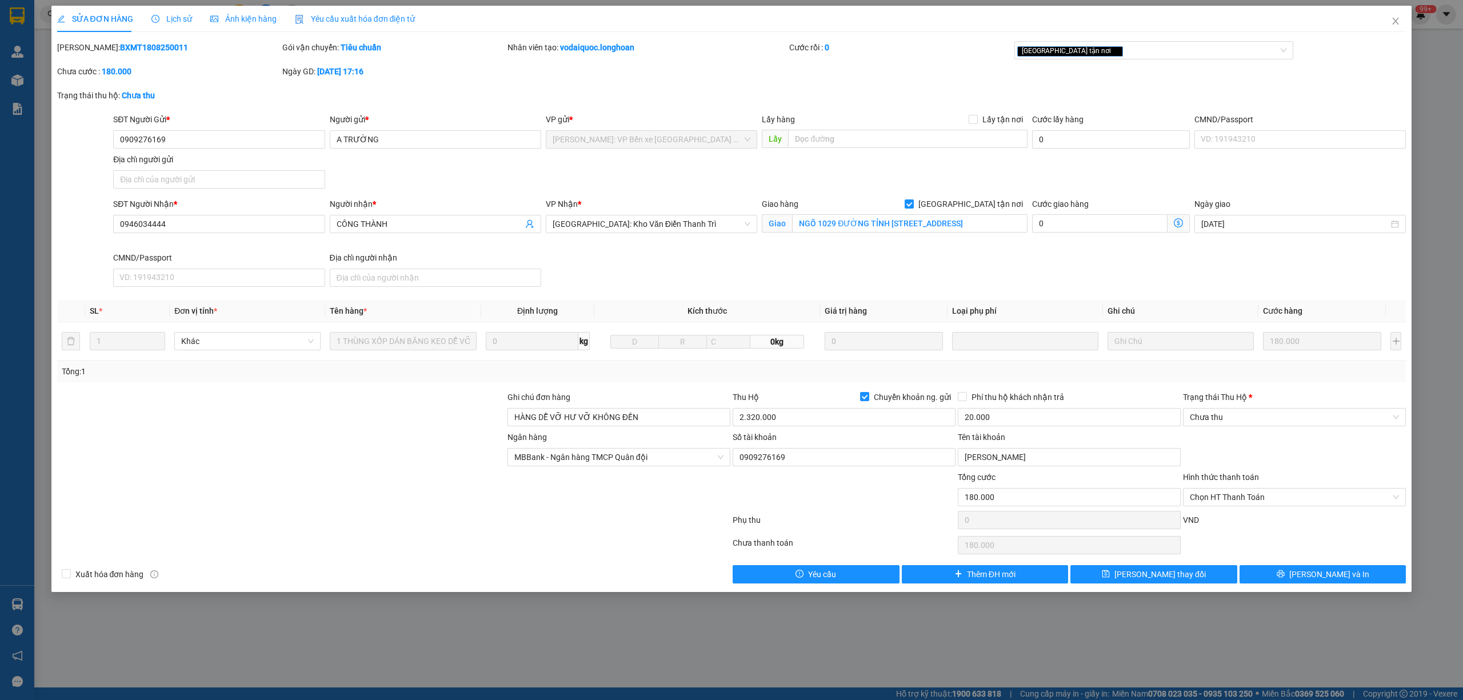
click at [167, 15] on span "Lịch sử" at bounding box center [171, 18] width 41 height 9
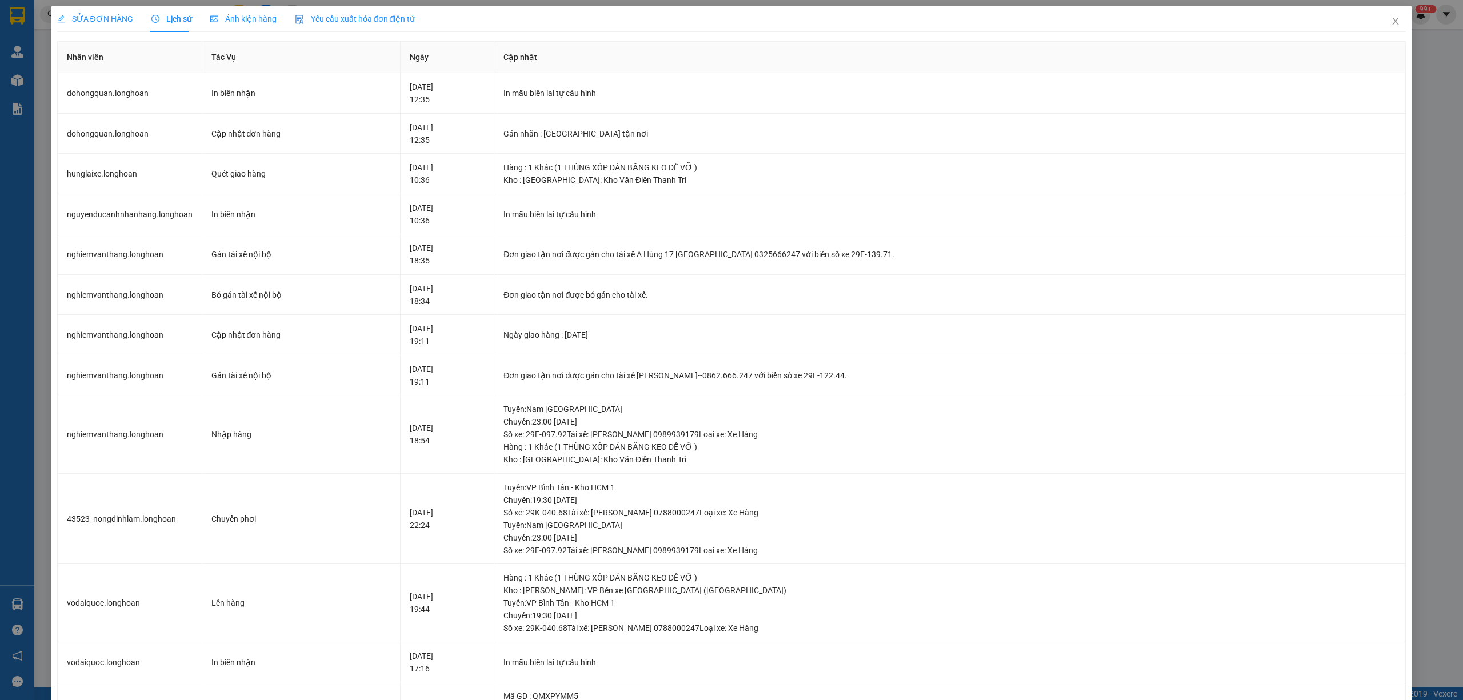
click at [107, 27] on div "SỬA ĐƠN HÀNG" at bounding box center [95, 19] width 76 height 26
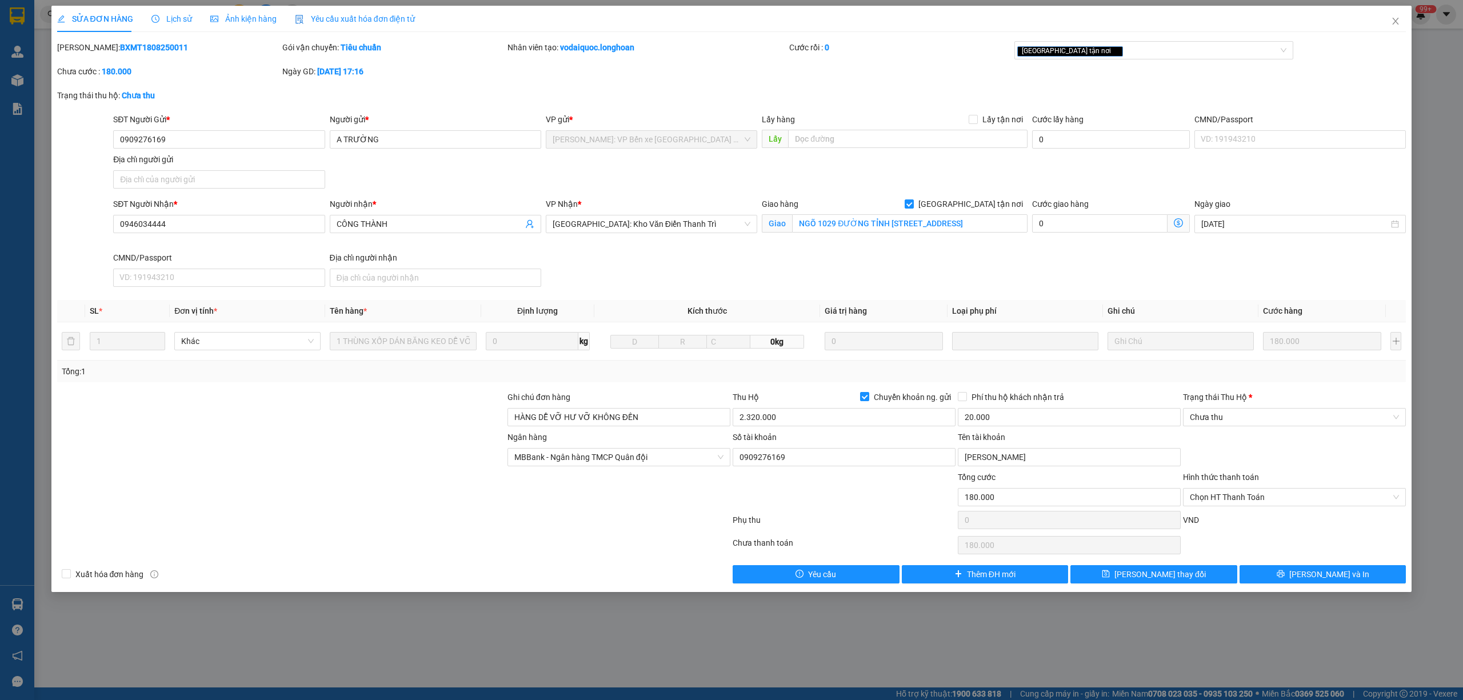
drag, startPoint x: 158, startPoint y: 46, endPoint x: 87, endPoint y: 58, distance: 71.8
click at [87, 58] on div "Mã ĐH: BXMT1808250011" at bounding box center [168, 53] width 225 height 24
copy b "BXMT1808250011"
click at [161, 19] on span "Lịch sử" at bounding box center [171, 18] width 41 height 9
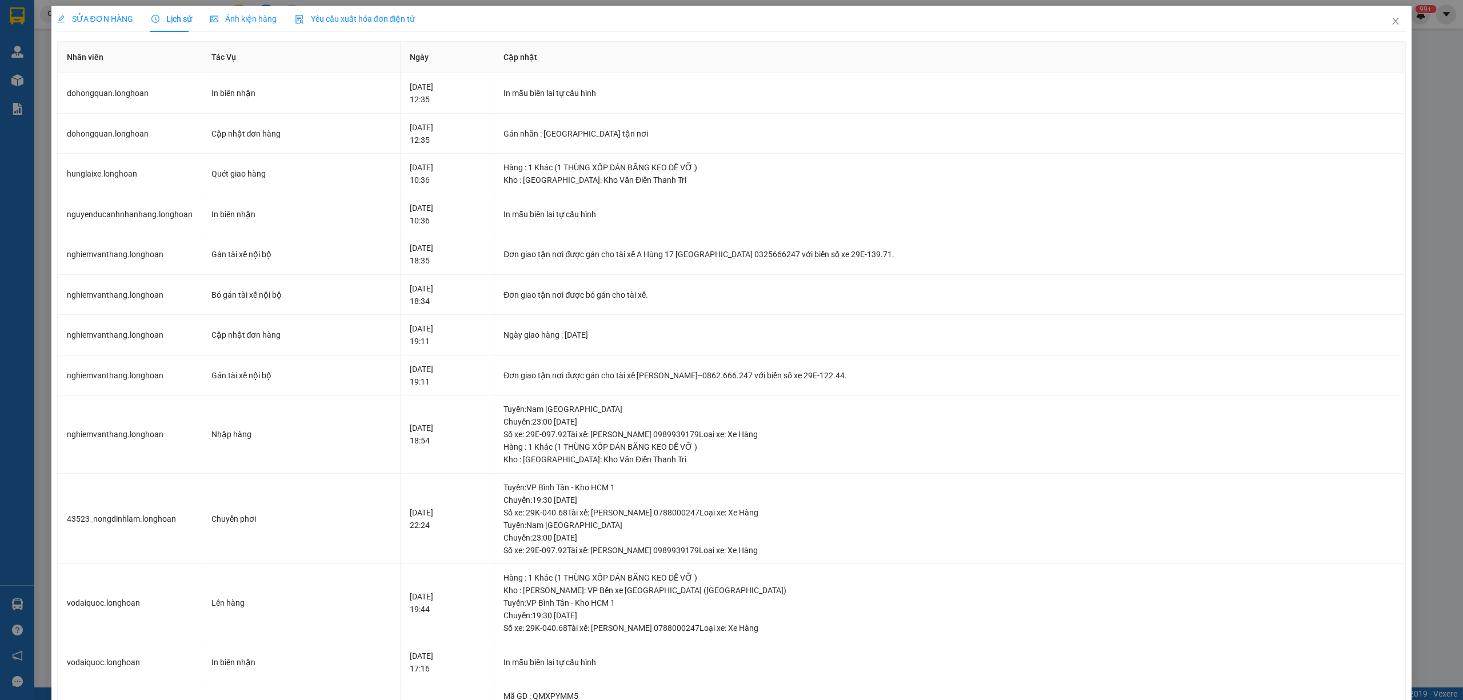
click at [93, 15] on span "SỬA ĐƠN HÀNG" at bounding box center [95, 18] width 76 height 9
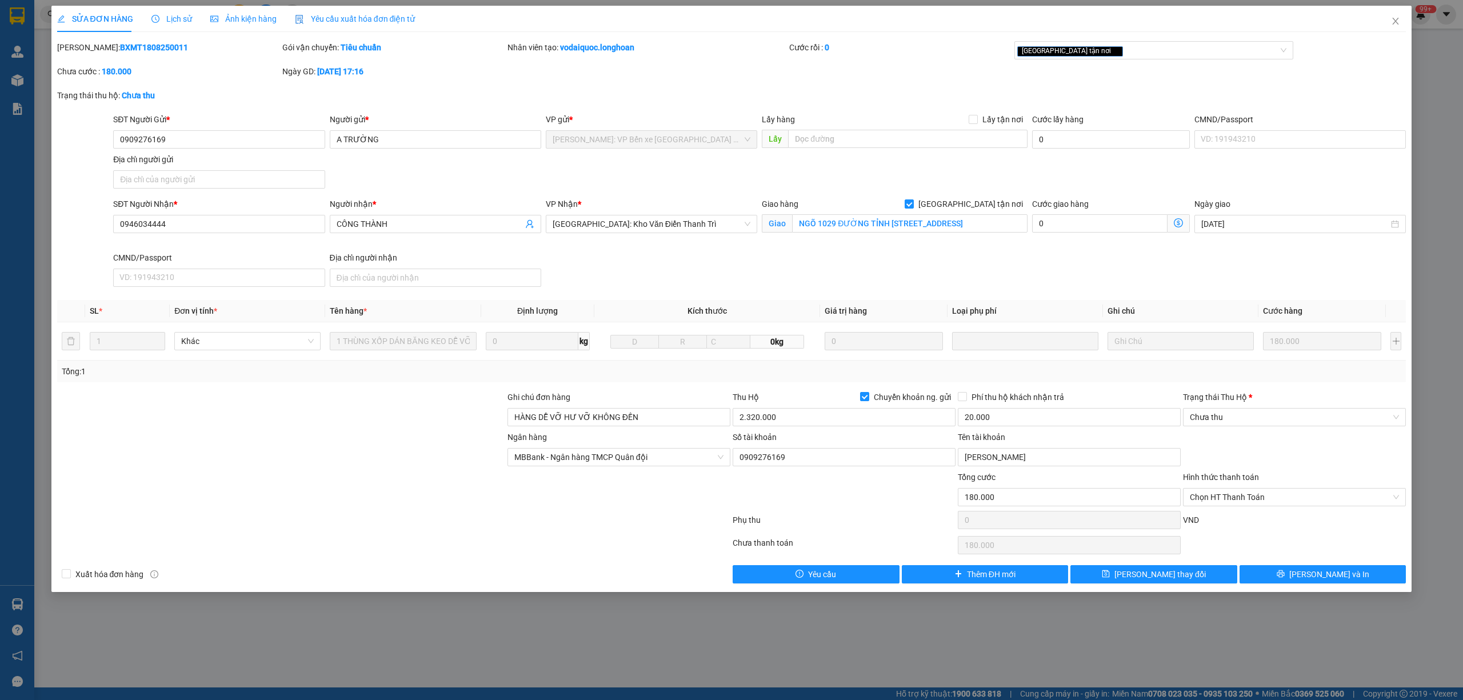
click at [169, 18] on span "Lịch sử" at bounding box center [171, 18] width 41 height 9
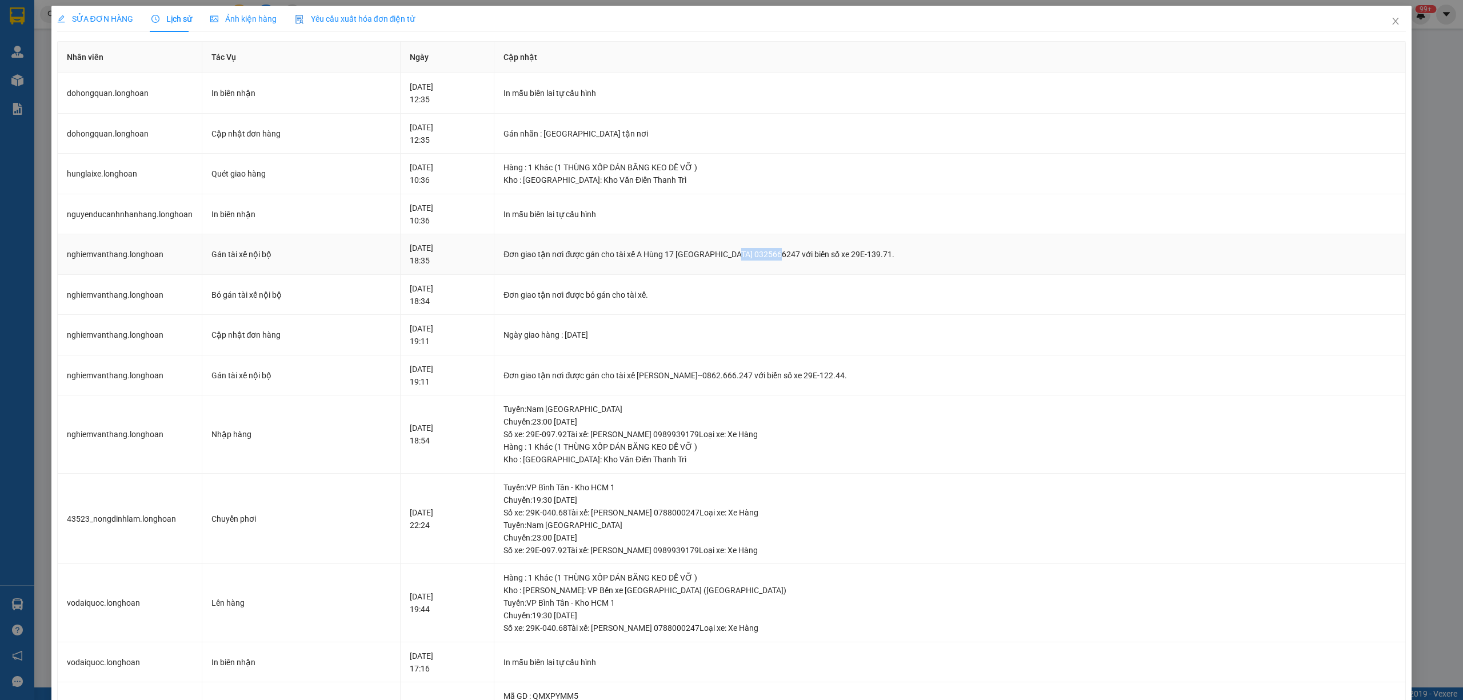
drag, startPoint x: 812, startPoint y: 260, endPoint x: 771, endPoint y: 261, distance: 41.2
click at [771, 261] on div "Đơn giao tận nơi được gán cho tài xế A Hùng 17 Lái Xe Hà Nội 0325666247 với biể…" at bounding box center [950, 254] width 893 height 13
copy div "0325666247"
click at [108, 19] on span "SỬA ĐƠN HÀNG" at bounding box center [95, 18] width 76 height 9
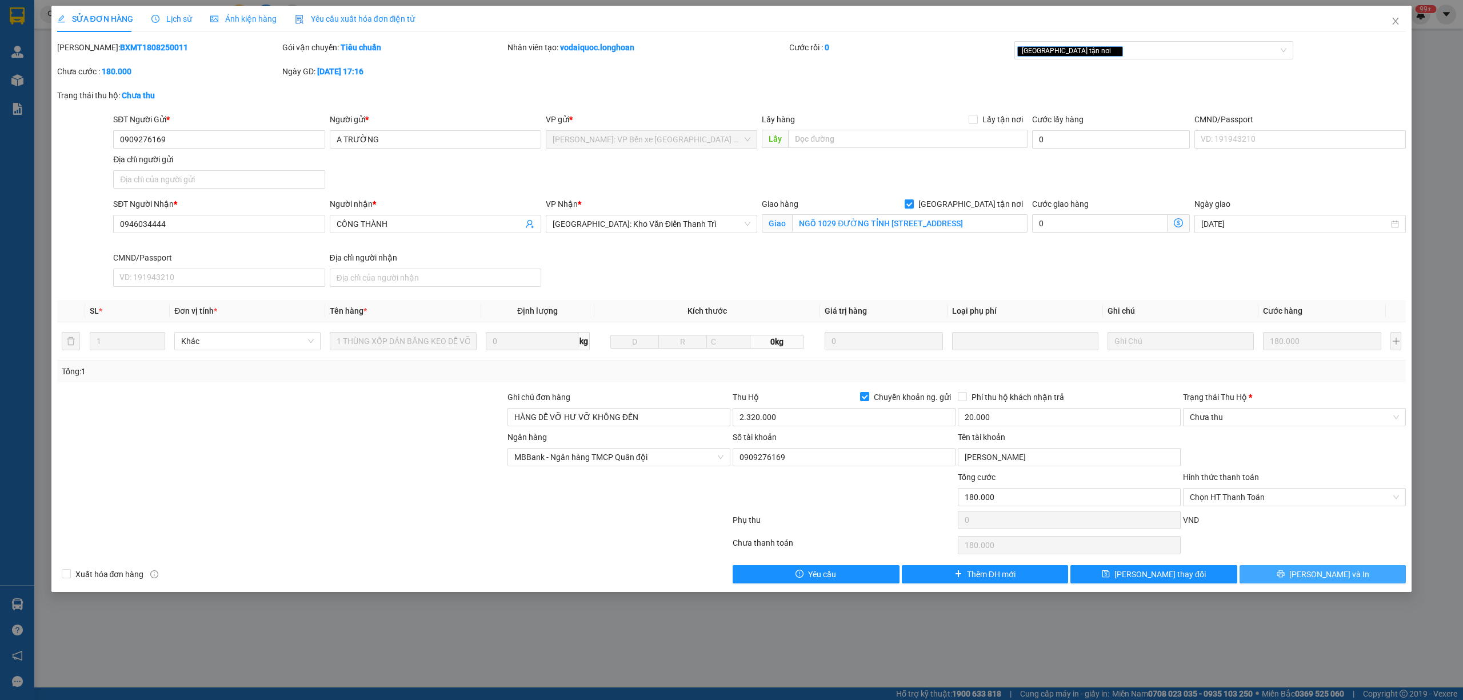
click at [1309, 581] on button "[PERSON_NAME] và In" at bounding box center [1323, 574] width 167 height 18
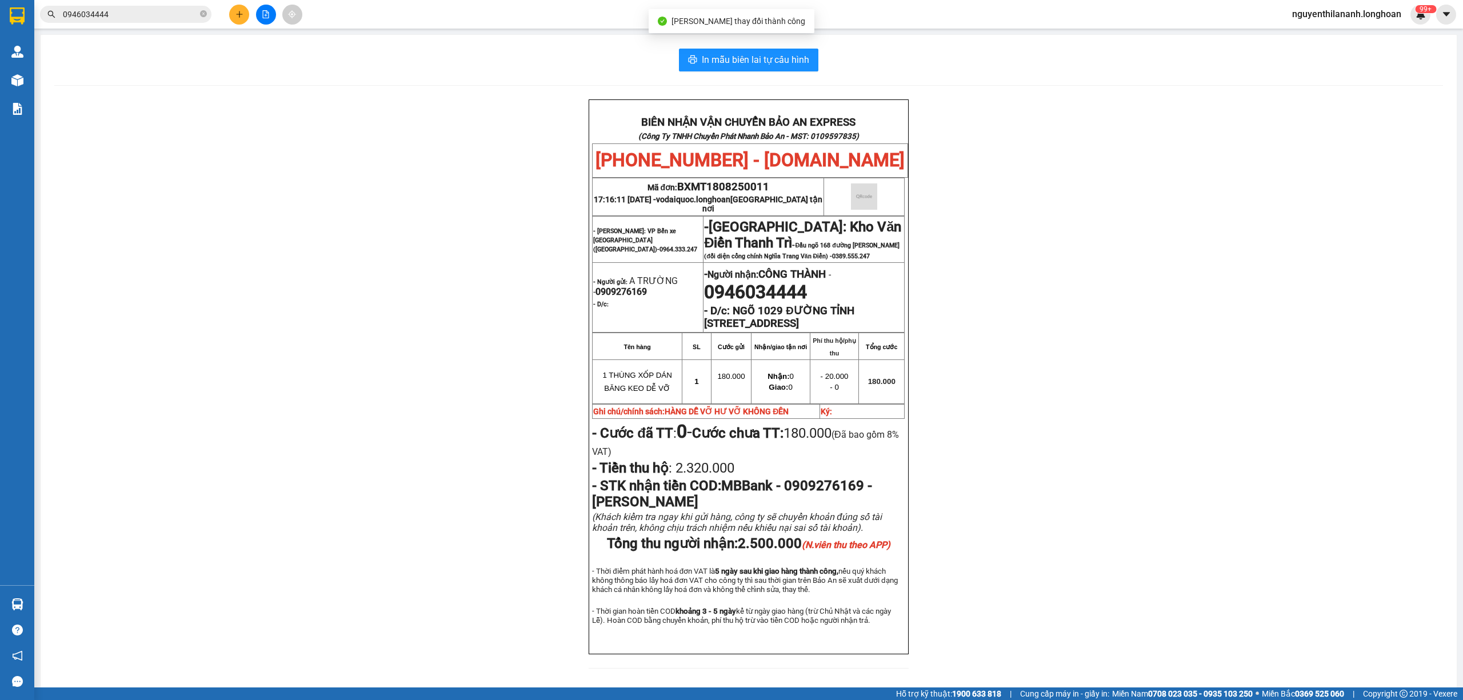
click at [1204, 536] on div "BIÊN NHẬN VẬN CHUYỂN BẢO AN EXPRESS (Công Ty TNHH Chuyển Phát Nhanh Bảo An - MS…" at bounding box center [748, 390] width 1389 height 583
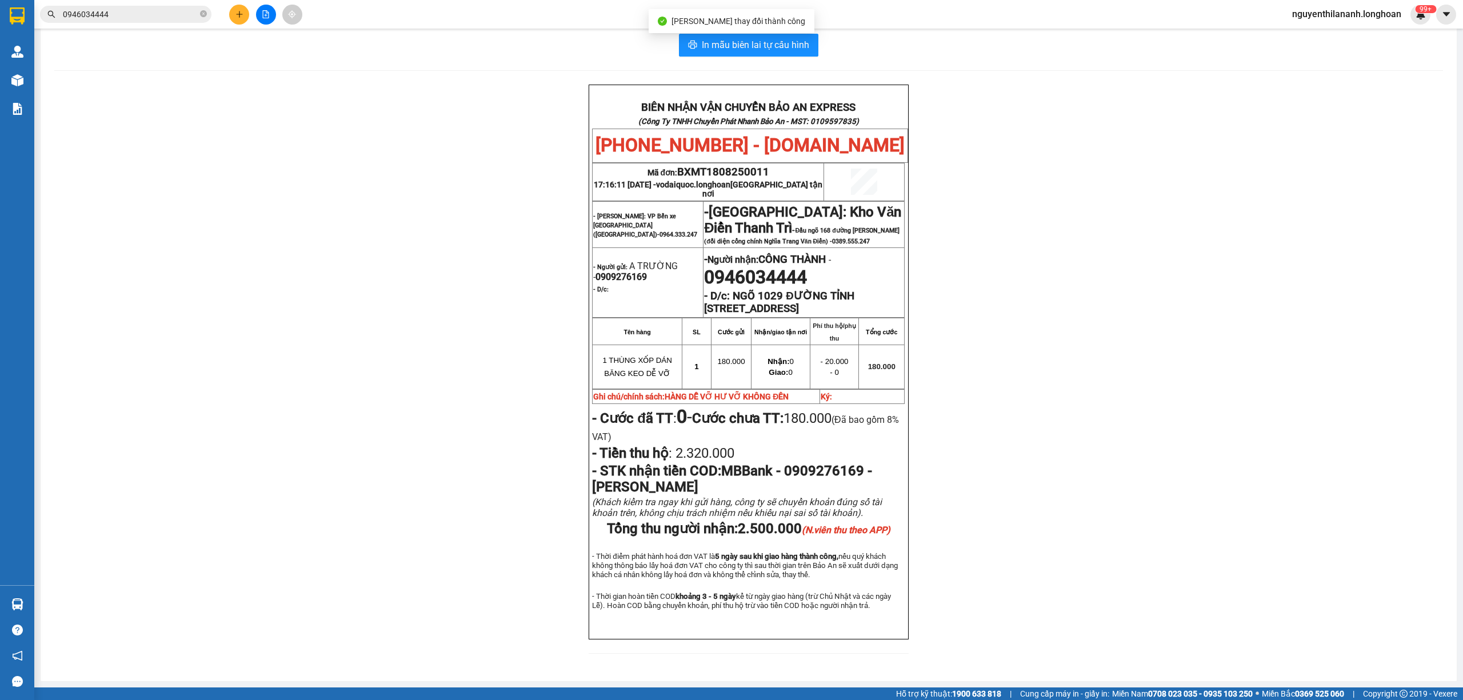
click at [1204, 536] on div "BIÊN NHẬN VẬN CHUYỂN BẢO AN EXPRESS (Công Ty TNHH Chuyển Phát Nhanh Bảo An - MS…" at bounding box center [748, 376] width 1389 height 583
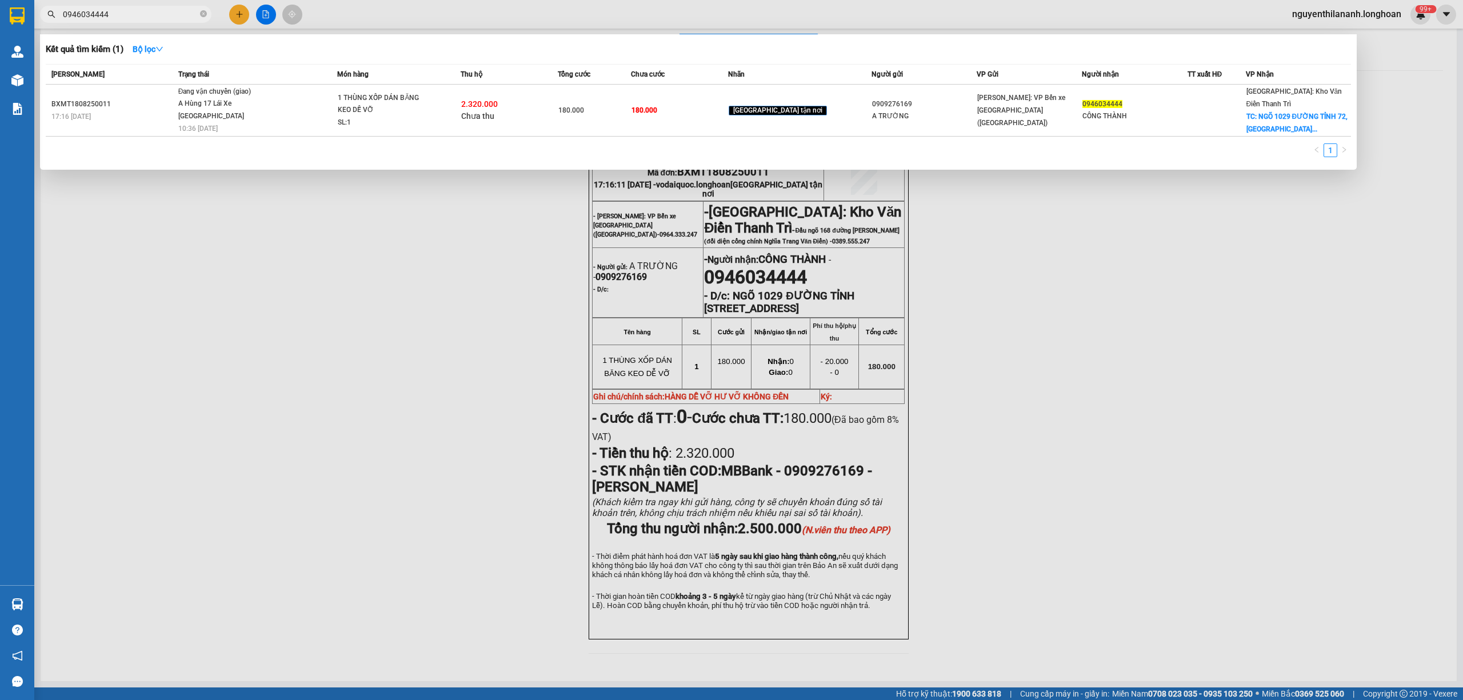
click at [138, 17] on input "0946034444" at bounding box center [130, 14] width 135 height 13
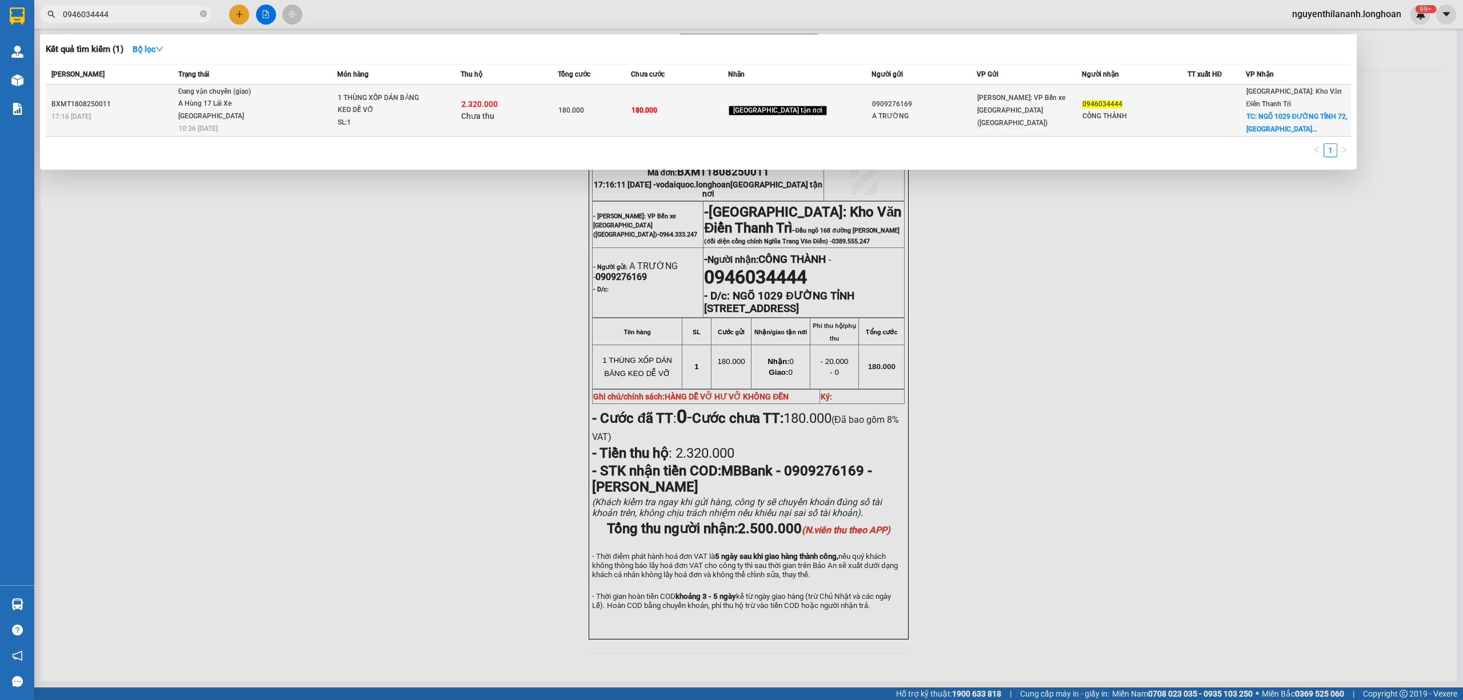
click at [142, 107] on div "BXMT1808250011" at bounding box center [112, 104] width 123 height 12
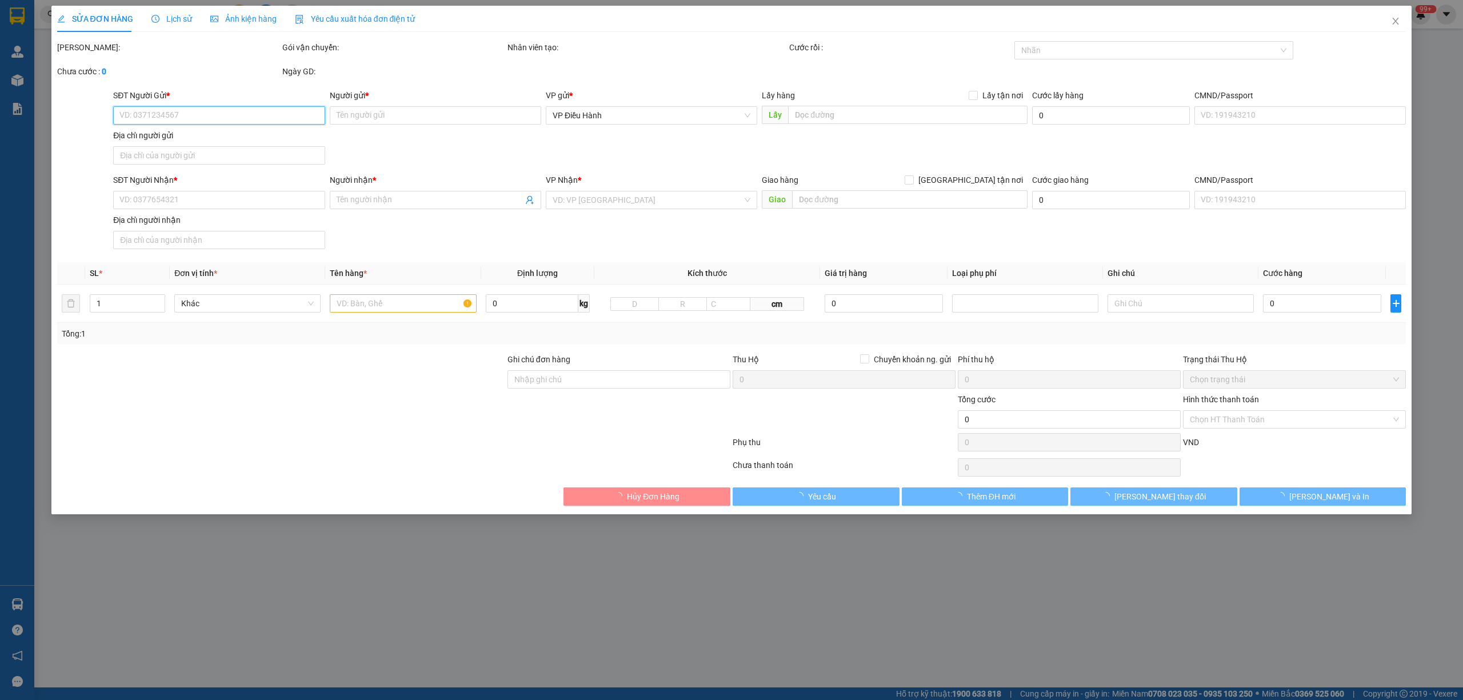
type input "0909276169"
type input "A TRƯỜNG"
type input "0946034444"
type input "CÔNG THÀNH"
checkbox input "true"
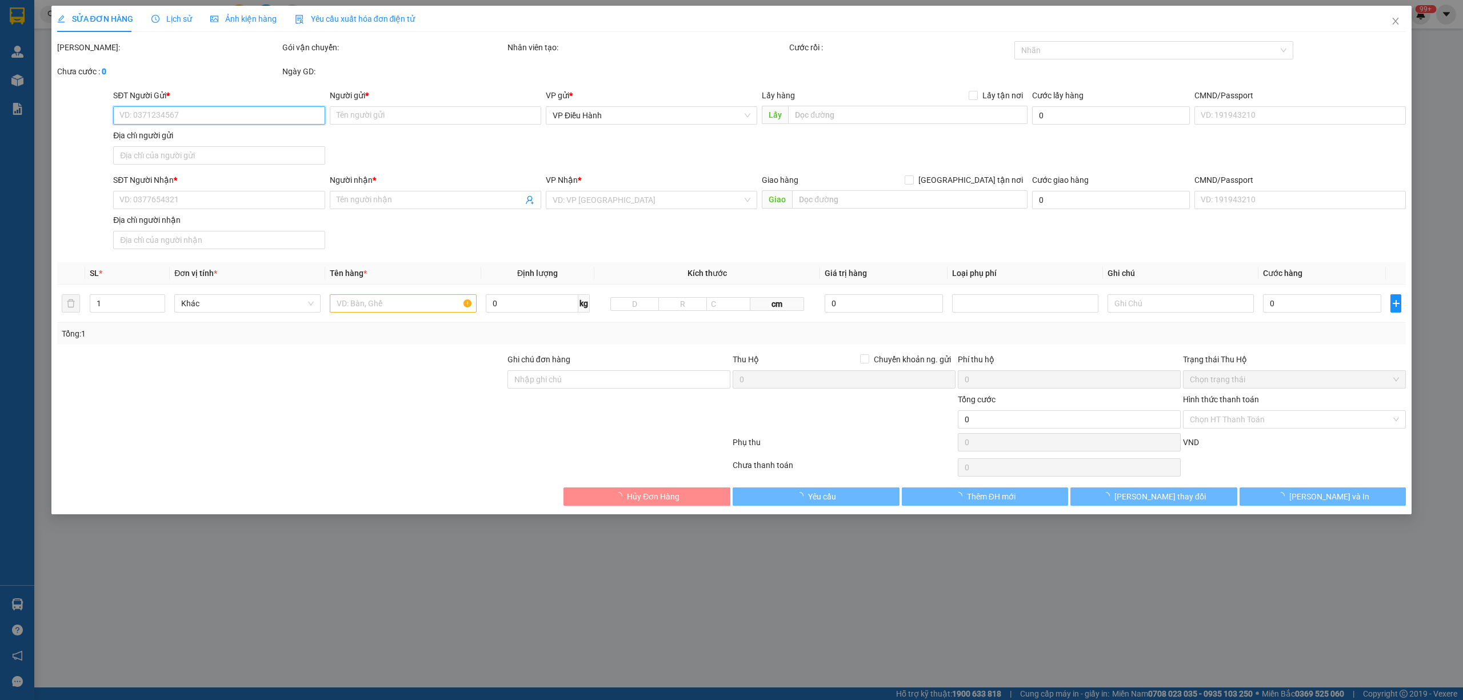
type input "NGÕ 1029 ĐƯỜNG TỈNH 72,NGÃI CẦU,AN KHÁNH,HOÀI ĐỨC,HÀ NỘI"
type input "HÀNG DỄ VỠ HƯ VỠ KHÔNG ĐỀN"
type input "180.000"
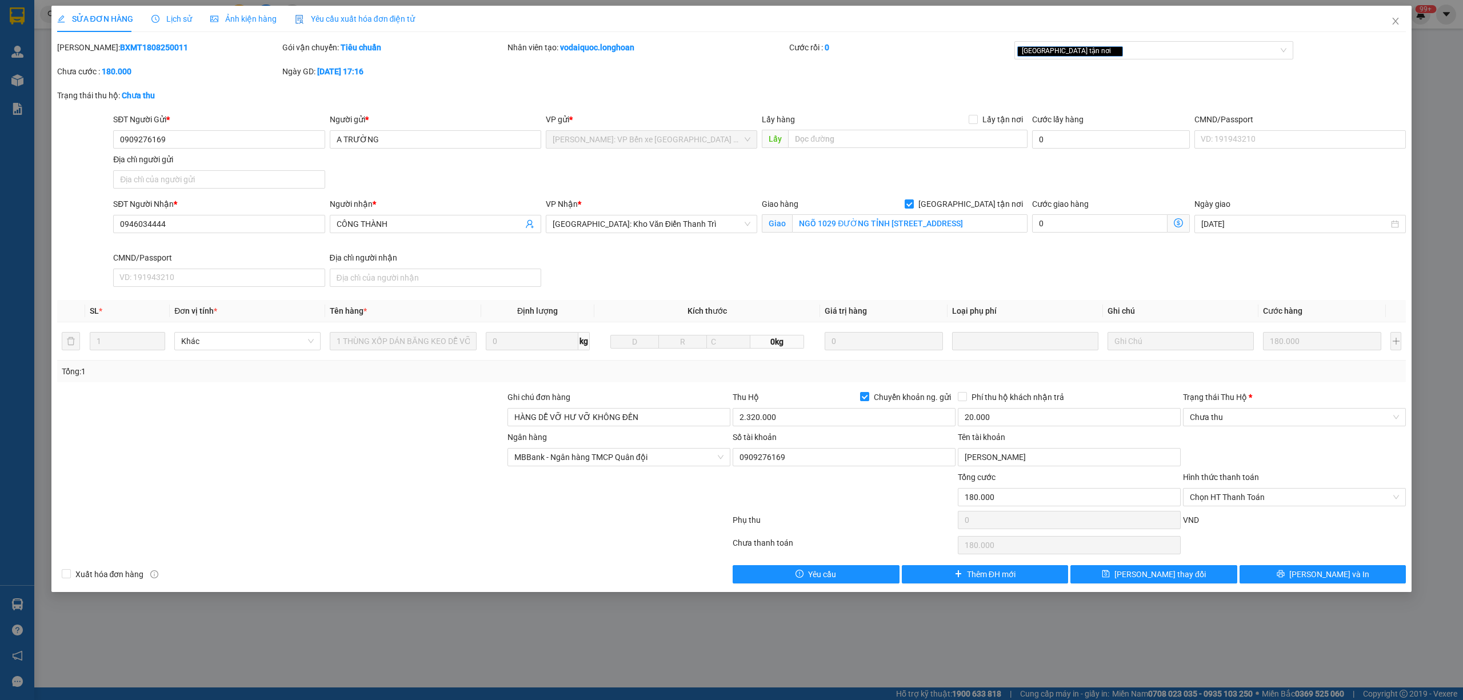
click at [161, 18] on span "Lịch sử" at bounding box center [171, 18] width 41 height 9
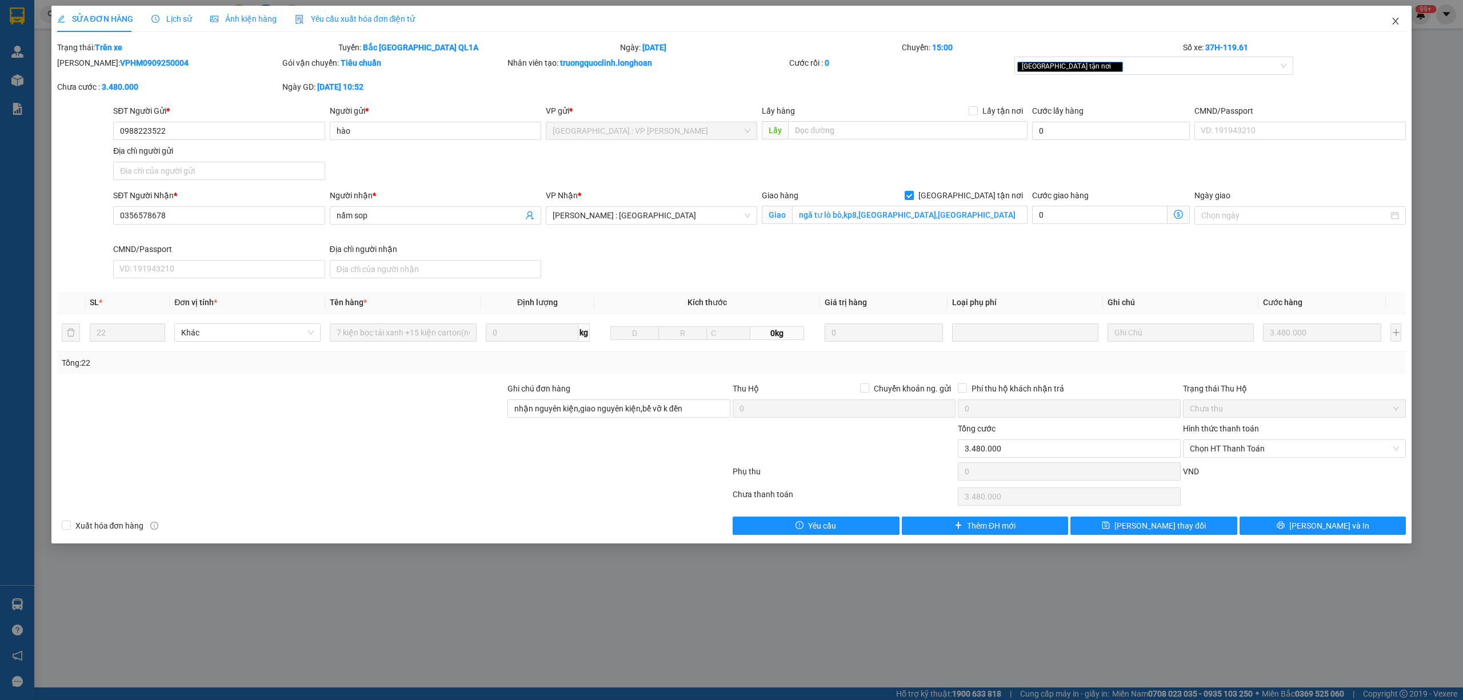
click at [1392, 19] on icon "close" at bounding box center [1395, 21] width 9 height 9
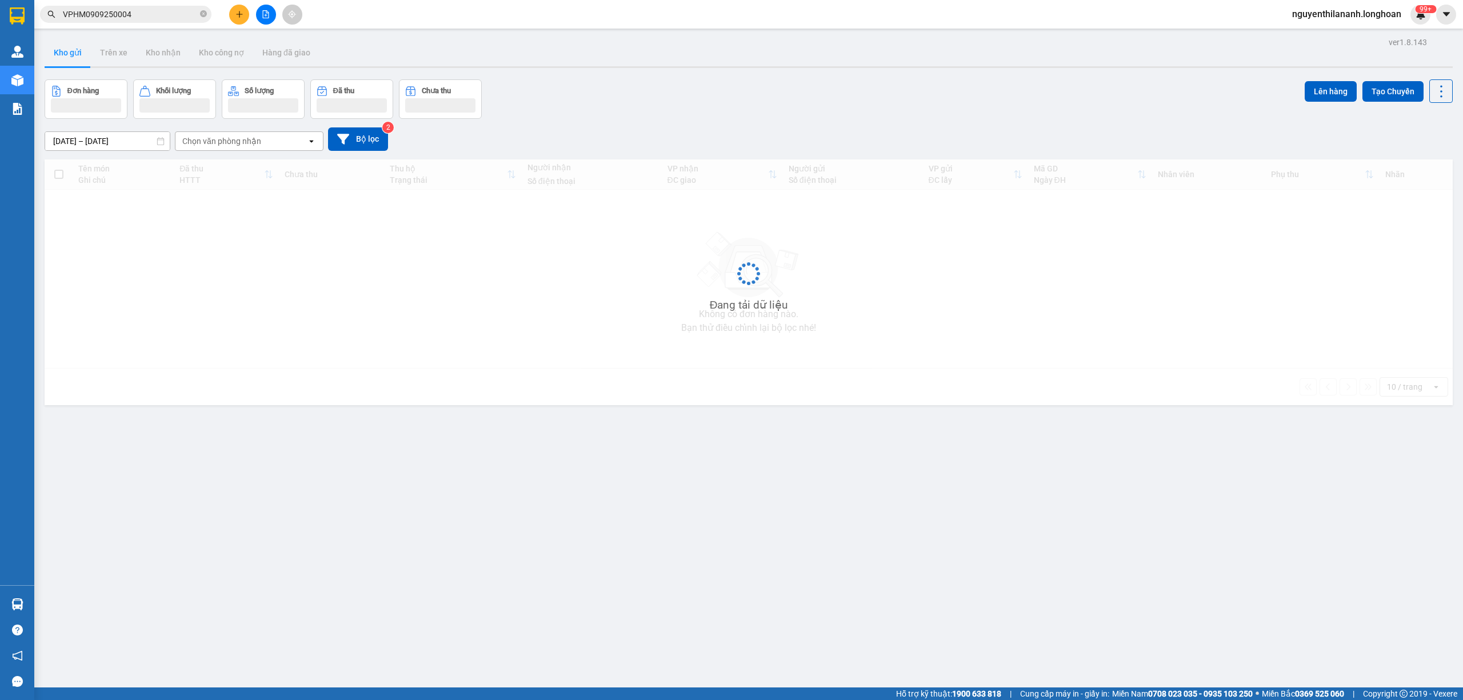
click at [138, 13] on input "VPHM0909250004" at bounding box center [130, 14] width 135 height 13
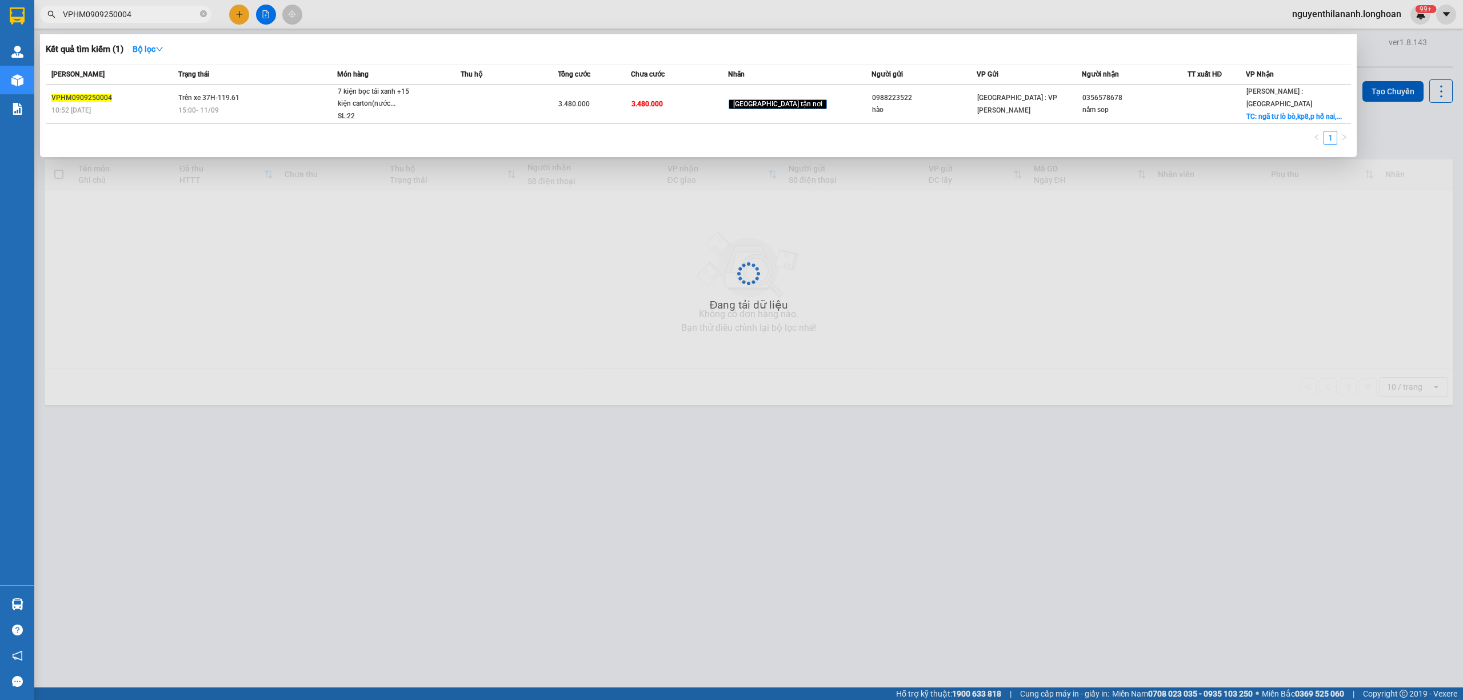
click at [138, 13] on input "VPHM0909250004" at bounding box center [130, 14] width 135 height 13
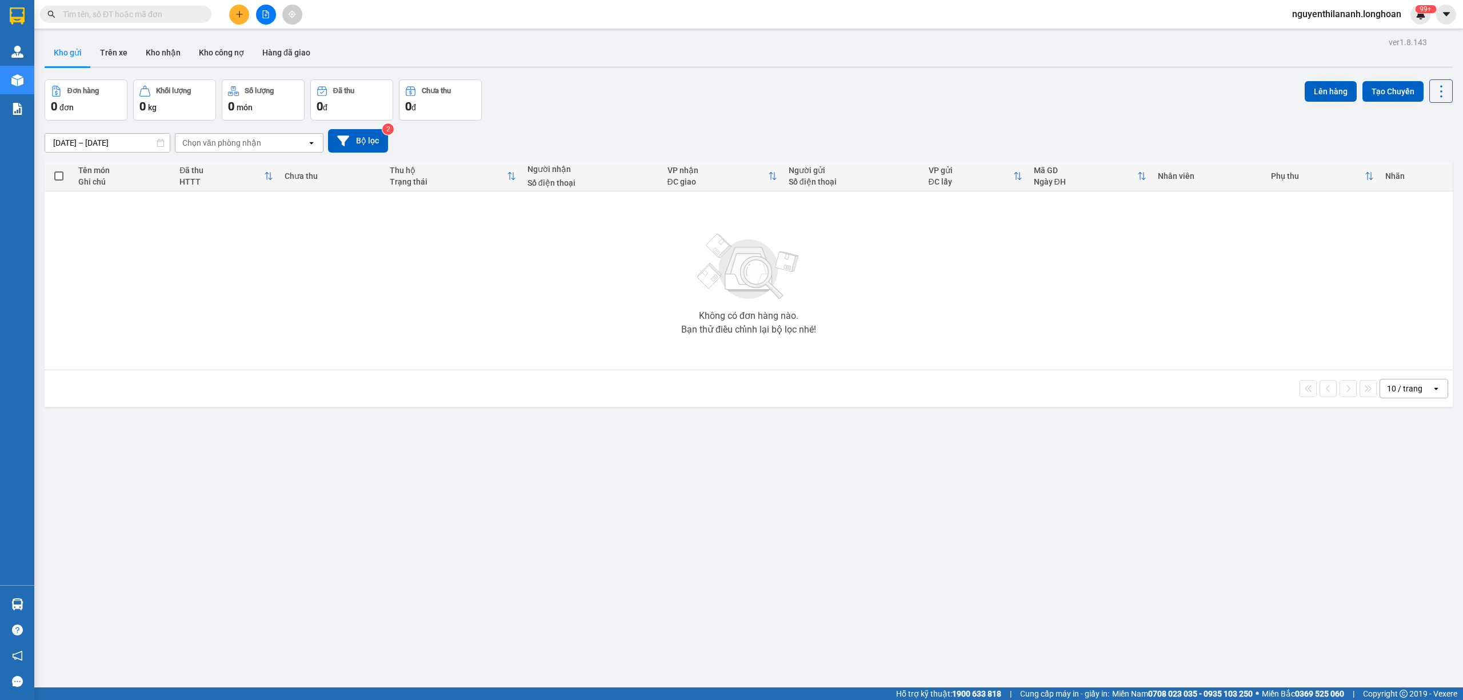
paste input "0329535922"
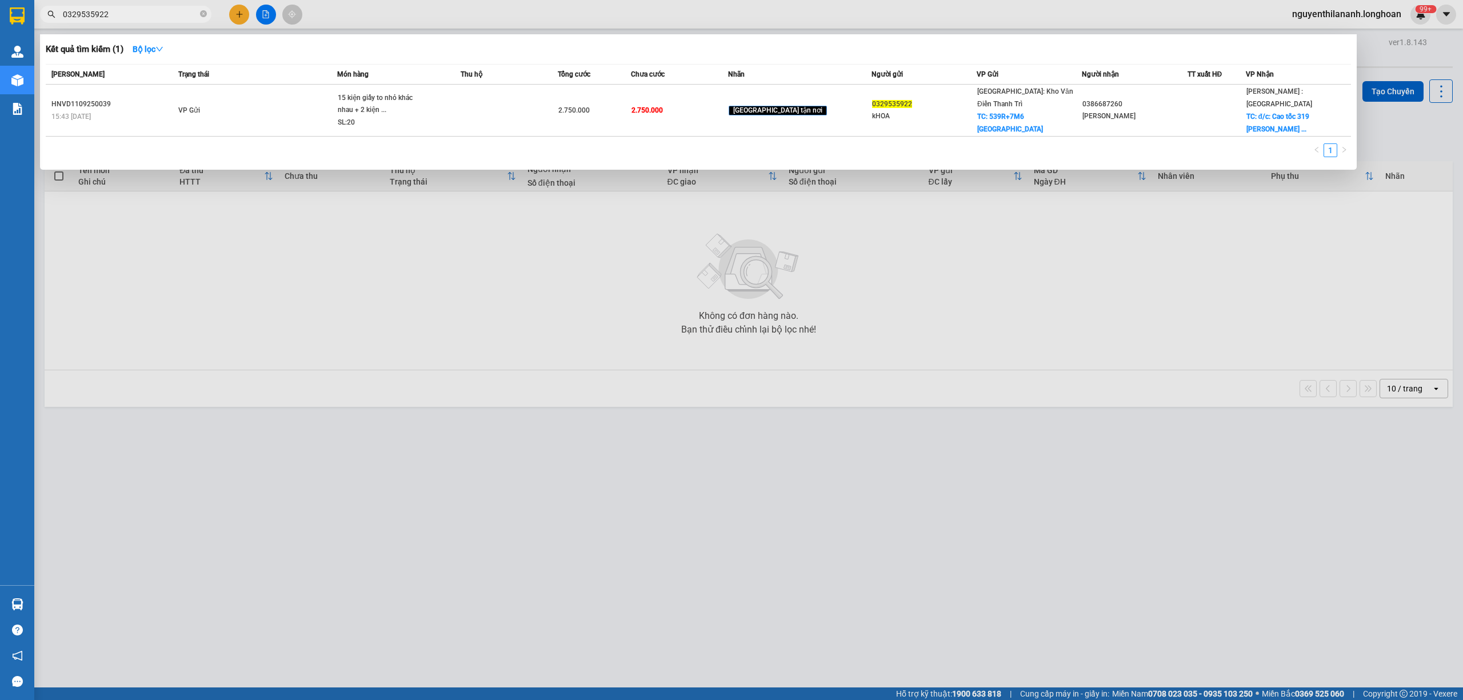
type input "0329535922"
click at [145, 19] on input "0329535922" at bounding box center [130, 14] width 135 height 13
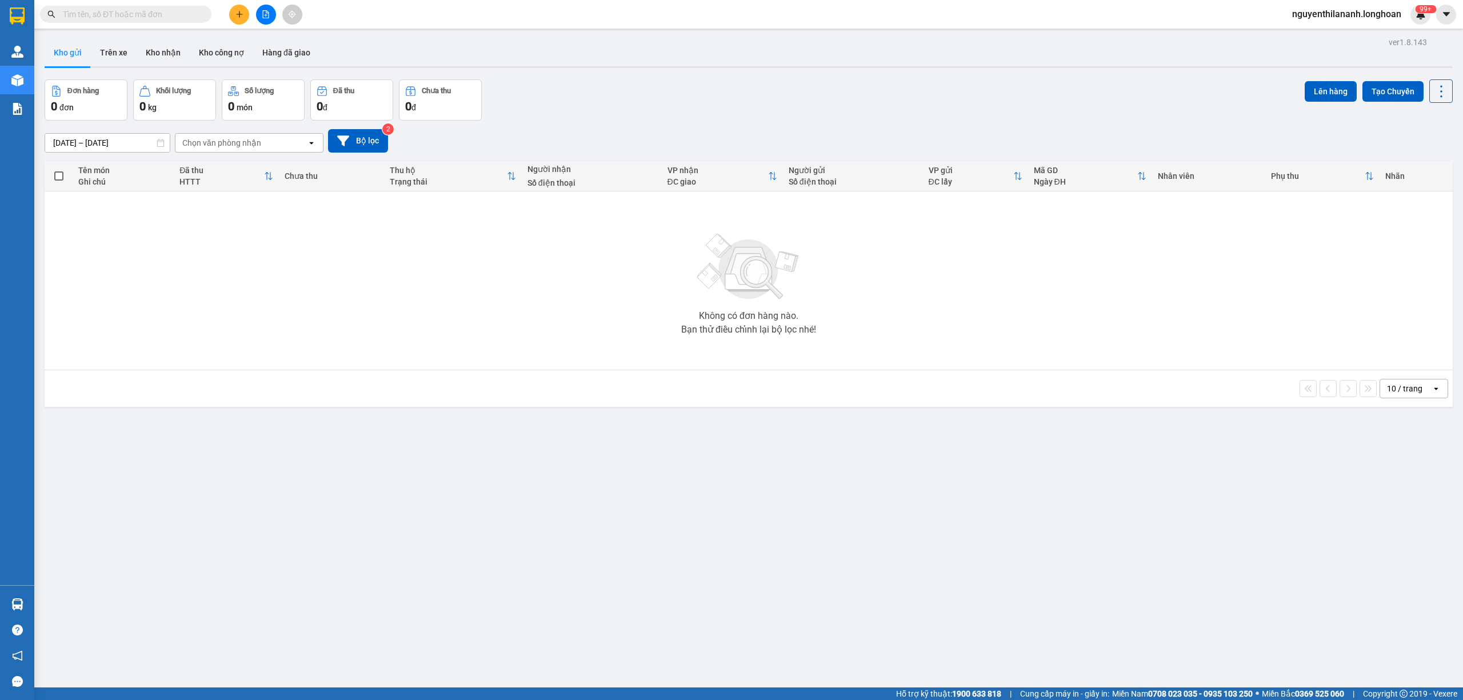
paste input "VPHM0909250004"
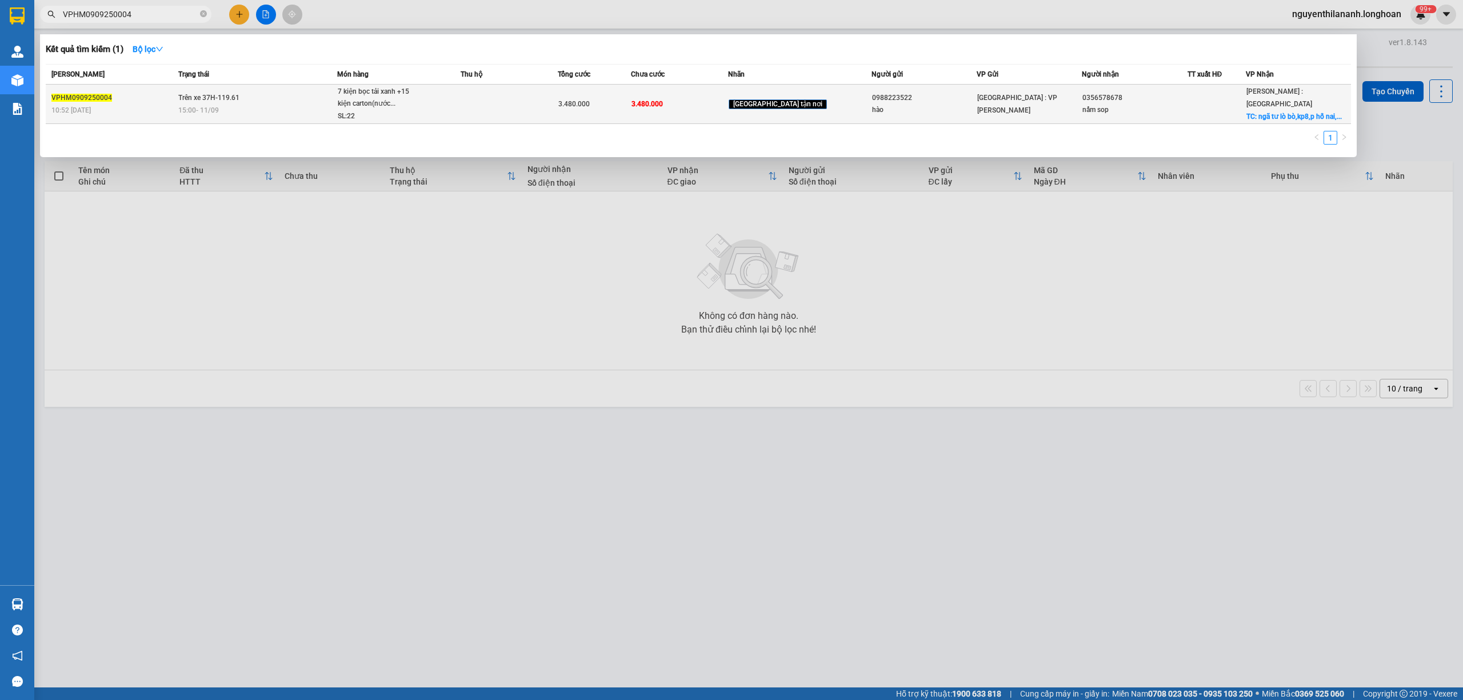
type input "VPHM0909250004"
click at [142, 112] on div "10:52 [DATE]" at bounding box center [112, 110] width 123 height 13
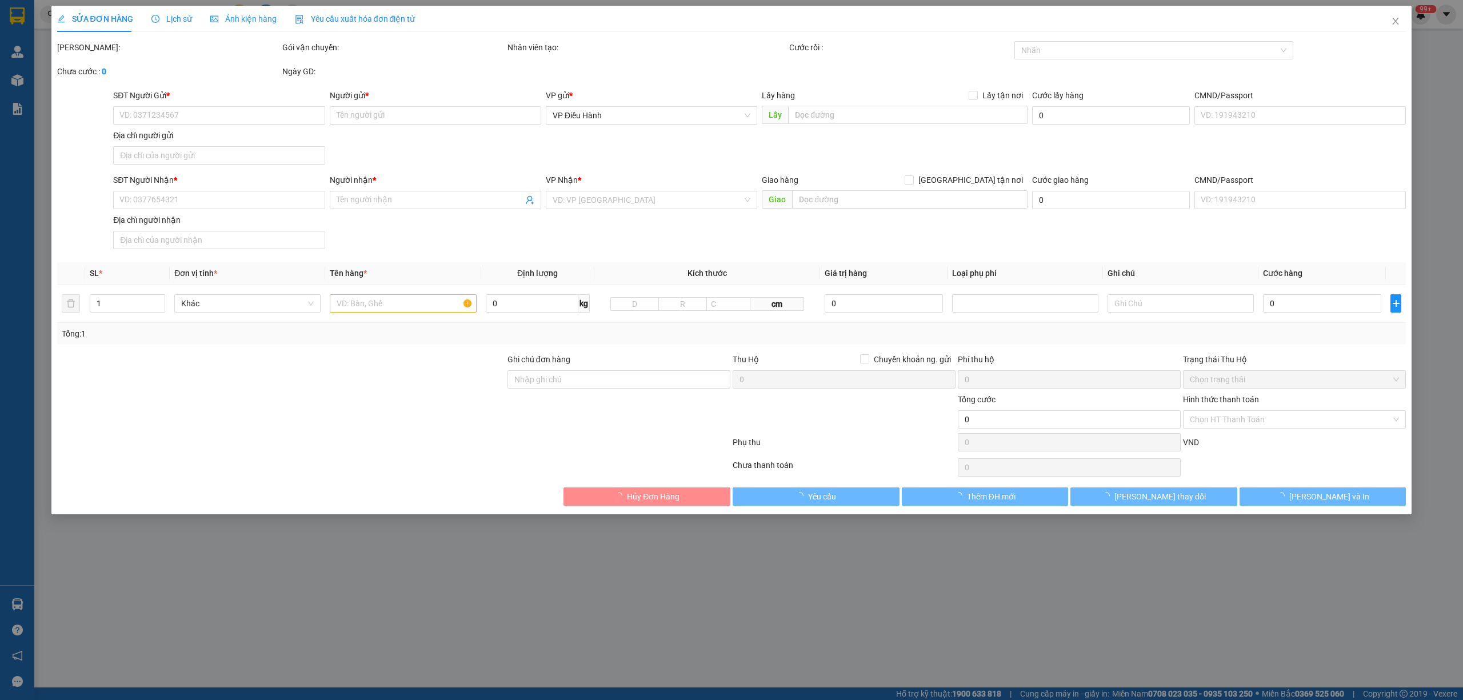
type input "0988223522"
type input "hào"
type input "0356578678"
type input "nấm sop"
checkbox input "true"
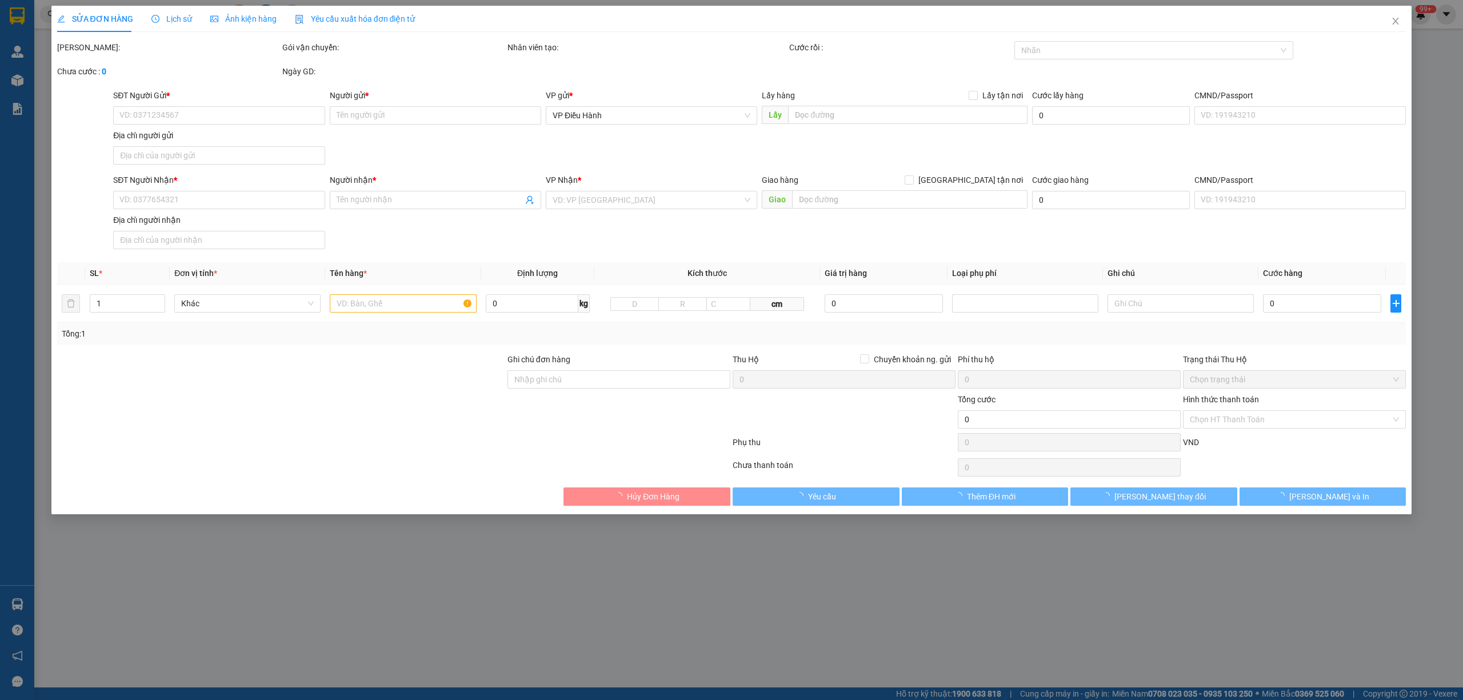
type input "ngã tư lò bò,kp8,[GEOGRAPHIC_DATA],[GEOGRAPHIC_DATA]"
type input "nhận nguyên kiện,giao nguyên kiện,bể vỡ k đền"
type input "3.480.000"
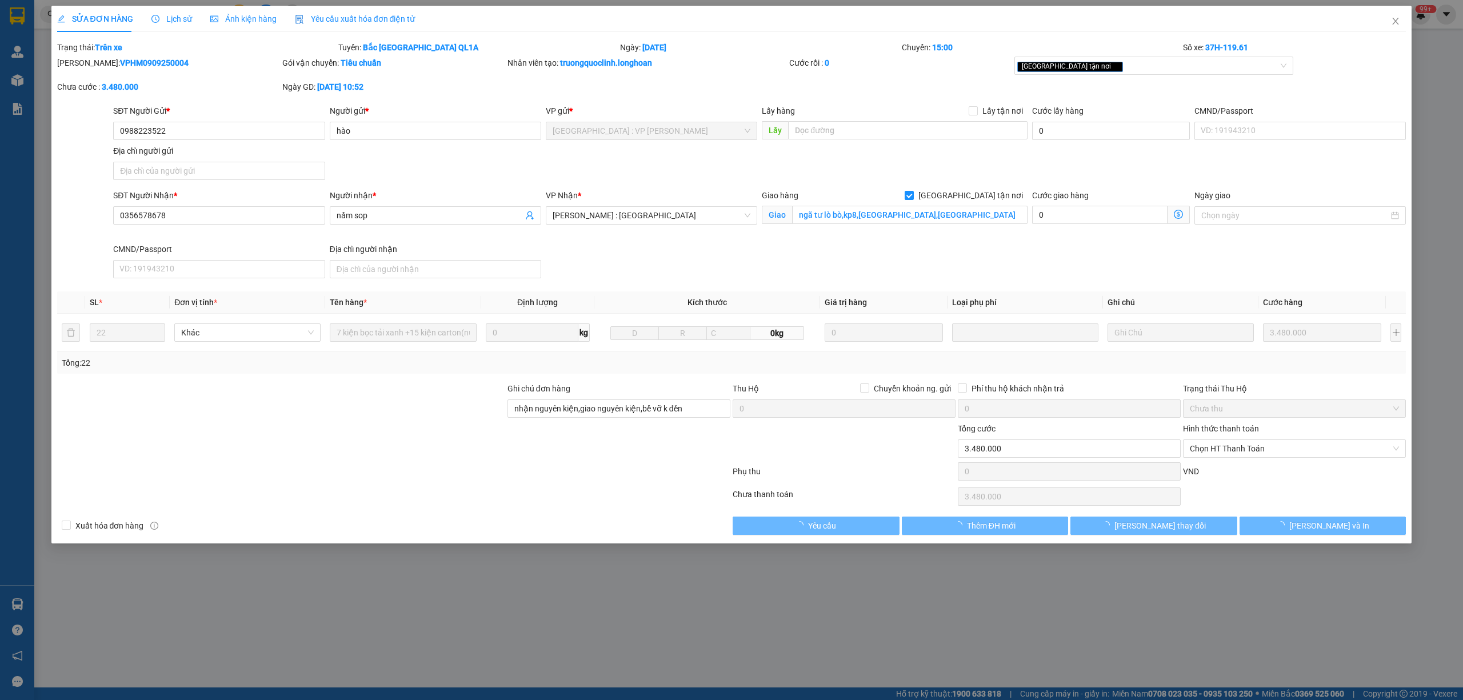
click at [163, 19] on span "Lịch sử" at bounding box center [171, 18] width 41 height 9
